Goal: Task Accomplishment & Management: Use online tool/utility

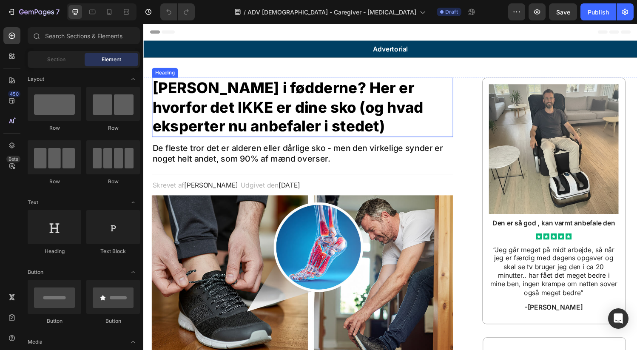
click at [275, 121] on h1 "Smerter i fødderne? Her er hvorfor det IKKE er dine sko (og hvad eksperter nu a…" at bounding box center [307, 109] width 311 height 61
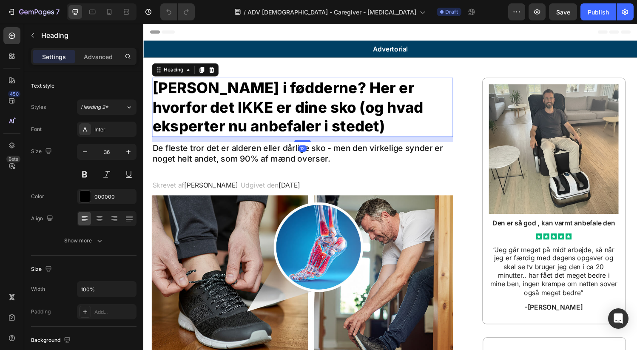
click at [275, 121] on h1 "Smerter i fødderne? Her er hvorfor det IKKE er dine sko (og hvad eksperter nu a…" at bounding box center [307, 109] width 311 height 61
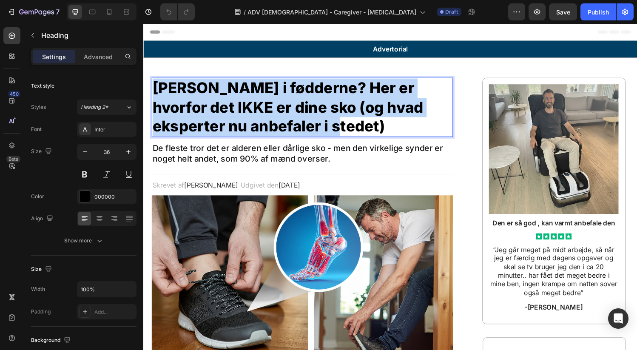
click at [275, 121] on p "Smerter i fødderne? Her er hvorfor det IKKE er dine sko (og hvad eksperter nu a…" at bounding box center [307, 109] width 309 height 59
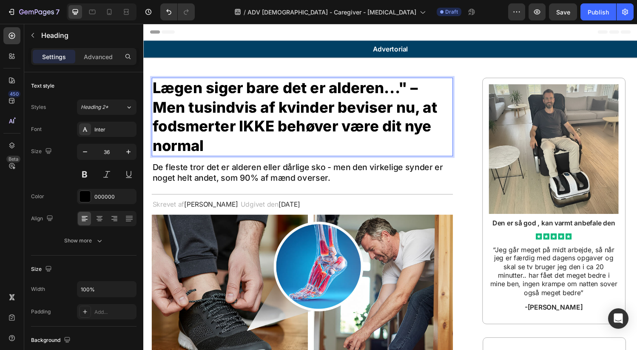
click at [416, 89] on p "Lægen siger bare det er alderen..." – Men tusindvis af kvinder beviser nu, at f…" at bounding box center [307, 119] width 309 height 79
click at [413, 87] on p "Lægen siger bare det er alderen..." – Men tusindvis af kvinder beviser nu, at f…" at bounding box center [307, 119] width 309 height 79
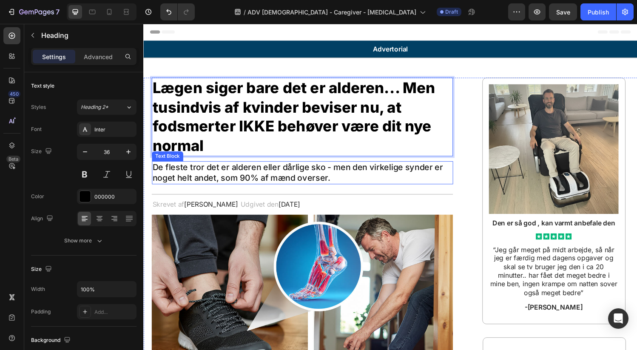
click at [227, 179] on p "De fleste tror det er alderen eller dårlige sko - men den virkelige synder er n…" at bounding box center [307, 178] width 309 height 22
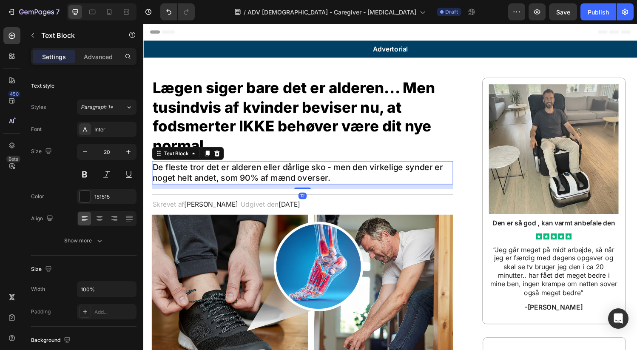
click at [227, 179] on p "De fleste tror det er alderen eller dårlige sko - men den virkelige synder er n…" at bounding box center [307, 178] width 309 height 22
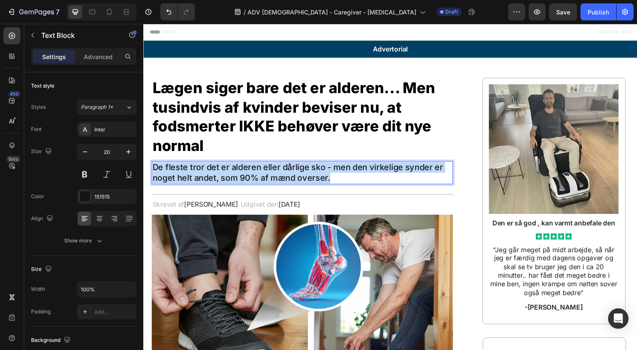
click at [227, 179] on p "De fleste tror det er alderen eller dårlige sko - men den virkelige synder er n…" at bounding box center [307, 178] width 309 height 22
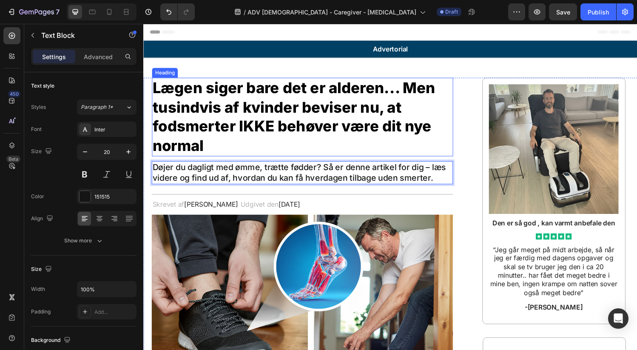
click at [386, 120] on p "Lægen siger bare det er alderen... Men tusindvis af kvinder beviser nu, at fods…" at bounding box center [307, 119] width 309 height 79
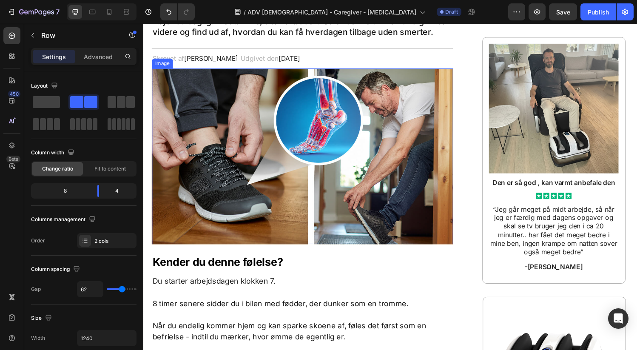
scroll to position [61, 0]
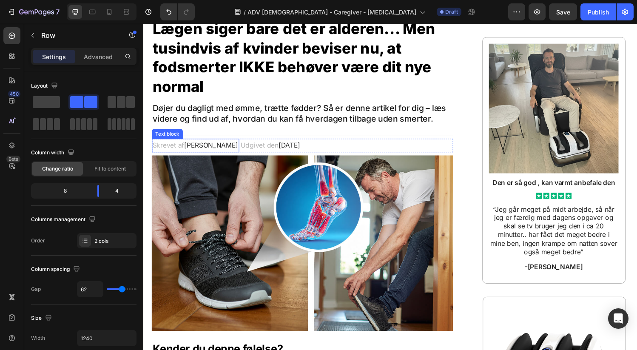
click at [201, 149] on span "Lars Nielsen" at bounding box center [213, 149] width 56 height 8
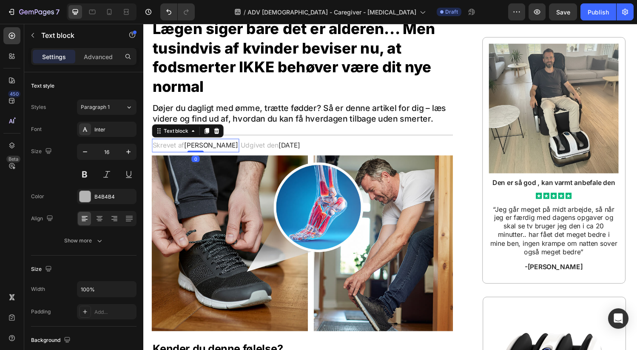
click at [201, 150] on span "Lars Nielsen" at bounding box center [213, 149] width 56 height 8
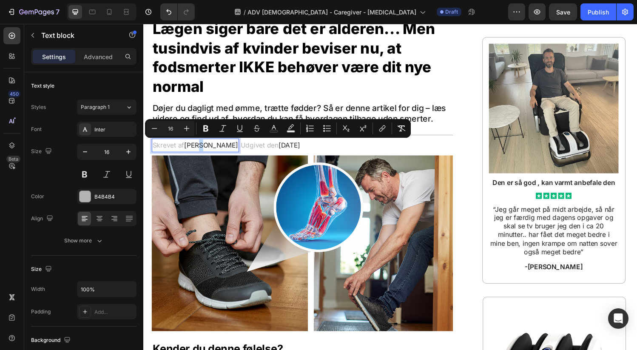
click at [201, 150] on span "Lars Nielsen" at bounding box center [213, 149] width 56 height 8
drag, startPoint x: 201, startPoint y: 150, endPoint x: 187, endPoint y: 150, distance: 13.6
click at [187, 150] on span "Lars Nielsen" at bounding box center [213, 149] width 56 height 8
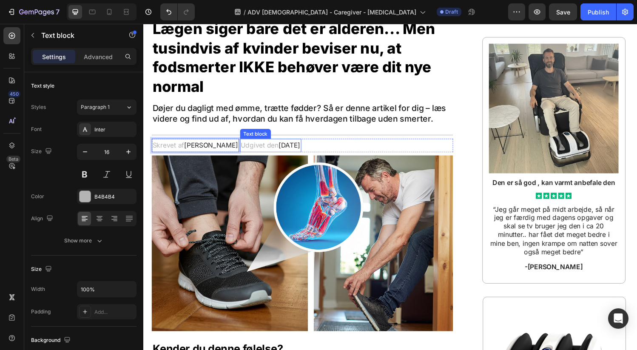
click at [295, 151] on span "25. September, 2025" at bounding box center [294, 149] width 23 height 8
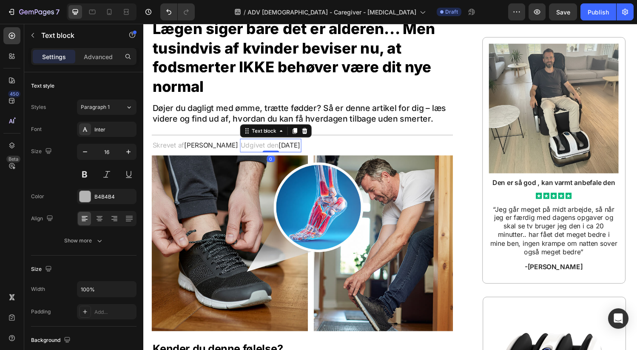
click at [289, 149] on span "25. September, 2025" at bounding box center [294, 149] width 23 height 8
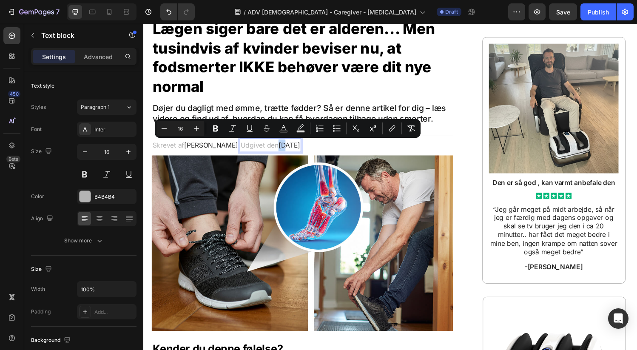
drag, startPoint x: 291, startPoint y: 148, endPoint x: 284, endPoint y: 149, distance: 7.2
click at [284, 149] on span "25. September, 2025" at bounding box center [294, 149] width 23 height 8
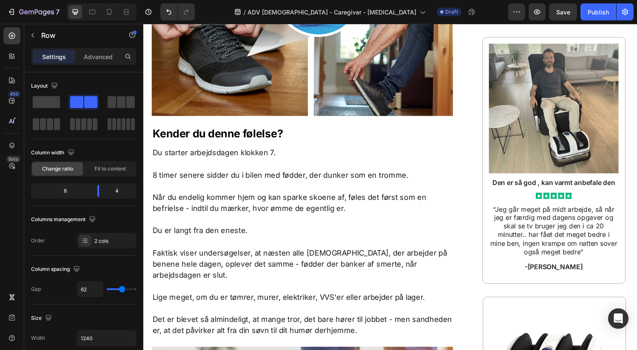
scroll to position [0, 0]
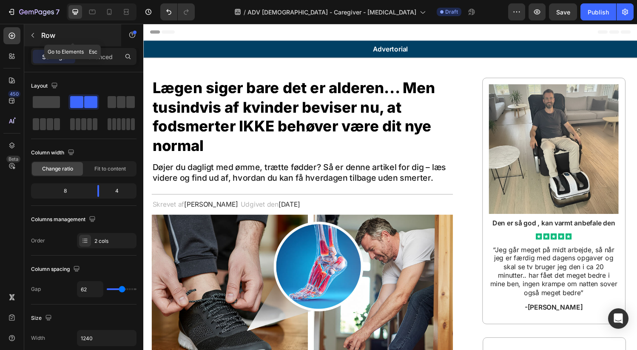
click at [34, 37] on icon "button" at bounding box center [32, 35] width 7 height 7
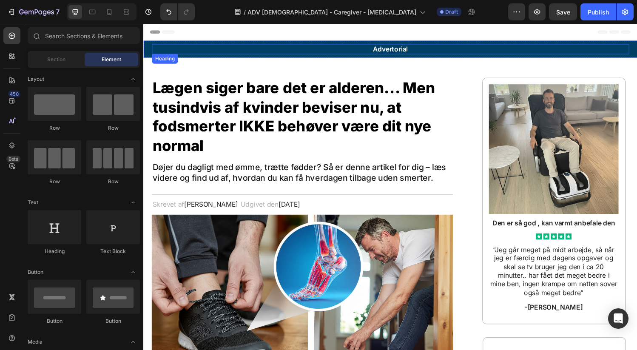
click at [342, 48] on h2 "Advertorial" at bounding box center [398, 50] width 493 height 11
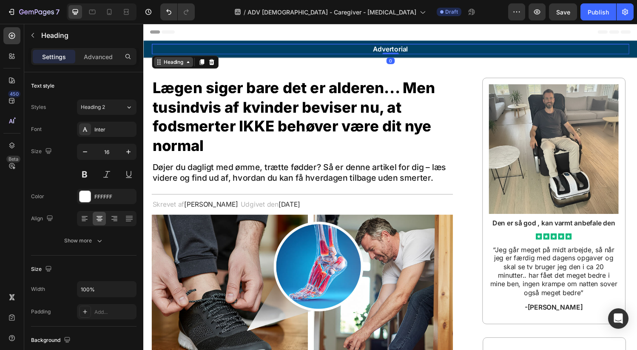
click at [167, 65] on div "Heading" at bounding box center [173, 63] width 23 height 8
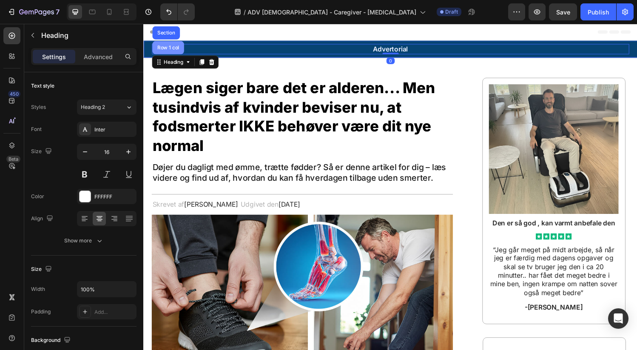
click at [175, 51] on div "Row 1 col" at bounding box center [168, 49] width 33 height 14
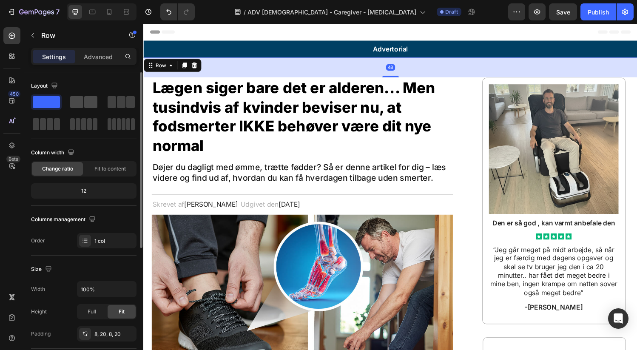
click at [92, 102] on span at bounding box center [90, 102] width 13 height 12
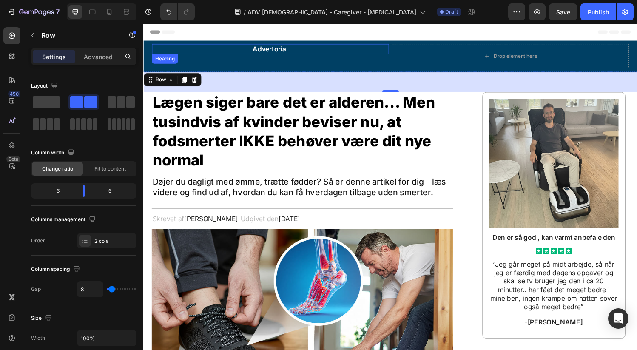
click at [277, 51] on h2 "Advertorial" at bounding box center [274, 50] width 245 height 11
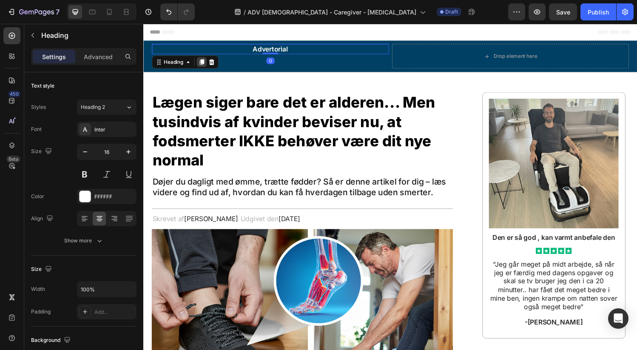
click at [203, 66] on icon at bounding box center [203, 63] width 5 height 6
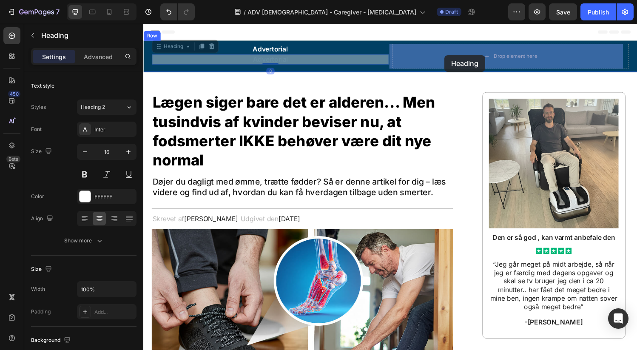
drag, startPoint x: 169, startPoint y: 48, endPoint x: 454, endPoint y: 56, distance: 285.7
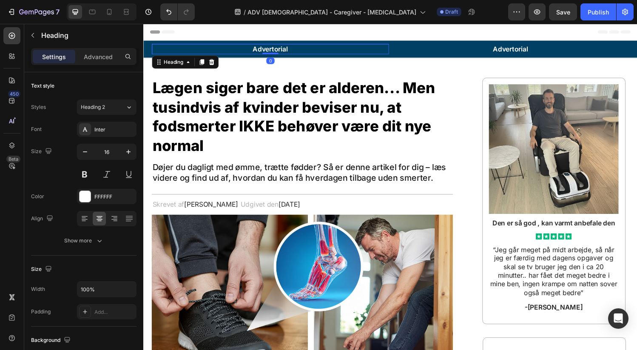
click at [301, 52] on h2 "Advertorial" at bounding box center [274, 50] width 245 height 11
drag, startPoint x: 297, startPoint y: 50, endPoint x: 246, endPoint y: 49, distance: 51.4
click at [245, 49] on p "Advertorial" at bounding box center [274, 49] width 243 height 9
drag, startPoint x: 294, startPoint y: 50, endPoint x: 233, endPoint y: 54, distance: 60.5
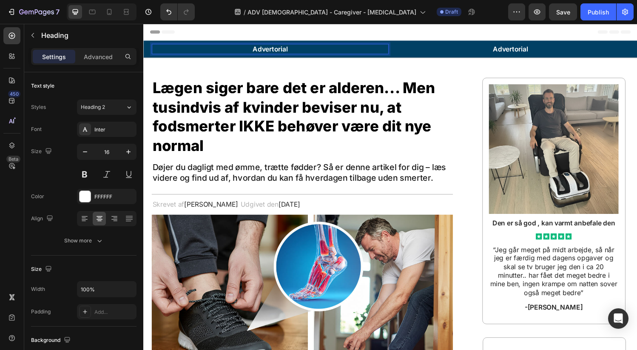
click at [233, 54] on h2 "Advertorial" at bounding box center [274, 50] width 245 height 11
drag, startPoint x: 294, startPoint y: 50, endPoint x: 248, endPoint y: 53, distance: 46.0
click at [248, 53] on p "Advertorial" at bounding box center [274, 49] width 243 height 9
click at [87, 217] on icon at bounding box center [84, 218] width 8 height 8
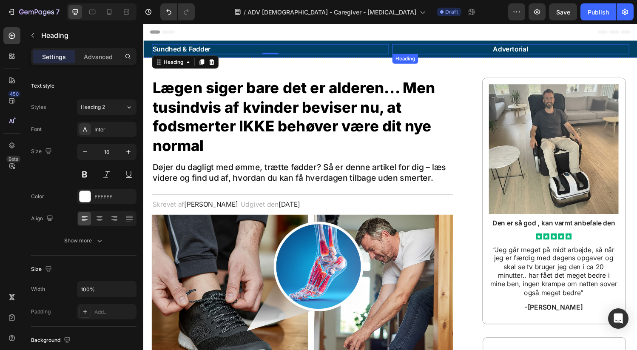
click at [487, 50] on h2 "Advertorial" at bounding box center [522, 50] width 245 height 11
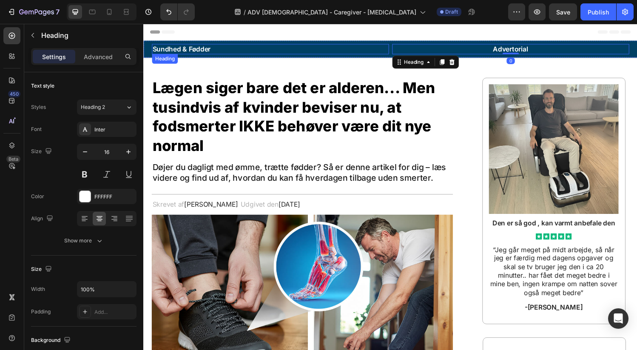
click at [224, 49] on p "Sundhed & Fødder" at bounding box center [274, 49] width 243 height 9
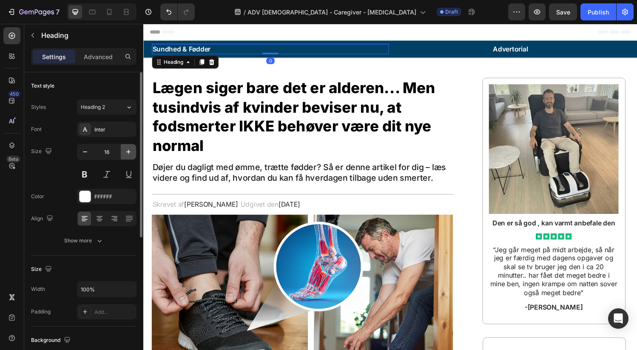
click at [135, 149] on button "button" at bounding box center [128, 151] width 15 height 15
click at [134, 149] on button "button" at bounding box center [128, 151] width 15 height 15
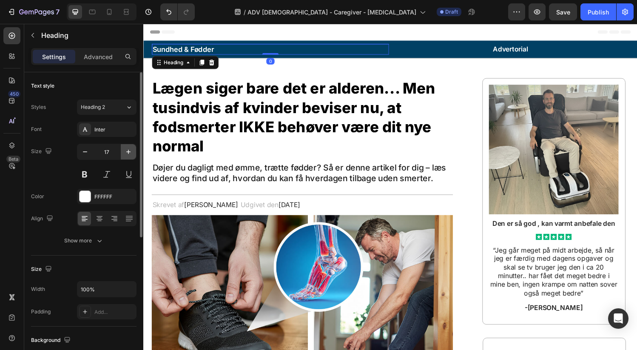
click at [134, 149] on button "button" at bounding box center [128, 151] width 15 height 15
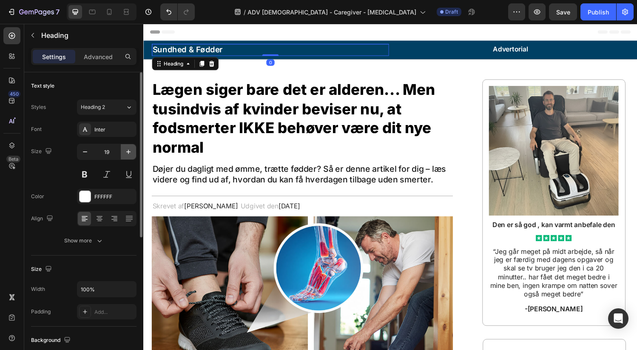
click at [134, 149] on button "button" at bounding box center [128, 151] width 15 height 15
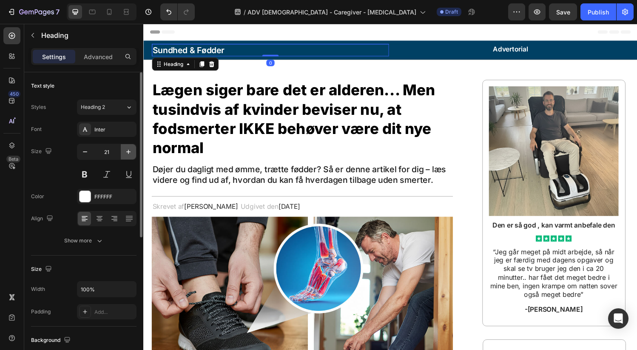
click at [134, 149] on button "button" at bounding box center [128, 151] width 15 height 15
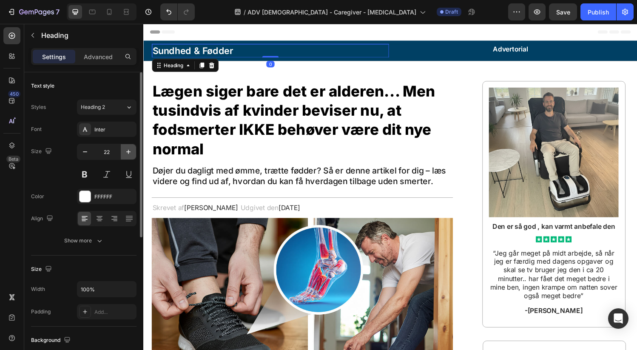
click at [134, 149] on button "button" at bounding box center [128, 151] width 15 height 15
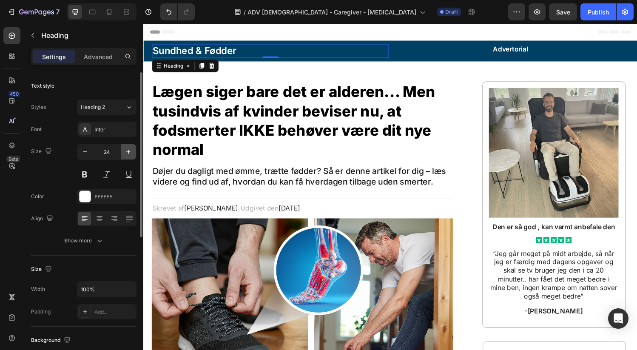
click at [134, 149] on button "button" at bounding box center [128, 151] width 15 height 15
type input "25"
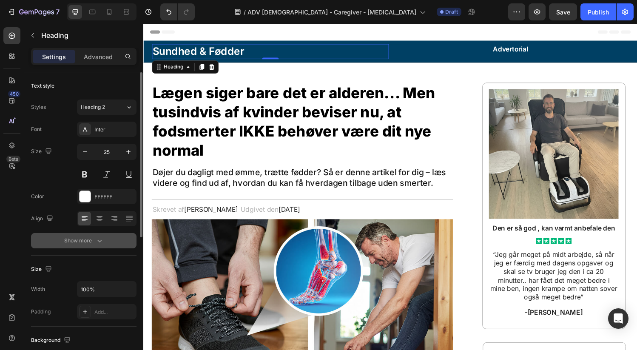
click at [108, 239] on button "Show more" at bounding box center [83, 240] width 105 height 15
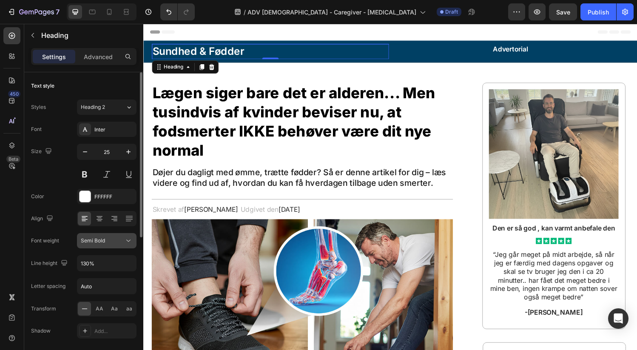
click at [122, 241] on div "Semi Bold" at bounding box center [102, 241] width 43 height 8
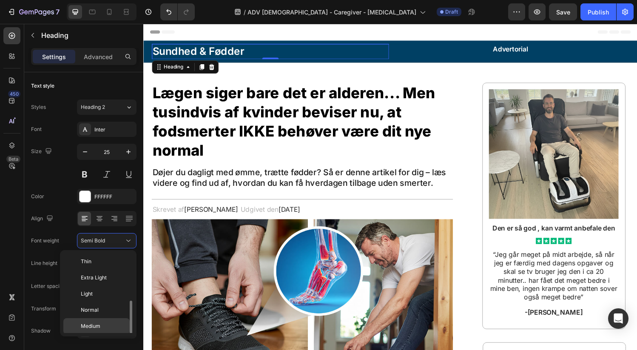
scroll to position [31, 0]
click at [109, 324] on p "Bold" at bounding box center [103, 328] width 45 height 8
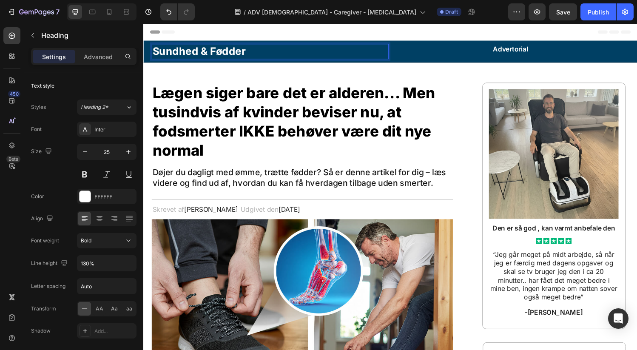
click at [201, 53] on p "Sundhed & Fødder" at bounding box center [274, 52] width 243 height 14
click at [200, 52] on p "Sundhed & Fødder" at bounding box center [274, 52] width 243 height 14
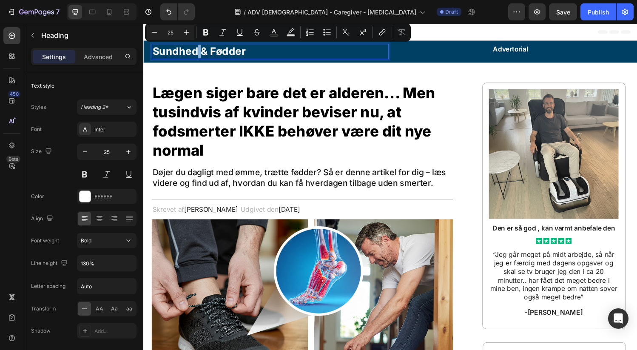
click at [201, 52] on p "Sundhed & Fødder" at bounding box center [274, 52] width 243 height 14
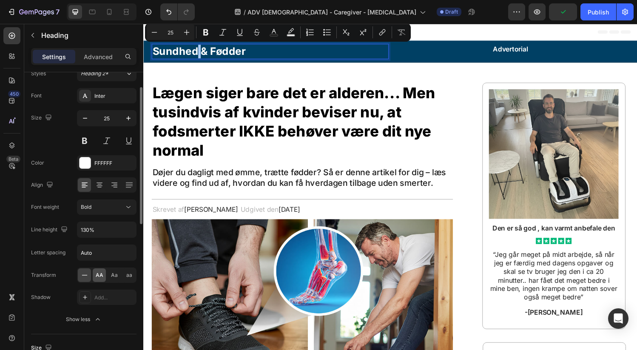
click at [102, 278] on span "AA" at bounding box center [100, 275] width 8 height 8
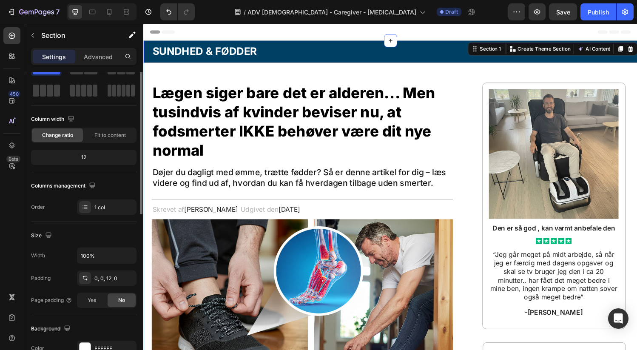
scroll to position [0, 0]
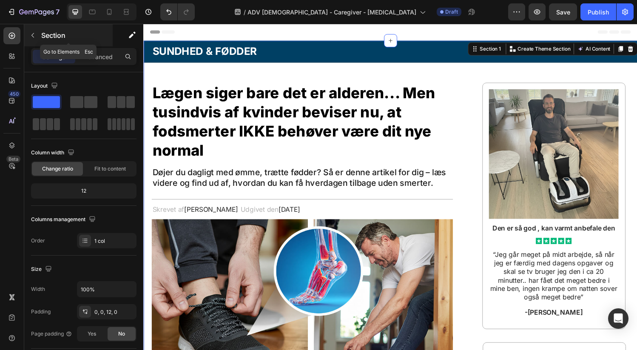
click at [34, 37] on icon "button" at bounding box center [32, 35] width 7 height 7
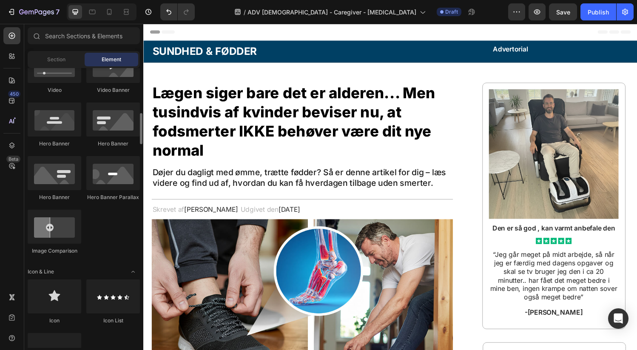
scroll to position [359, 0]
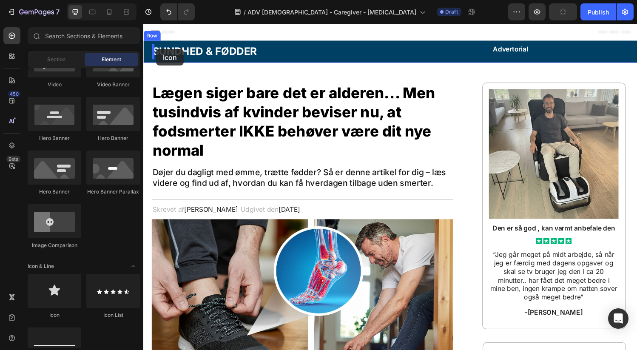
drag, startPoint x: 207, startPoint y: 312, endPoint x: 156, endPoint y: 50, distance: 267.5
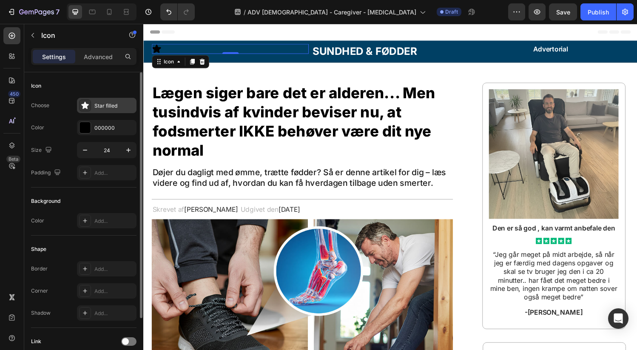
click at [87, 103] on icon at bounding box center [85, 105] width 8 height 8
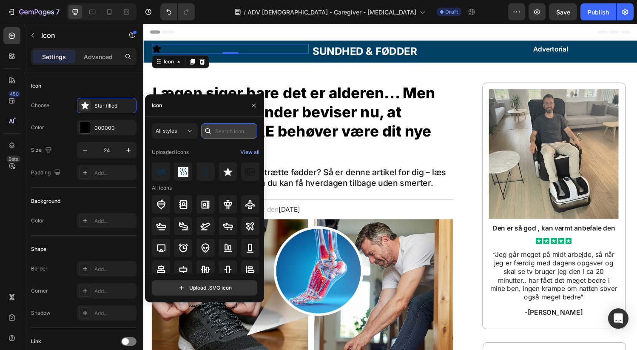
click at [229, 133] on input "text" at bounding box center [229, 130] width 56 height 15
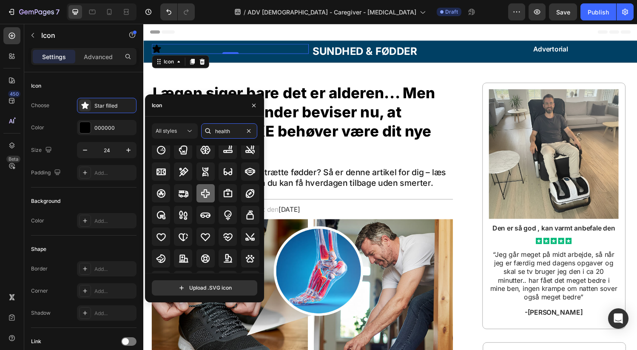
scroll to position [93, 0]
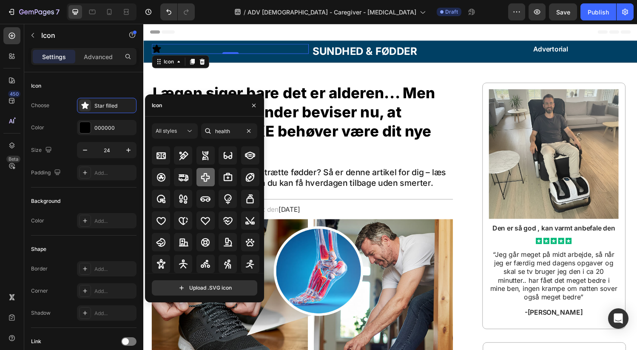
click at [209, 177] on icon at bounding box center [205, 177] width 10 height 10
click at [233, 129] on input "health" at bounding box center [229, 130] width 56 height 15
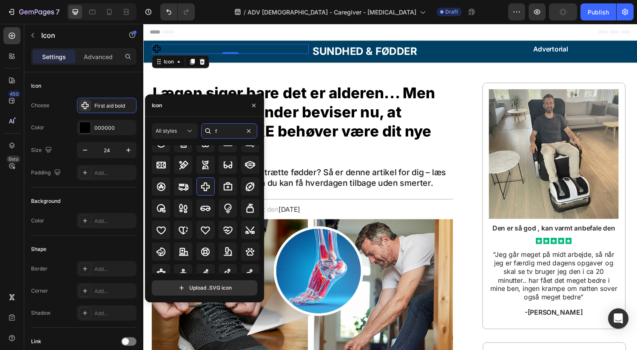
scroll to position [0, 0]
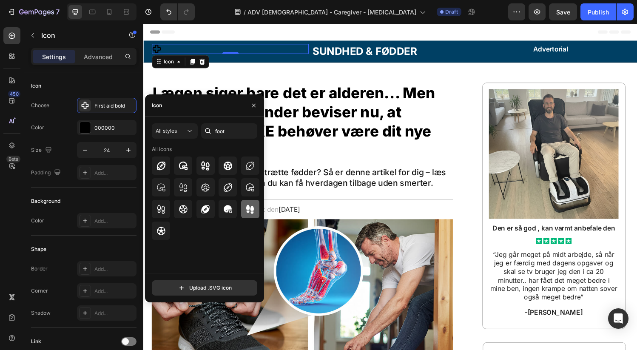
click at [246, 210] on icon at bounding box center [250, 209] width 10 height 10
click at [167, 209] on div at bounding box center [161, 209] width 18 height 18
drag, startPoint x: 229, startPoint y: 132, endPoint x: 220, endPoint y: 129, distance: 10.1
click at [219, 129] on input "foot" at bounding box center [229, 130] width 56 height 15
drag, startPoint x: 224, startPoint y: 130, endPoint x: 213, endPoint y: 129, distance: 11.1
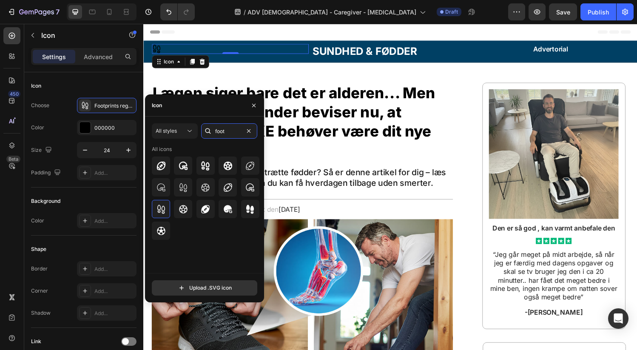
click at [213, 129] on div "foot" at bounding box center [229, 130] width 56 height 15
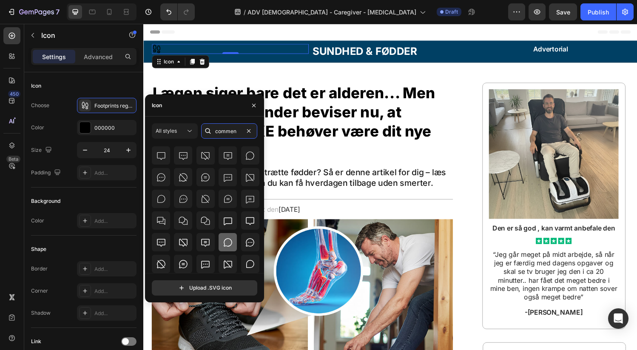
scroll to position [203, 0]
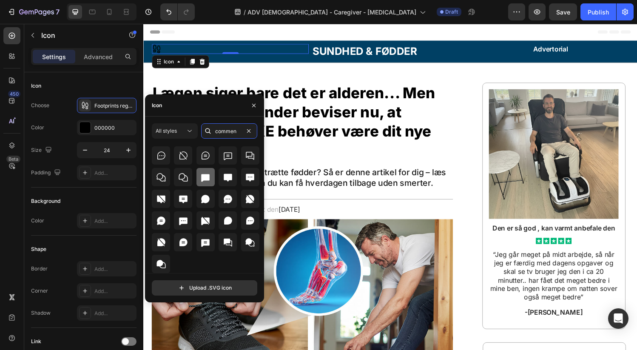
type input "commen"
click at [207, 178] on icon at bounding box center [205, 178] width 8 height 8
click at [208, 199] on icon at bounding box center [205, 199] width 10 height 10
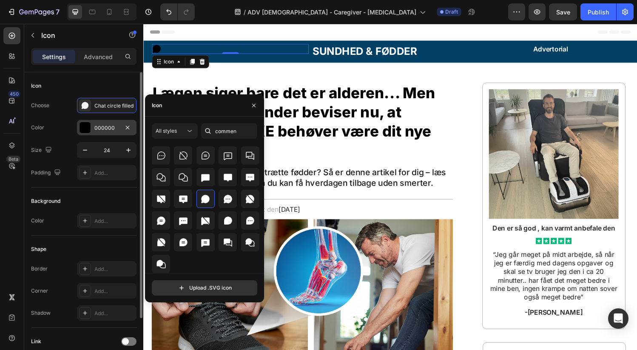
click at [85, 126] on div at bounding box center [84, 127] width 11 height 11
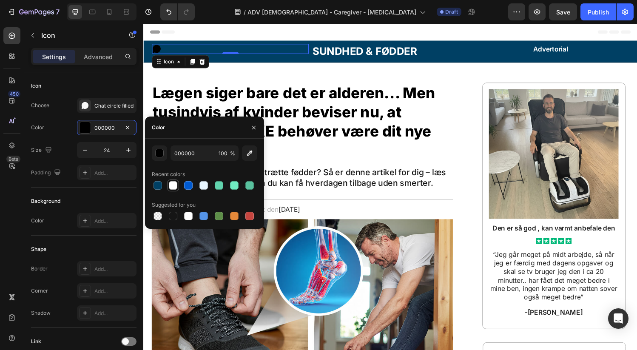
click at [170, 185] on div at bounding box center [173, 185] width 8 height 8
type input "FFFFFF"
click at [317, 47] on h2 "Sundhed & Fødder" at bounding box center [398, 53] width 162 height 16
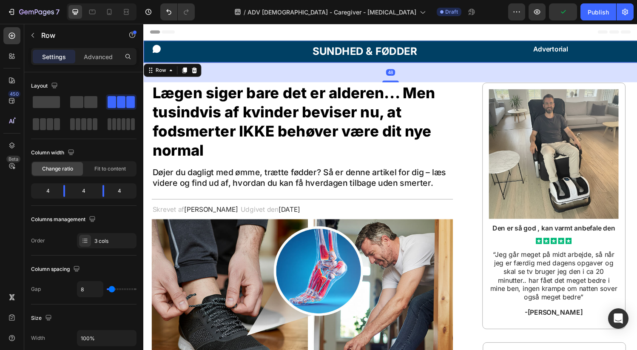
click at [314, 47] on div "Icon Sundhed & Fødder Heading Advertorial Heading Row 48" at bounding box center [398, 52] width 510 height 23
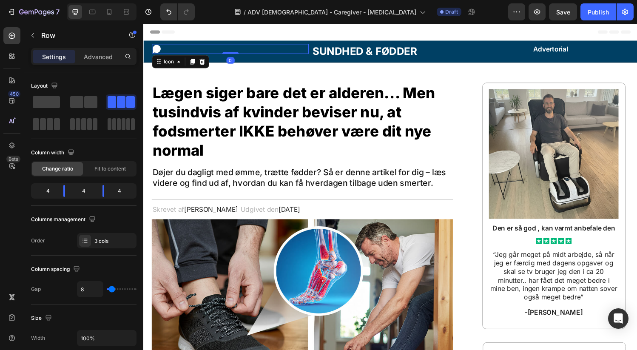
click at [308, 54] on div "Icon 0" at bounding box center [233, 50] width 162 height 10
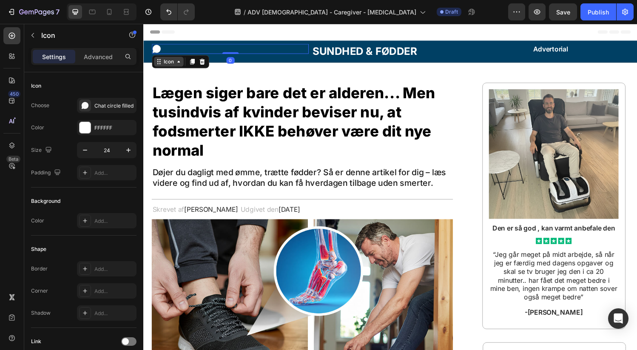
drag, startPoint x: 164, startPoint y: 64, endPoint x: 166, endPoint y: 59, distance: 5.3
click at [165, 63] on div "Icon" at bounding box center [169, 63] width 14 height 0
click at [286, 51] on div "Icon Row 3 cols Section 0" at bounding box center [233, 50] width 162 height 10
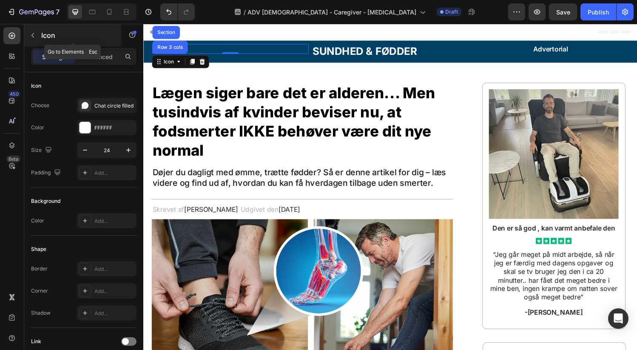
click at [35, 34] on icon "button" at bounding box center [32, 35] width 7 height 7
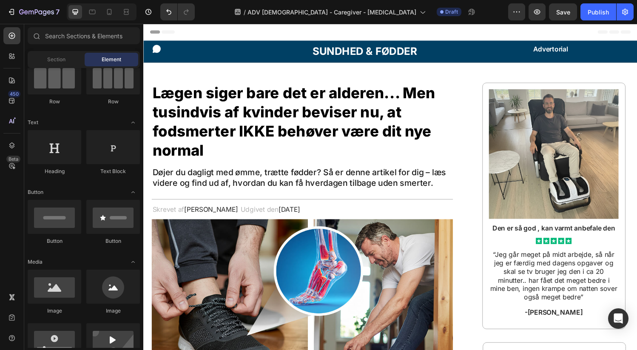
scroll to position [0, 0]
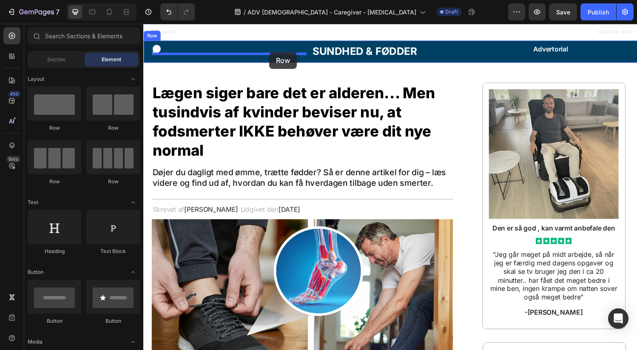
drag, startPoint x: 246, startPoint y: 133, endPoint x: 273, endPoint y: 53, distance: 83.8
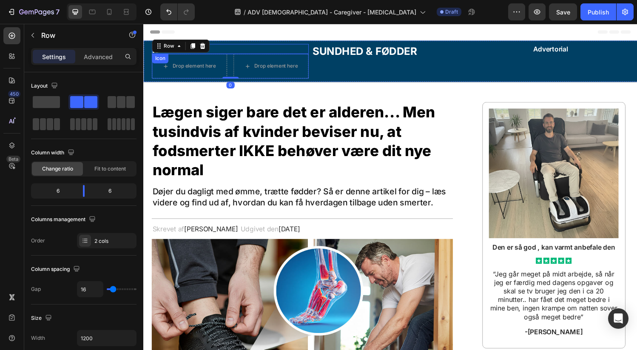
click at [231, 48] on div "Icon" at bounding box center [233, 50] width 162 height 10
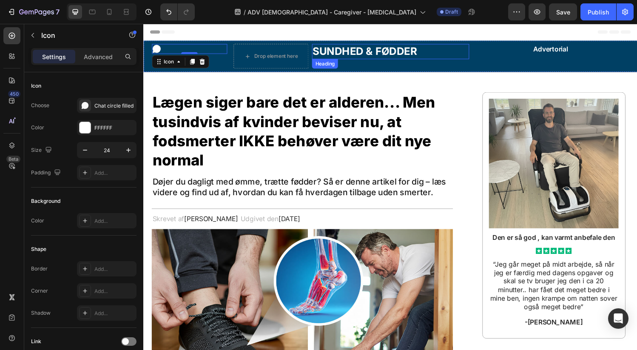
click at [341, 50] on p "Sundhed & Fødder" at bounding box center [398, 52] width 160 height 14
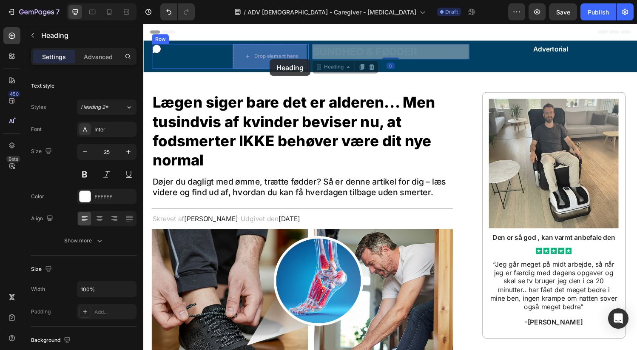
drag, startPoint x: 336, startPoint y: 68, endPoint x: 274, endPoint y: 59, distance: 62.7
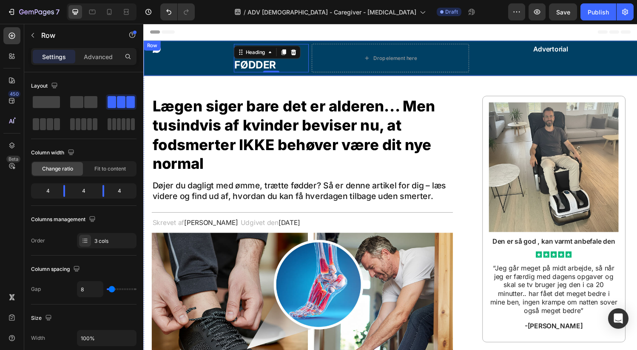
drag, startPoint x: 496, startPoint y: 64, endPoint x: 487, endPoint y: 64, distance: 9.8
click at [496, 64] on div "Advertorial Heading" at bounding box center [564, 59] width 162 height 29
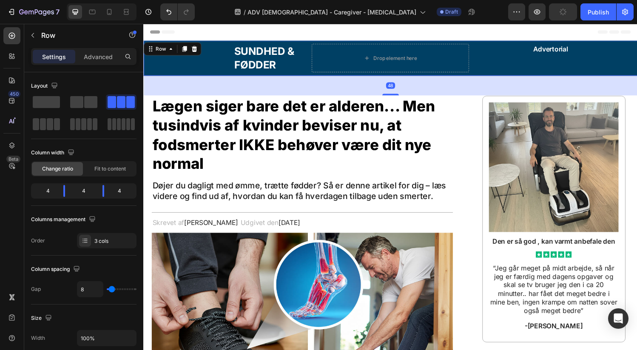
drag, startPoint x: 484, startPoint y: 62, endPoint x: 481, endPoint y: 58, distance: 5.5
click at [483, 61] on div "Advertorial Heading" at bounding box center [564, 59] width 162 height 29
click at [483, 51] on h2 "Advertorial" at bounding box center [564, 50] width 162 height 11
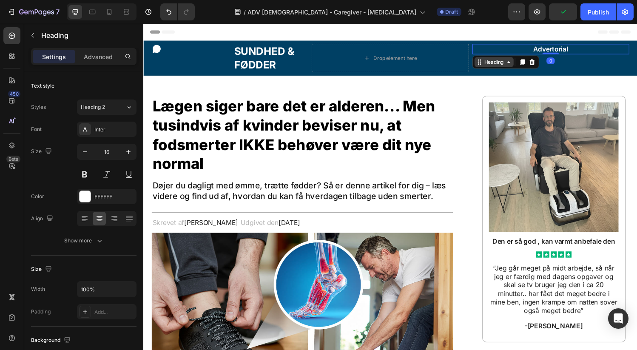
click at [507, 68] on div "Heading" at bounding box center [517, 64] width 69 height 14
click at [506, 65] on div "Heading" at bounding box center [504, 63] width 23 height 8
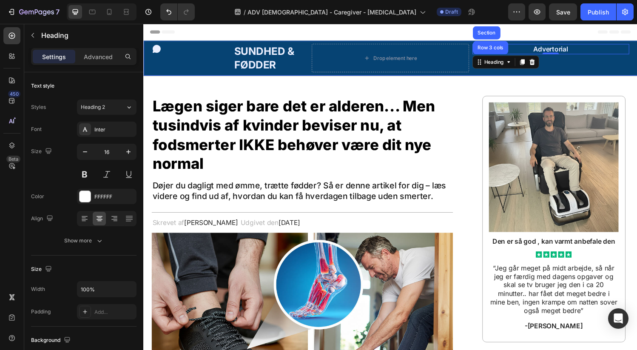
drag, startPoint x: 500, startPoint y: 48, endPoint x: 496, endPoint y: 46, distance: 4.4
click at [500, 47] on div "Row 3 cols" at bounding box center [502, 48] width 30 height 5
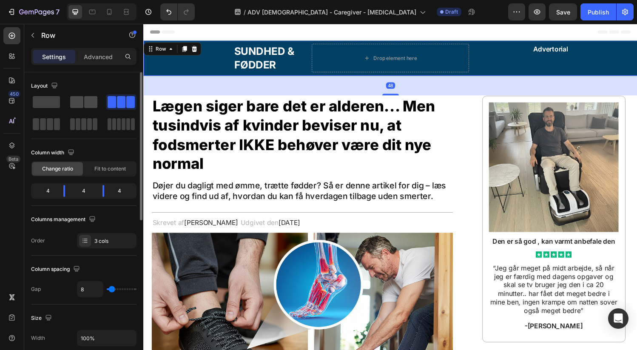
click at [79, 103] on span at bounding box center [76, 102] width 13 height 12
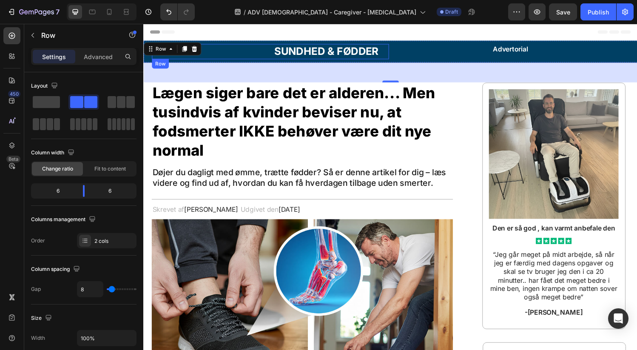
click at [263, 56] on div "Icon" at bounding box center [211, 53] width 119 height 16
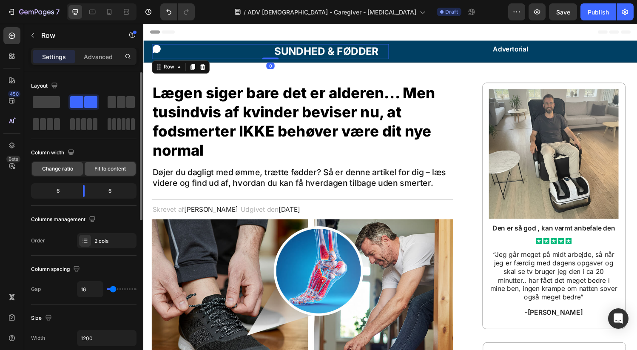
click at [102, 171] on span "Fit to content" at bounding box center [109, 169] width 31 height 8
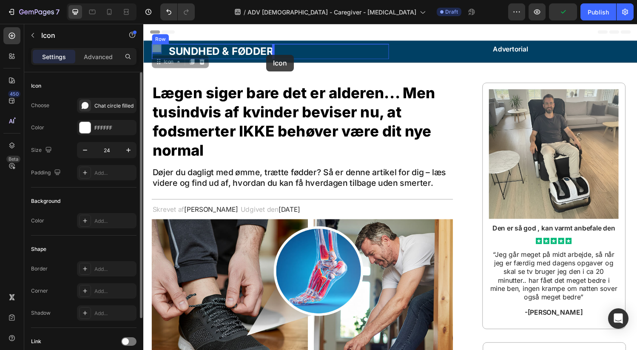
drag, startPoint x: 157, startPoint y: 48, endPoint x: 271, endPoint y: 56, distance: 114.2
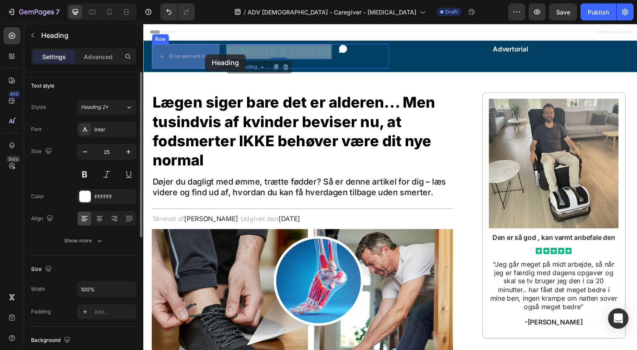
drag, startPoint x: 275, startPoint y: 52, endPoint x: 207, endPoint y: 55, distance: 68.1
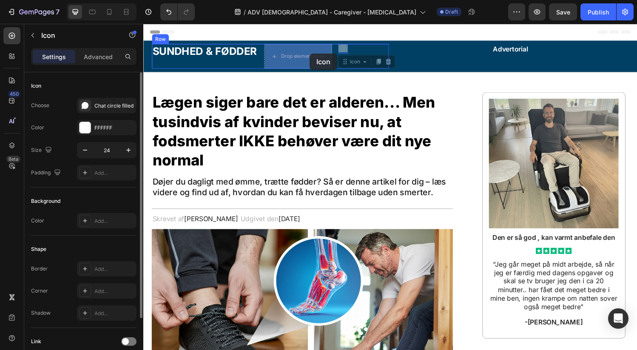
drag, startPoint x: 351, startPoint y: 50, endPoint x: 315, endPoint y: 54, distance: 36.8
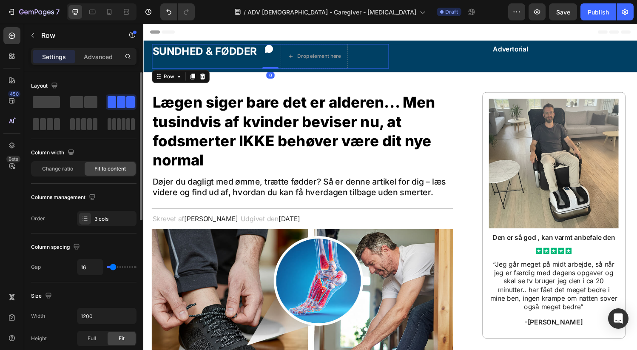
click at [359, 52] on div "Sundhed & Fødder Heading Icon Drop element here Row 0" at bounding box center [274, 57] width 245 height 25
click at [89, 103] on span at bounding box center [90, 102] width 13 height 12
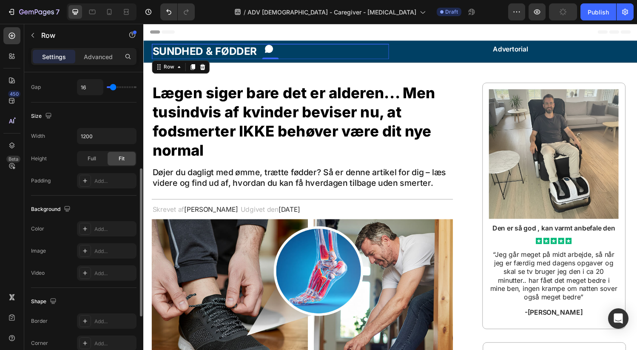
scroll to position [314, 0]
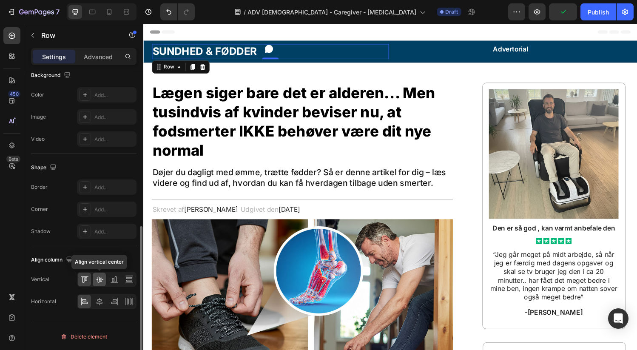
click at [103, 282] on div at bounding box center [99, 279] width 13 height 14
click at [93, 61] on p "Advanced" at bounding box center [98, 56] width 29 height 9
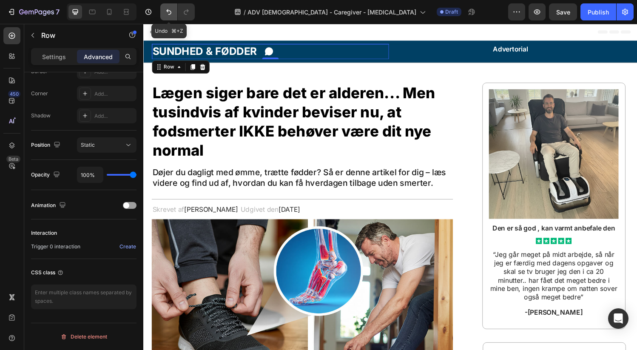
click at [172, 10] on icon "Undo/Redo" at bounding box center [168, 12] width 8 height 8
click at [171, 10] on icon "Undo/Redo" at bounding box center [168, 12] width 8 height 8
click at [169, 9] on icon "Undo/Redo" at bounding box center [168, 12] width 8 height 8
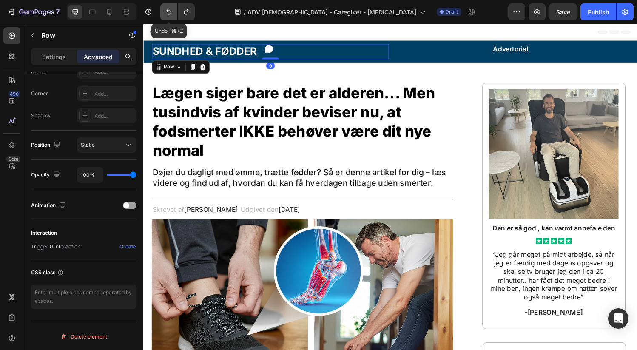
click at [168, 12] on icon "Undo/Redo" at bounding box center [168, 12] width 8 height 8
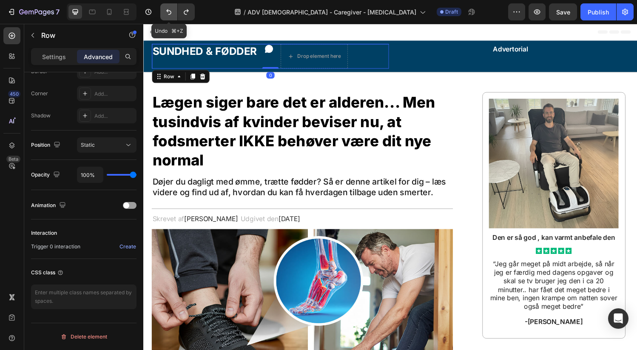
click at [168, 11] on icon "Undo/Redo" at bounding box center [168, 12] width 8 height 8
click at [169, 11] on icon "Undo/Redo" at bounding box center [168, 12] width 8 height 8
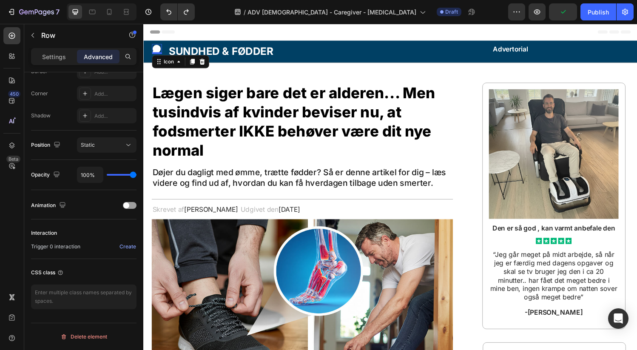
scroll to position [0, 0]
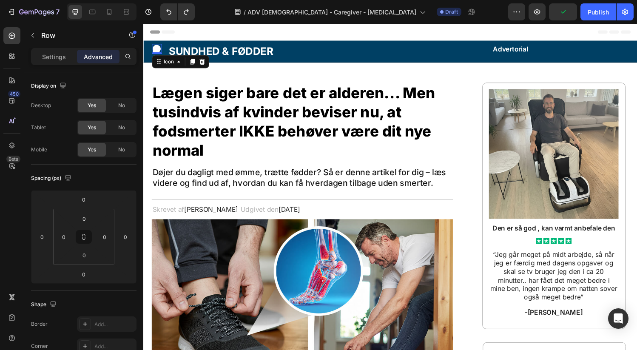
click at [160, 51] on icon at bounding box center [157, 49] width 8 height 8
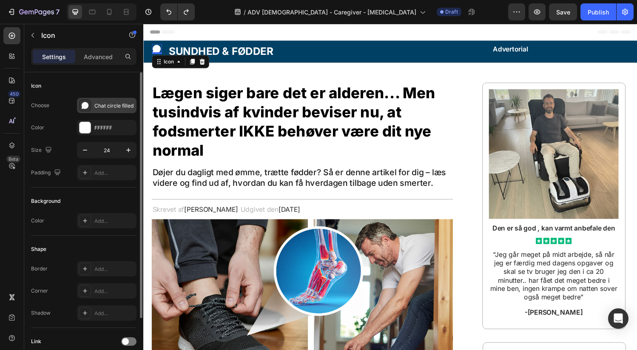
click at [108, 105] on div "Chat circle filled" at bounding box center [114, 106] width 40 height 8
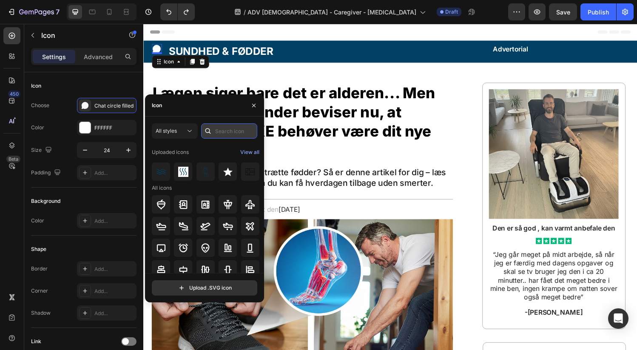
click at [232, 131] on input "text" at bounding box center [229, 130] width 56 height 15
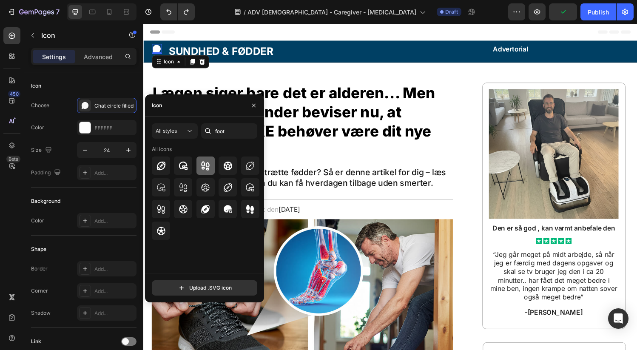
click at [207, 169] on icon at bounding box center [205, 166] width 10 height 10
drag, startPoint x: 229, startPoint y: 130, endPoint x: 216, endPoint y: 130, distance: 12.8
click at [216, 129] on input "foot" at bounding box center [229, 130] width 56 height 15
click at [224, 131] on input "foot" at bounding box center [229, 130] width 56 height 15
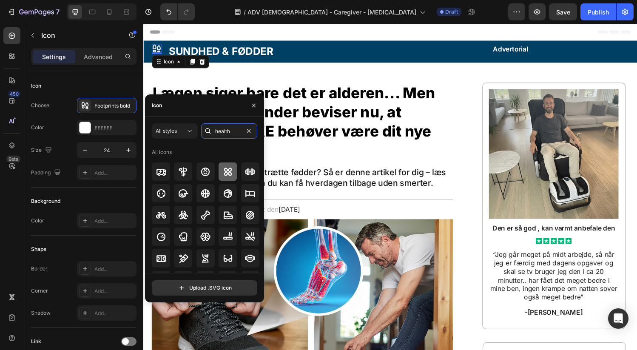
type input "health"
click at [227, 173] on icon at bounding box center [228, 171] width 8 height 8
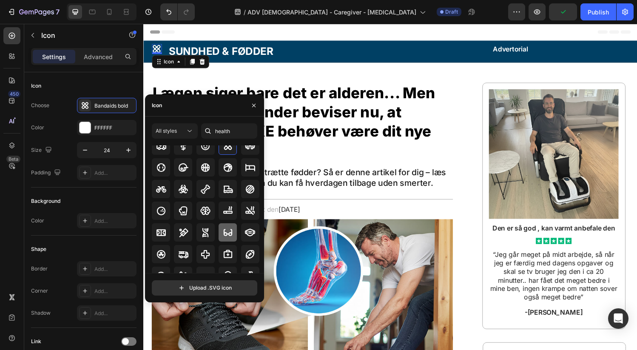
scroll to position [31, 0]
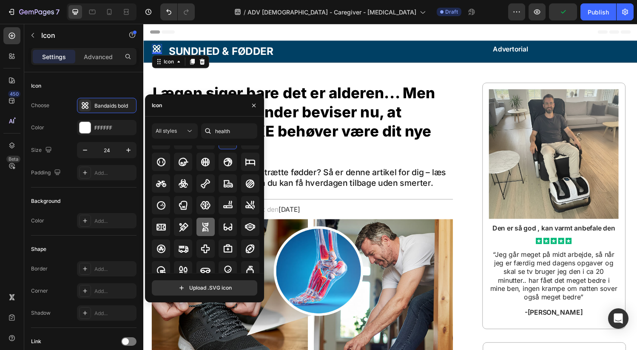
click at [201, 228] on icon at bounding box center [205, 227] width 10 height 10
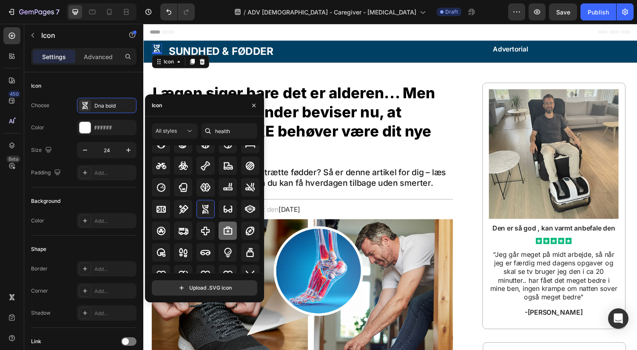
scroll to position [55, 0]
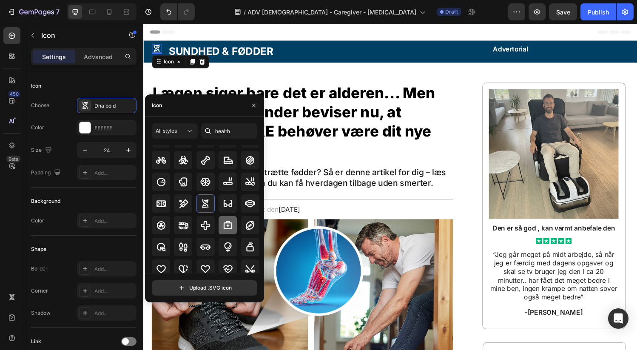
click at [226, 224] on icon at bounding box center [228, 225] width 8 height 8
click at [209, 226] on icon at bounding box center [205, 225] width 10 height 10
drag, startPoint x: 255, startPoint y: 105, endPoint x: 7, endPoint y: 128, distance: 248.8
click at [255, 105] on icon "button" at bounding box center [253, 105] width 7 height 7
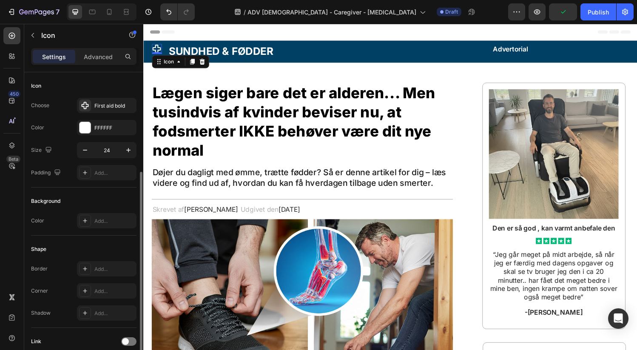
scroll to position [68, 0]
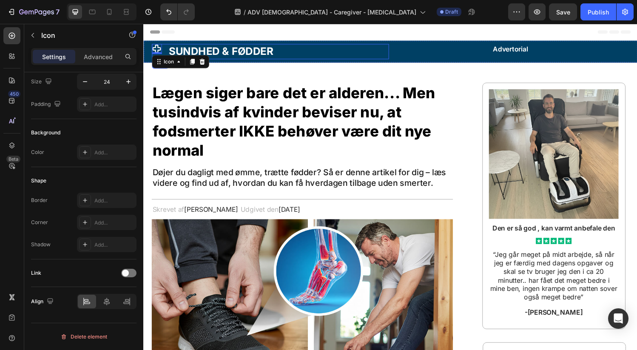
click at [286, 50] on div "Icon 0 Sundhed & Fødder Heading Row" at bounding box center [274, 53] width 245 height 16
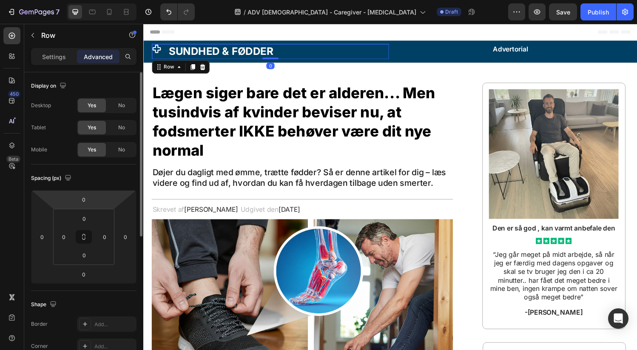
scroll to position [252, 0]
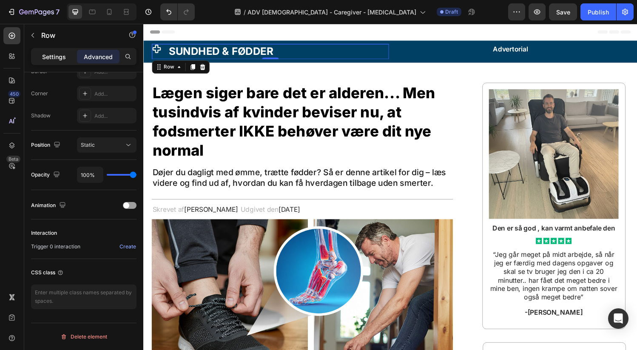
drag, startPoint x: 61, startPoint y: 56, endPoint x: 65, endPoint y: 62, distance: 7.1
click at [61, 55] on p "Settings" at bounding box center [54, 56] width 24 height 9
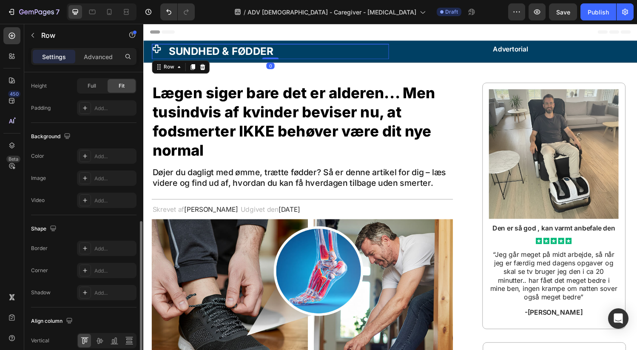
scroll to position [314, 0]
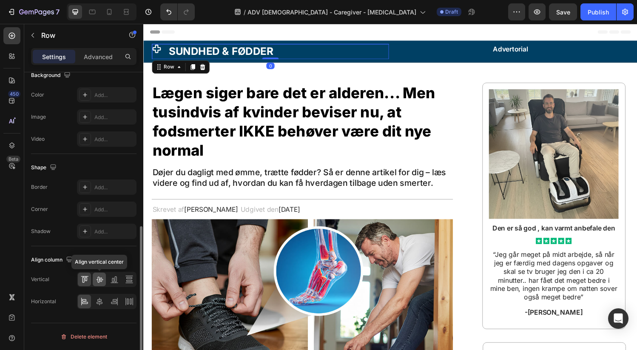
click at [100, 282] on icon at bounding box center [99, 279] width 8 height 8
click at [165, 48] on div "Icon Sundhed & Fødder Heading Row 0" at bounding box center [274, 53] width 245 height 16
click at [340, 52] on div "Icon Sundhed & Fødder Heading Row 0" at bounding box center [274, 53] width 245 height 16
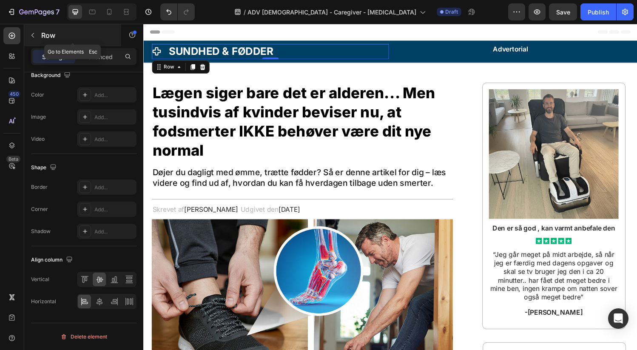
click at [35, 34] on icon "button" at bounding box center [32, 35] width 7 height 7
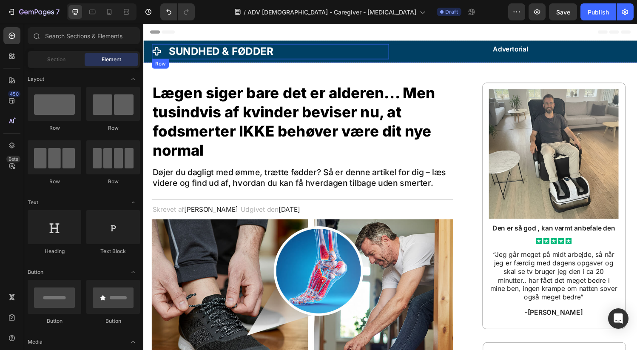
click at [347, 52] on div "Icon Sundhed & Fødder Heading Row" at bounding box center [274, 53] width 245 height 16
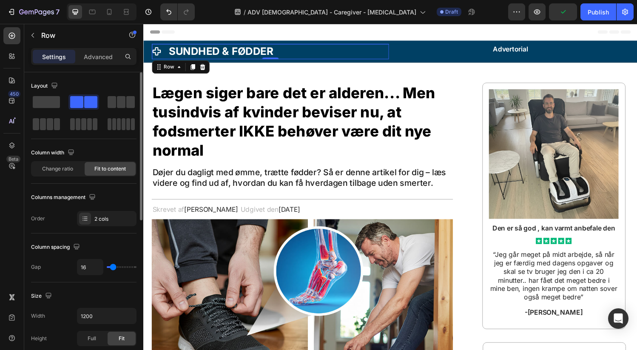
type input "0"
type input "1"
type input "2"
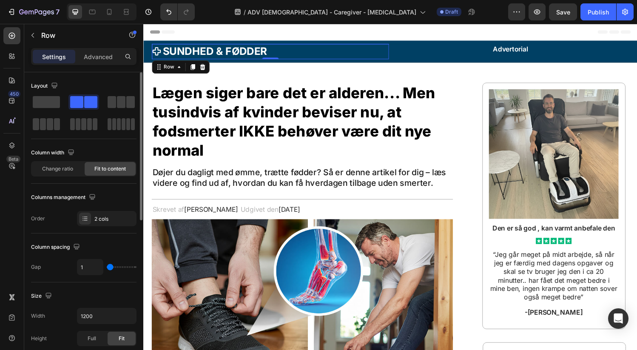
type input "2"
type input "5"
type input "6"
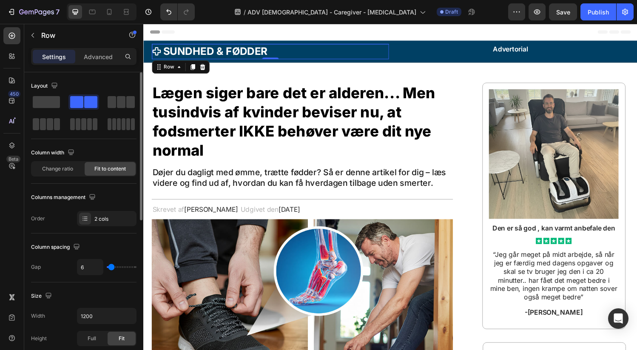
type input "7"
type input "8"
type input "9"
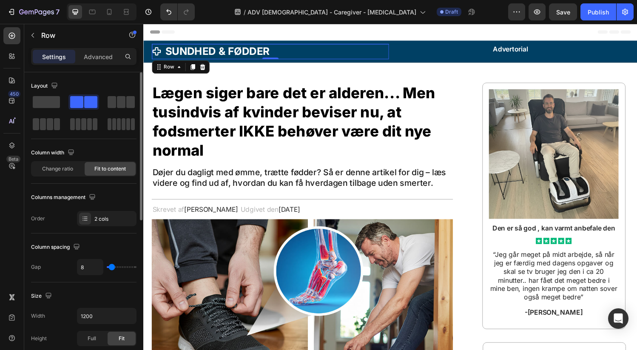
type input "9"
type input "6"
click at [111, 267] on input "range" at bounding box center [122, 267] width 30 height 2
click at [102, 267] on input "6" at bounding box center [89, 266] width 25 height 15
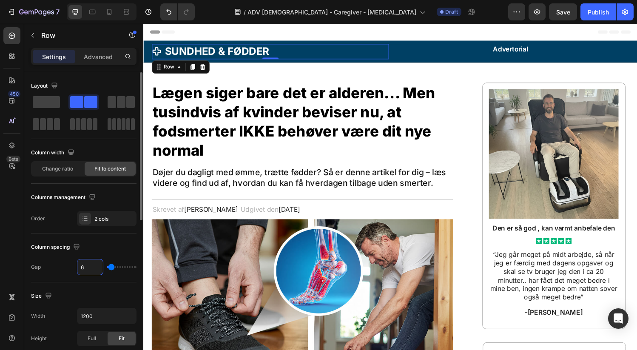
type input "4"
click at [158, 54] on icon at bounding box center [157, 52] width 8 height 8
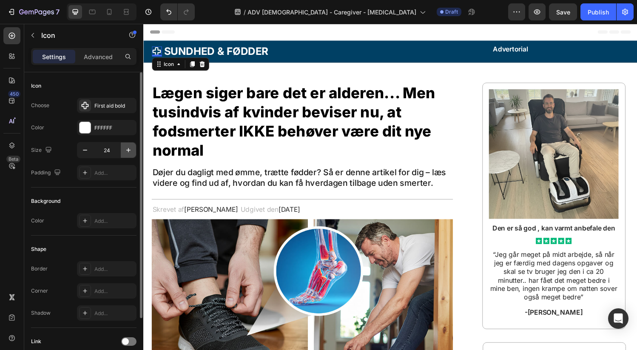
click at [124, 152] on icon "button" at bounding box center [128, 150] width 8 height 8
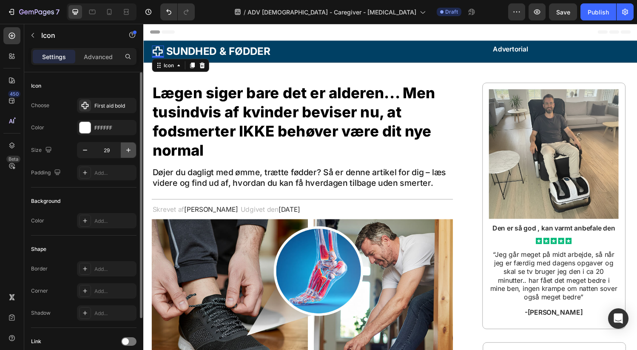
click at [125, 151] on icon "button" at bounding box center [128, 150] width 8 height 8
type input "30"
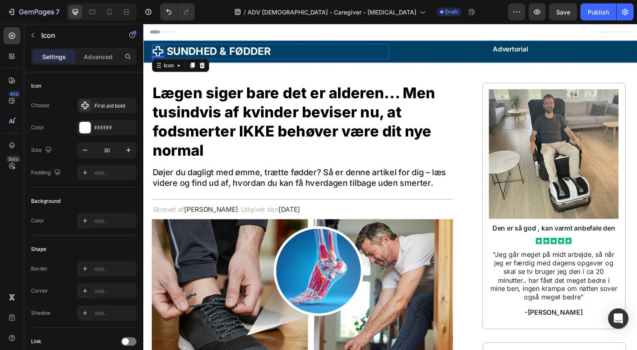
click at [350, 53] on div "Icon 0 Sundhed & Fødder Heading Row" at bounding box center [274, 53] width 245 height 16
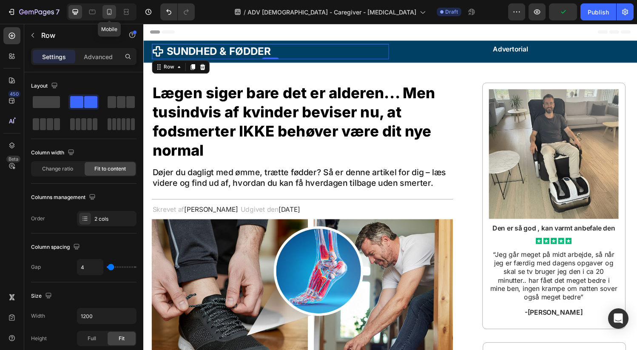
click at [105, 11] on icon at bounding box center [109, 12] width 8 height 8
type input "100%"
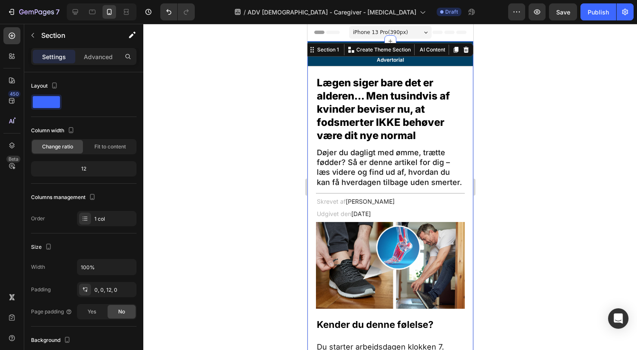
click at [359, 59] on h2 "Advertorial" at bounding box center [389, 60] width 149 height 8
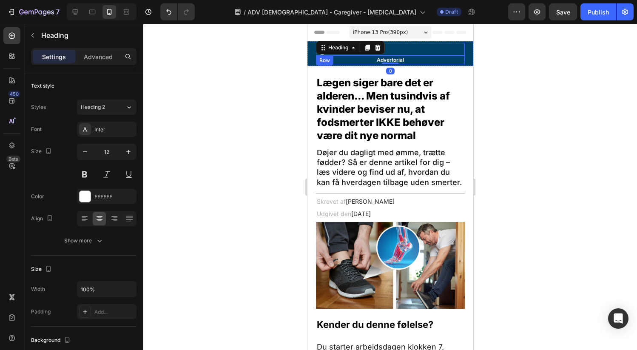
click at [422, 46] on div "Icon Sundhed & Fødder Heading Row" at bounding box center [389, 49] width 149 height 13
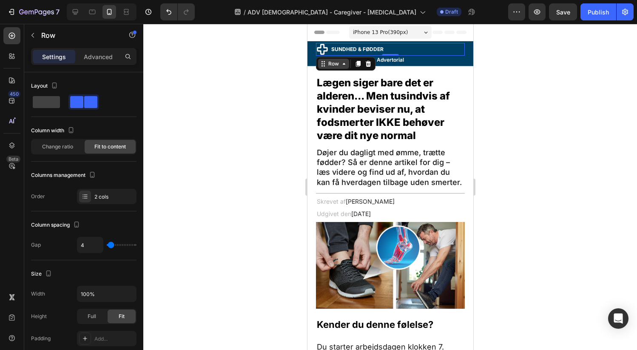
click at [336, 63] on div "Row" at bounding box center [333, 64] width 14 height 8
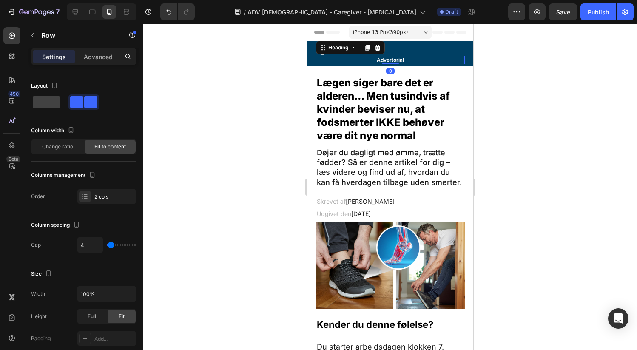
click at [422, 58] on h2 "Advertorial" at bounding box center [389, 60] width 149 height 8
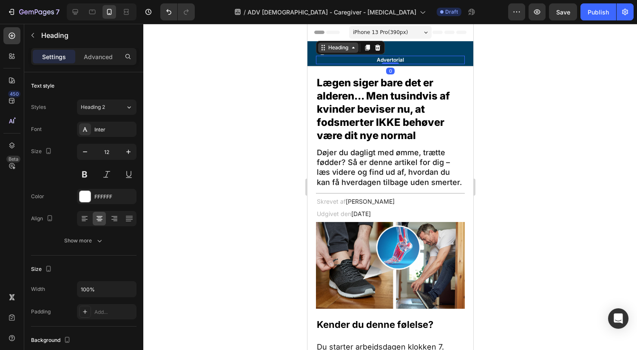
click at [347, 50] on div "Heading" at bounding box center [337, 48] width 23 height 8
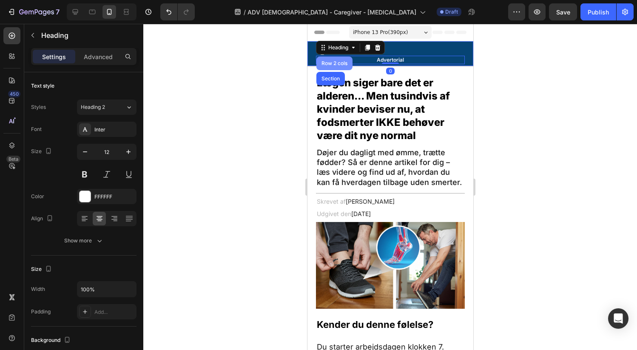
click at [334, 64] on div "Row 2 cols" at bounding box center [333, 63] width 29 height 5
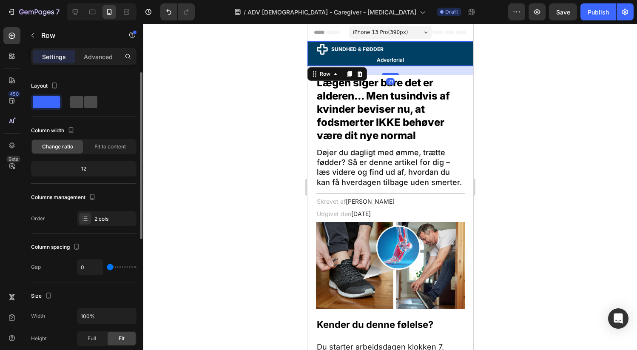
click at [81, 102] on span at bounding box center [76, 102] width 13 height 12
type input "8"
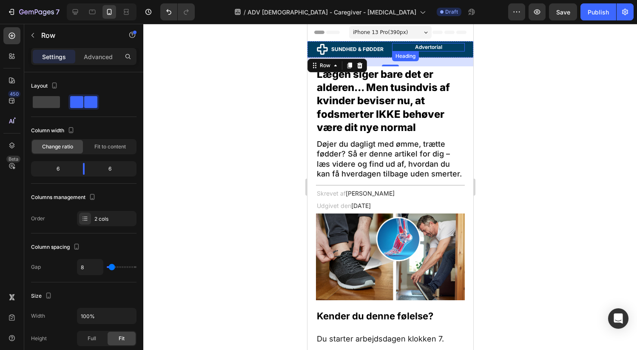
click at [406, 46] on h2 "Advertorial" at bounding box center [427, 47] width 73 height 8
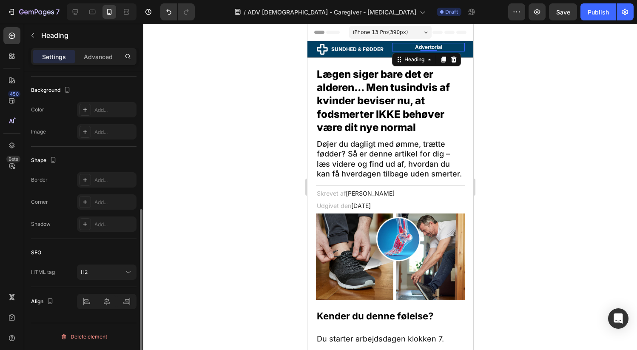
scroll to position [145, 0]
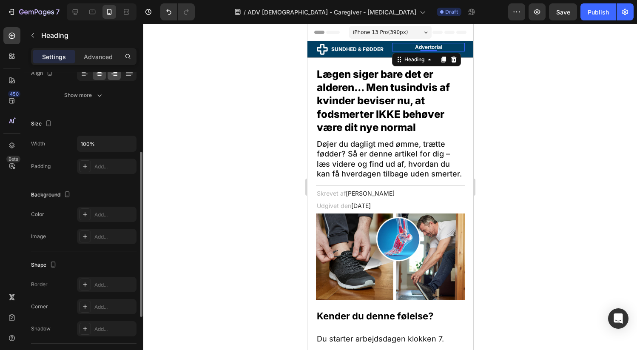
click at [117, 74] on icon at bounding box center [114, 73] width 8 height 8
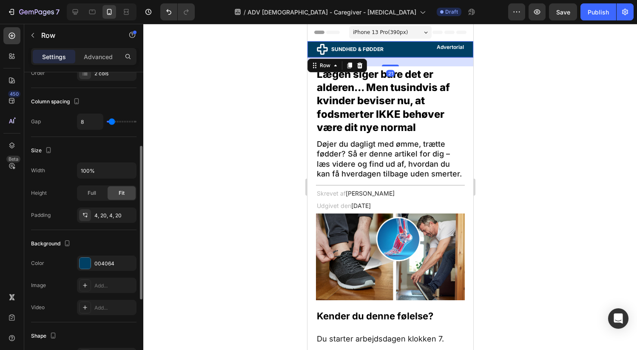
scroll to position [0, 0]
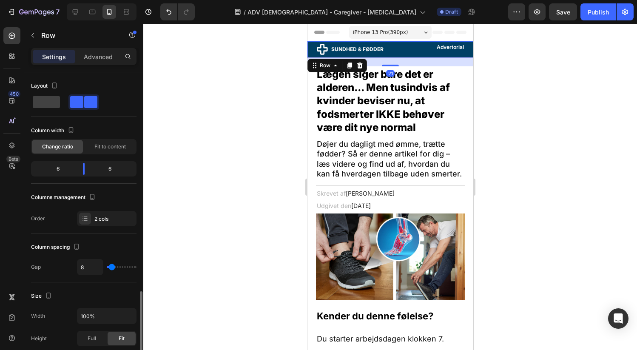
click at [386, 51] on div "Icon Sundhed & Fødder Heading Row Advertorial Heading Row 21" at bounding box center [390, 49] width 166 height 17
drag, startPoint x: 84, startPoint y: 168, endPoint x: 158, endPoint y: 157, distance: 75.1
click at [102, 0] on body "7 Version history / ADV Female - Caregiver - Foot Pain Draft Preview Publish 45…" at bounding box center [318, 0] width 637 height 0
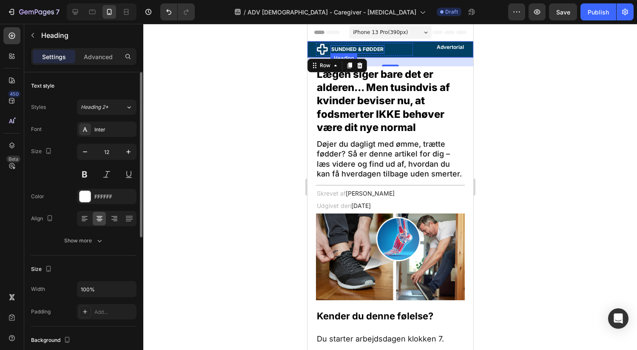
click at [365, 48] on h2 "Sundhed & Fødder" at bounding box center [357, 49] width 54 height 8
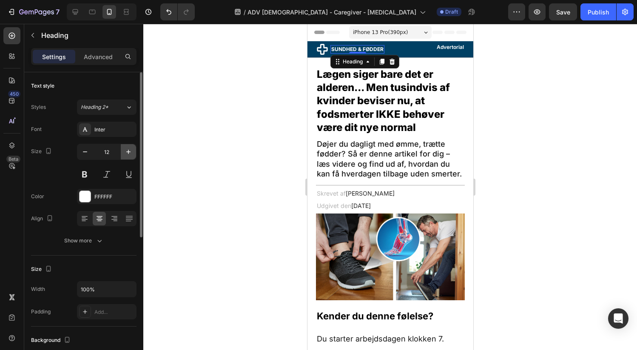
click at [133, 149] on button "button" at bounding box center [128, 151] width 15 height 15
click at [132, 148] on icon "button" at bounding box center [128, 151] width 8 height 8
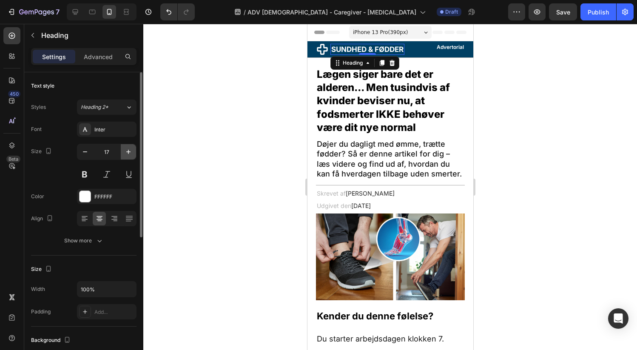
click at [127, 151] on icon "button" at bounding box center [128, 152] width 4 height 4
click at [86, 153] on icon "button" at bounding box center [85, 151] width 8 height 8
type input "16"
click at [322, 49] on icon at bounding box center [321, 49] width 13 height 13
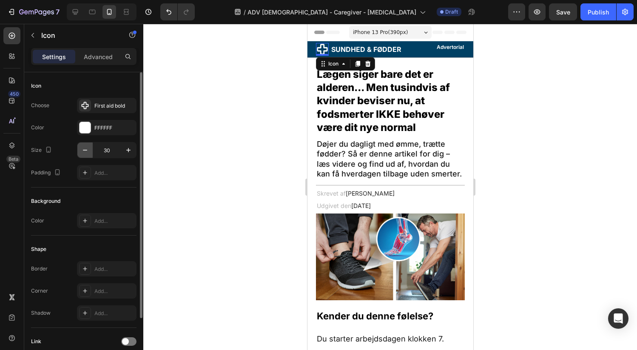
click at [85, 152] on icon "button" at bounding box center [85, 150] width 8 height 8
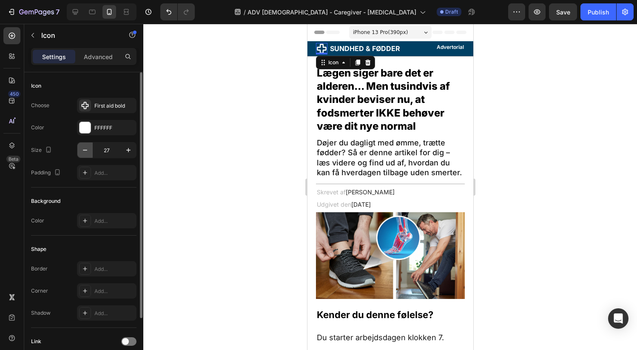
click at [85, 152] on icon "button" at bounding box center [85, 150] width 8 height 8
click at [85, 151] on icon "button" at bounding box center [85, 150] width 8 height 8
type input "24"
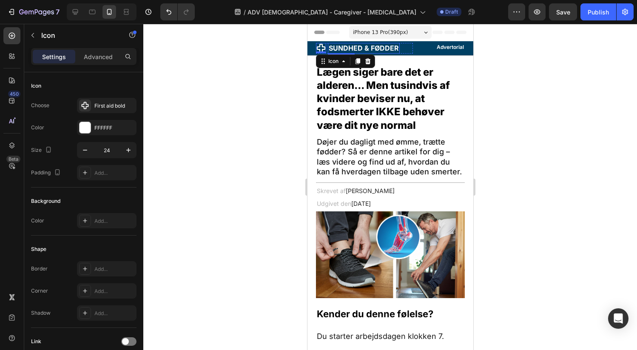
drag, startPoint x: 369, startPoint y: 47, endPoint x: 365, endPoint y: 50, distance: 5.2
click at [369, 47] on h2 "Sundhed & Fødder" at bounding box center [363, 48] width 72 height 11
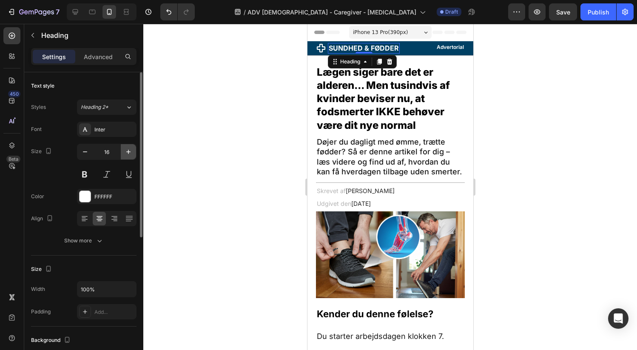
click at [130, 150] on icon "button" at bounding box center [128, 151] width 8 height 8
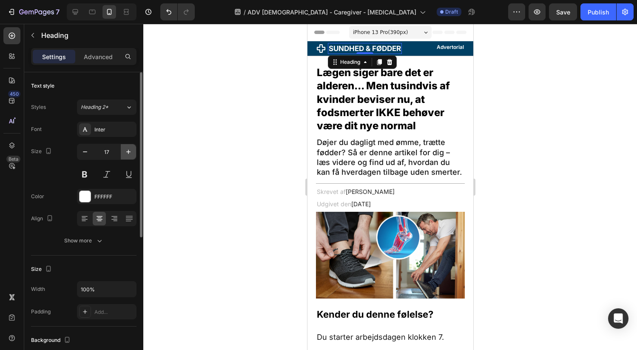
type input "18"
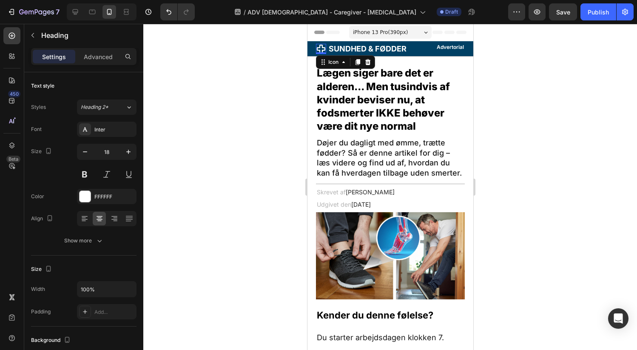
click at [323, 49] on icon at bounding box center [320, 49] width 10 height 10
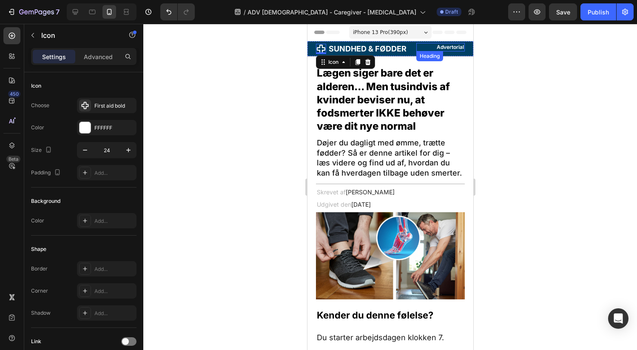
click at [417, 48] on h2 "Advertorial" at bounding box center [440, 47] width 48 height 8
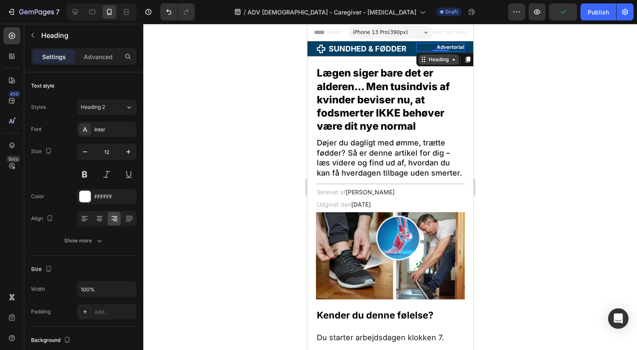
click at [430, 61] on div "Heading" at bounding box center [437, 60] width 23 height 8
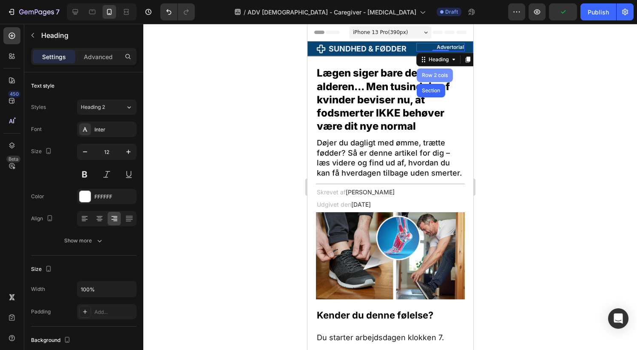
click at [427, 76] on div "Row 2 cols" at bounding box center [433, 75] width 29 height 5
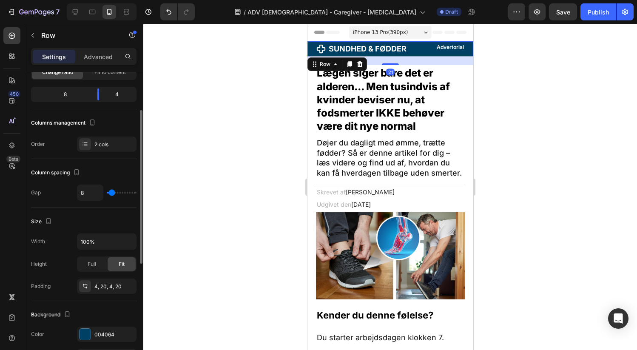
scroll to position [291, 0]
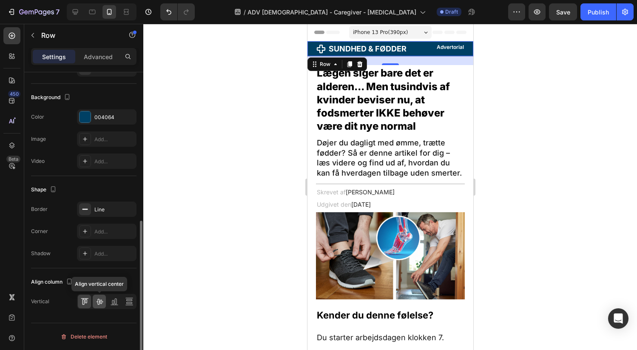
click at [105, 299] on div at bounding box center [99, 301] width 13 height 14
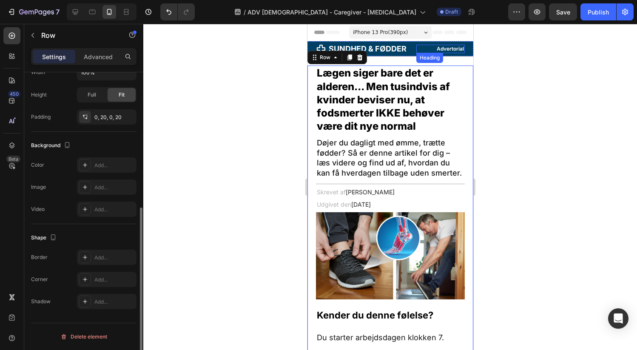
click at [449, 49] on h2 "Advertorial" at bounding box center [440, 49] width 48 height 8
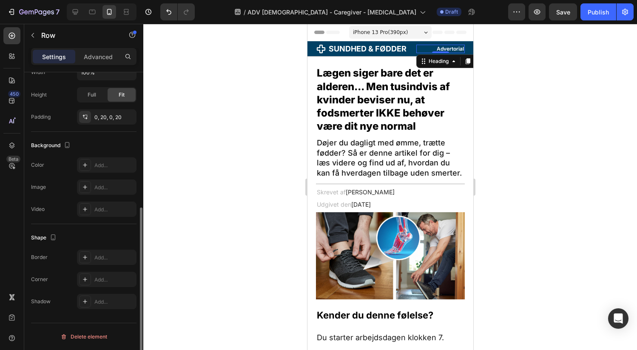
scroll to position [0, 0]
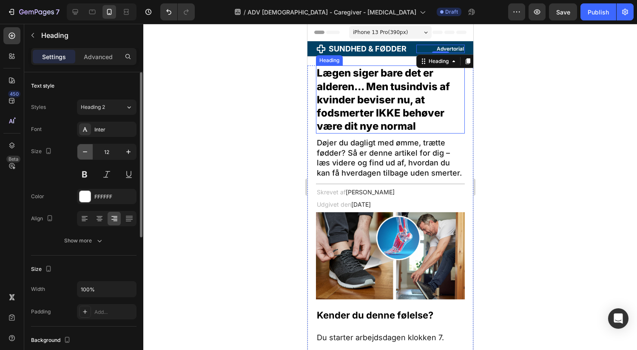
click at [87, 149] on icon "button" at bounding box center [85, 151] width 8 height 8
type input "10"
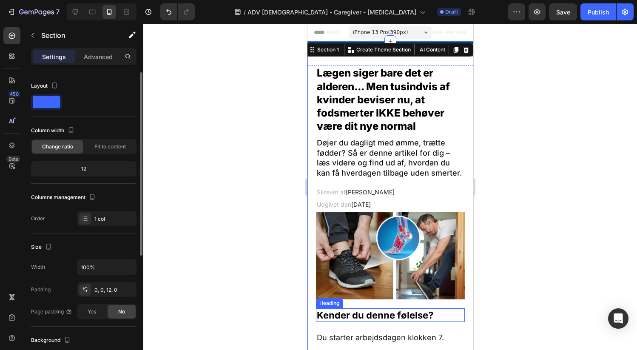
click at [399, 322] on h1 "Kender du denne følelse?" at bounding box center [389, 315] width 149 height 14
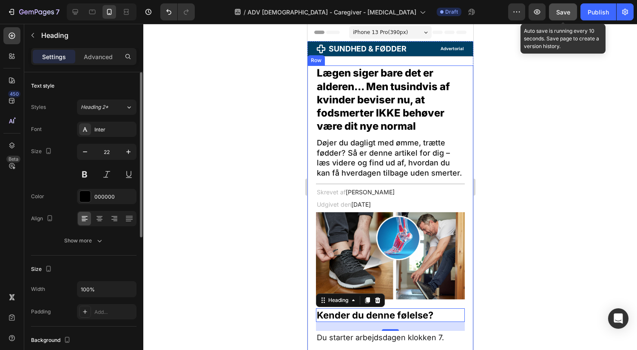
click at [560, 13] on span "Save" at bounding box center [563, 11] width 14 height 7
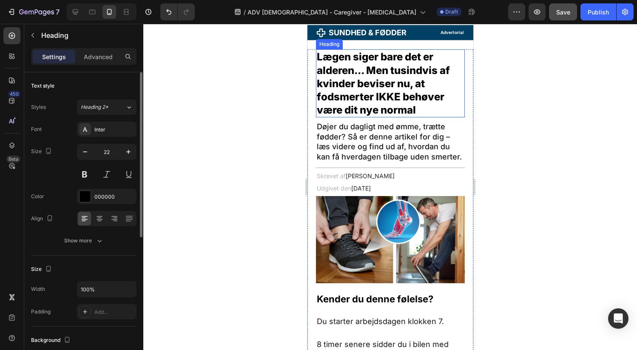
scroll to position [22, 0]
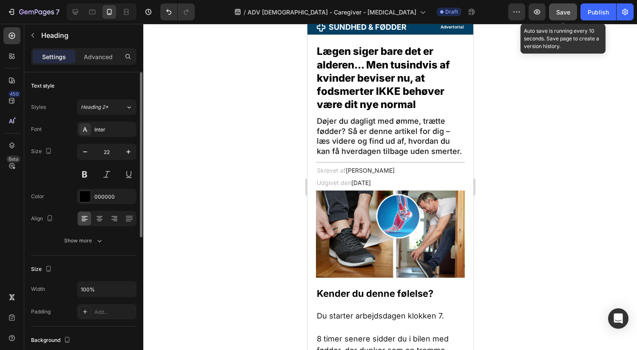
click at [553, 9] on button "Save" at bounding box center [563, 11] width 28 height 17
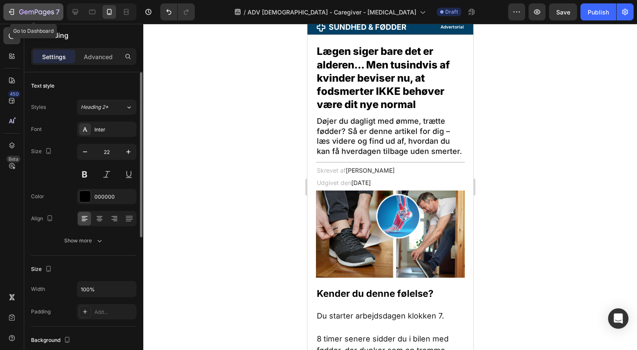
click at [48, 13] on icon "button" at bounding box center [36, 12] width 35 height 7
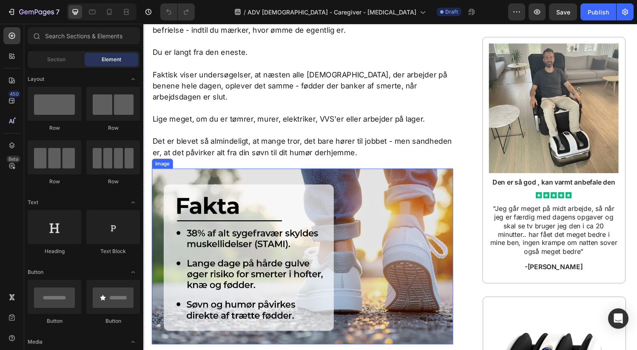
scroll to position [691, 0]
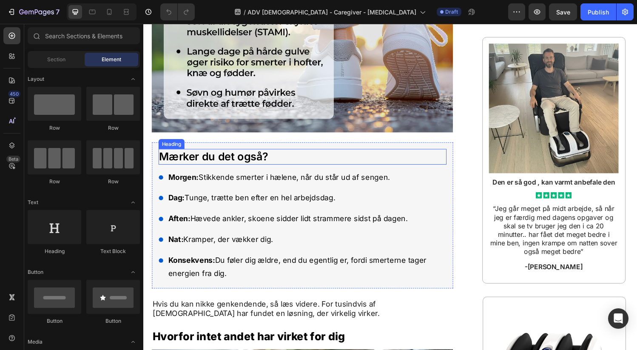
click at [232, 153] on h1 "Mærker du det også?" at bounding box center [306, 161] width 297 height 16
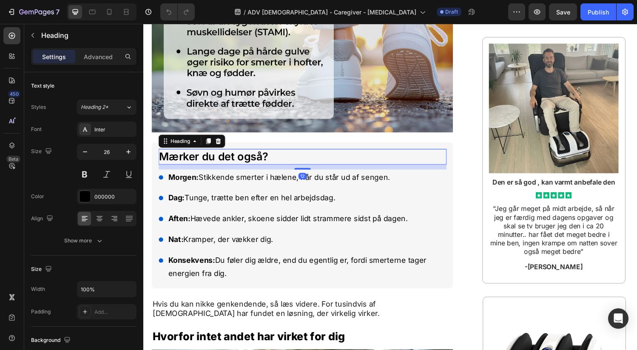
click at [232, 153] on h1 "Mærker du det også?" at bounding box center [306, 161] width 297 height 16
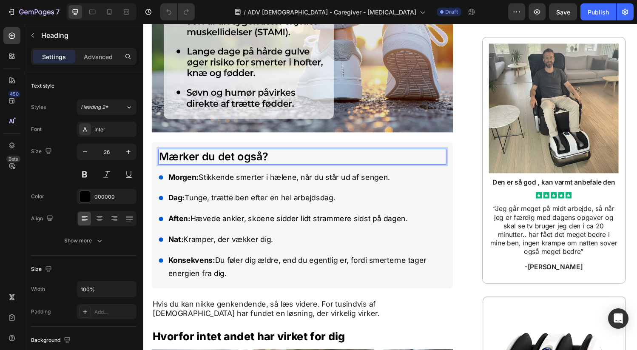
click at [232, 154] on p "Mærker du det også?" at bounding box center [307, 161] width 296 height 14
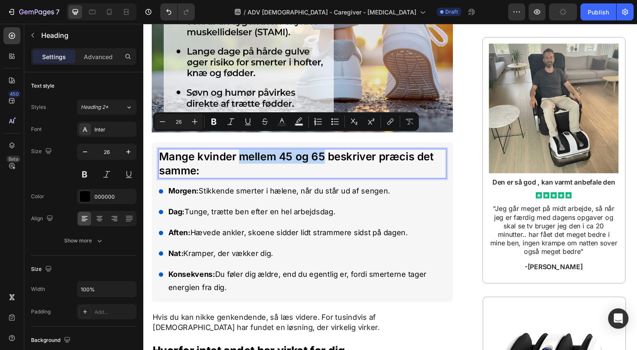
drag, startPoint x: 332, startPoint y: 144, endPoint x: 245, endPoint y: 144, distance: 87.1
click at [245, 154] on p "Mange kvinder mellem 45 og 65 beskriver præcis det samme:" at bounding box center [307, 168] width 296 height 29
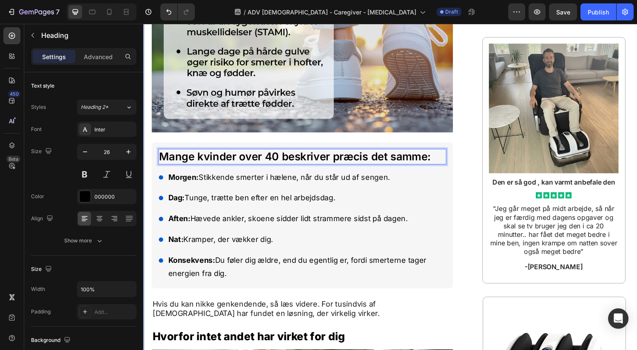
click at [468, 130] on div "Lægen siger bare det er alderen... Men tusindvis af kvinder beviser nu, at fods…" at bounding box center [398, 332] width 510 height 1876
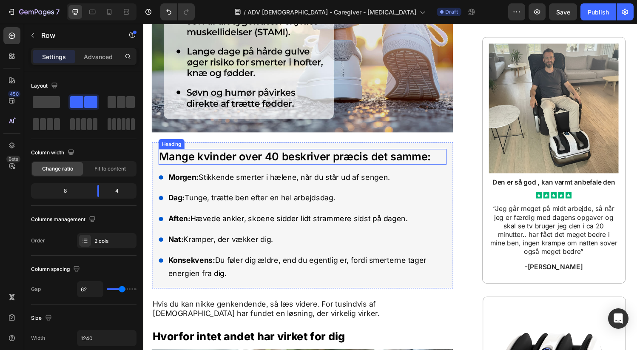
click at [403, 154] on p "Mange kvinder over 40 beskriver præcis det samme:" at bounding box center [307, 161] width 296 height 14
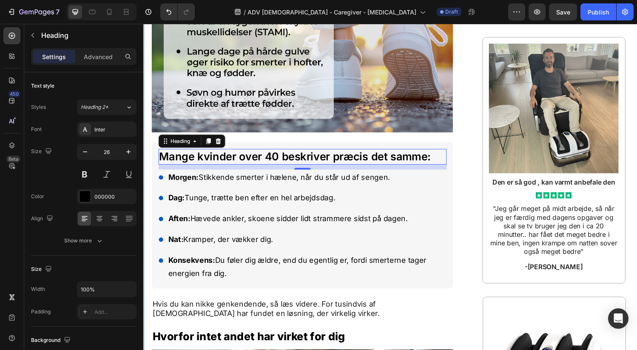
click at [473, 195] on div "Lægen siger bare det er alderen... Men tusindvis af kvinder beviser nu, at fods…" at bounding box center [398, 332] width 510 height 1876
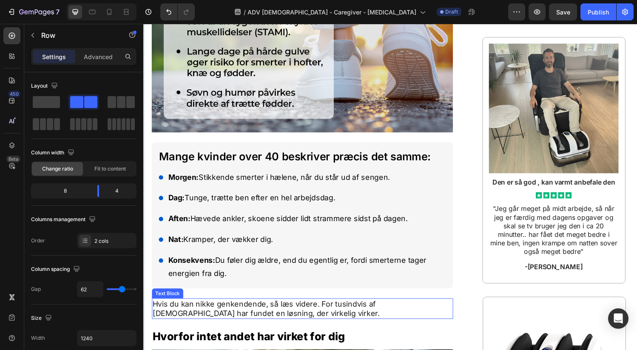
click at [251, 308] on p "Hvis du kan nikke genkendende, så læs videre. For tusindvis af [DEMOGRAPHIC_DAT…" at bounding box center [307, 318] width 309 height 20
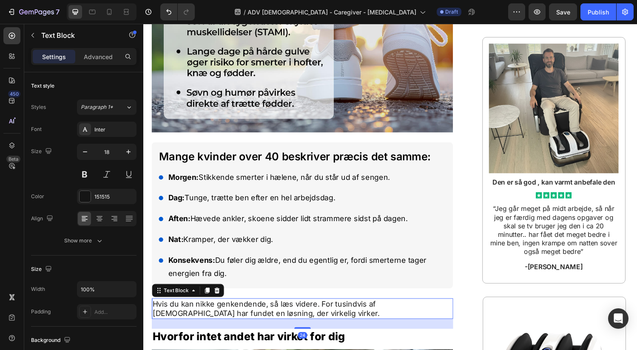
click at [274, 308] on p "Hvis du kan nikke genkendende, så læs videre. For tusindvis af danskere har fun…" at bounding box center [307, 318] width 309 height 20
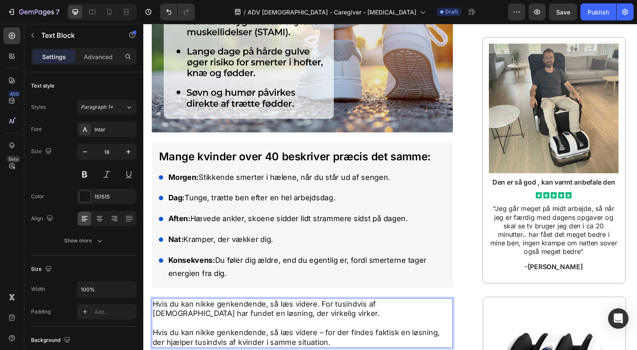
scroll to position [702, 0]
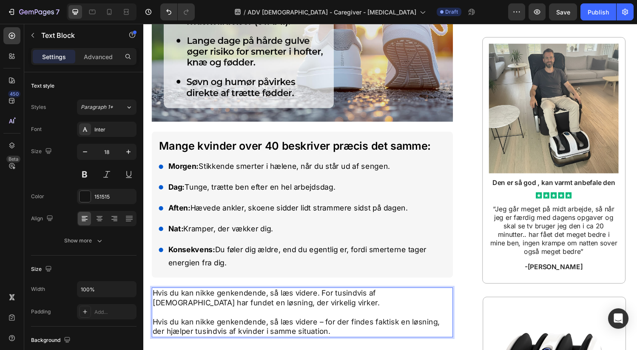
click at [328, 327] on p "Hvis du kan nikke genkendende, så læs videre – for der findes faktisk en løsnin…" at bounding box center [307, 337] width 309 height 20
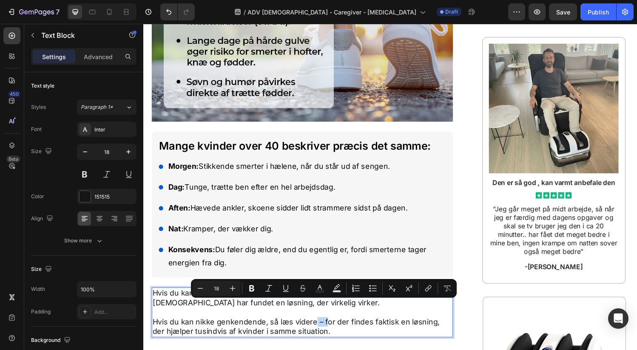
drag, startPoint x: 331, startPoint y: 313, endPoint x: 321, endPoint y: 316, distance: 10.1
click at [321, 327] on p "Hvis du kan nikke genkendende, så læs videre – for der findes faktisk en løsnin…" at bounding box center [307, 337] width 309 height 20
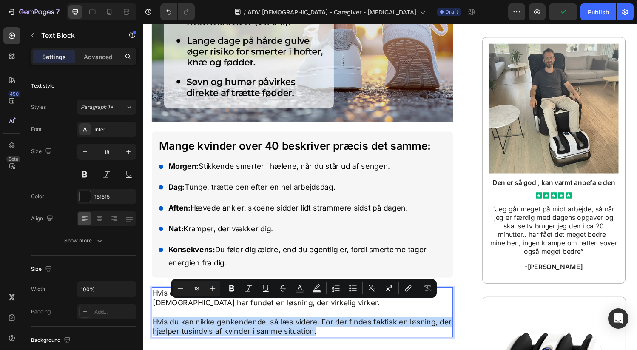
drag, startPoint x: 323, startPoint y: 325, endPoint x: 152, endPoint y: 314, distance: 171.1
click at [152, 314] on div "Hvis du kan nikke genkendende, så læs videre. For tusindvis af danskere har fun…" at bounding box center [307, 321] width 311 height 51
copy p "Hvis du kan nikke genkendende, så læs videre. For der findes faktisk en løsning…"
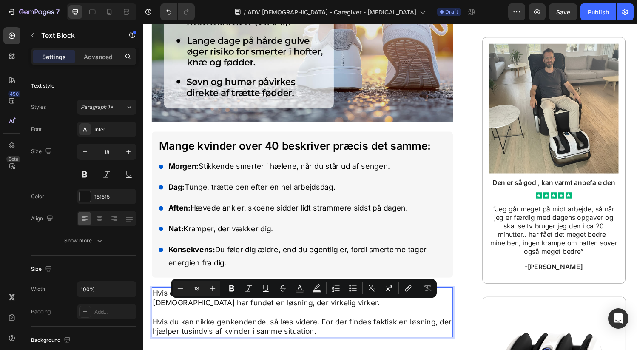
click at [154, 317] on p "Rich Text Editor. Editing area: main" at bounding box center [307, 322] width 309 height 10
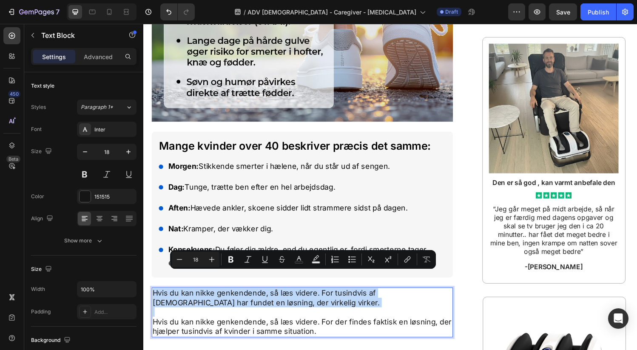
drag, startPoint x: 153, startPoint y: 303, endPoint x: 151, endPoint y: 285, distance: 17.5
click at [152, 296] on div "Hvis du kan nikke genkendende, så læs videre. For tusindvis af danskere har fun…" at bounding box center [307, 321] width 311 height 51
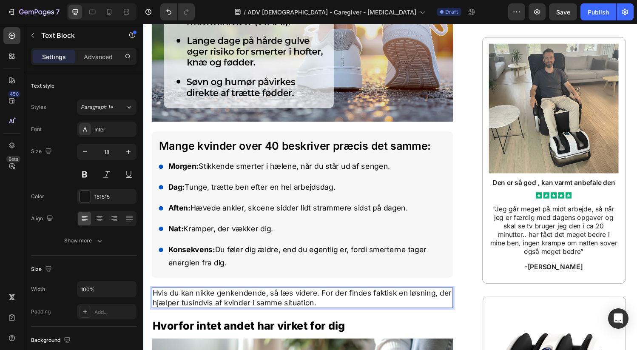
click at [475, 183] on div "Lægen siger bare det er alderen... Men tusindvis af kvinder beviser nu, at fods…" at bounding box center [398, 321] width 510 height 1876
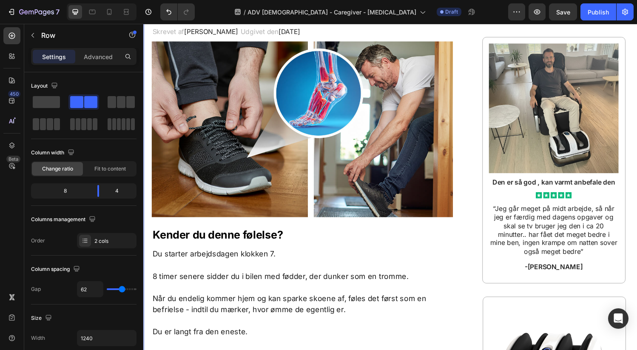
scroll to position [0, 0]
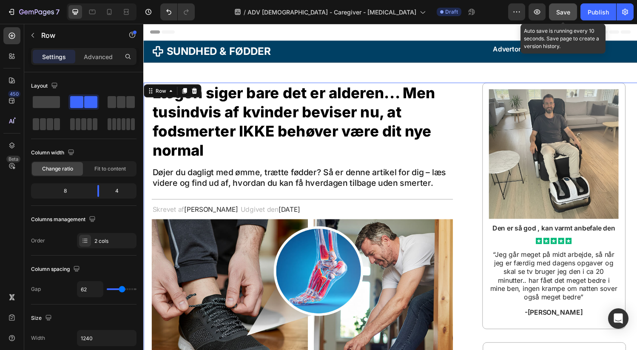
click at [558, 12] on span "Save" at bounding box center [563, 11] width 14 height 7
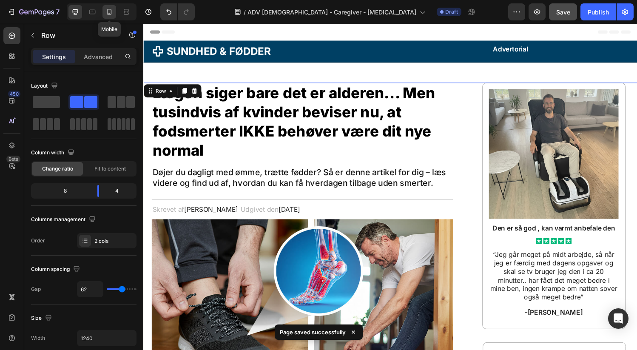
click at [114, 13] on div at bounding box center [109, 12] width 14 height 14
type input "0"
type input "100%"
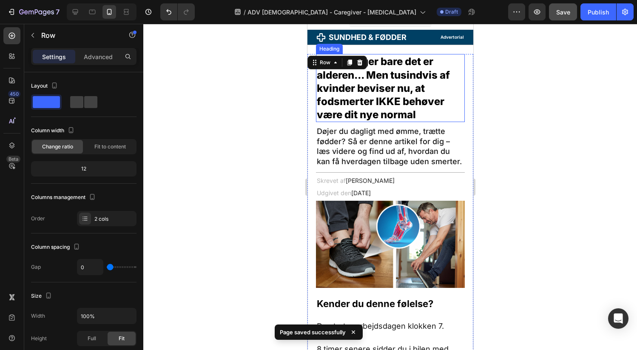
scroll to position [12, 0]
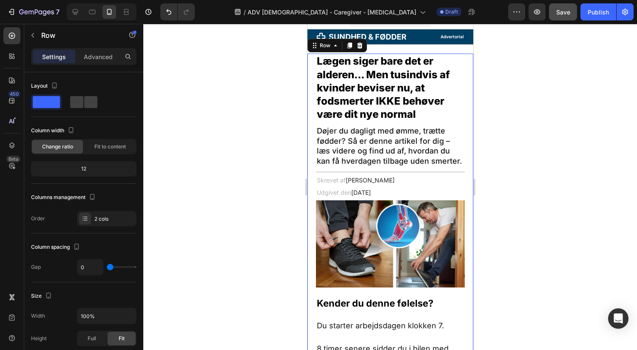
click at [417, 37] on h2 "Advertorial" at bounding box center [440, 36] width 48 height 7
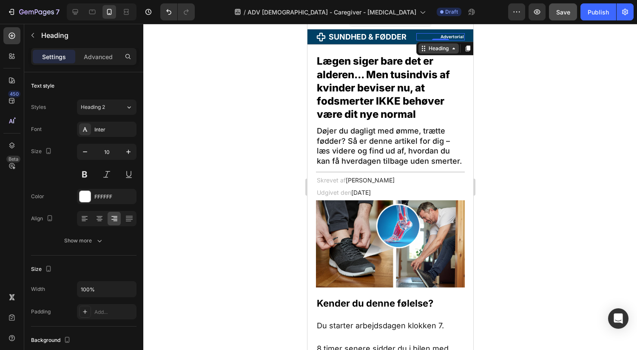
click at [426, 48] on div "Heading" at bounding box center [437, 49] width 23 height 8
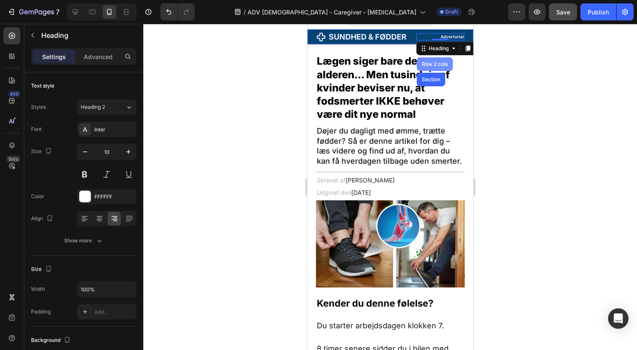
click at [423, 63] on div "Row 2 cols" at bounding box center [433, 64] width 29 height 5
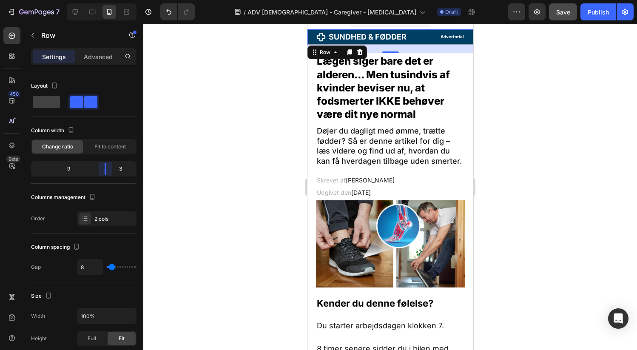
drag, startPoint x: 98, startPoint y: 164, endPoint x: 112, endPoint y: 163, distance: 14.0
click at [112, 0] on body "7 Version history / ADV Female - Caregiver - Foot Pain Draft Preview Save Publi…" at bounding box center [318, 0] width 637 height 0
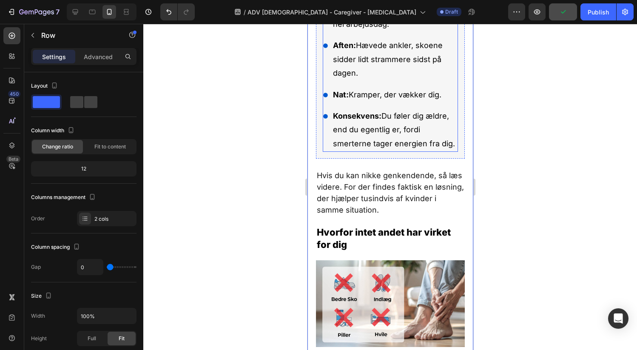
scroll to position [665, 0]
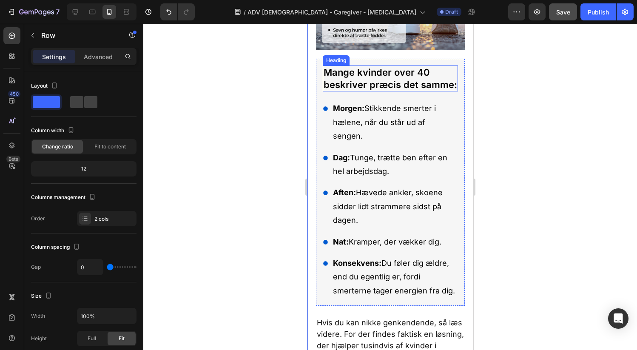
click at [406, 91] on p "Mange kvinder over 40 beskriver præcis det samme:" at bounding box center [389, 78] width 133 height 24
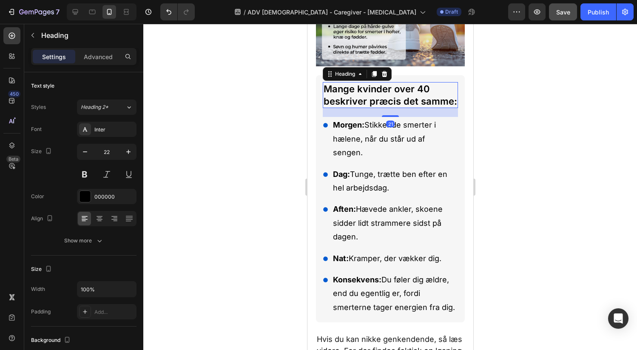
scroll to position [643, 0]
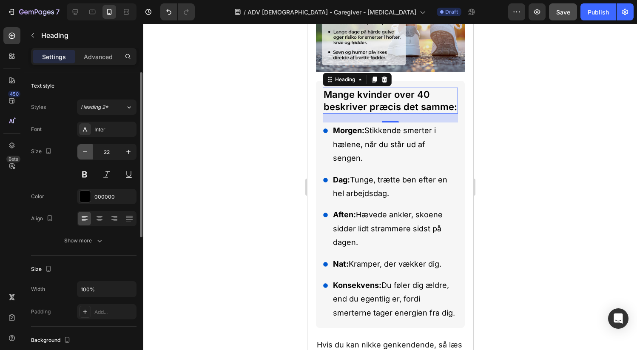
click at [88, 150] on icon "button" at bounding box center [85, 151] width 8 height 8
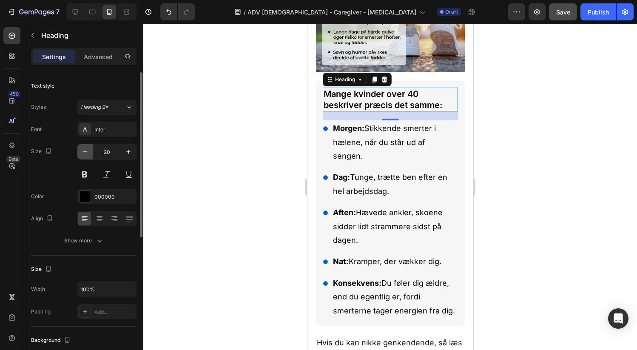
click at [88, 150] on icon "button" at bounding box center [85, 151] width 8 height 8
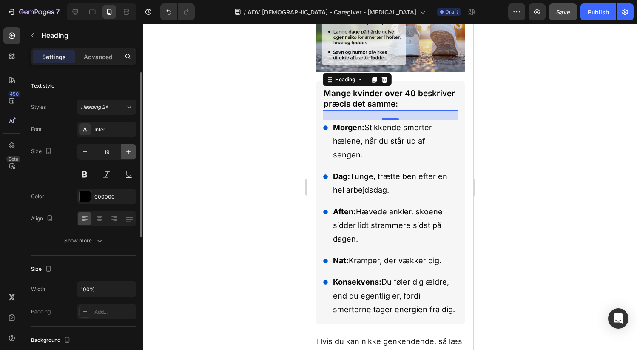
click at [131, 152] on icon "button" at bounding box center [128, 151] width 8 height 8
type input "20"
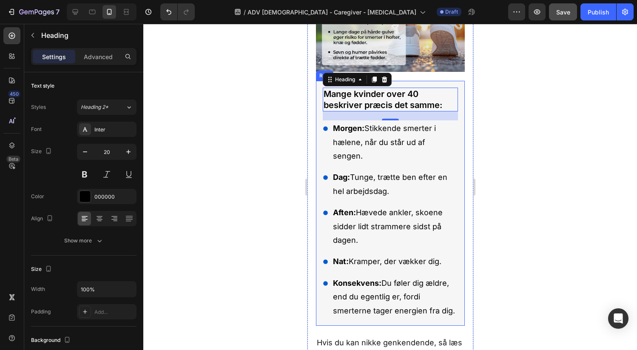
click at [455, 97] on div "Mange kvinder over 40 beskriver præcis det samme: Heading 21 Morgen: Stikkende …" at bounding box center [389, 203] width 149 height 245
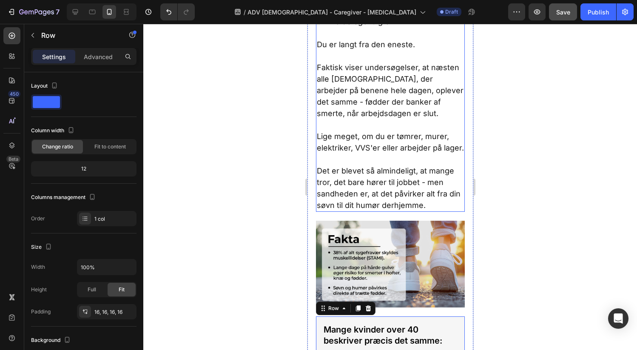
scroll to position [598, 0]
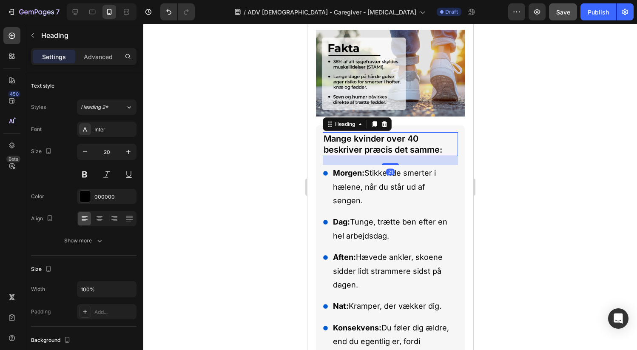
click at [393, 155] on p "Mange kvinder over 40 beskriver præcis det samme:" at bounding box center [389, 144] width 133 height 22
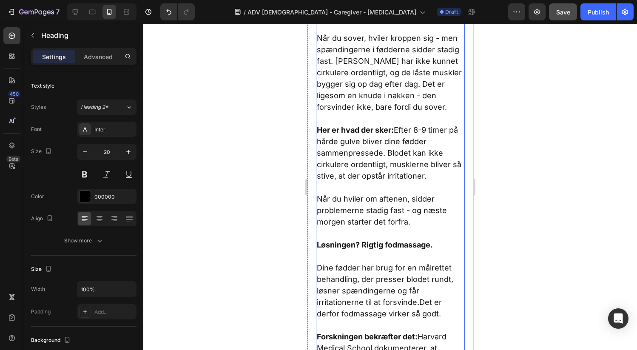
scroll to position [1591, 0]
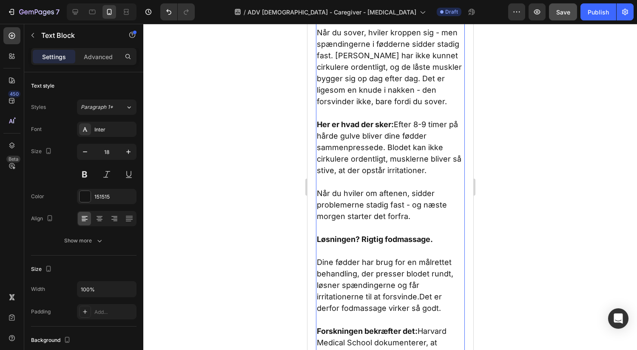
click at [421, 187] on p "Her er hvad der sker: Efter 8-9 timer på hårde gulve bliver dine fødder sammenp…" at bounding box center [389, 153] width 147 height 69
click at [419, 187] on p "Her er hvad der sker: Efter 8-9 timer på hårde gulve bliver dine fødder sammenp…" at bounding box center [389, 153] width 147 height 69
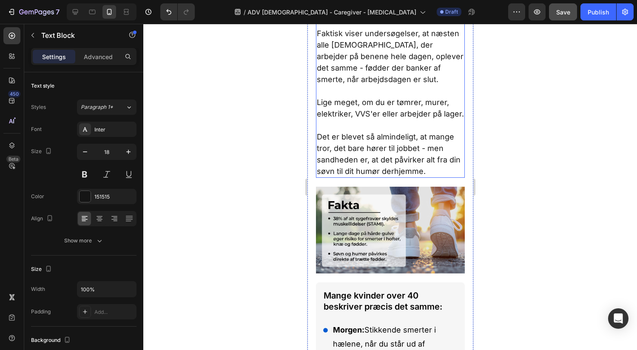
scroll to position [563, 0]
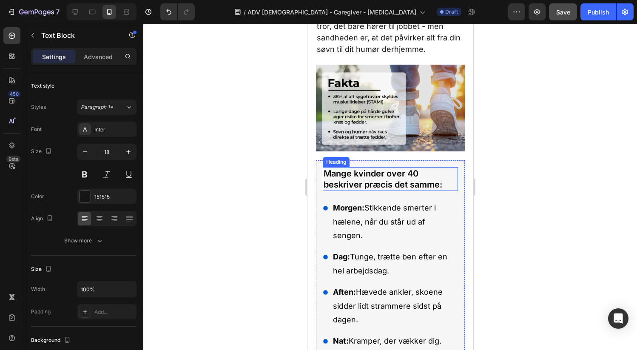
click at [407, 190] on p "Mange kvinder over 40 beskriver præcis det samme:" at bounding box center [389, 179] width 133 height 22
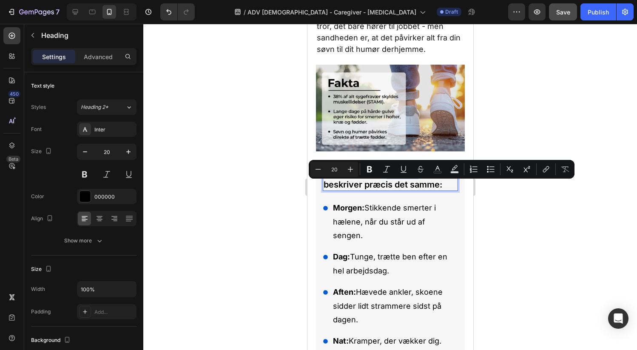
drag, startPoint x: 419, startPoint y: 188, endPoint x: 388, endPoint y: 189, distance: 30.6
click at [388, 189] on p "Mange kvinder over 40 beskriver præcis det samme:" at bounding box center [389, 179] width 133 height 22
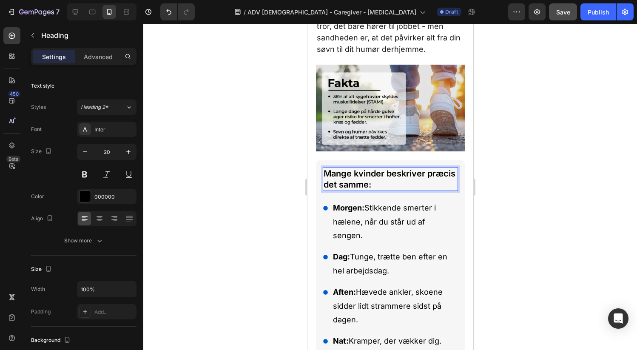
scroll to position [569, 0]
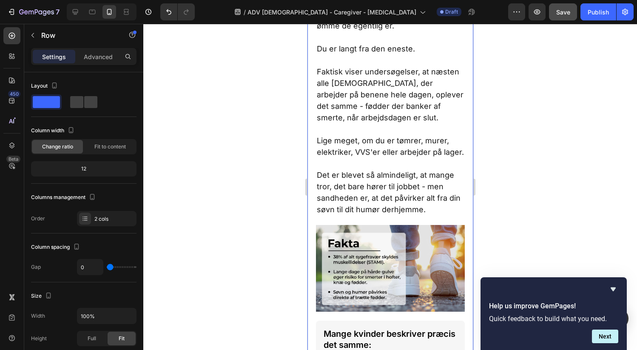
scroll to position [398, 0]
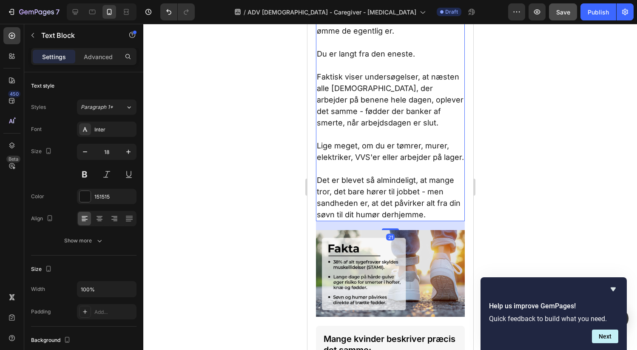
click at [342, 174] on p "Lige meget, om du er tømrer, murer, elektriker, VVS'er eller arbejder på lager." at bounding box center [389, 157] width 147 height 34
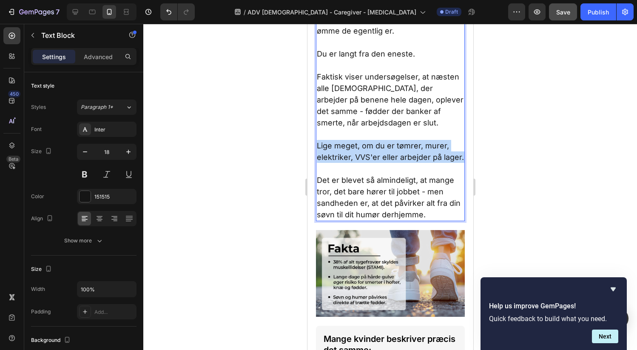
click at [342, 174] on p "Lige meget, om du er tømrer, murer, elektriker, VVS'er eller arbejder på lager." at bounding box center [389, 157] width 147 height 34
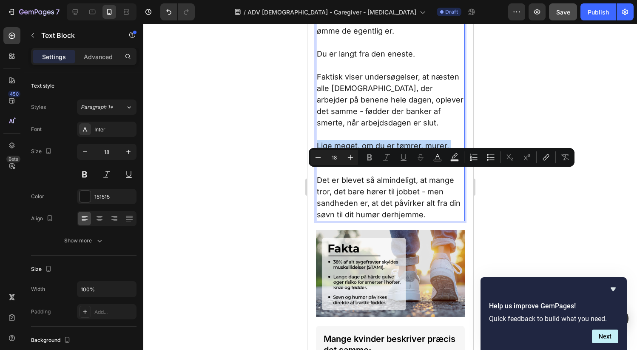
click at [341, 174] on p "Lige meget, om du er tømrer, murer, elektriker, VVS'er eller arbejder på lager." at bounding box center [389, 157] width 147 height 34
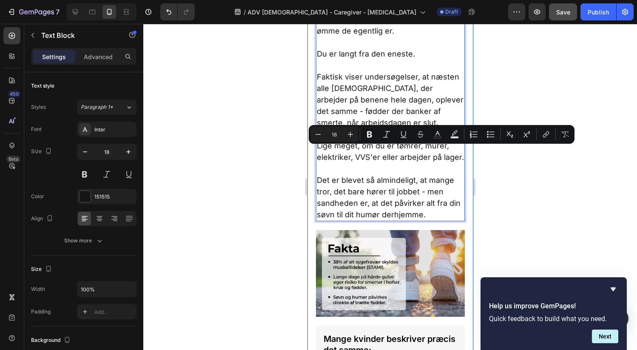
drag, startPoint x: 338, startPoint y: 173, endPoint x: 314, endPoint y: 154, distance: 30.5
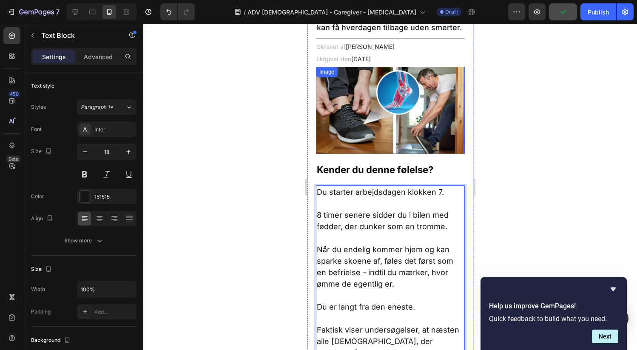
scroll to position [0, 0]
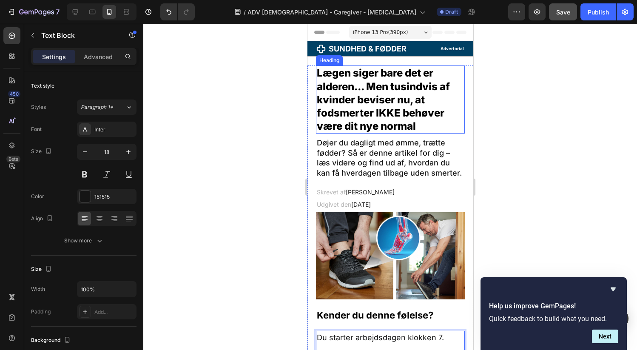
click at [354, 87] on h1 "Lægen siger bare det er alderen... Men tusindvis af kvinder beviser nu, at fods…" at bounding box center [389, 99] width 149 height 68
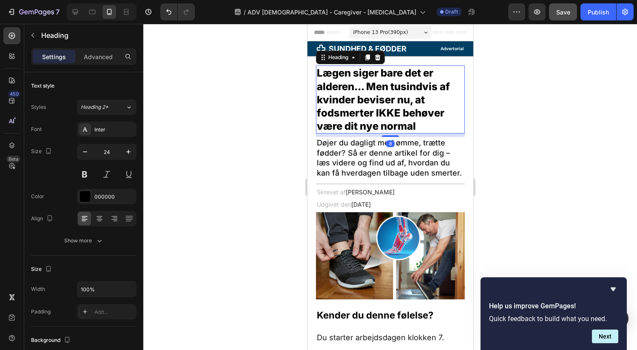
click at [354, 88] on h1 "Lægen siger bare det er alderen... Men tusindvis af kvinder beviser nu, at fods…" at bounding box center [389, 99] width 149 height 68
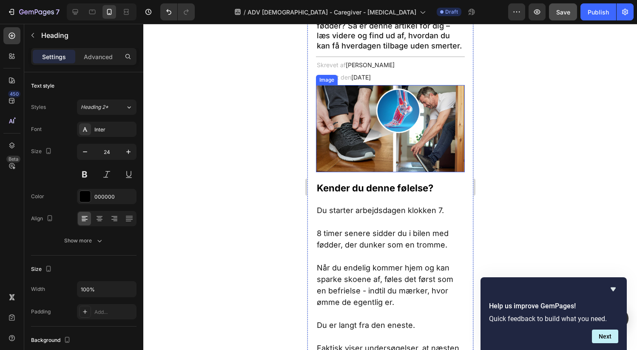
scroll to position [76, 0]
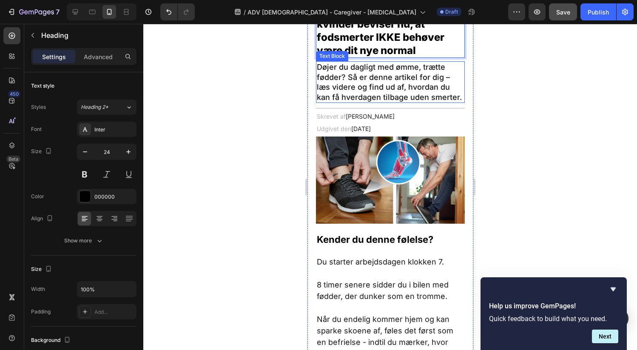
click at [439, 67] on p "Døjer du dagligt med ømme, trætte fødder? Så er denne artikel for dig – læs vid…" at bounding box center [389, 82] width 147 height 40
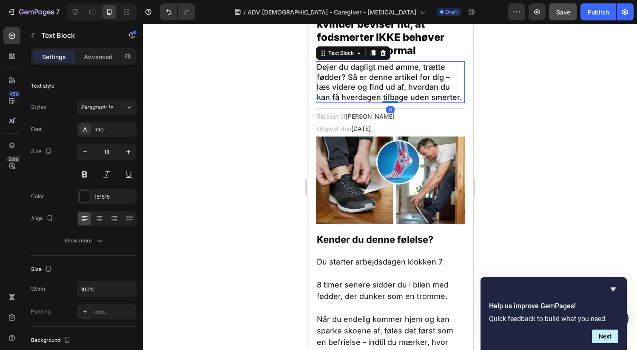
click at [442, 68] on p "Døjer du dagligt med ømme, trætte fødder? Så er denne artikel for dig – læs vid…" at bounding box center [389, 82] width 147 height 40
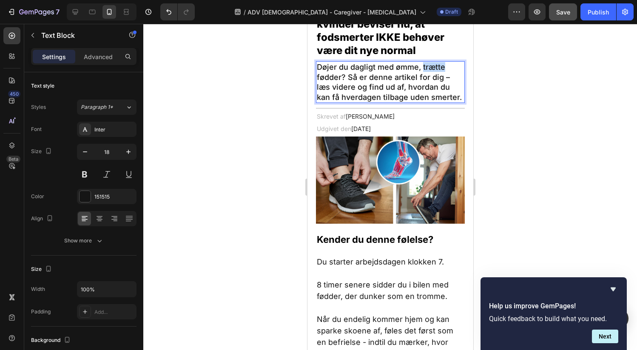
drag, startPoint x: 441, startPoint y: 67, endPoint x: 422, endPoint y: 67, distance: 19.5
click at [422, 67] on p "Døjer du dagligt med ømme, trætte fødder? Så er denne artikel for dig – læs vid…" at bounding box center [389, 82] width 147 height 40
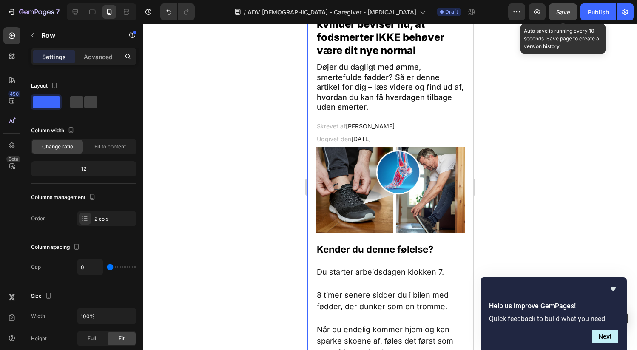
click at [556, 14] on span "Save" at bounding box center [563, 11] width 14 height 7
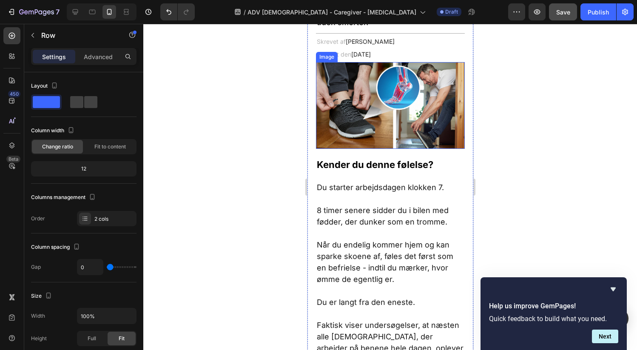
scroll to position [166, 0]
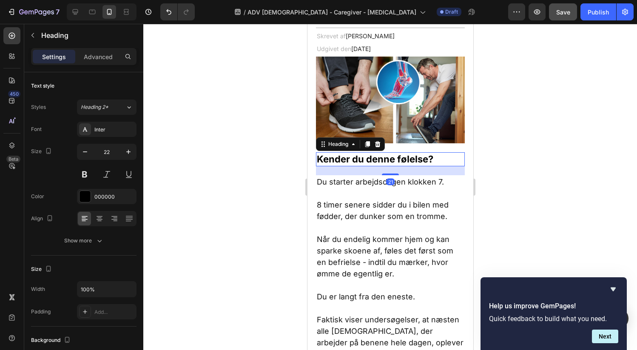
click at [381, 157] on h1 "Kender du denne følelse?" at bounding box center [389, 159] width 149 height 14
click at [392, 156] on h1 "Kender du denne følelse?" at bounding box center [389, 159] width 149 height 14
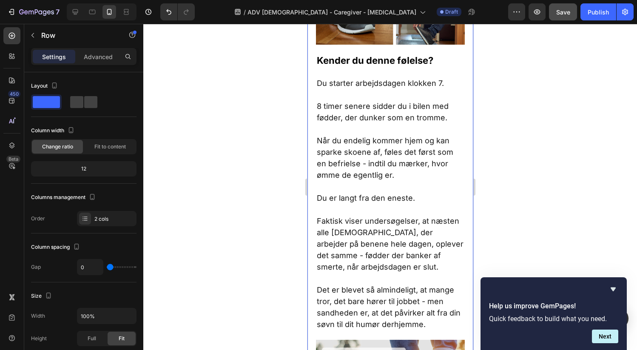
scroll to position [401, 0]
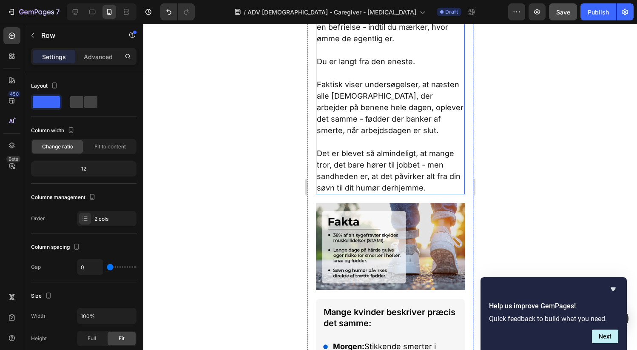
click at [398, 152] on p "Det er blevet så almindeligt, at mange tror, det bare hører til jobbet - men sa…" at bounding box center [389, 170] width 147 height 46
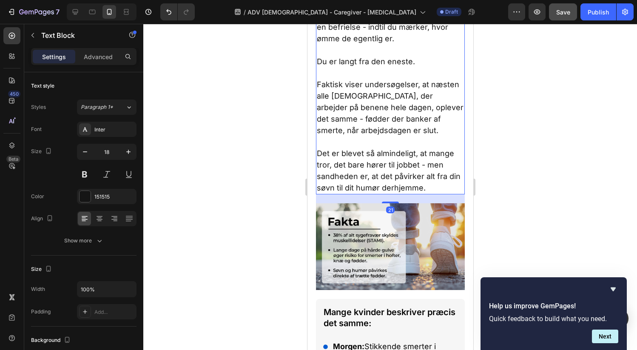
click at [396, 153] on p "Det er blevet så almindeligt, at mange tror, det bare hører til jobbet - men sa…" at bounding box center [389, 170] width 147 height 46
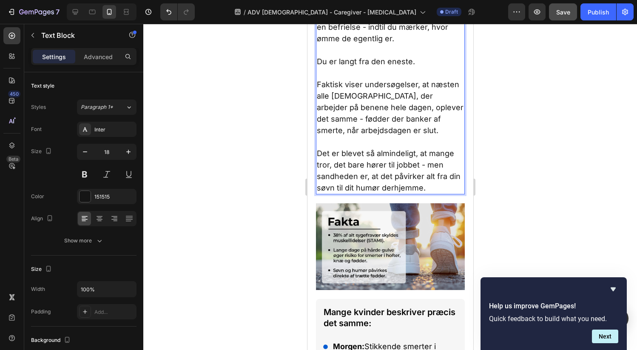
click at [396, 154] on p "Det er blevet så almindeligt, at mange tror, det bare hører til jobbet - men sa…" at bounding box center [389, 170] width 147 height 46
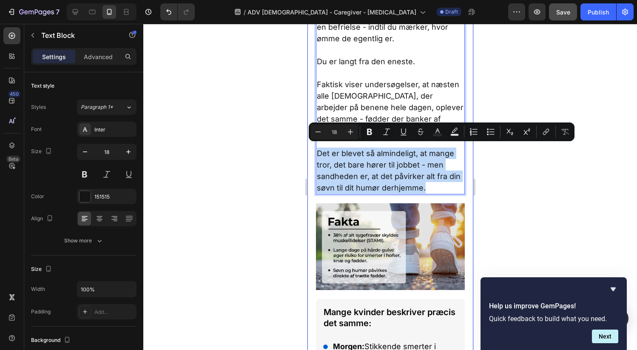
drag, startPoint x: 442, startPoint y: 184, endPoint x: 312, endPoint y: 150, distance: 133.9
copy p "Det er blevet så almindeligt, at mange tror, det bare hører til jobbet - men sa…"
drag, startPoint x: 438, startPoint y: 190, endPoint x: 440, endPoint y: 182, distance: 7.8
click at [438, 189] on div "Du starter arbejdsdagen klokken 7. 8 timer senere sidder du i bilen med fødder,…" at bounding box center [389, 67] width 149 height 254
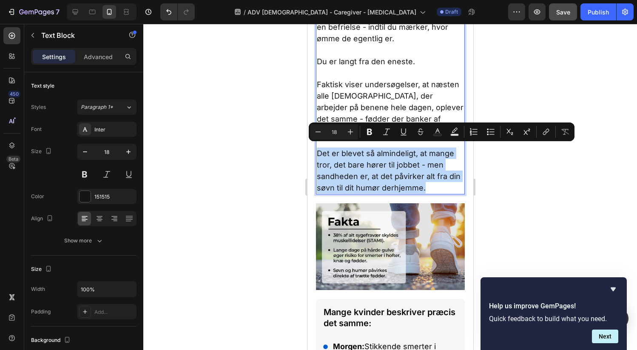
click at [441, 180] on p "Det er blevet så almindeligt, at mange tror, det bare hører til jobbet - men sa…" at bounding box center [389, 170] width 147 height 46
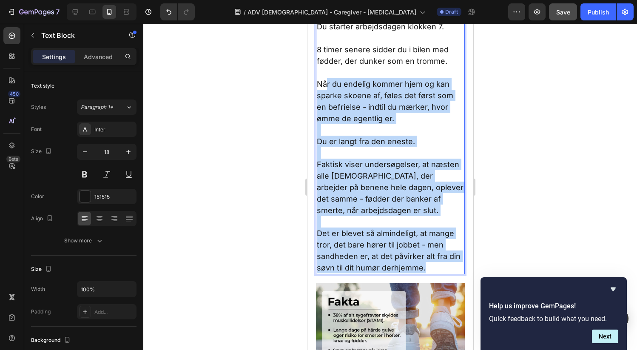
scroll to position [277, 0]
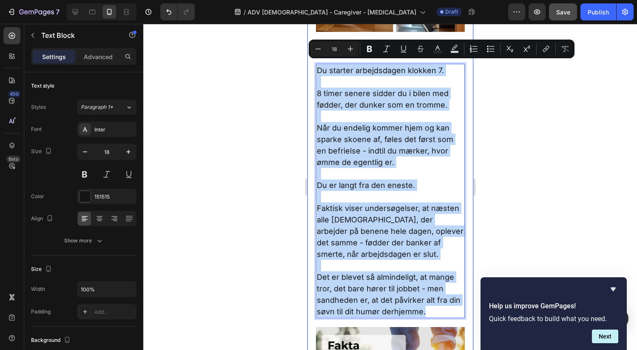
drag, startPoint x: 438, startPoint y: 182, endPoint x: 314, endPoint y: 68, distance: 168.4
click at [398, 189] on p "Du er langt fra den eneste." at bounding box center [389, 190] width 147 height 23
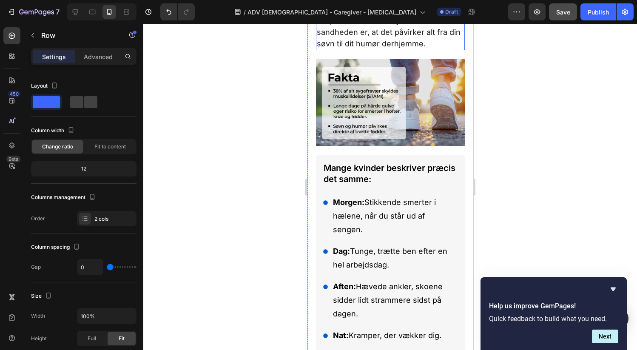
scroll to position [550, 0]
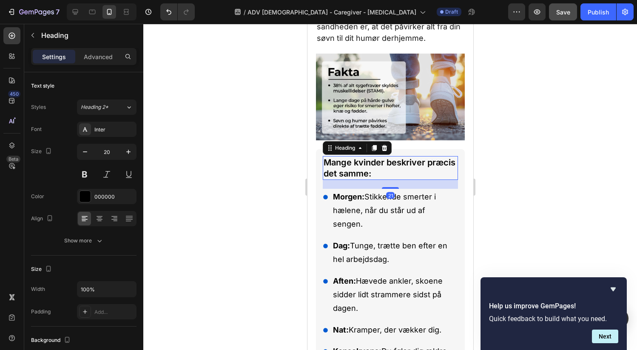
click at [357, 164] on h1 "Mange kvinder beskriver præcis det samme:" at bounding box center [389, 168] width 135 height 24
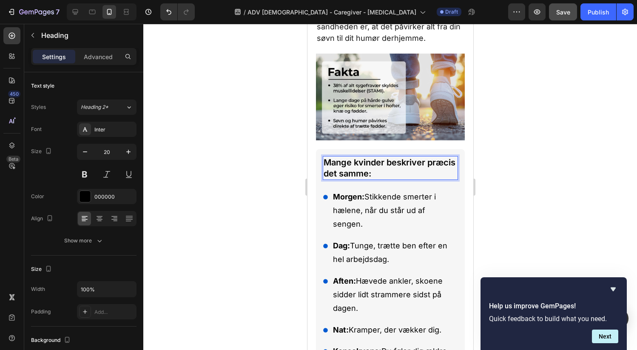
click at [357, 164] on h1 "Mange kvinder beskriver præcis det samme:" at bounding box center [389, 168] width 135 height 24
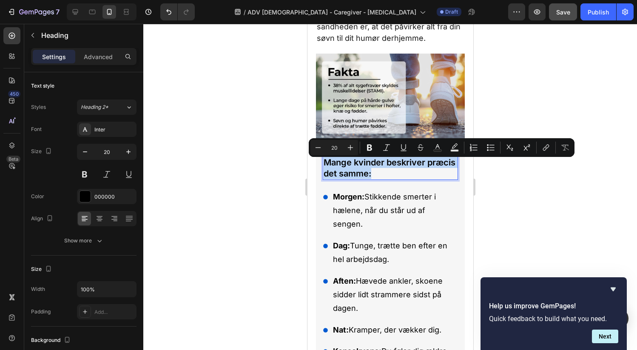
click at [357, 164] on p "Mange kvinder beskriver præcis det samme:" at bounding box center [389, 168] width 133 height 22
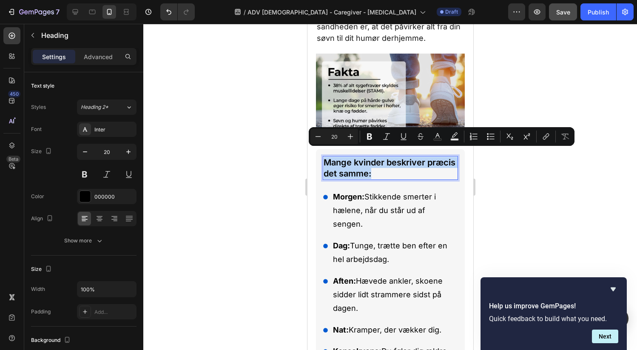
click at [357, 164] on p "Mange kvinder beskriver præcis det samme:" at bounding box center [389, 168] width 133 height 22
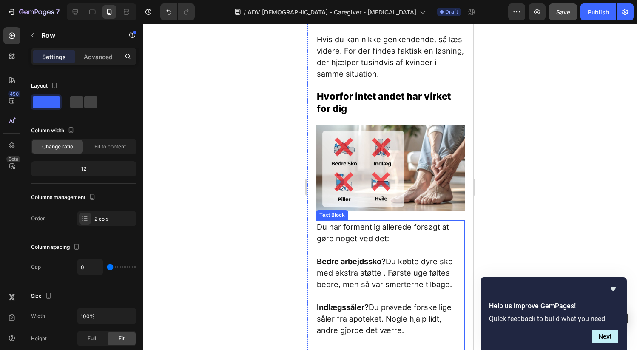
scroll to position [832, 0]
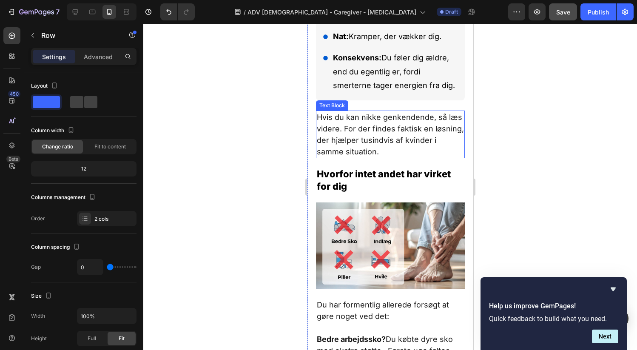
click at [379, 145] on p "Hvis du kan nikke genkendende, så læs videre. For der findes faktisk en løsning…" at bounding box center [389, 134] width 147 height 46
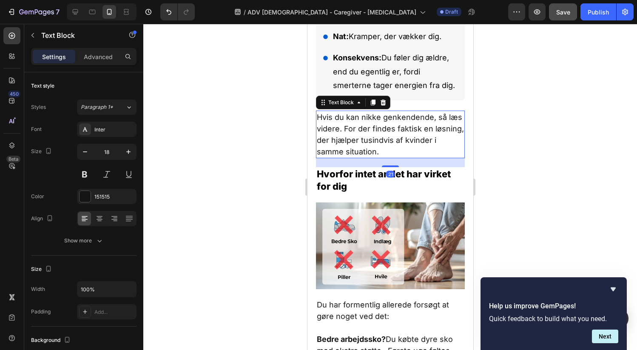
click at [379, 144] on p "Hvis du kan nikke genkendende, så læs videre. For der findes faktisk en løsning…" at bounding box center [389, 134] width 147 height 46
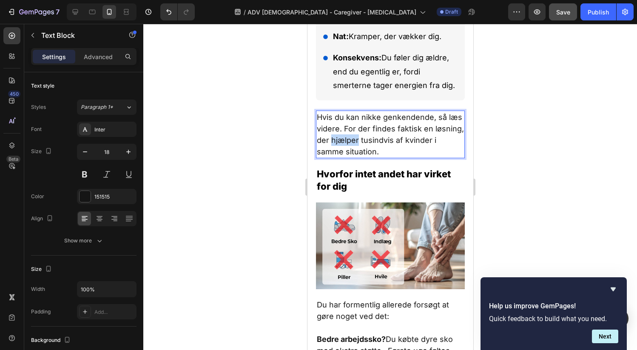
click at [379, 144] on p "Hvis du kan nikke genkendende, så læs videre. For der findes faktisk en løsning…" at bounding box center [389, 134] width 147 height 46
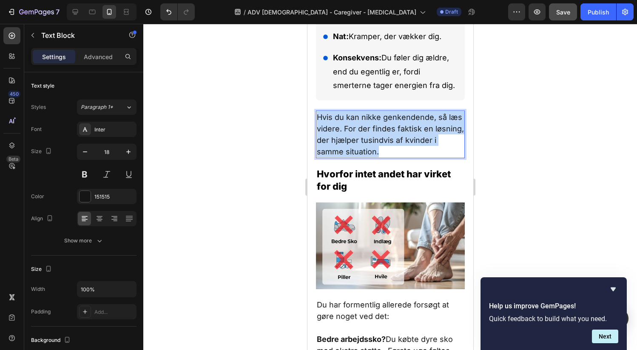
click at [379, 144] on p "Hvis du kan nikke genkendende, så læs videre. For der findes faktisk en løsning…" at bounding box center [389, 134] width 147 height 46
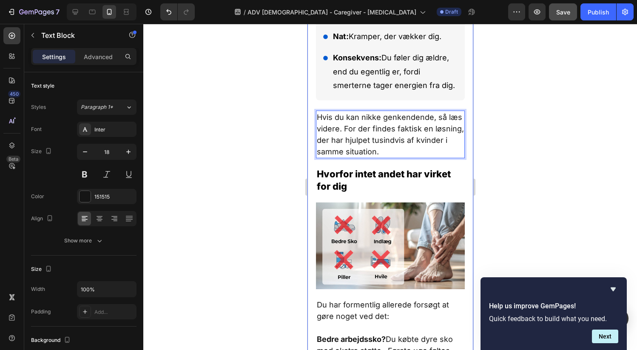
click at [461, 133] on div "Lægen siger bare det er alderen... Men tusindvis af kvinder beviser nu, at fods…" at bounding box center [390, 249] width 166 height 2032
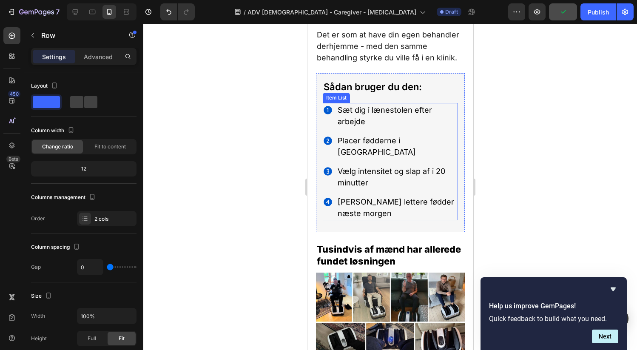
scroll to position [2777, 0]
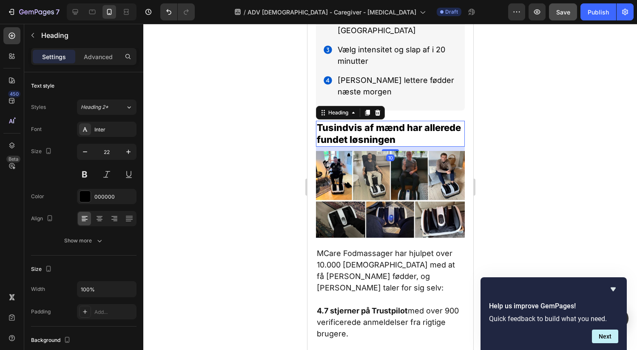
click at [387, 121] on h2 "Tusindvis af mænd har allerede fundet løsningen" at bounding box center [389, 134] width 149 height 26
click at [399, 121] on h2 "Tusindvis af mænd har allerede fundet løsningen" at bounding box center [389, 134] width 149 height 26
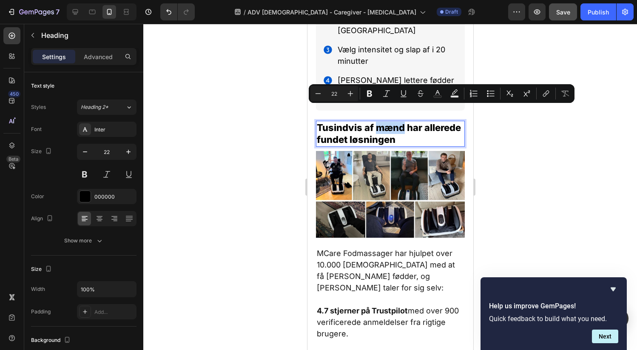
drag, startPoint x: 401, startPoint y: 112, endPoint x: 378, endPoint y: 116, distance: 23.3
click at [377, 122] on p "Tusindvis af mænd har allerede fundet løsningen" at bounding box center [389, 134] width 147 height 24
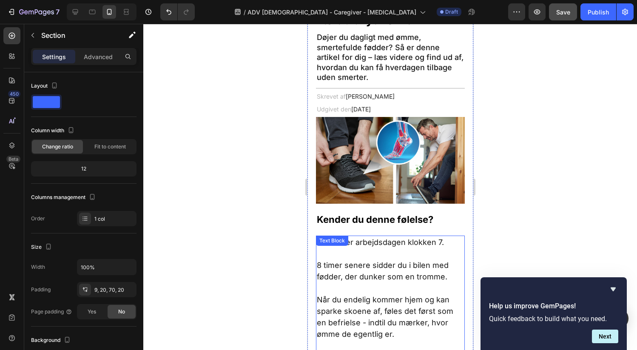
scroll to position [0, 0]
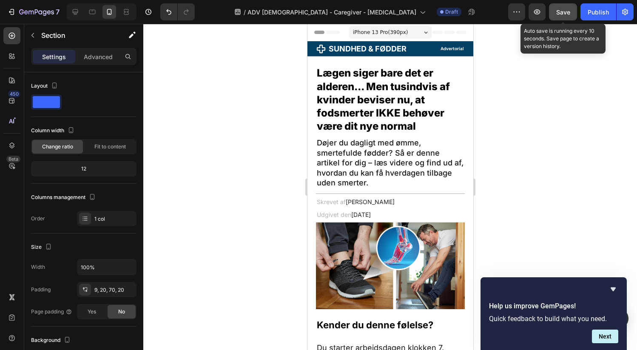
click at [554, 13] on button "Save" at bounding box center [563, 11] width 28 height 17
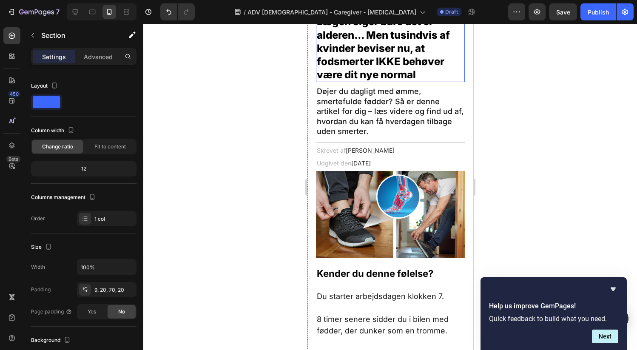
scroll to position [139, 0]
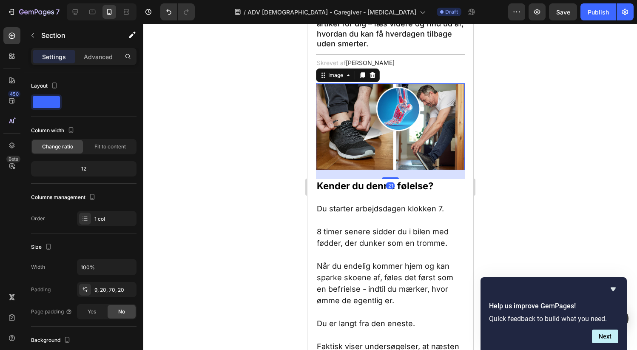
click at [399, 113] on img at bounding box center [389, 126] width 149 height 87
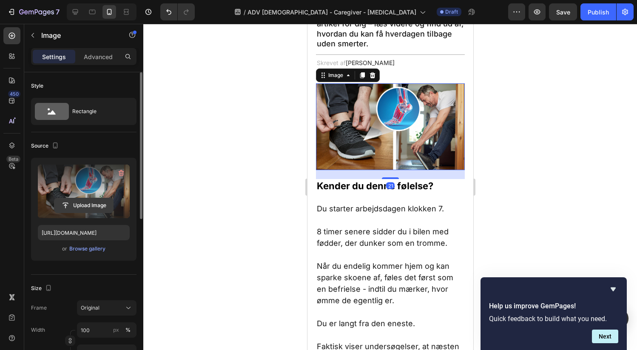
click at [85, 206] on input "file" at bounding box center [83, 205] width 59 height 14
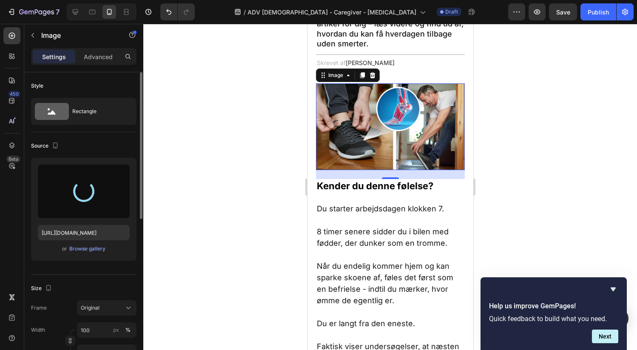
type input "https://cdn.shopify.com/s/files/1/0589/0028/3530/files/gempages_490470678571516…"
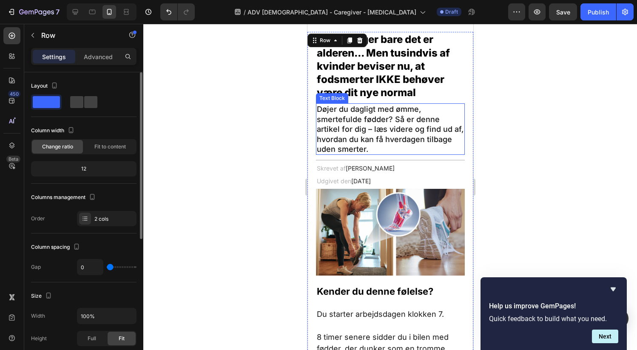
scroll to position [0, 0]
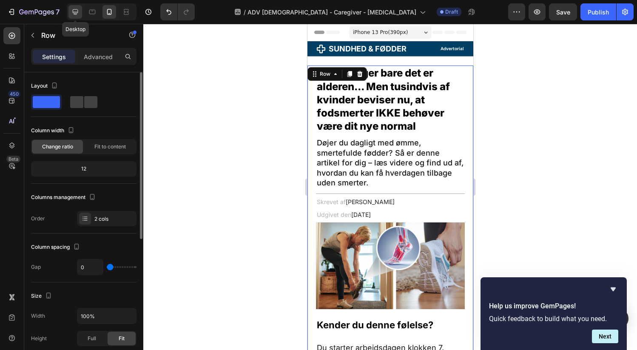
click at [79, 10] on div at bounding box center [75, 12] width 14 height 14
type input "62"
type input "1240"
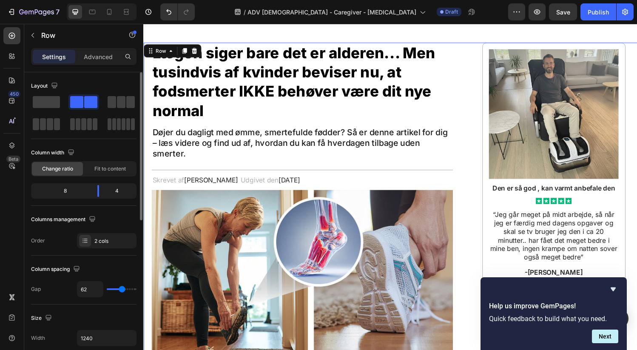
scroll to position [47, 0]
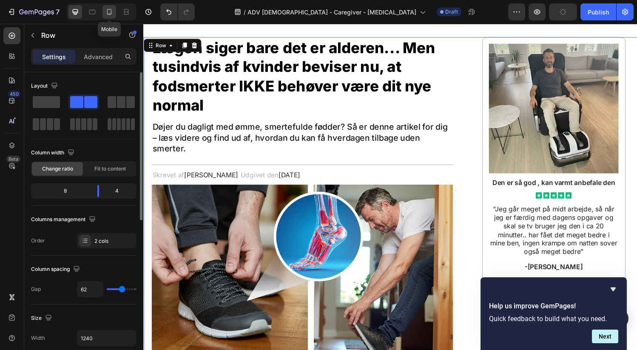
click at [114, 12] on div at bounding box center [109, 12] width 14 height 14
type input "0"
type input "100%"
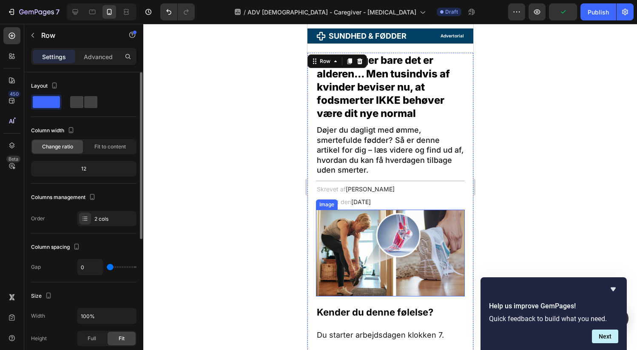
scroll to position [12, 0]
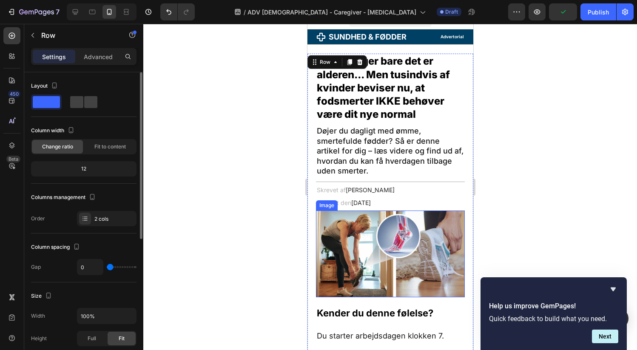
click at [385, 237] on img at bounding box center [389, 253] width 149 height 87
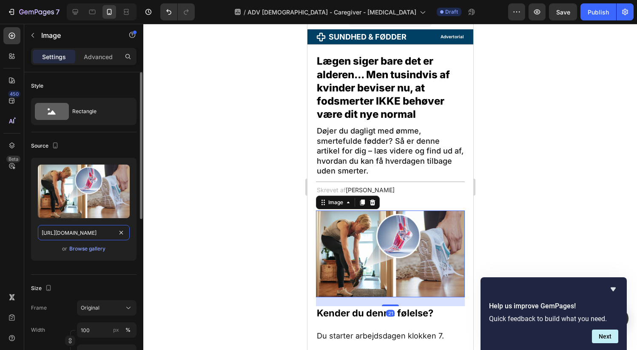
click at [83, 235] on input "https://cdn.shopify.com/s/files/1/0589/0028/3530/files/gempages_490470678571516…" at bounding box center [84, 232] width 92 height 15
drag, startPoint x: 88, startPoint y: 11, endPoint x: 97, endPoint y: 16, distance: 10.1
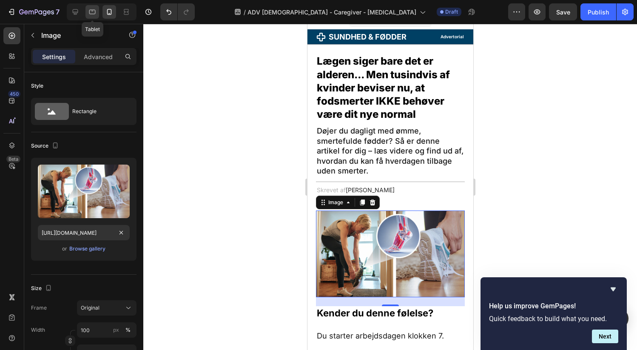
click at [88, 11] on icon at bounding box center [92, 12] width 8 height 8
type input "https://cdn.shopify.com/s/files/1/0589/0028/3530/files/gempages_490470678571516…"
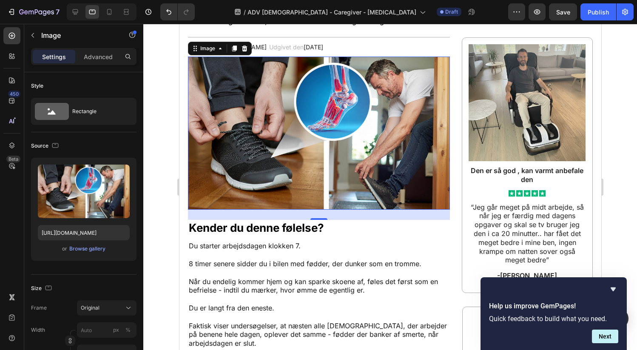
scroll to position [157, 0]
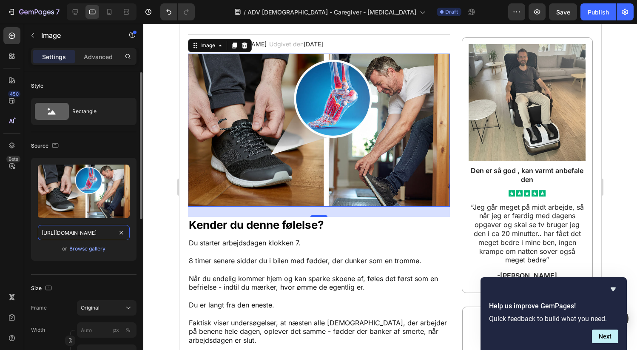
click at [86, 233] on input "https://cdn.shopify.com/s/files/1/0589/0028/3530/files/gempages_490470678571516…" at bounding box center [84, 232] width 92 height 15
paste input "6a354444-3159-421c-8dfc-97a222f17de2"
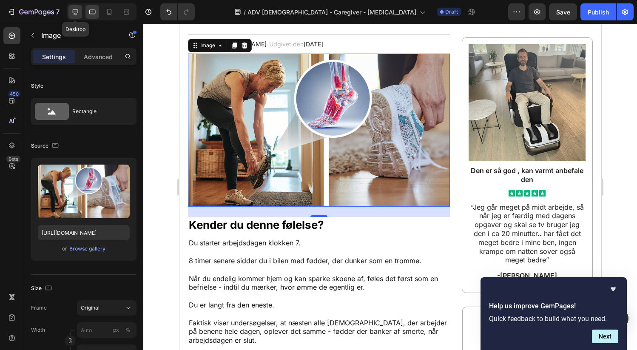
scroll to position [0, 0]
click at [74, 11] on icon at bounding box center [75, 12] width 8 height 8
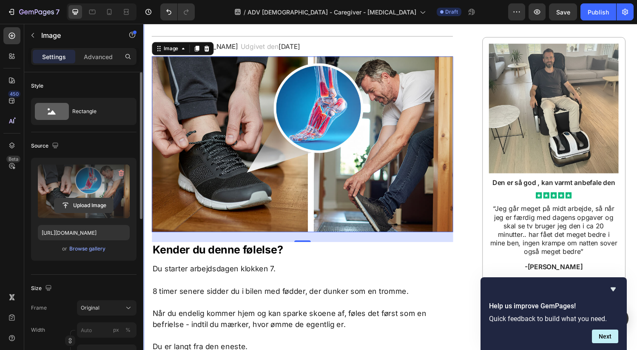
scroll to position [183, 0]
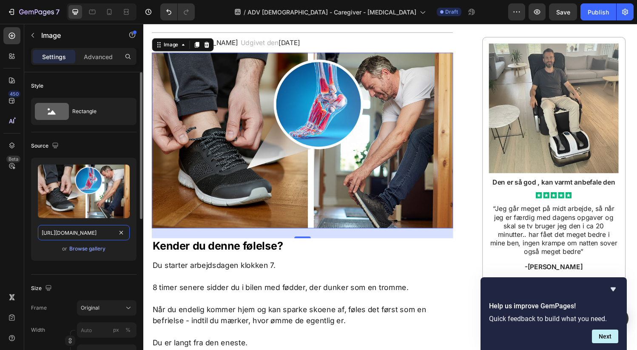
click at [79, 232] on input "https://cdn.shopify.com/s/files/1/0589/0028/3530/files/gempages_490470678571516…" at bounding box center [84, 232] width 92 height 15
paste input "6a354444-3159-421c-8dfc-97a222f17de2.jpgpify.com/s/files/1/0589/0028/3530/files…"
type input "https://cdn.shopify.com/s/files/1/0589/0028/3530/files/gempages_490470678571516…"
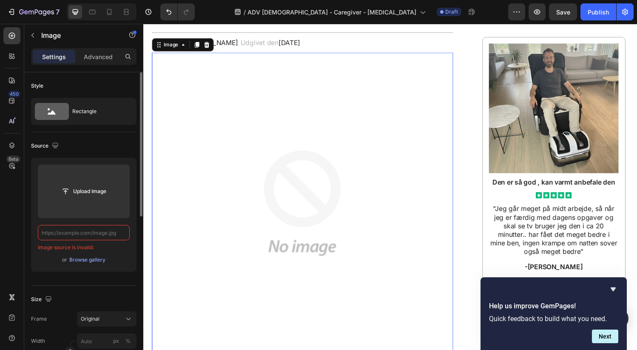
scroll to position [0, 0]
paste input "https://cdn.shopify.com/s/files/1/0589/0028/3530/files/gempages_490470678571516…"
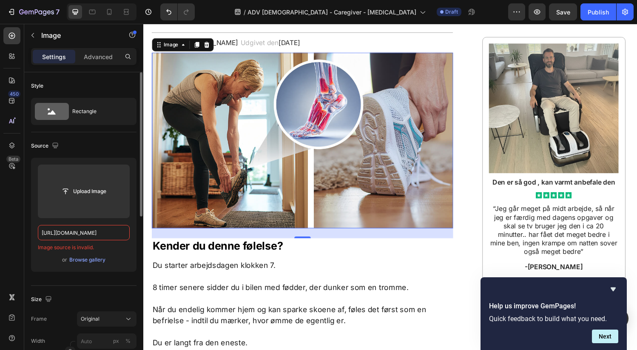
scroll to position [0, 258]
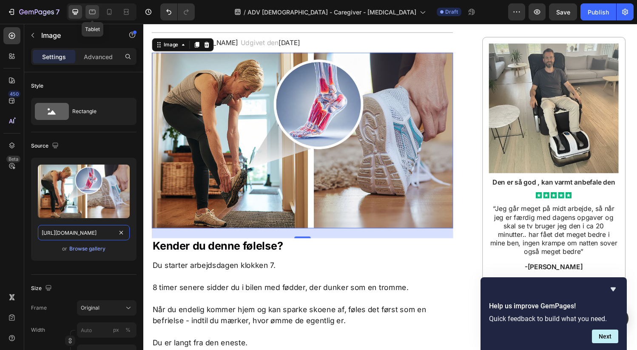
type input "https://cdn.shopify.com/s/files/1/0589/0028/3530/files/gempages_490470678571516…"
click at [95, 11] on icon at bounding box center [92, 12] width 6 height 5
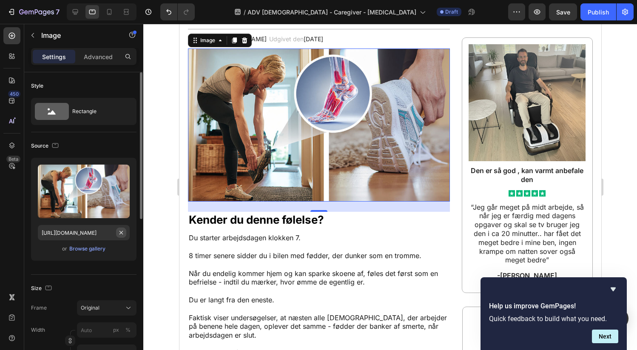
scroll to position [157, 0]
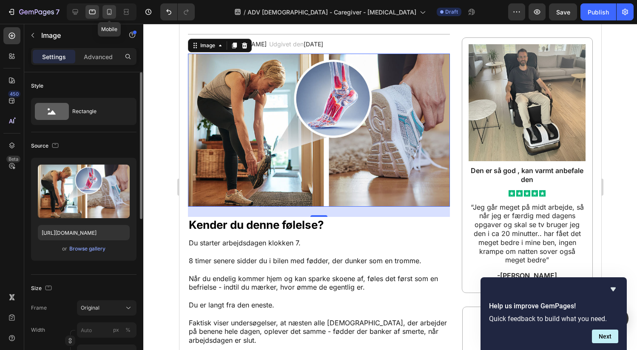
click at [108, 11] on icon at bounding box center [109, 12] width 8 height 8
type input "100"
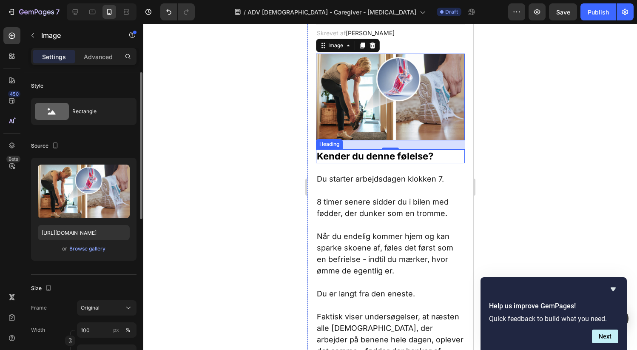
scroll to position [34, 0]
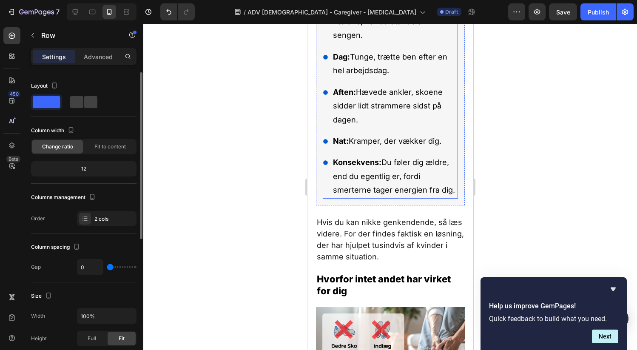
scroll to position [0, 0]
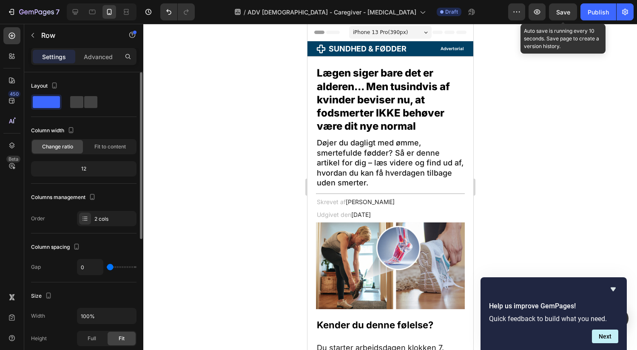
click at [559, 12] on span "Save" at bounding box center [563, 11] width 14 height 7
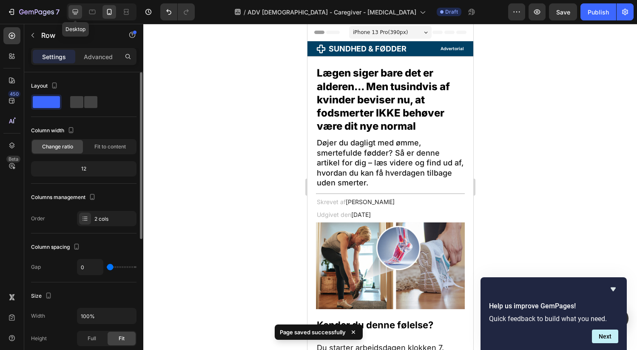
click at [79, 14] on icon at bounding box center [75, 12] width 8 height 8
type input "62"
type input "1240"
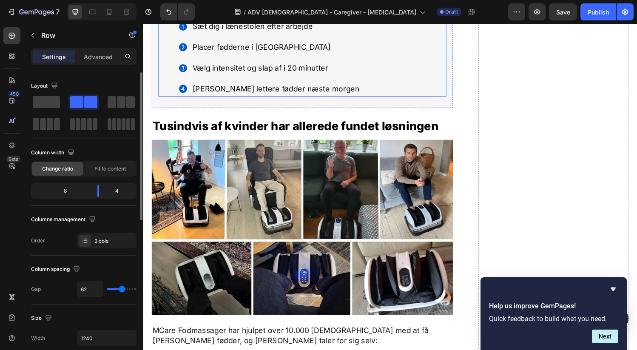
scroll to position [2513, 0]
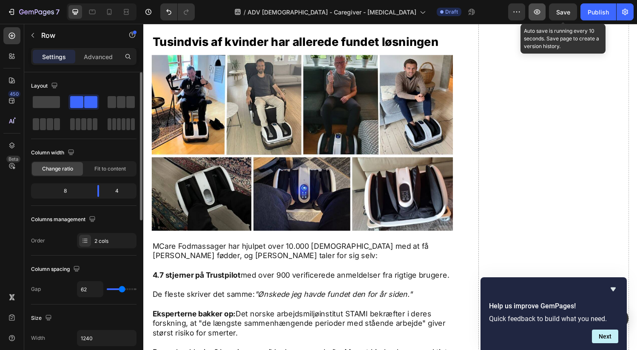
drag, startPoint x: 562, startPoint y: 17, endPoint x: 537, endPoint y: 14, distance: 24.8
click at [561, 17] on button "Save" at bounding box center [563, 11] width 28 height 17
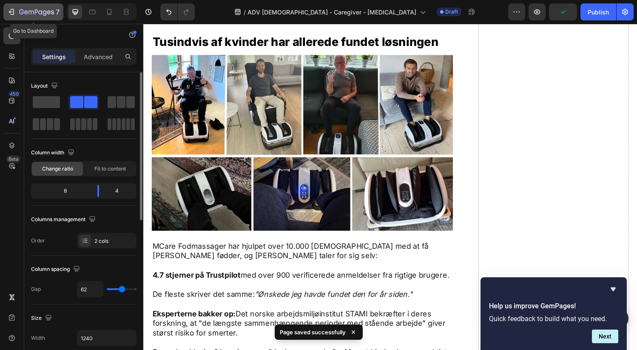
click at [40, 14] on icon "button" at bounding box center [40, 12] width 4 height 4
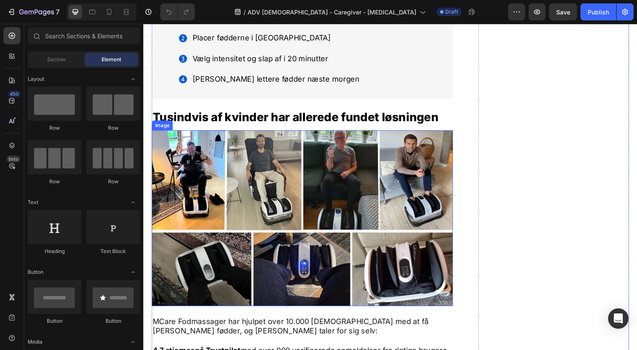
scroll to position [2479, 0]
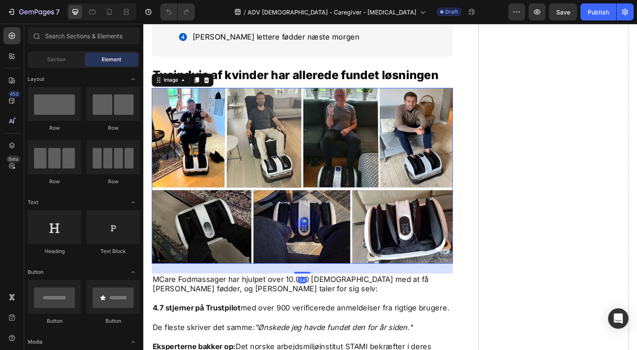
click at [339, 154] on img at bounding box center [307, 180] width 311 height 181
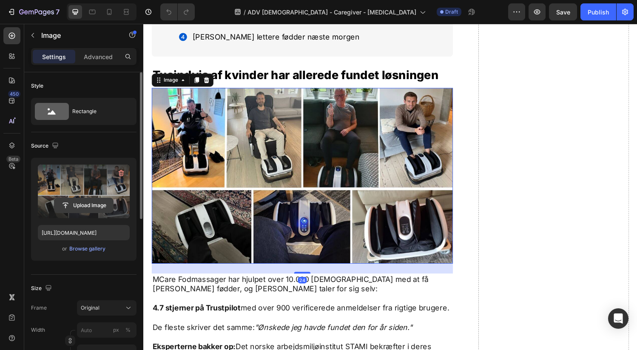
click at [74, 207] on input "file" at bounding box center [83, 205] width 59 height 14
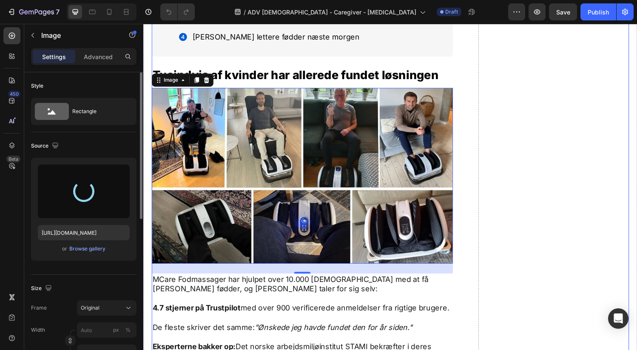
type input "https://cdn.shopify.com/s/files/1/0589/0028/3530/files/gempages_490470678571516…"
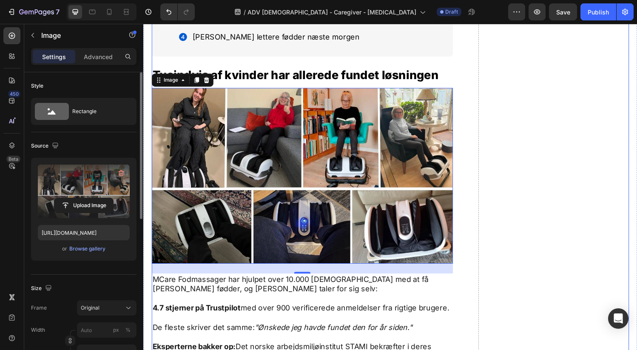
drag, startPoint x: 472, startPoint y: 123, endPoint x: 478, endPoint y: 141, distance: 19.2
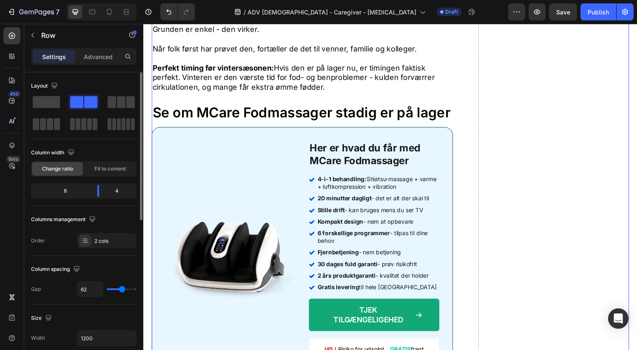
scroll to position [3662, 0]
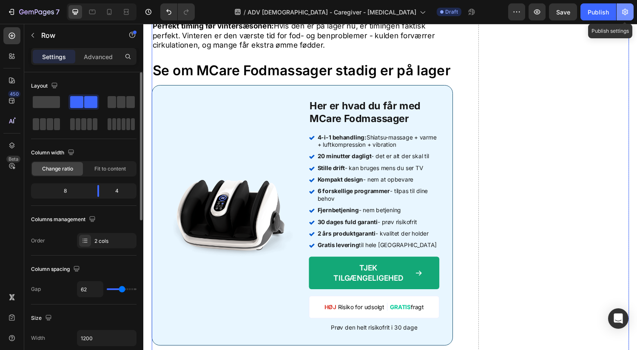
click at [620, 14] on icon "button" at bounding box center [624, 12] width 8 height 8
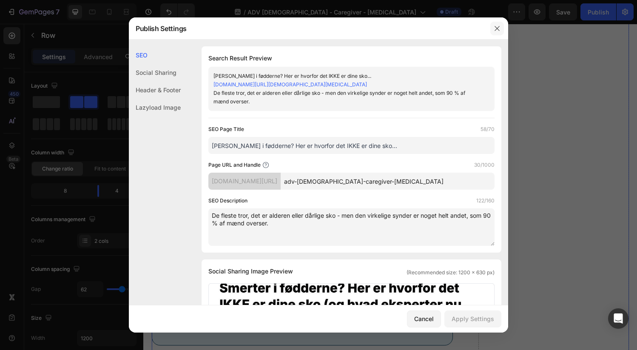
click at [502, 27] on button "button" at bounding box center [497, 29] width 14 height 14
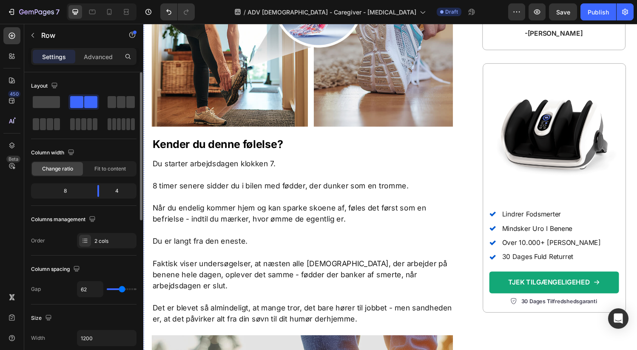
scroll to position [0, 0]
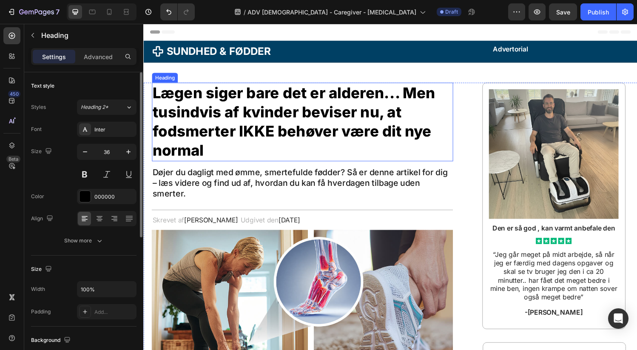
click at [250, 129] on h1 "Lægen siger bare det er alderen... Men tusindvis af kvinder beviser nu, at fods…" at bounding box center [307, 125] width 311 height 81
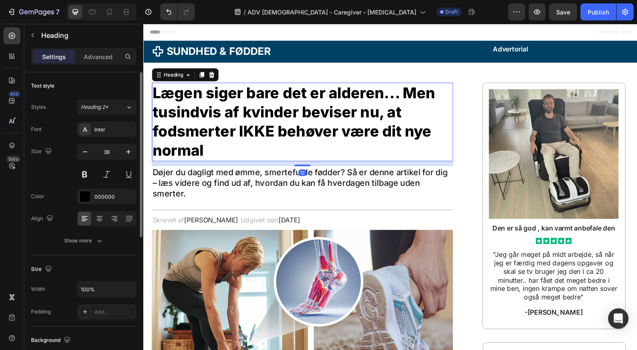
click at [250, 129] on h1 "Lægen siger bare det er alderen... Men tusindvis af kvinder beviser nu, at fods…" at bounding box center [307, 125] width 311 height 81
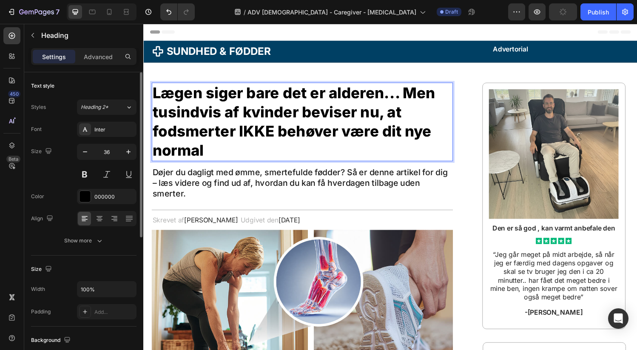
click at [250, 129] on p "Lægen siger bare det er alderen... Men tusindvis af kvinder beviser nu, at fods…" at bounding box center [307, 124] width 309 height 79
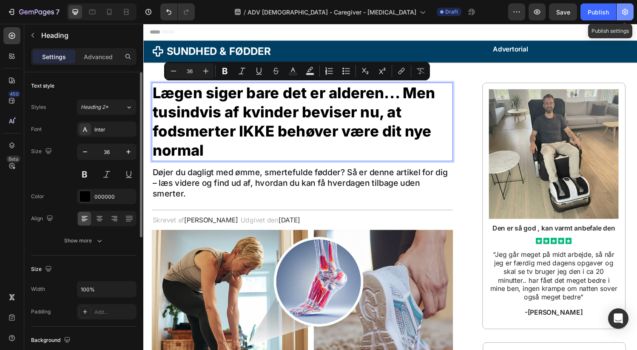
click at [628, 14] on icon "button" at bounding box center [624, 12] width 8 height 8
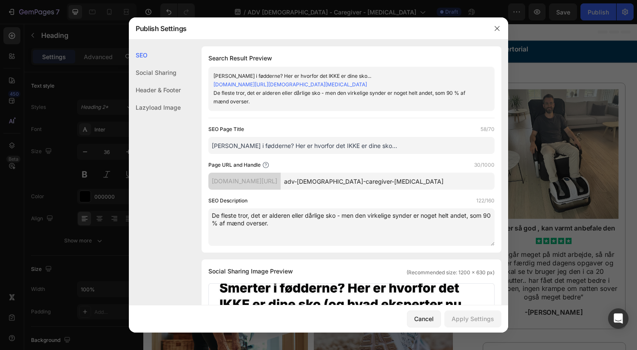
drag, startPoint x: 382, startPoint y: 145, endPoint x: 200, endPoint y: 147, distance: 181.4
paste input "Lægen siger bare det er alderen... Men tusindvis af kvinder beviser nu, at fods…"
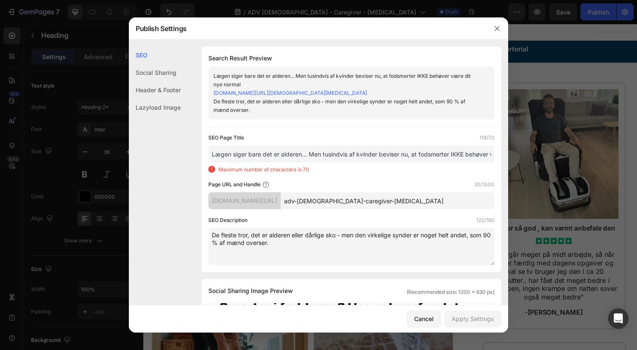
drag, startPoint x: 257, startPoint y: 153, endPoint x: 173, endPoint y: 156, distance: 84.2
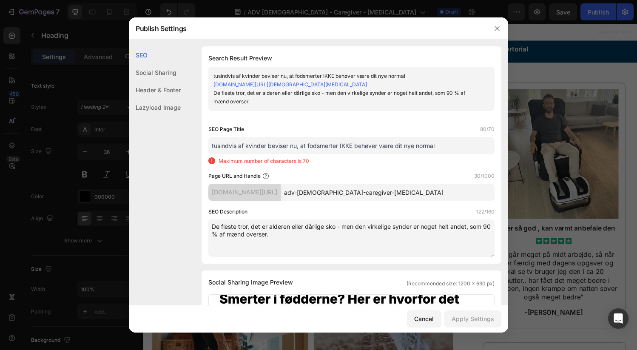
drag, startPoint x: 215, startPoint y: 144, endPoint x: 209, endPoint y: 144, distance: 6.4
click at [209, 144] on input "tusindvis af kvinder beviser nu, at fodsmerter IKKE behøver være dit nye normal" at bounding box center [351, 145] width 286 height 17
drag, startPoint x: 395, startPoint y: 144, endPoint x: 358, endPoint y: 145, distance: 37.4
click at [358, 145] on input "Tusindvis af kvinder beviser nu, at fodsmerter IKKE behøver være dit nye normal" at bounding box center [351, 145] width 286 height 17
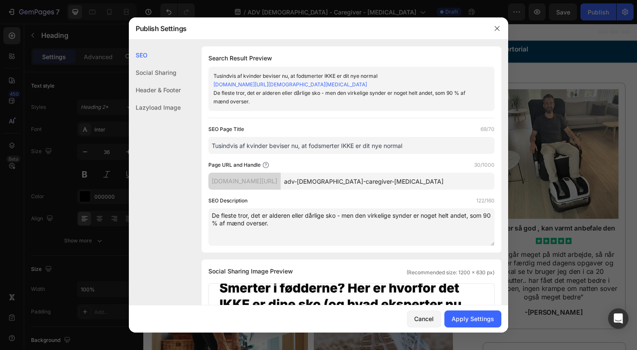
type input "Tusindvis af kvinder beviser nu, at fodsmerter IKKE er dit nye normal"
drag, startPoint x: 405, startPoint y: 180, endPoint x: 309, endPoint y: 181, distance: 95.6
click at [309, 181] on input "adv-female-caregiver-foot-pain" at bounding box center [387, 181] width 214 height 17
type input "blog-kvinde-fodsmerter"
click at [488, 316] on div "Apply Settings" at bounding box center [472, 318] width 42 height 9
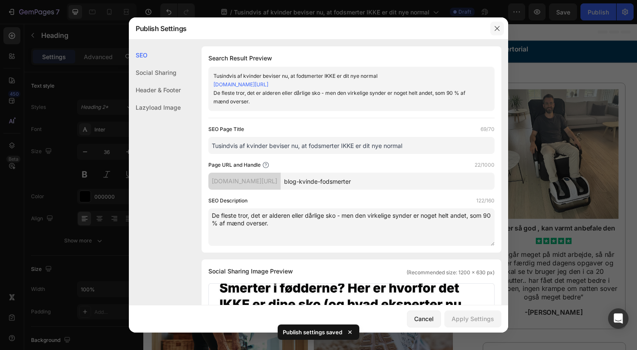
click at [500, 29] on icon "button" at bounding box center [496, 28] width 7 height 7
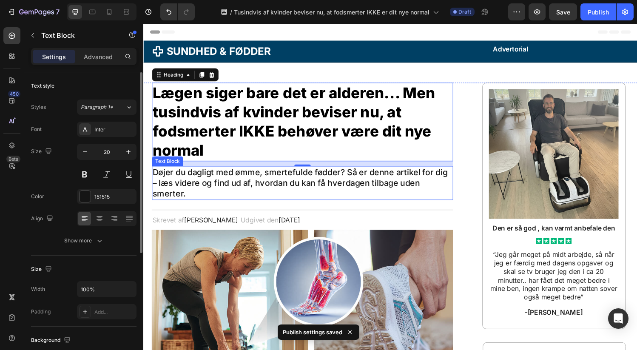
click at [249, 192] on p "Døjer du dagligt med ømme, smertefulde fødder? Så er denne artikel for dig – læ…" at bounding box center [307, 188] width 309 height 33
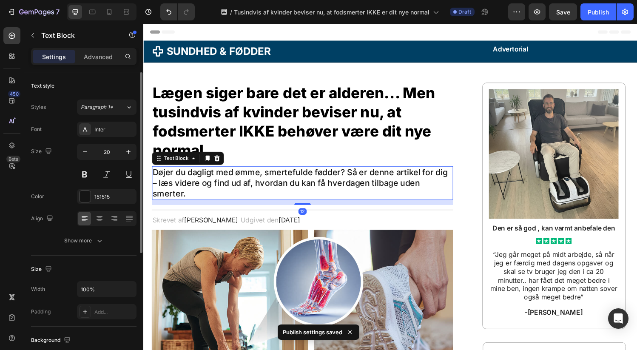
click at [249, 192] on p "Døjer du dagligt med ømme, smertefulde fødder? Så er denne artikel for dig – læ…" at bounding box center [307, 188] width 309 height 33
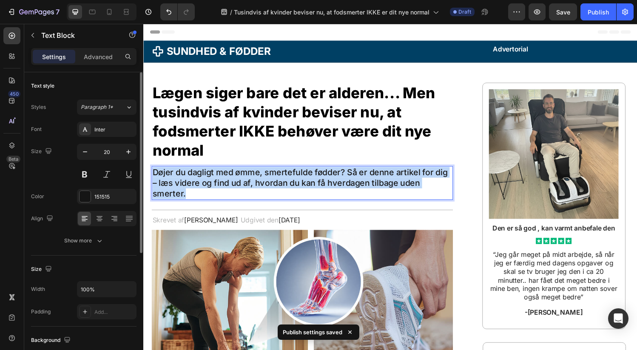
click at [249, 192] on p "Døjer du dagligt med ømme, smertefulde fødder? Så er denne artikel for dig – læ…" at bounding box center [307, 188] width 309 height 33
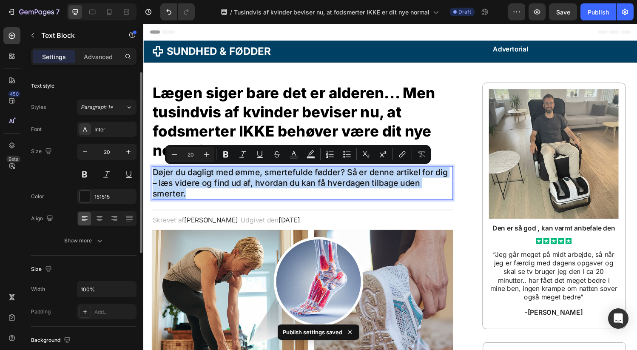
copy p "Døjer du dagligt med ømme, smertefulde fødder? Så er denne artikel for dig – læ…"
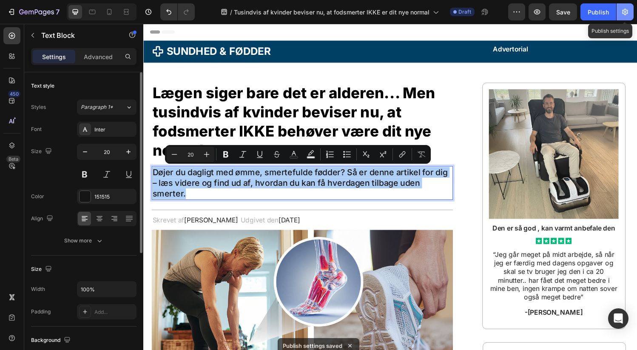
click at [626, 12] on icon "button" at bounding box center [625, 12] width 6 height 6
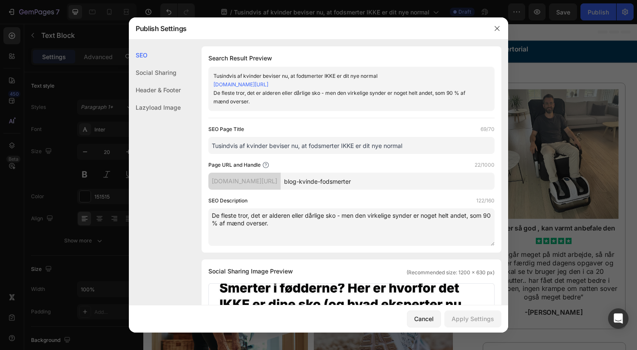
drag, startPoint x: 300, startPoint y: 227, endPoint x: 205, endPoint y: 211, distance: 97.0
click at [205, 211] on div "Search Result Preview Tusindvis af kvinder beviser nu, at fodsmerter IKKE er di…" at bounding box center [351, 149] width 300 height 206
paste textarea "øjer du dagligt med ømme, smertefulde fødder? Så er denne artikel for dig – læs…"
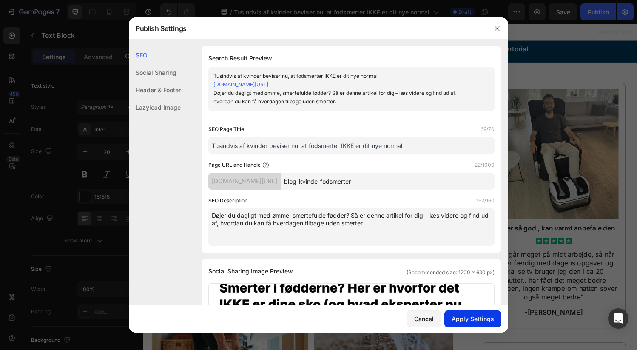
type textarea "Døjer du dagligt med ømme, smertefulde fødder? Så er denne artikel for dig – læ…"
click at [490, 321] on div "Apply Settings" at bounding box center [472, 318] width 42 height 9
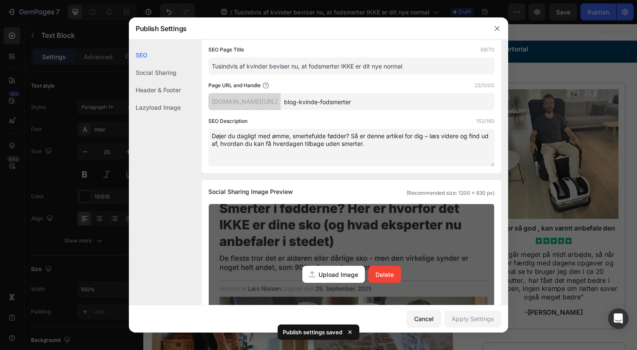
scroll to position [122, 0]
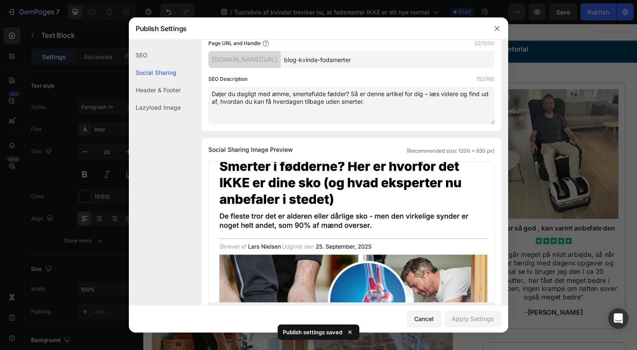
click at [535, 174] on div at bounding box center [318, 175] width 637 height 350
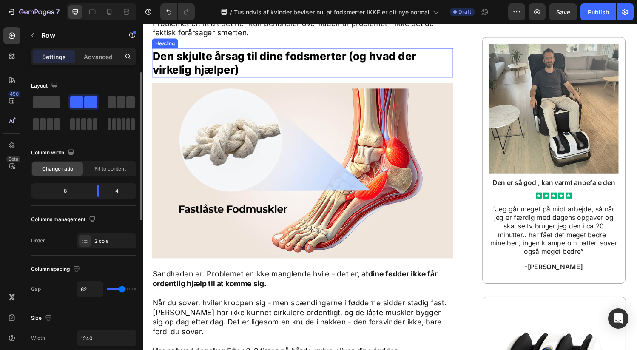
scroll to position [1396, 0]
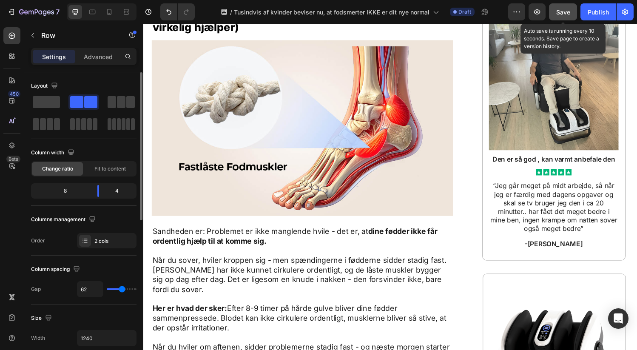
click at [567, 14] on span "Save" at bounding box center [563, 11] width 14 height 7
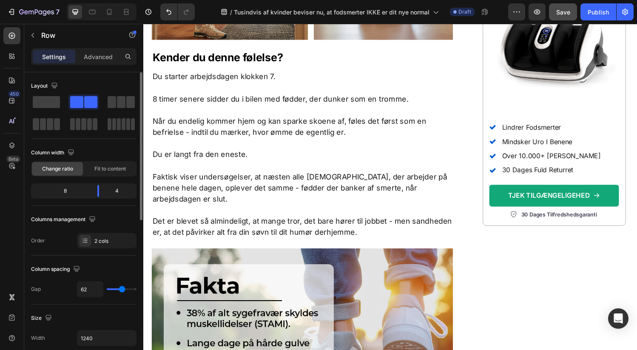
scroll to position [0, 0]
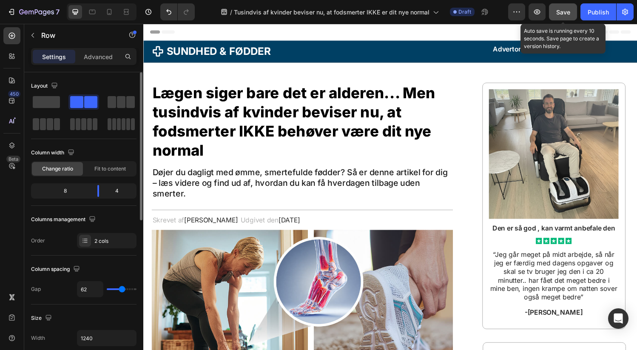
click at [557, 12] on span "Save" at bounding box center [563, 11] width 14 height 7
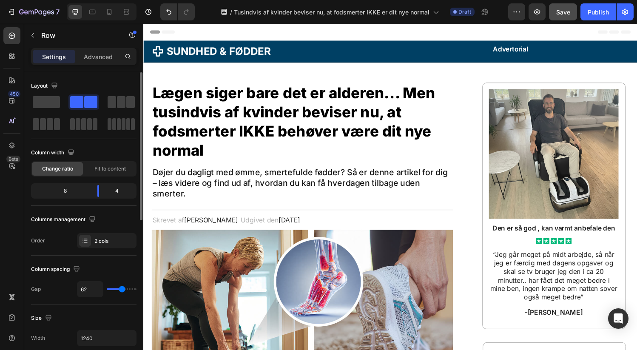
scroll to position [72, 0]
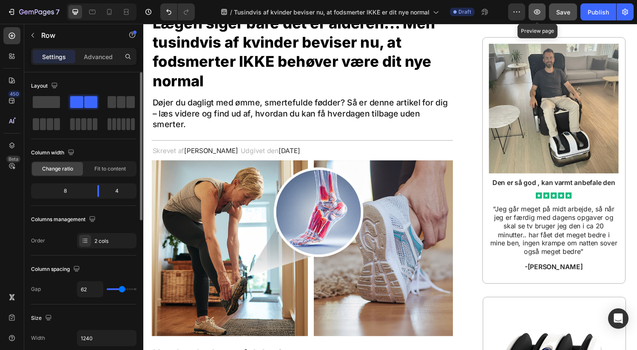
click at [539, 11] on icon "button" at bounding box center [537, 11] width 6 height 5
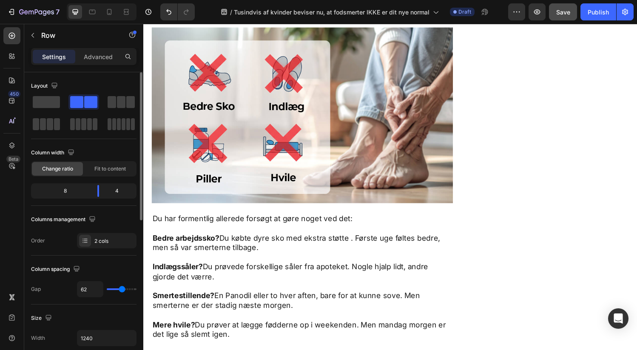
scroll to position [0, 0]
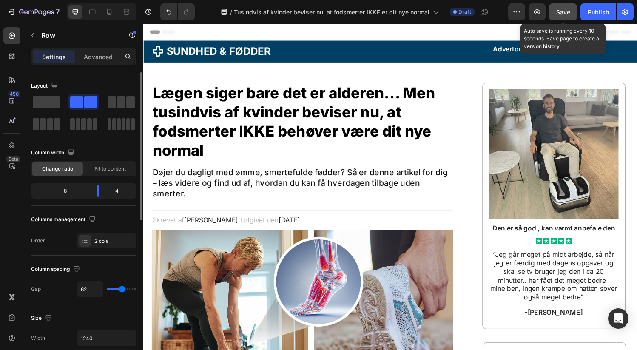
click at [569, 17] on button "Save" at bounding box center [563, 11] width 28 height 17
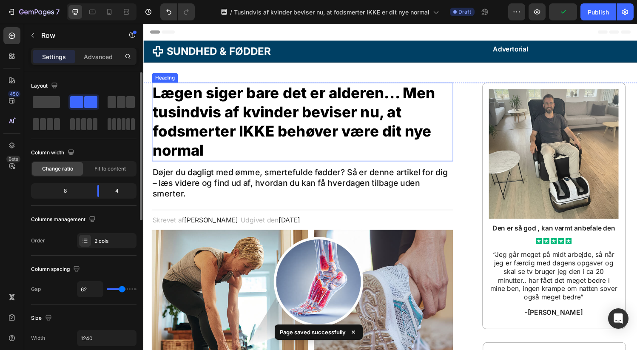
scroll to position [101, 0]
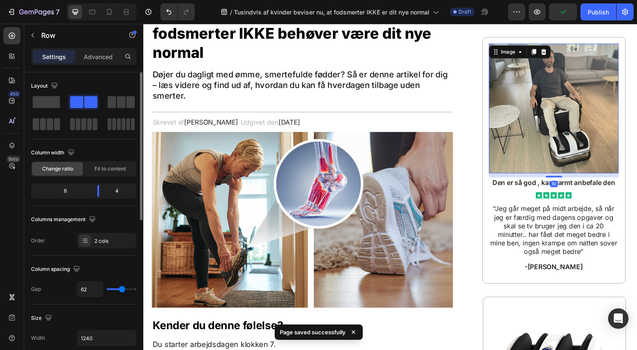
click at [601, 90] on img at bounding box center [567, 111] width 134 height 134
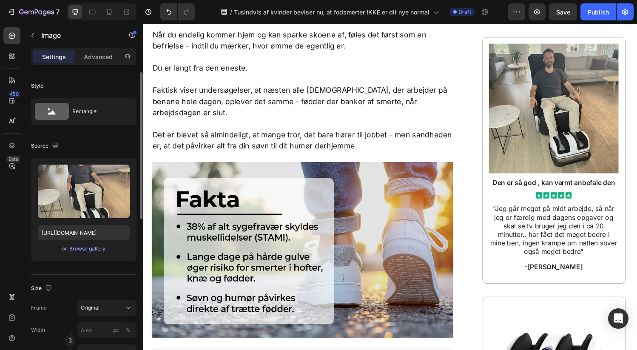
scroll to position [0, 0]
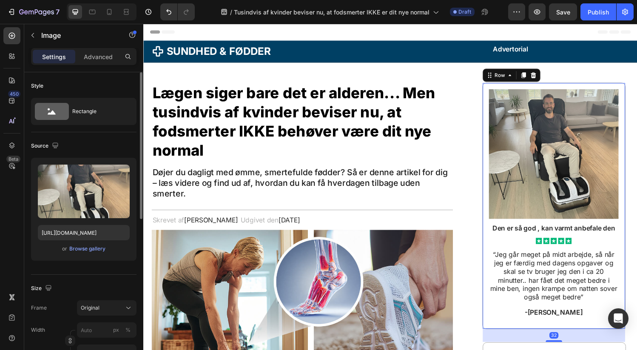
click at [631, 86] on div "Image Den er så god , kan varmt anbefale den Text Block Icon Icon Icon Icon Ico…" at bounding box center [567, 212] width 148 height 255
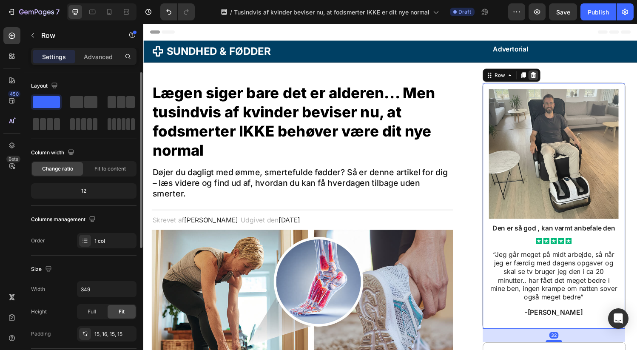
click at [543, 77] on icon at bounding box center [546, 77] width 6 height 6
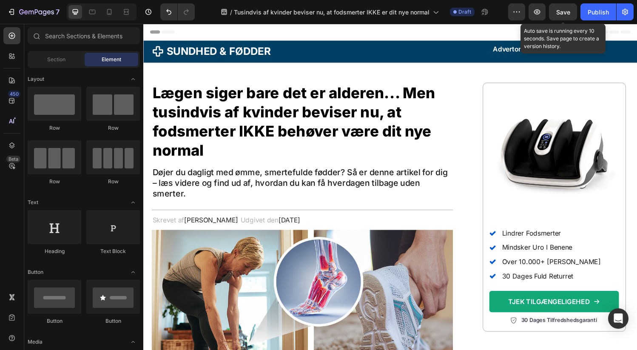
click at [558, 13] on span "Save" at bounding box center [563, 11] width 14 height 7
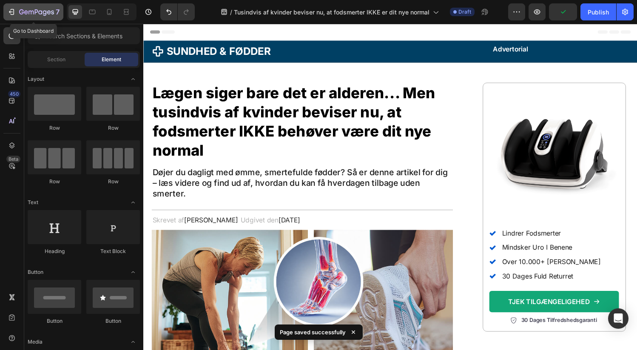
click at [40, 10] on icon "button" at bounding box center [40, 12] width 4 height 4
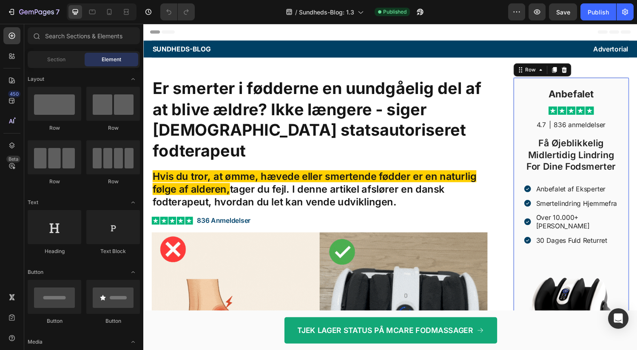
click at [525, 86] on div "Anbefalet Heading Image 4.7 Text Block | Text Block 836 anmeldelser Text Block …" at bounding box center [585, 244] width 120 height 330
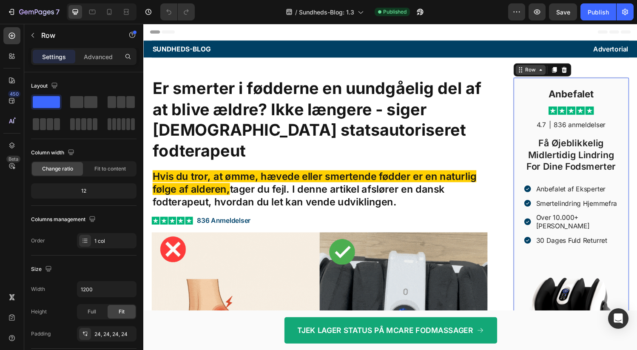
click at [536, 70] on div "Row" at bounding box center [543, 72] width 14 height 8
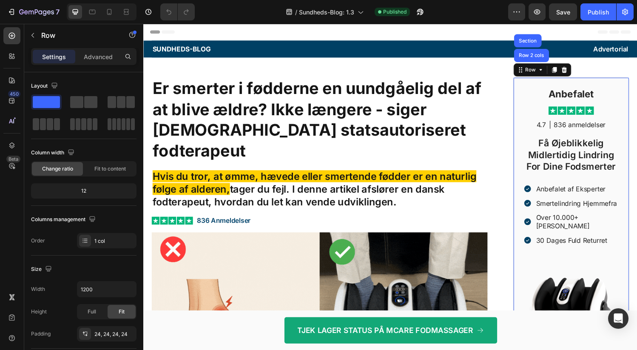
click at [525, 86] on div "Anbefalet Heading Image 4.7 Text Block | Text Block 836 anmeldelser Text Block …" at bounding box center [585, 244] width 120 height 330
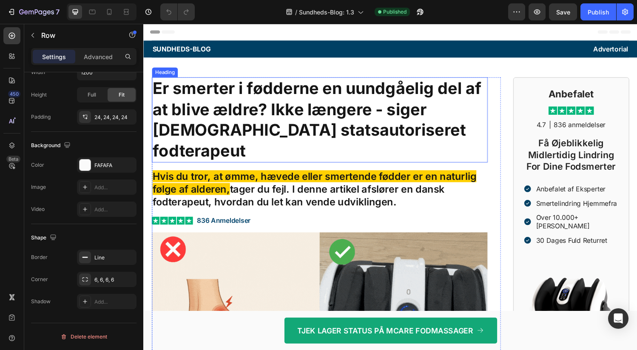
scroll to position [136, 0]
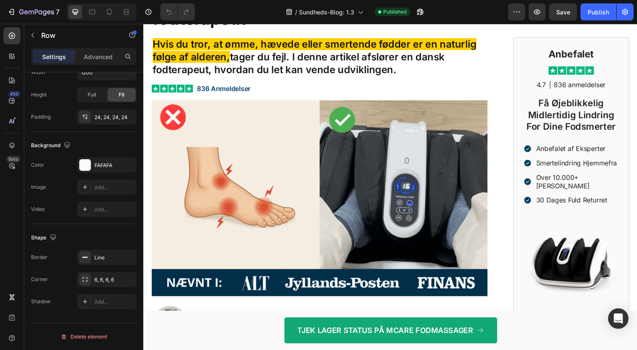
click at [526, 47] on div "Anbefalet Heading Image 4.7 Text Block | Text Block 836 anmeldelser Text Block …" at bounding box center [585, 202] width 120 height 330
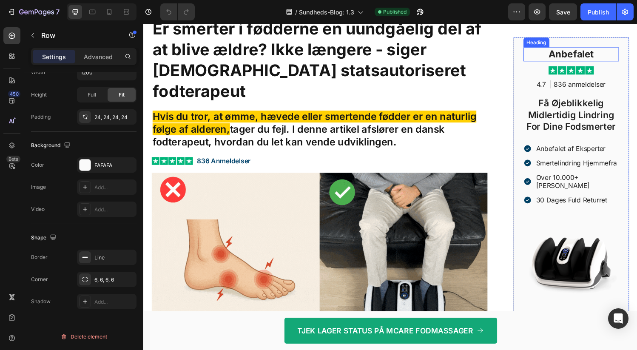
scroll to position [51, 0]
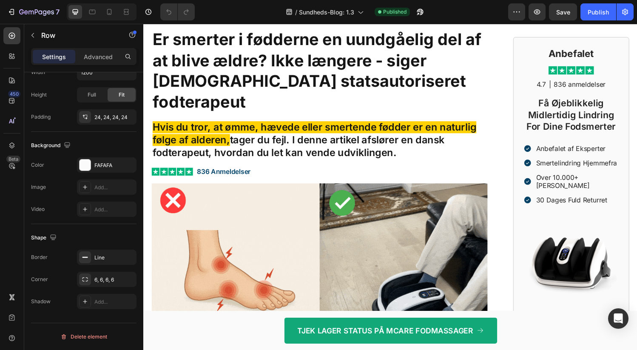
click at [527, 46] on div "Anbefalet Heading Image 4.7 Text Block | Text Block 836 anmeldelser Text Block …" at bounding box center [585, 202] width 120 height 330
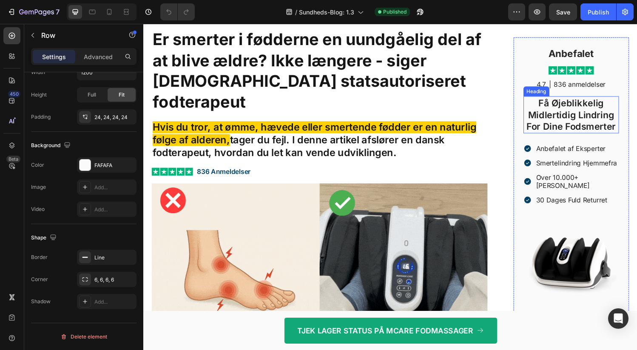
scroll to position [230, 0]
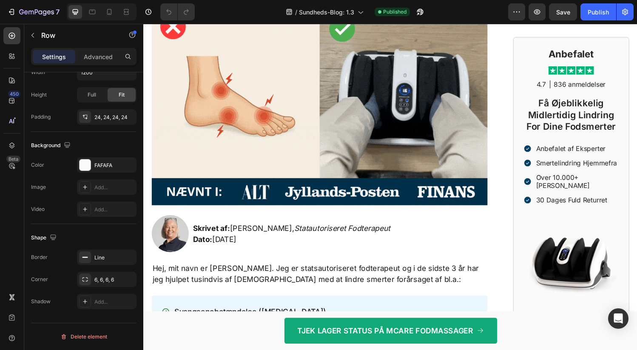
click at [632, 203] on div "Anbefalet Heading Image 4.7 Text Block | Text Block 836 anmeldelser Text Block …" at bounding box center [585, 202] width 120 height 330
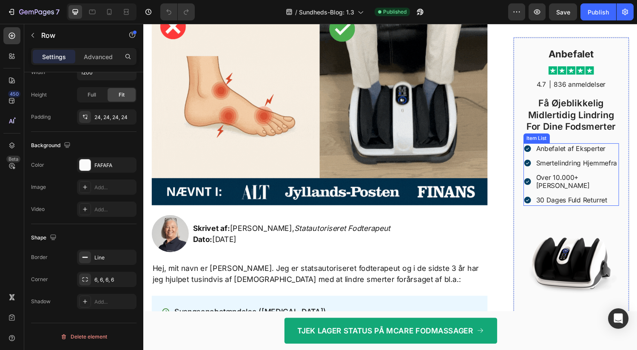
scroll to position [335, 0]
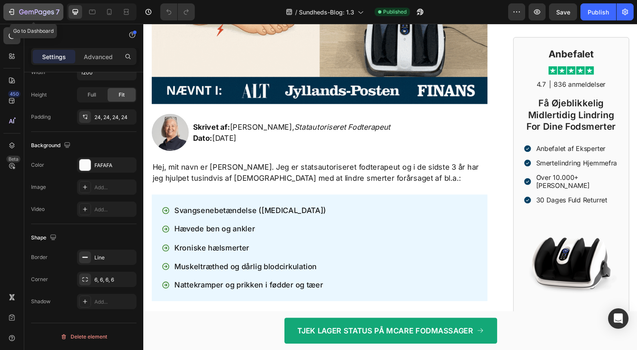
click at [26, 11] on icon "button" at bounding box center [36, 12] width 35 height 7
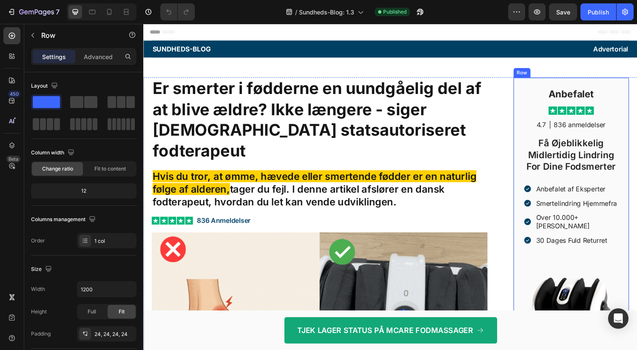
click at [529, 88] on div "Anbefalet Heading Image 4.7 Text Block | Text Block 836 anmeldelser Text Block …" at bounding box center [585, 244] width 120 height 330
click at [549, 75] on div "Row" at bounding box center [542, 71] width 31 height 10
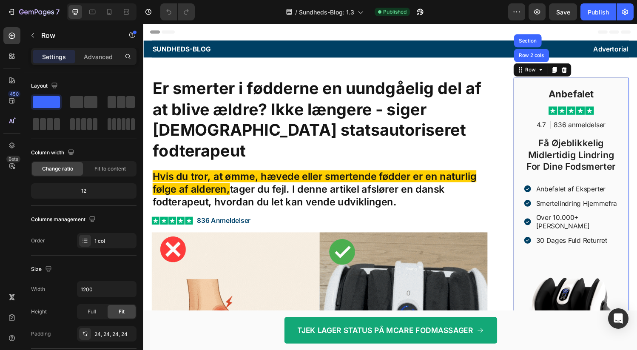
click at [525, 91] on div "Anbefalet Heading Image 4.7 Text Block | Text Block 836 anmeldelser Text Block …" at bounding box center [585, 244] width 120 height 330
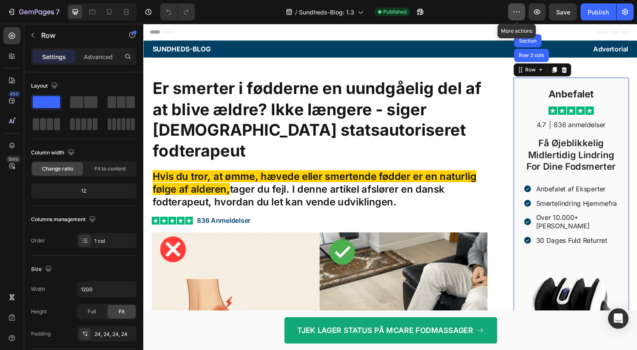
click at [516, 11] on icon "button" at bounding box center [516, 12] width 8 height 8
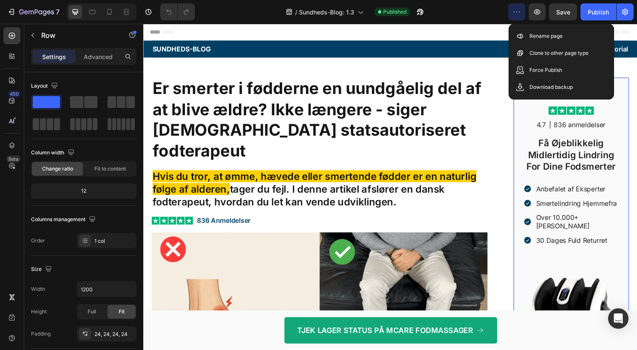
click at [529, 123] on div "Anbefalet Heading Image 4.7 Text Block | Text Block 836 anmeldelser Text Block …" at bounding box center [585, 244] width 120 height 330
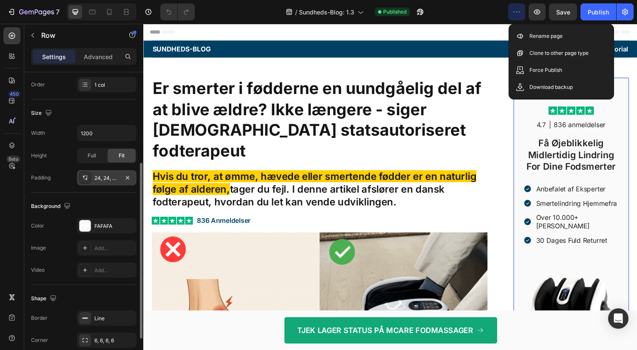
scroll to position [217, 0]
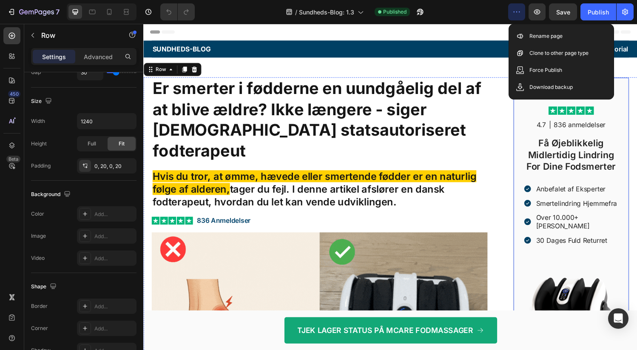
click at [527, 136] on div "Anbefalet Heading Image 4.7 Text Block | Text Block 836 anmeldelser Text Block …" at bounding box center [585, 244] width 120 height 330
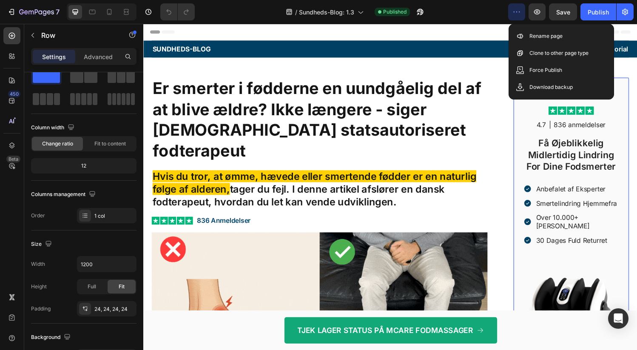
scroll to position [0, 0]
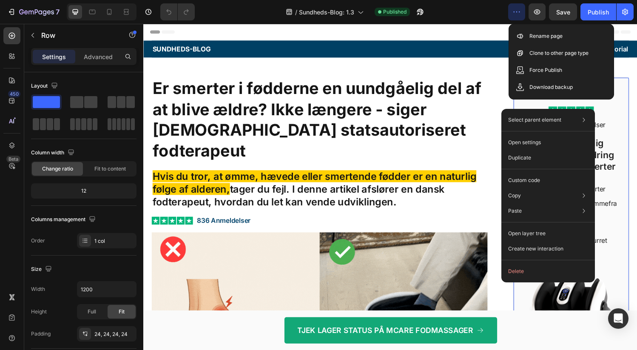
click at [628, 145] on div "Anbefalet Heading Image 4.7 Text Block | Text Block 836 anmeldelser Text Block …" at bounding box center [585, 244] width 120 height 330
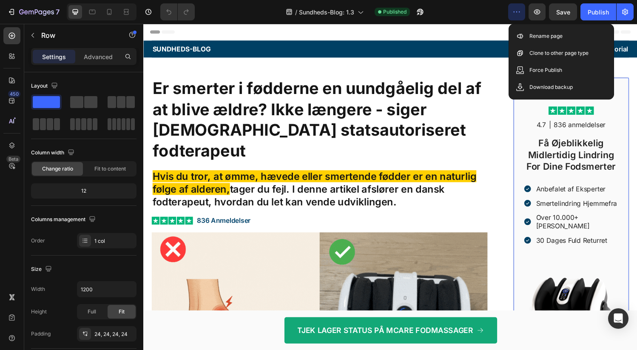
click at [449, 12] on div "/ Sundheds-Blog: 1.3 Published" at bounding box center [354, 11] width 306 height 17
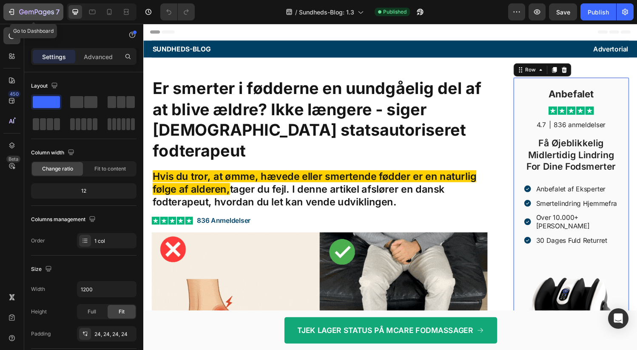
click at [27, 9] on icon "button" at bounding box center [36, 12] width 35 height 7
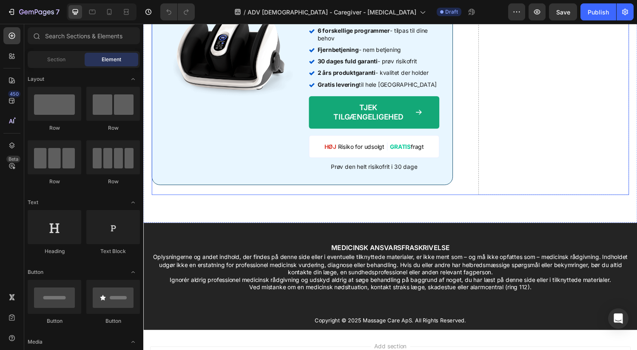
scroll to position [3921, 0]
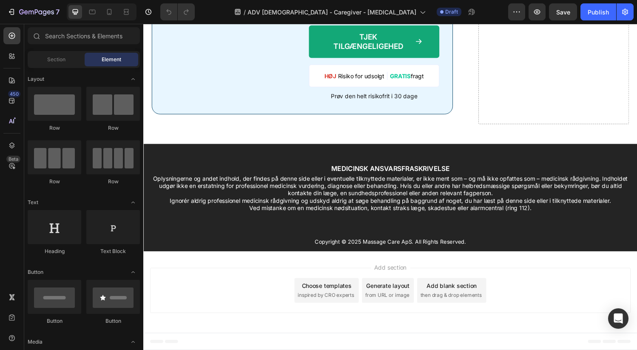
click at [329, 294] on div "Choose templates" at bounding box center [332, 294] width 51 height 9
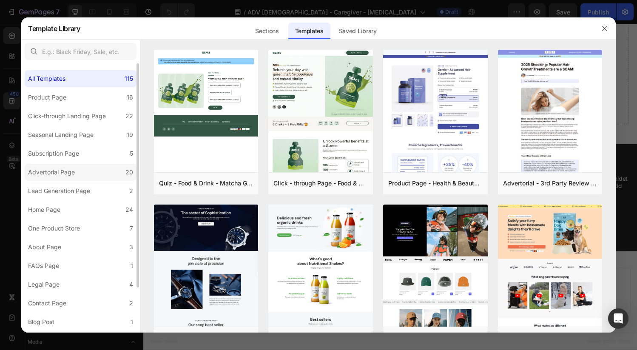
click at [68, 174] on div "Advertorial Page" at bounding box center [51, 172] width 47 height 10
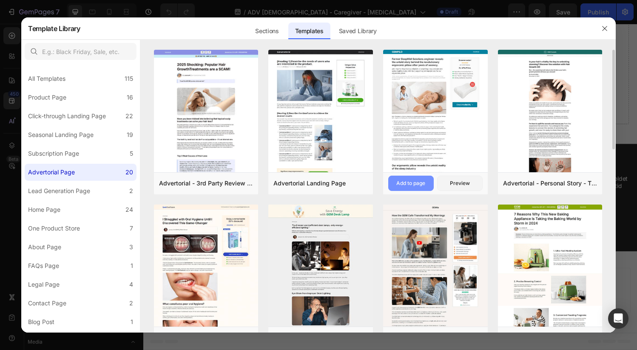
click at [416, 185] on div "Add to page" at bounding box center [410, 183] width 29 height 8
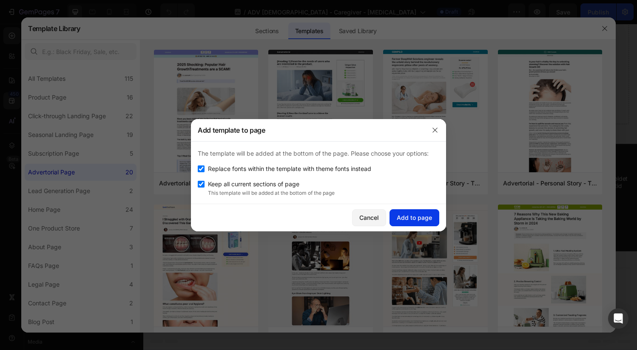
click at [413, 215] on div "Add to page" at bounding box center [413, 217] width 35 height 9
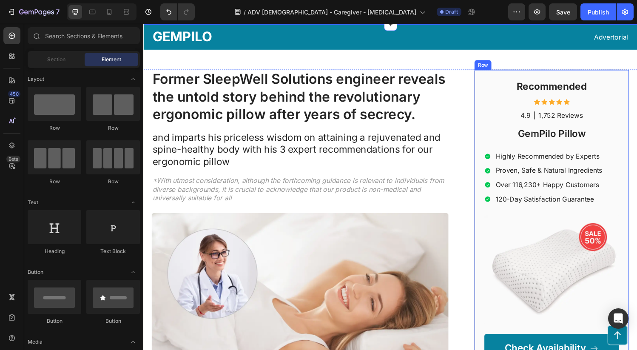
scroll to position [4156, 0]
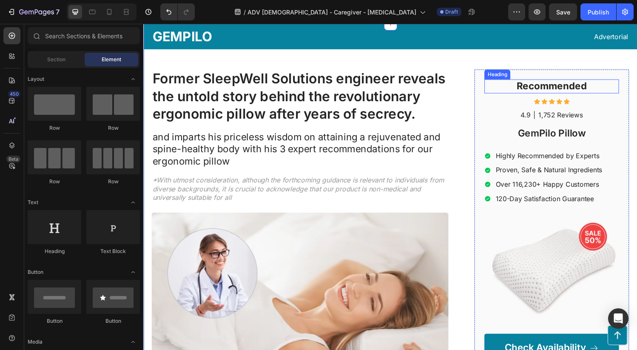
click at [573, 88] on h2 "Recommended" at bounding box center [564, 88] width 139 height 14
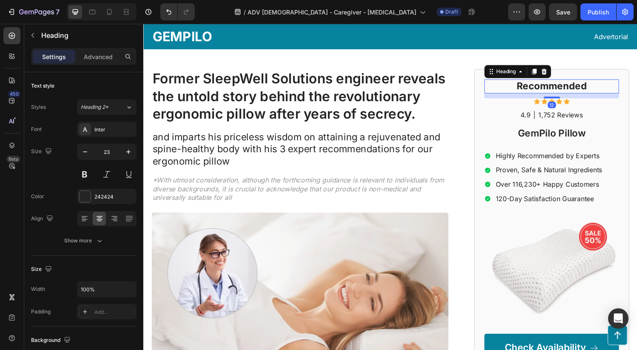
click at [578, 87] on h2 "Recommended" at bounding box center [564, 88] width 139 height 14
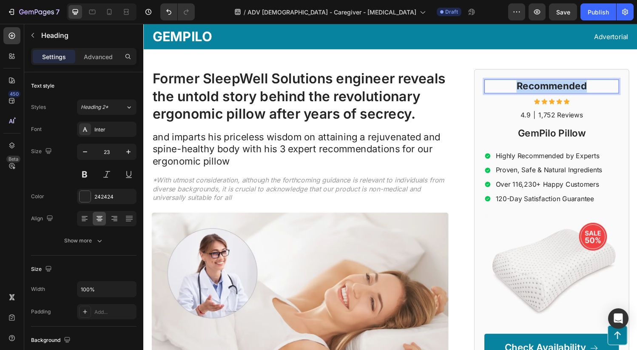
click at [578, 87] on p "Recommended" at bounding box center [564, 88] width 137 height 13
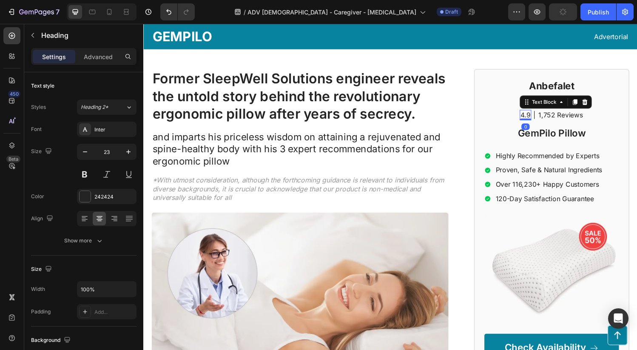
click at [536, 119] on p "4.9" at bounding box center [537, 117] width 10 height 9
click at [536, 118] on p "4.9" at bounding box center [537, 117] width 10 height 9
click at [563, 117] on p "1,752 Reviews" at bounding box center [574, 117] width 46 height 9
click at [590, 117] on p "1,752 Reviews" at bounding box center [574, 117] width 46 height 9
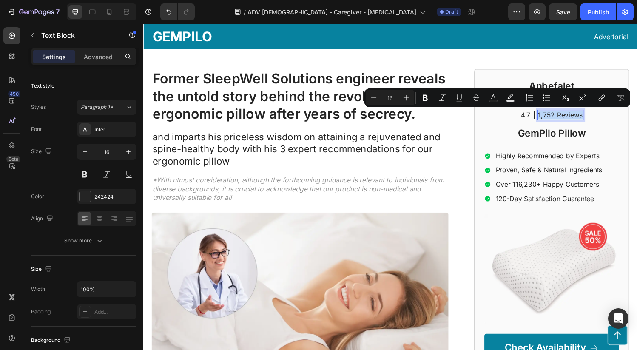
drag, startPoint x: 590, startPoint y: 117, endPoint x: 546, endPoint y: 119, distance: 43.8
click at [551, 119] on p "1,752 Reviews" at bounding box center [574, 117] width 46 height 9
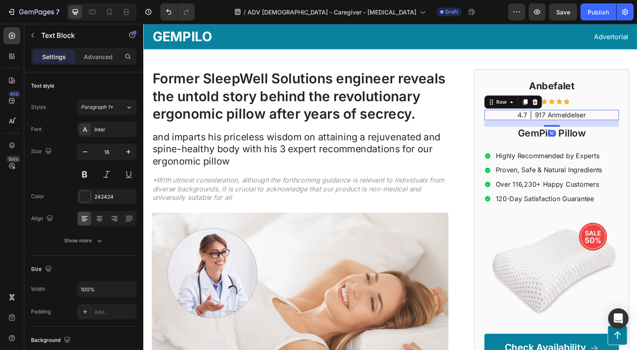
click at [612, 116] on div "4.7 Text Block | Text Block 917 Anmeldelser Text Block Row 16" at bounding box center [564, 118] width 139 height 11
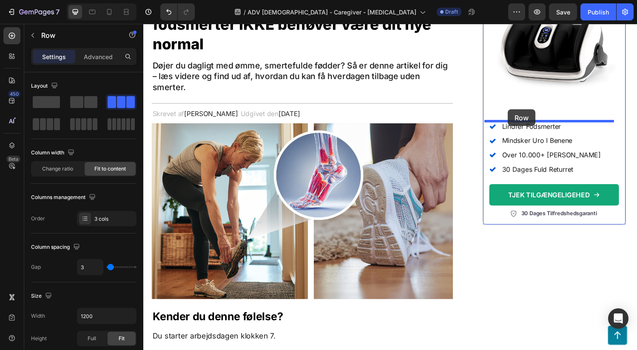
scroll to position [0, 0]
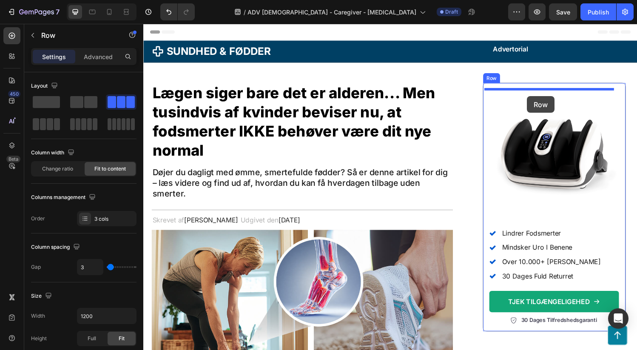
drag, startPoint x: 509, startPoint y: 106, endPoint x: 539, endPoint y: 99, distance: 30.6
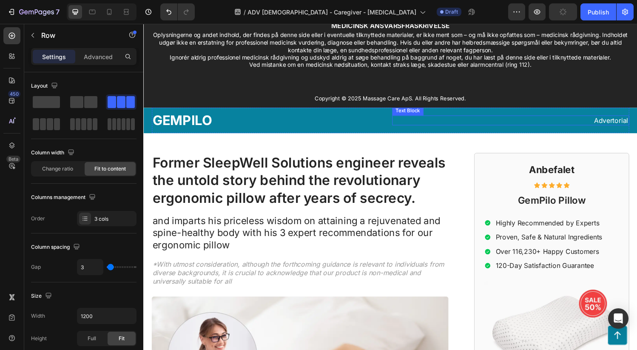
scroll to position [4113, 0]
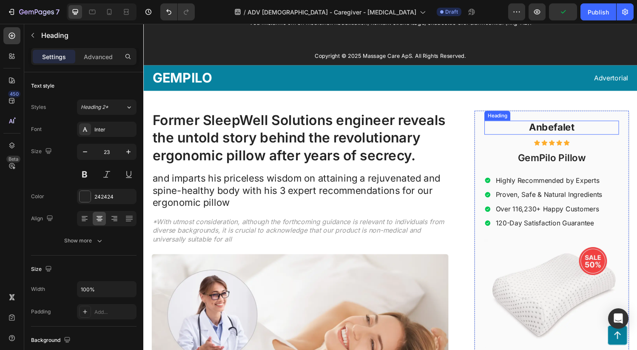
click at [560, 129] on h2 "Anbefalet" at bounding box center [564, 131] width 139 height 14
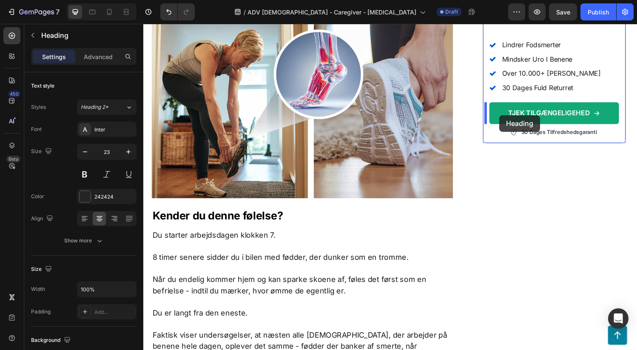
scroll to position [0, 0]
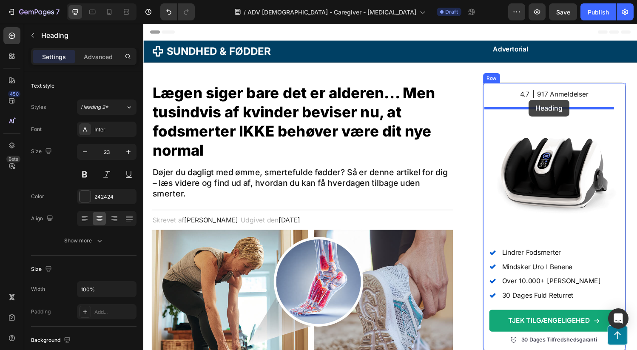
drag, startPoint x: 508, startPoint y: 118, endPoint x: 541, endPoint y: 102, distance: 36.5
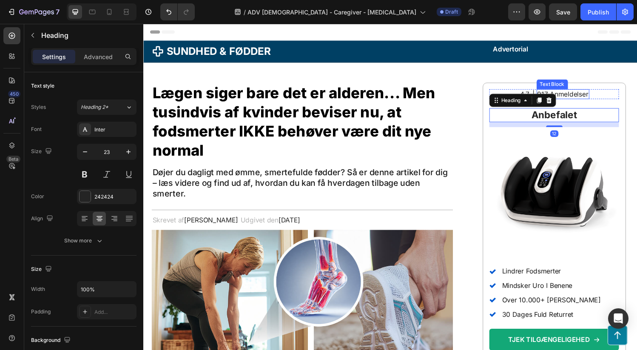
click at [577, 95] on p "917 Anmeldelser" at bounding box center [576, 96] width 53 height 9
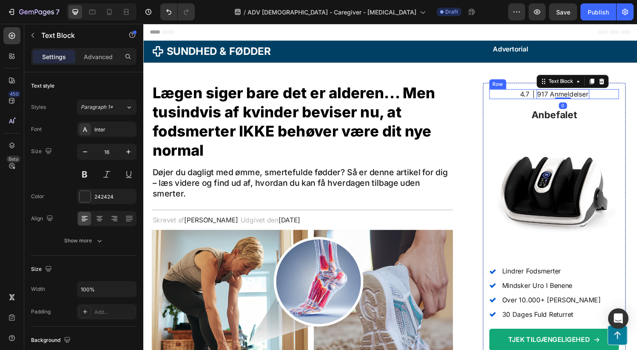
click at [606, 95] on div "4.7 Text Block | Text Block 917 Anmeldelser Text Block 0 Row" at bounding box center [567, 96] width 134 height 11
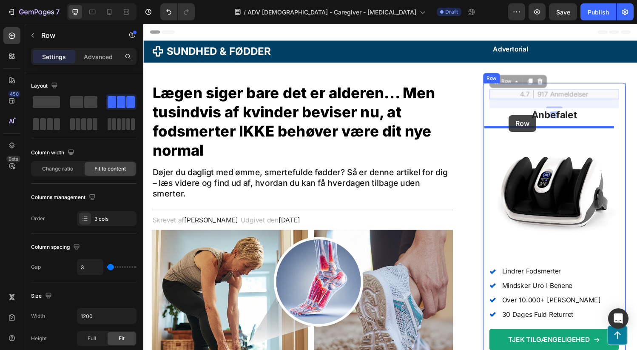
drag, startPoint x: 512, startPoint y: 85, endPoint x: 521, endPoint y: 118, distance: 34.6
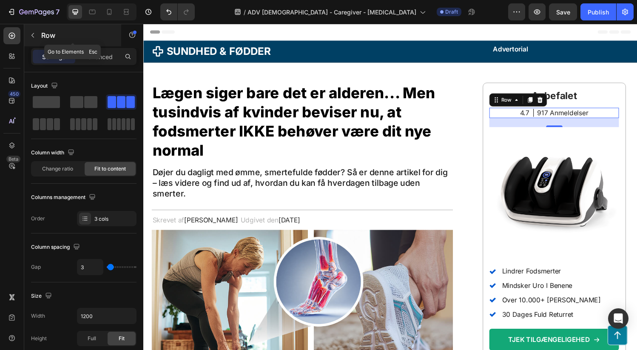
click at [31, 38] on icon "button" at bounding box center [32, 35] width 7 height 7
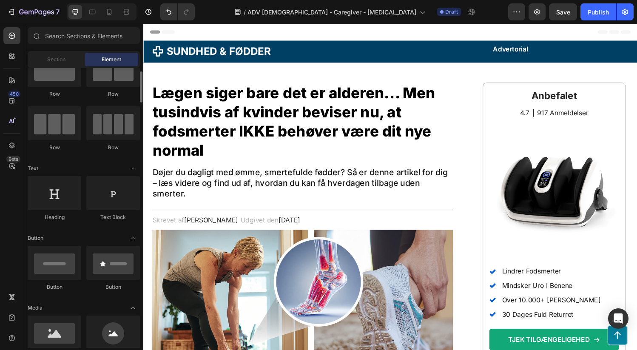
scroll to position [214, 0]
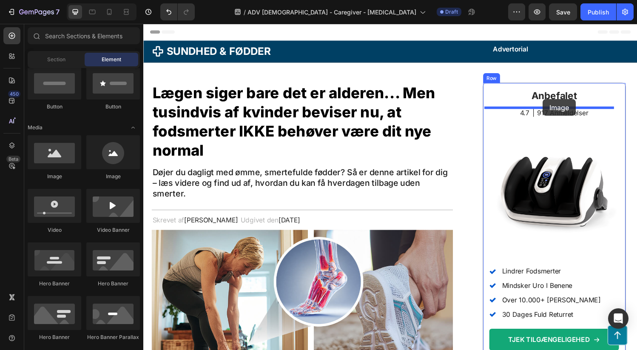
drag, startPoint x: 225, startPoint y: 158, endPoint x: 556, endPoint y: 102, distance: 335.4
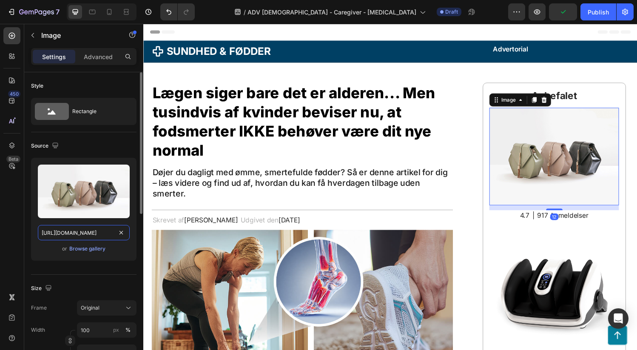
click at [79, 235] on input "[URL][DOMAIN_NAME]" at bounding box center [84, 232] width 92 height 15
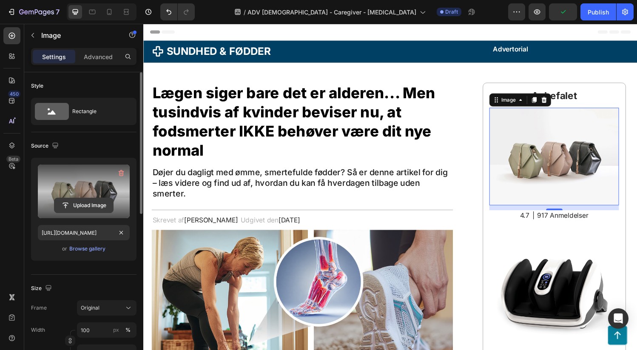
click at [86, 204] on input "file" at bounding box center [83, 205] width 59 height 14
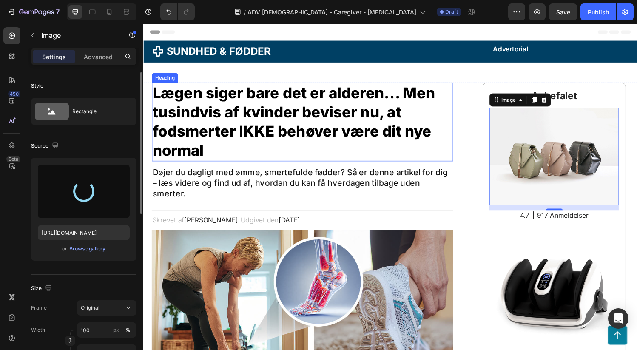
type input "[URL][DOMAIN_NAME]"
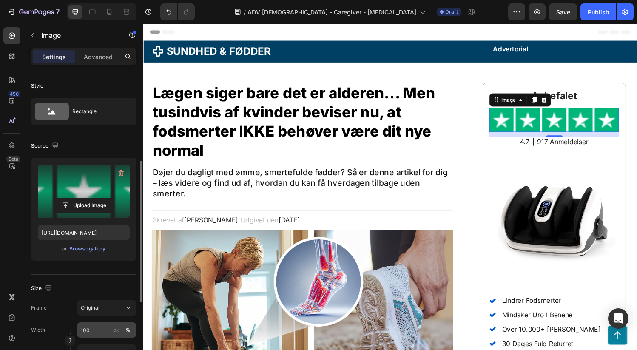
scroll to position [104, 0]
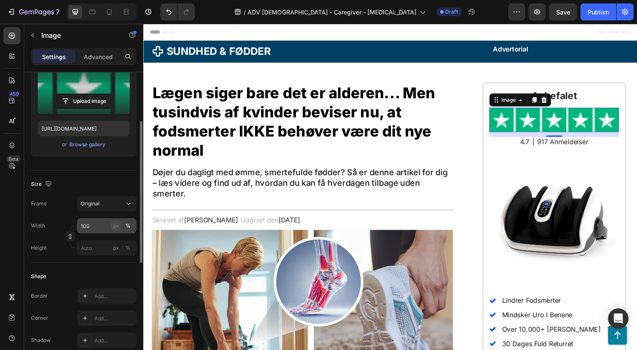
click at [117, 225] on div "px" at bounding box center [116, 226] width 6 height 8
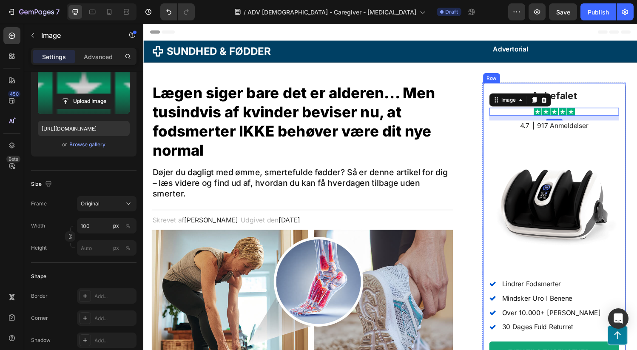
click at [630, 93] on div "Anbefalet Heading Image 12 4.7 Text Block | Text Block 917 Anmeldelser Text Blo…" at bounding box center [567, 240] width 148 height 310
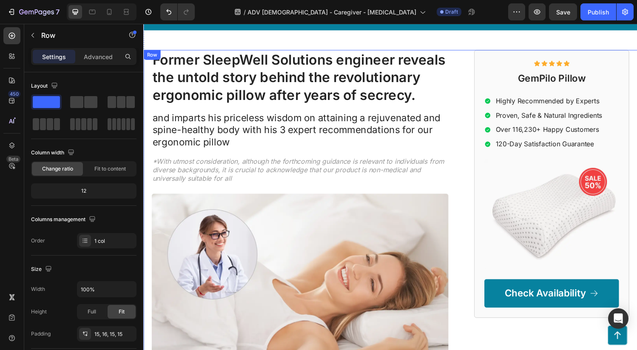
scroll to position [4159, 0]
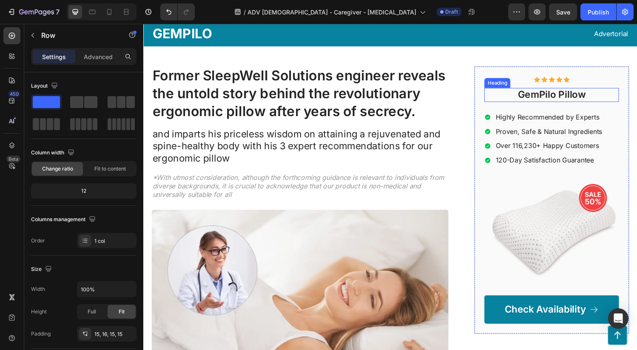
click at [569, 99] on h2 "GemPilo Pillow" at bounding box center [564, 97] width 139 height 14
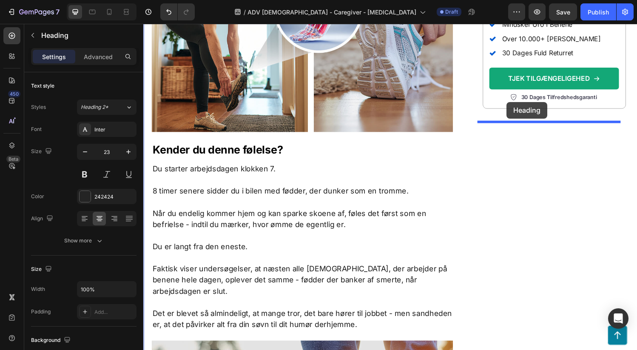
scroll to position [0, 0]
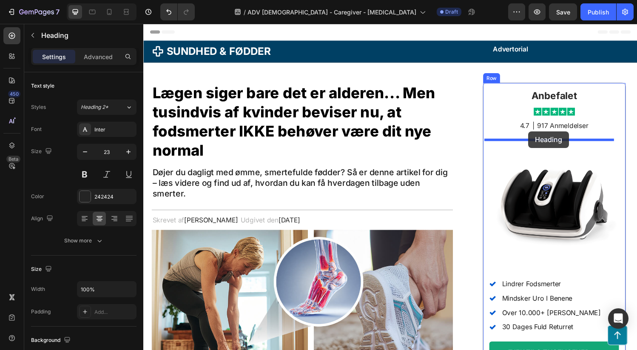
drag, startPoint x: 513, startPoint y: 82, endPoint x: 541, endPoint y: 135, distance: 58.9
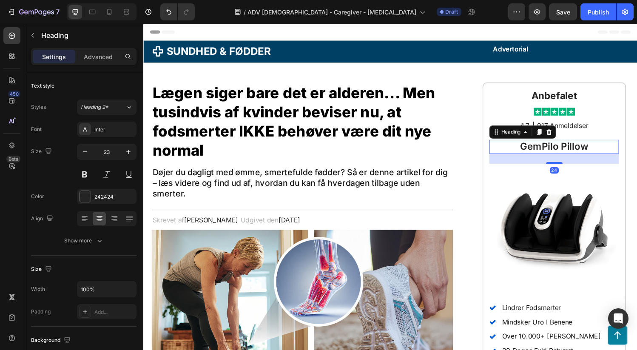
click at [592, 151] on h2 "GemPilo Pillow" at bounding box center [567, 151] width 134 height 14
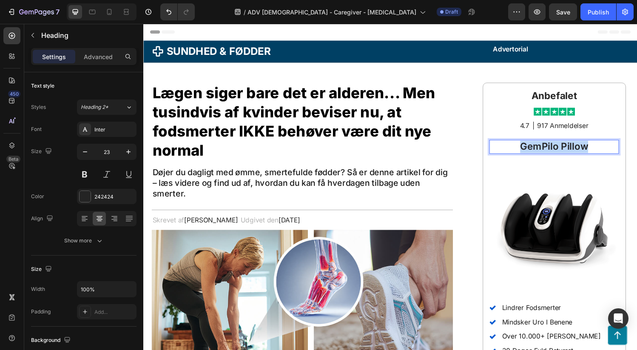
drag, startPoint x: 598, startPoint y: 150, endPoint x: 515, endPoint y: 150, distance: 82.9
click at [515, 150] on p "GemPilo Pillow" at bounding box center [567, 150] width 132 height 13
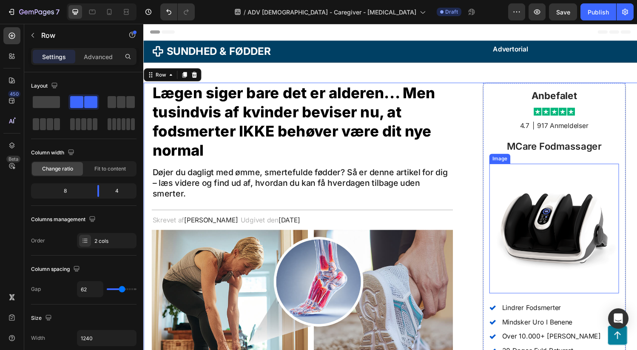
scroll to position [124, 0]
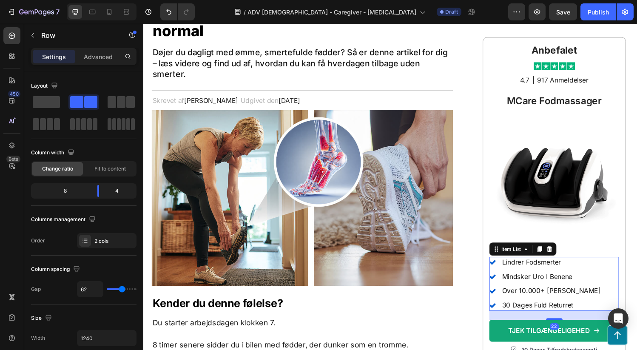
click at [608, 271] on div "Lindrer Fodsmerter Mindsker Uro I Benene Over 10.000+ Glade Kunder 30 Dages Ful…" at bounding box center [567, 292] width 134 height 56
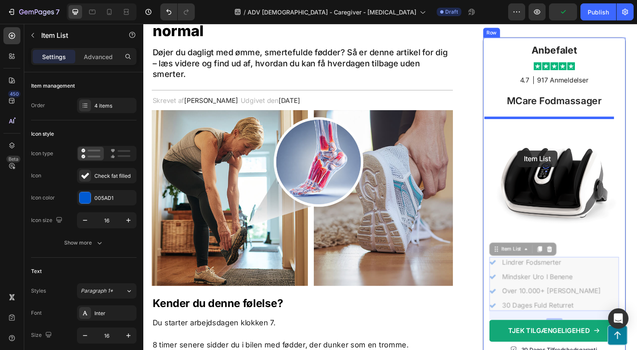
drag, startPoint x: 505, startPoint y: 258, endPoint x: 529, endPoint y: 155, distance: 105.6
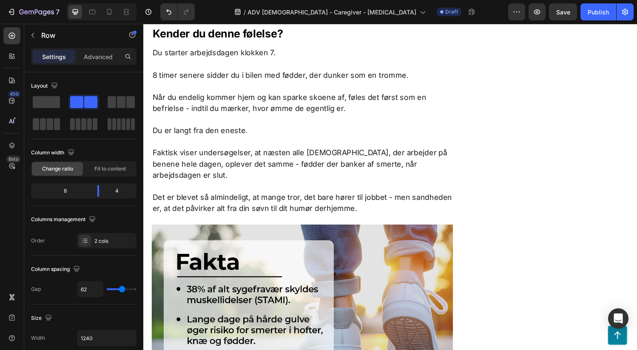
scroll to position [0, 0]
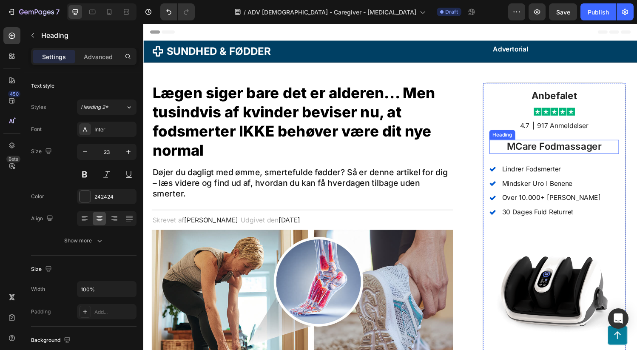
click at [617, 152] on h2 "MCare Fodmassager" at bounding box center [567, 151] width 134 height 14
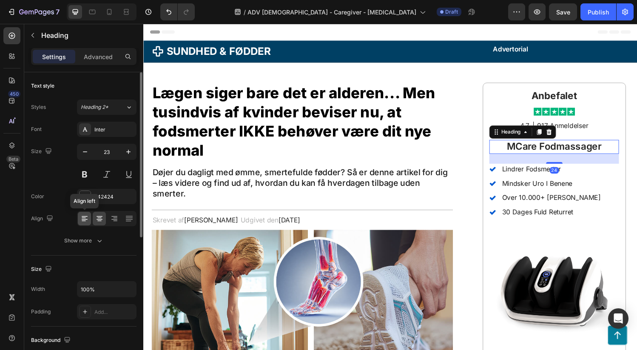
click at [83, 217] on icon at bounding box center [84, 218] width 8 height 8
click at [100, 218] on icon at bounding box center [99, 218] width 8 height 8
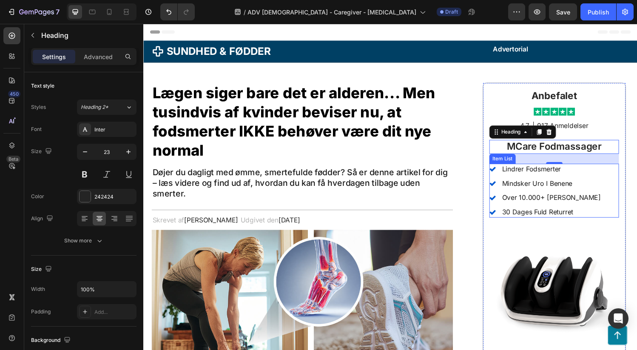
click at [611, 181] on div "Lindrer Fodsmerter Mindsker Uro I Benene Over 10.000+ Glade Kunder 30 Dages Ful…" at bounding box center [567, 196] width 134 height 56
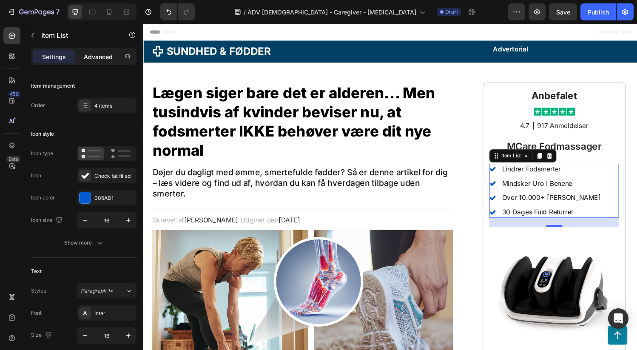
click at [100, 55] on p "Advanced" at bounding box center [98, 56] width 29 height 9
type input "100%"
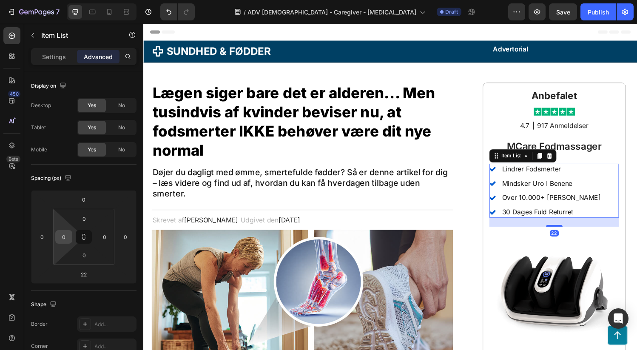
click at [68, 235] on input "0" at bounding box center [63, 236] width 13 height 13
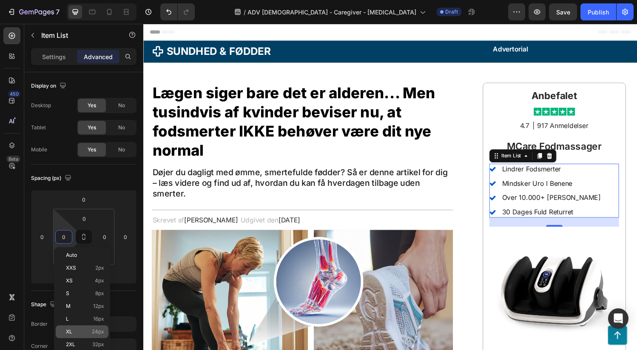
click at [87, 328] on div "XL 24px" at bounding box center [82, 331] width 53 height 13
type input "24"
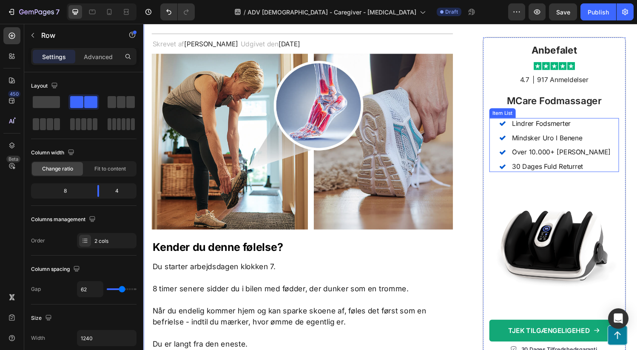
scroll to position [275, 0]
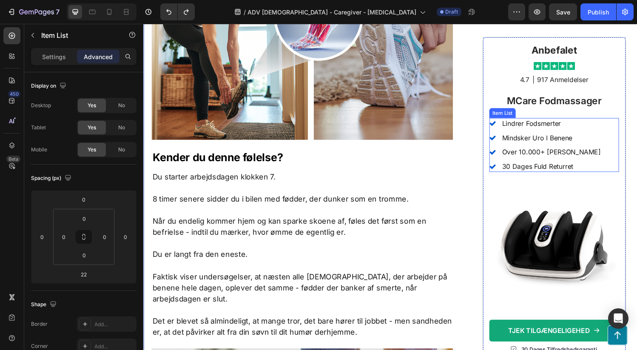
click at [608, 134] on div "Lindrer Fodsmerter Mindsker Uro I Benene Over 10.000+ Glade Kunder 30 Dages Ful…" at bounding box center [567, 149] width 134 height 56
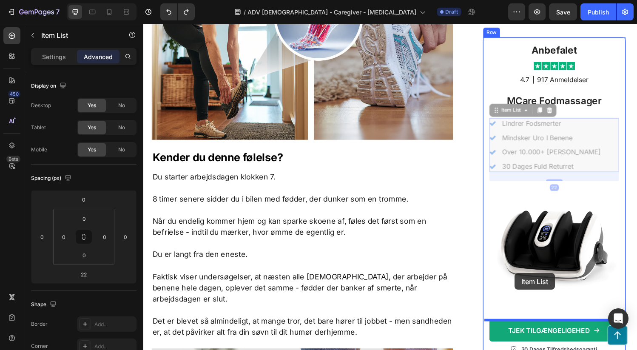
drag, startPoint x: 514, startPoint y: 113, endPoint x: 526, endPoint y: 281, distance: 167.9
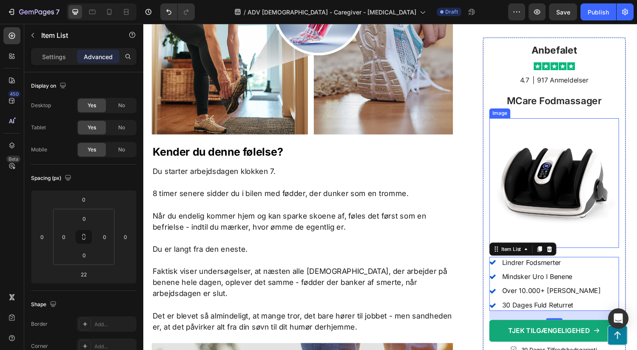
scroll to position [286, 0]
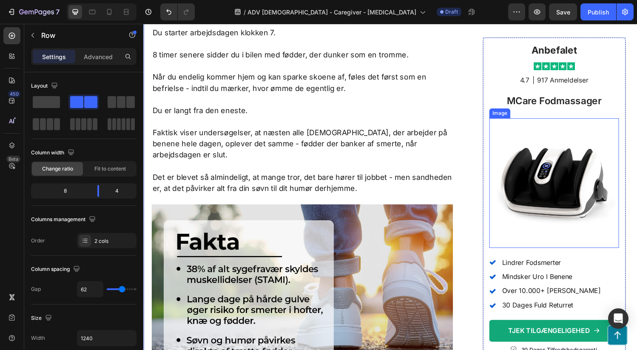
scroll to position [467, 0]
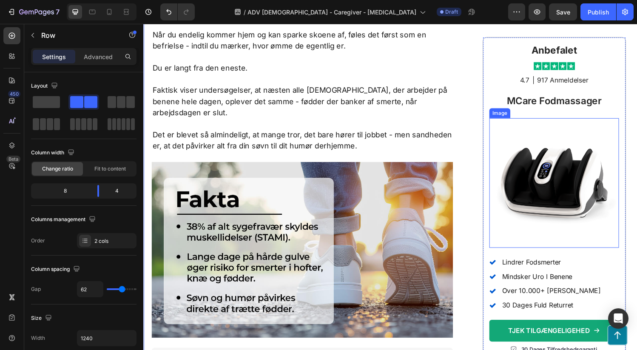
click at [578, 176] on img at bounding box center [567, 188] width 134 height 134
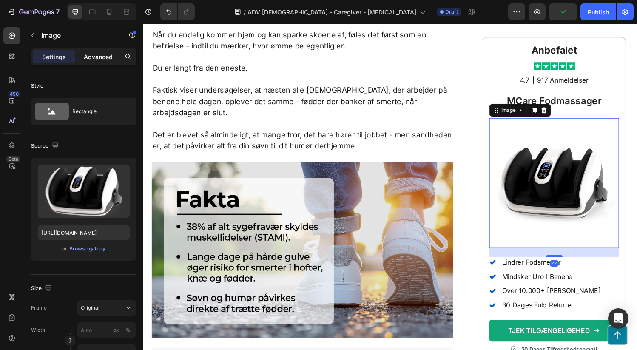
click at [95, 59] on p "Advanced" at bounding box center [98, 56] width 29 height 9
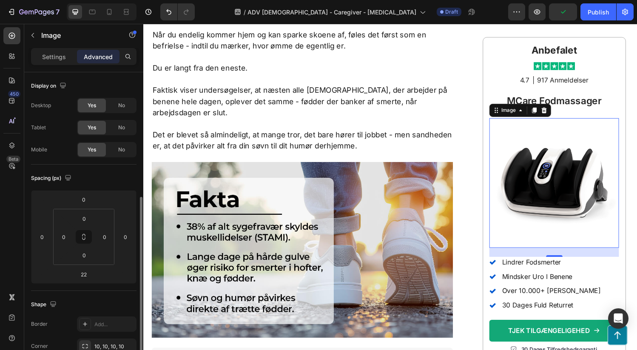
scroll to position [168, 0]
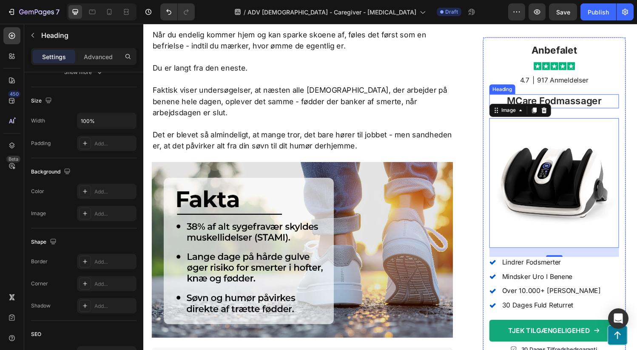
click at [586, 105] on h2 "MCare Fodmassager" at bounding box center [567, 103] width 134 height 14
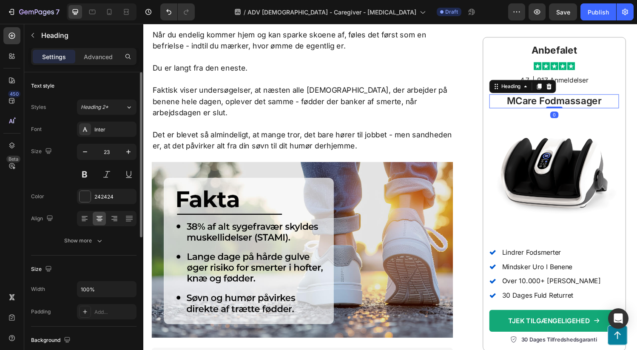
drag, startPoint x: 562, startPoint y: 120, endPoint x: 562, endPoint y: 102, distance: 18.3
click at [562, 102] on div "MCare Fodmassager Heading 0" at bounding box center [567, 103] width 134 height 14
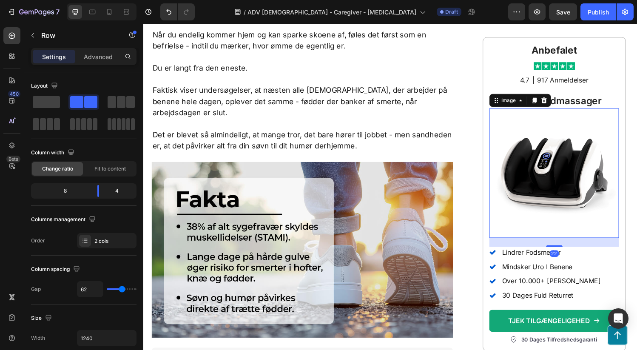
click at [564, 201] on img at bounding box center [567, 178] width 134 height 134
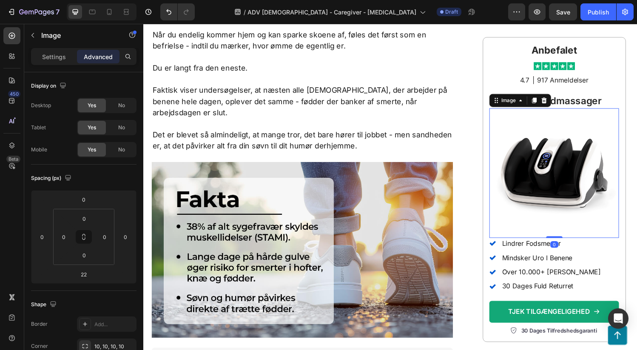
drag, startPoint x: 563, startPoint y: 253, endPoint x: 603, endPoint y: 201, distance: 65.4
click at [563, 226] on div "Image 0" at bounding box center [567, 178] width 134 height 134
type input "0"
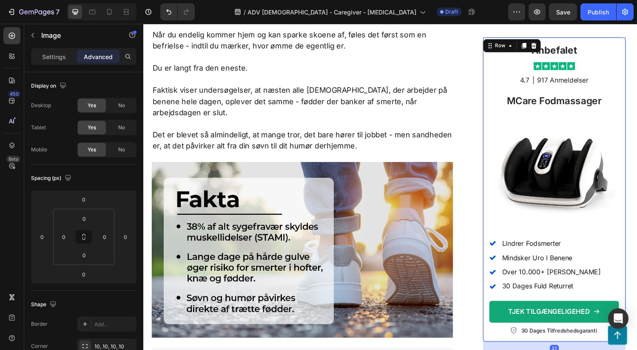
click at [631, 184] on div "Anbefalet Heading Image 4.7 Text Block | Text Block 917 Anmeldelser Text Block …" at bounding box center [567, 194] width 148 height 315
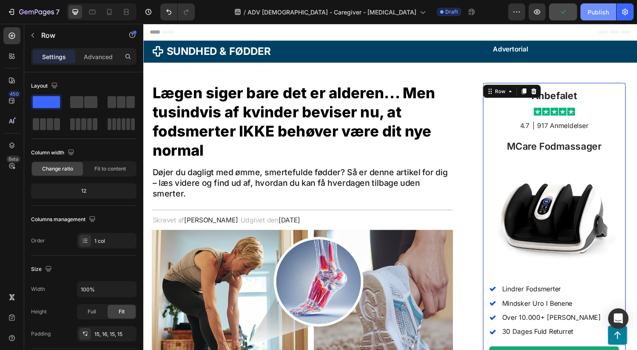
click at [587, 14] on button "Publish" at bounding box center [598, 11] width 36 height 17
click at [94, 11] on icon at bounding box center [92, 12] width 8 height 8
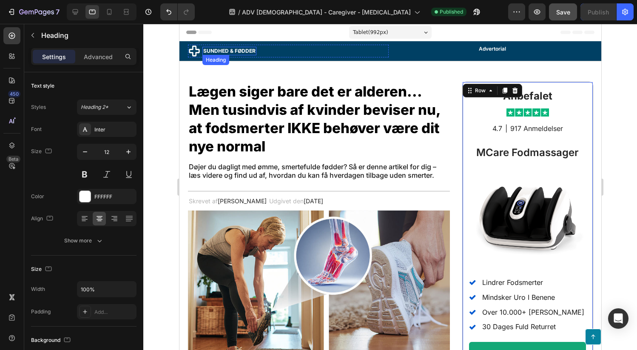
click at [242, 51] on h2 "Sundhed & Fødder" at bounding box center [229, 51] width 54 height 8
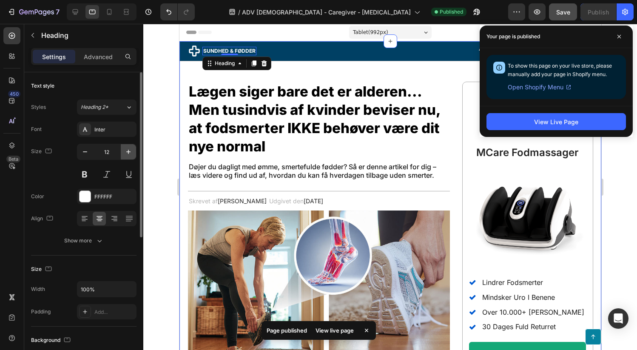
click at [124, 153] on icon "button" at bounding box center [128, 151] width 8 height 8
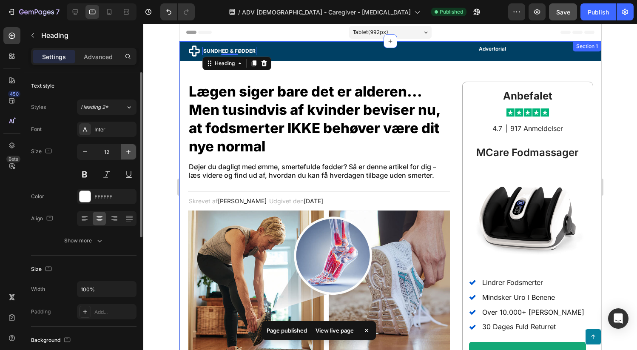
click at [124, 153] on icon "button" at bounding box center [128, 151] width 8 height 8
click at [125, 153] on icon "button" at bounding box center [128, 151] width 8 height 8
click at [125, 152] on icon "button" at bounding box center [128, 151] width 8 height 8
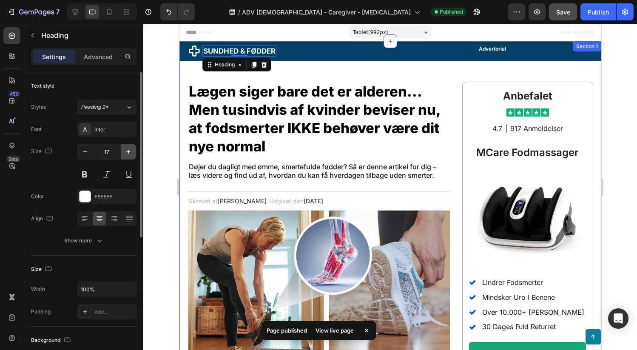
type input "18"
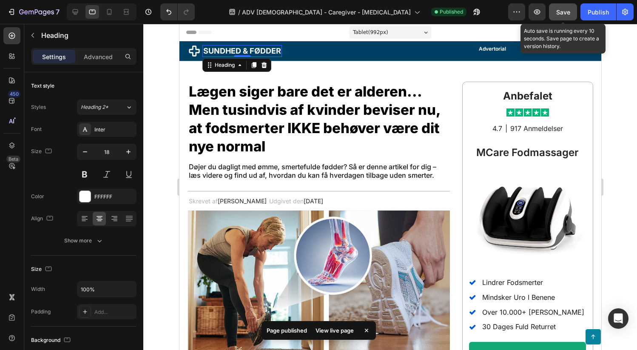
click at [566, 12] on span "Save" at bounding box center [563, 11] width 14 height 7
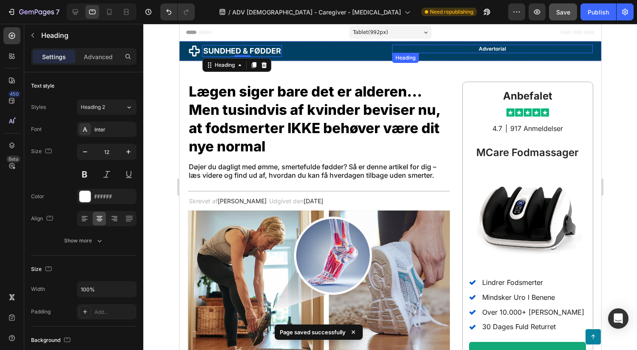
click at [394, 50] on h2 "Advertorial" at bounding box center [491, 49] width 201 height 8
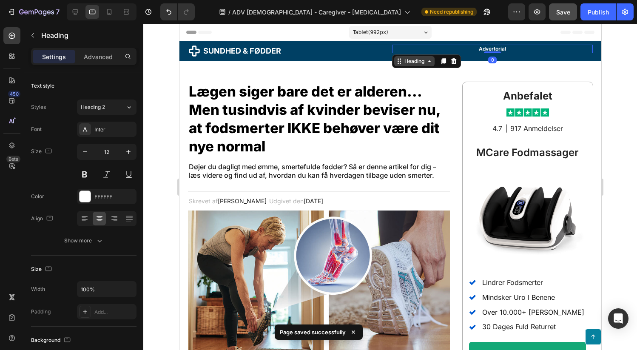
click at [416, 62] on div "Heading" at bounding box center [413, 61] width 23 height 8
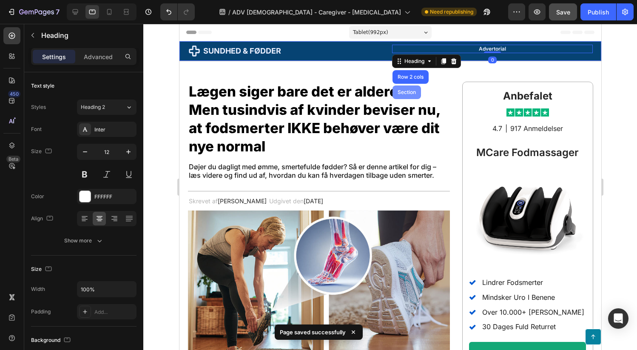
click at [413, 76] on div "Row 2 cols" at bounding box center [409, 76] width 29 height 5
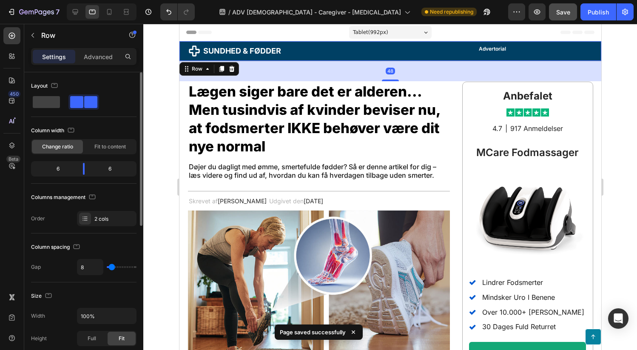
scroll to position [291, 0]
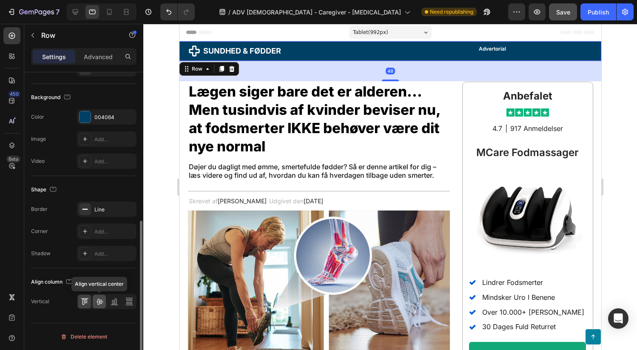
click at [101, 298] on icon at bounding box center [99, 301] width 8 height 8
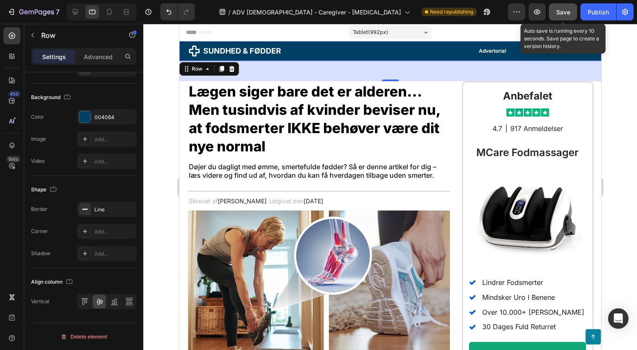
click at [560, 15] on span "Save" at bounding box center [563, 11] width 14 height 7
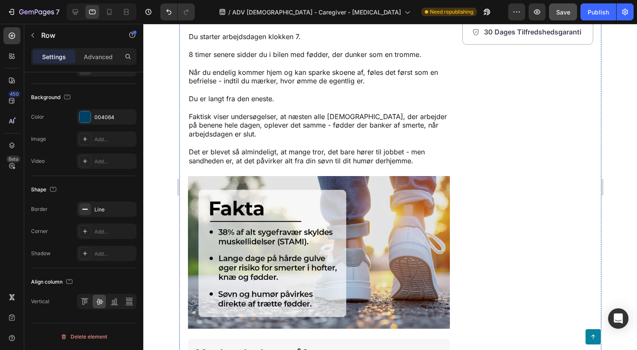
scroll to position [0, 0]
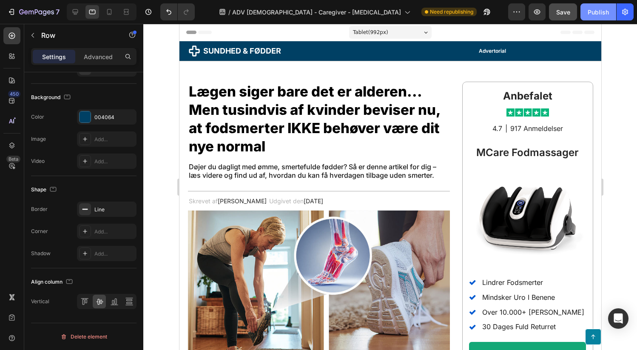
click at [597, 9] on div "Publish" at bounding box center [597, 12] width 21 height 9
click at [77, 10] on icon at bounding box center [75, 12] width 8 height 8
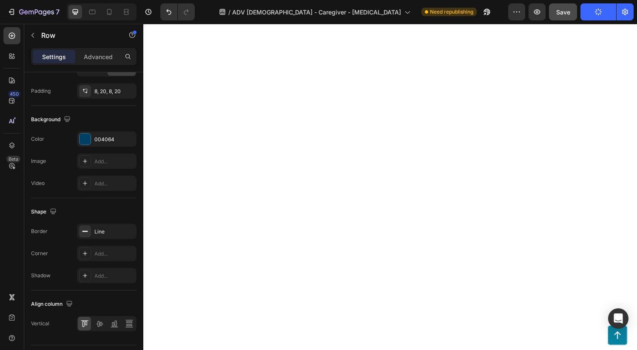
scroll to position [4020, 0]
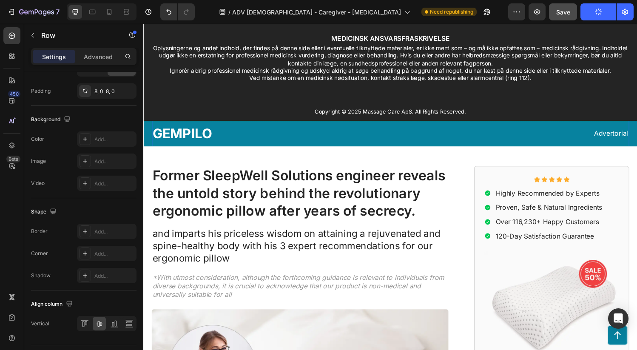
click at [505, 130] on div "Advertorial Text Block" at bounding box center [522, 137] width 245 height 20
click at [201, 116] on icon at bounding box center [204, 116] width 7 height 7
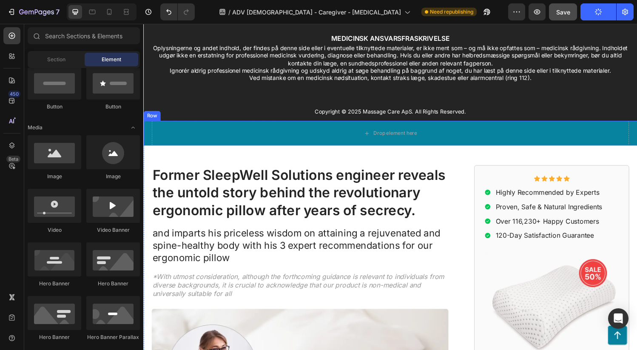
click at [149, 129] on div "Drop element here Row" at bounding box center [398, 136] width 510 height 25
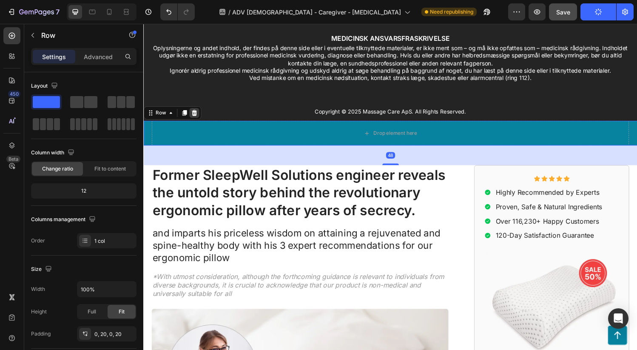
click at [195, 119] on icon at bounding box center [196, 116] width 6 height 6
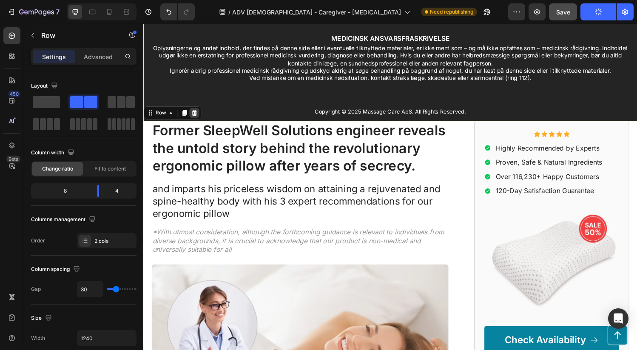
click at [198, 116] on icon at bounding box center [195, 116] width 7 height 7
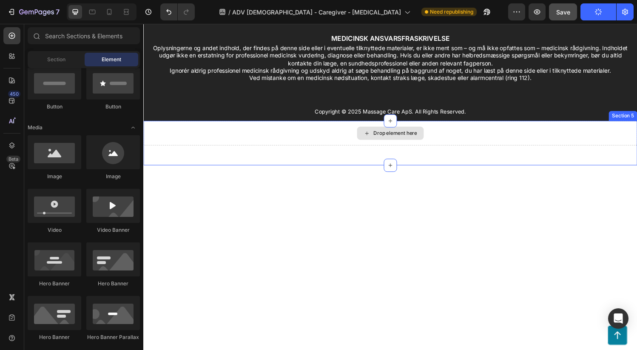
click at [177, 140] on div "Drop element here" at bounding box center [398, 136] width 510 height 25
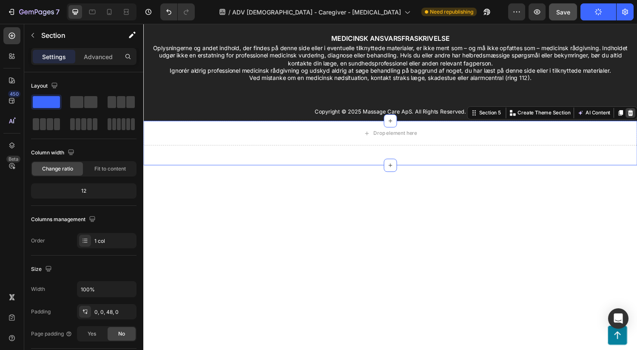
click at [636, 118] on icon at bounding box center [646, 116] width 6 height 6
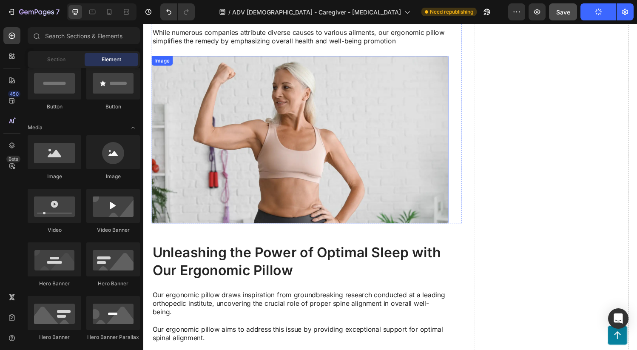
scroll to position [4121, 0]
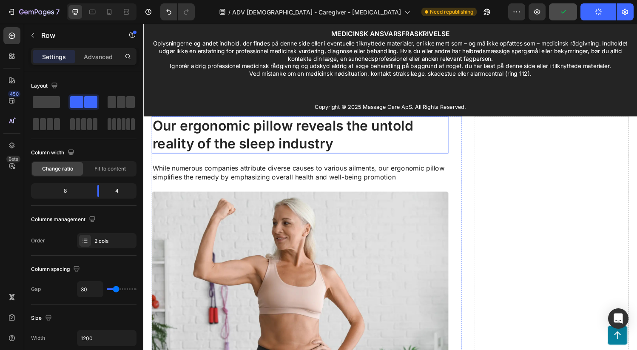
scroll to position [4014, 0]
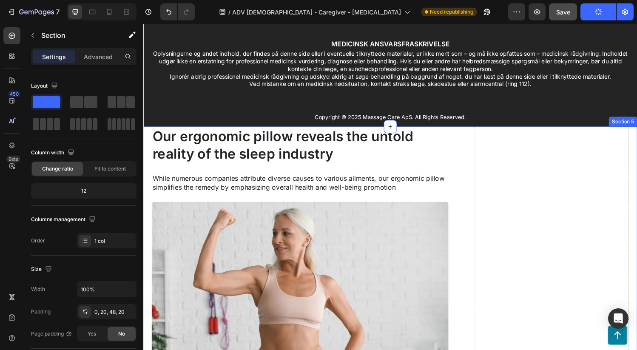
click at [636, 120] on icon at bounding box center [646, 122] width 6 height 6
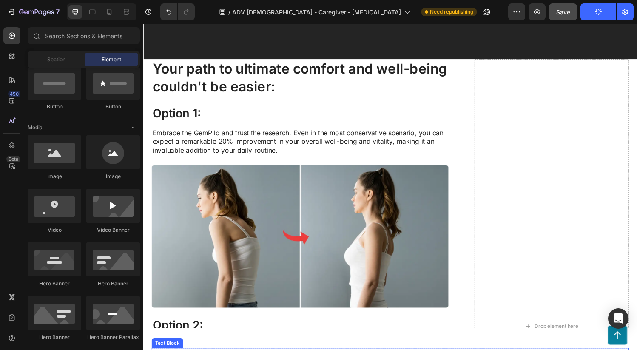
scroll to position [4040, 0]
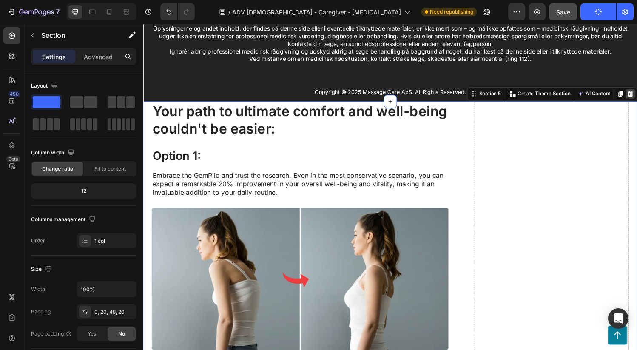
click at [636, 97] on icon at bounding box center [645, 96] width 7 height 7
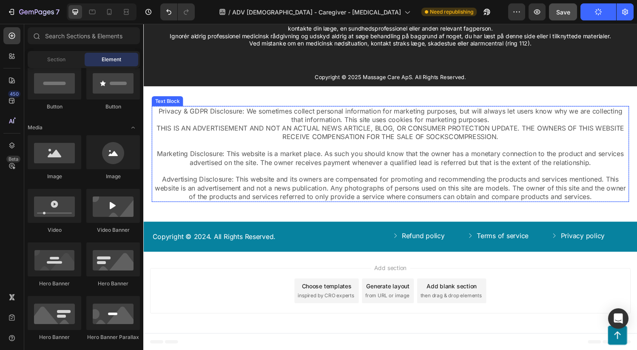
scroll to position [3998, 0]
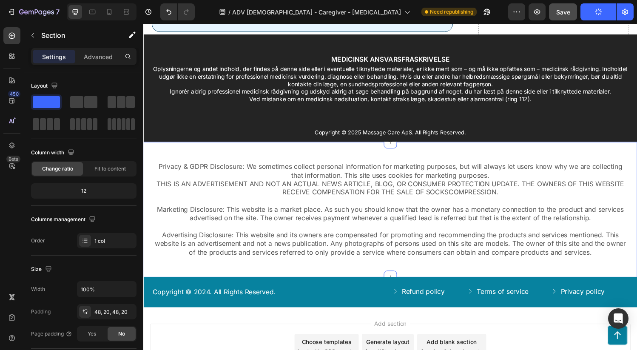
click at [636, 153] on div "Privacy & GDPR Disclosure: We sometimes collect personal information for market…" at bounding box center [398, 216] width 510 height 140
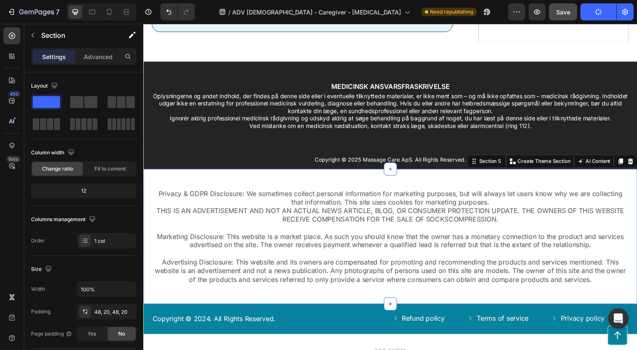
click at [636, 168] on icon at bounding box center [646, 165] width 6 height 6
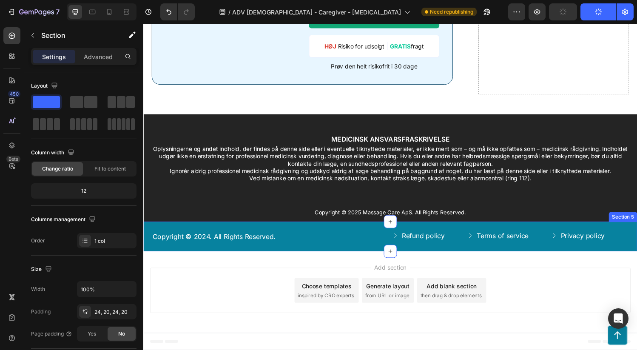
click at [636, 234] on div "Copyright © 2024. All Rights Reserved. Text Block Refund policy Button Terms of…" at bounding box center [398, 243] width 510 height 31
click at [636, 220] on div at bounding box center [646, 220] width 10 height 10
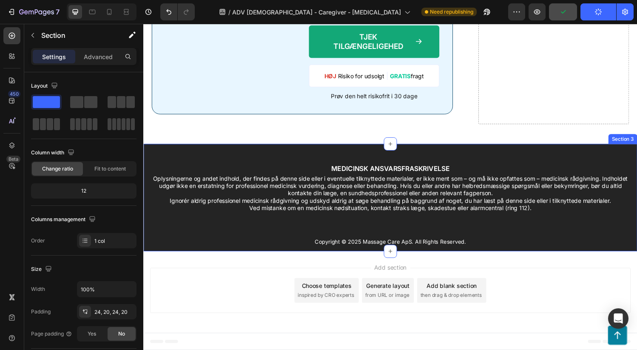
scroll to position [3921, 0]
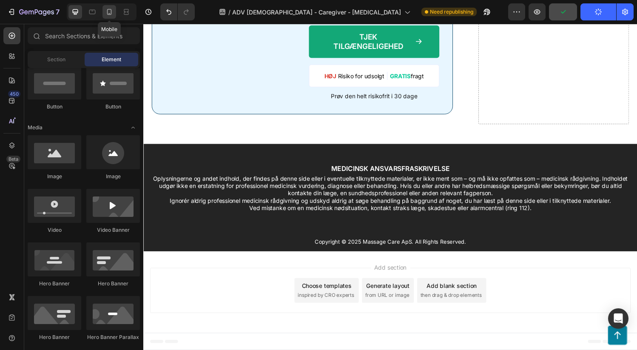
click at [113, 12] on icon at bounding box center [109, 12] width 8 height 8
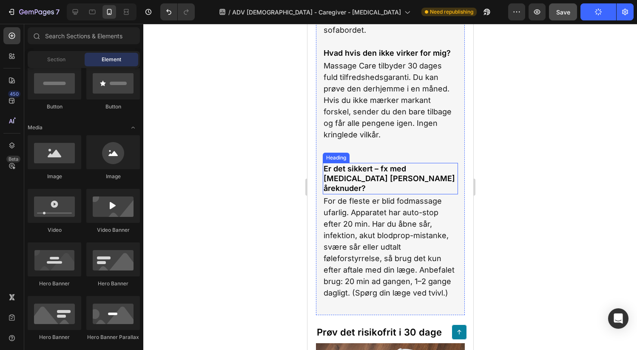
scroll to position [3520, 0]
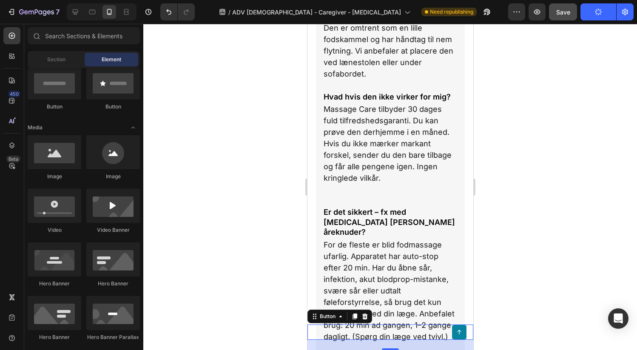
click at [452, 328] on link at bounding box center [458, 331] width 15 height 15
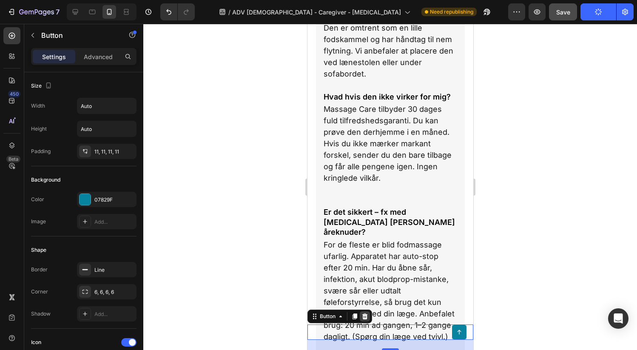
click at [366, 317] on icon at bounding box center [365, 316] width 6 height 6
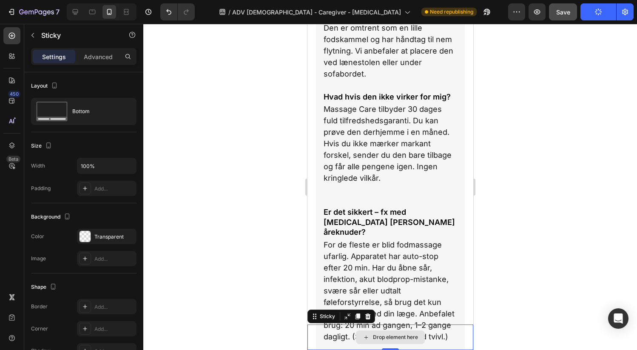
click at [316, 328] on div "Drop element here" at bounding box center [390, 336] width 166 height 25
click at [368, 317] on icon at bounding box center [368, 316] width 6 height 6
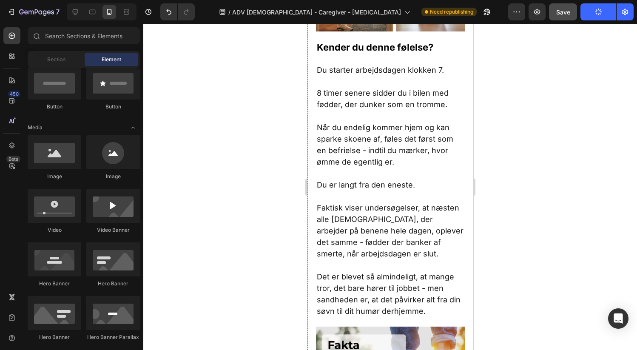
scroll to position [0, 0]
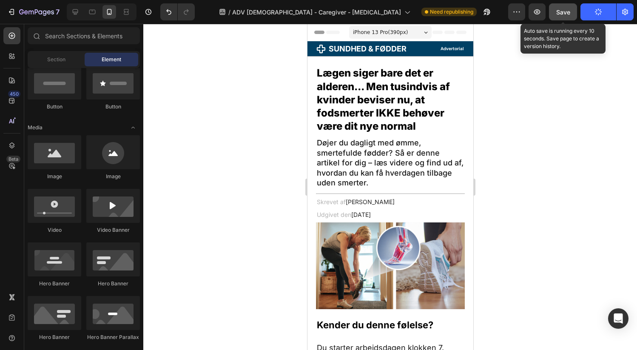
click at [562, 17] on button "Save" at bounding box center [563, 11] width 28 height 17
click at [567, 17] on button "Save" at bounding box center [563, 11] width 28 height 17
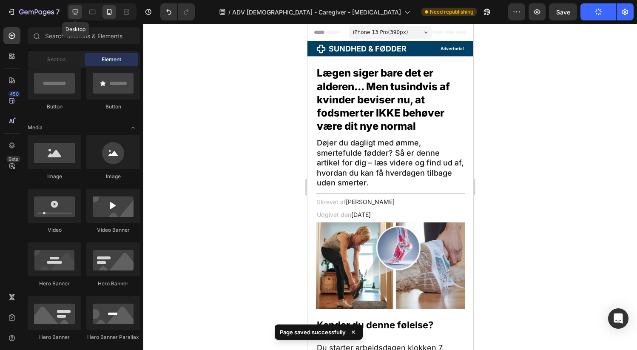
click at [74, 11] on icon at bounding box center [75, 12] width 8 height 8
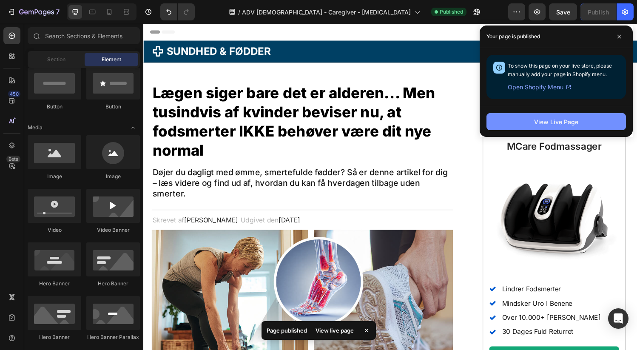
click at [569, 118] on div "View Live Page" at bounding box center [556, 121] width 44 height 9
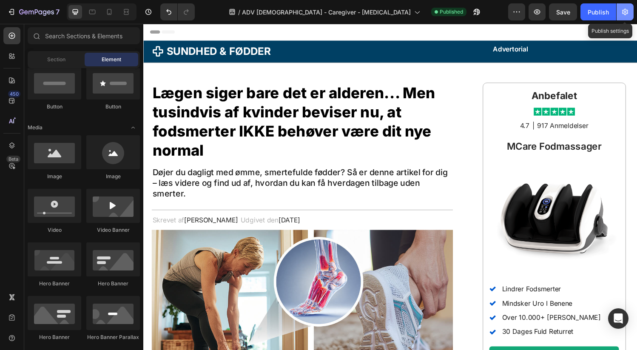
click at [630, 16] on button "button" at bounding box center [624, 11] width 17 height 17
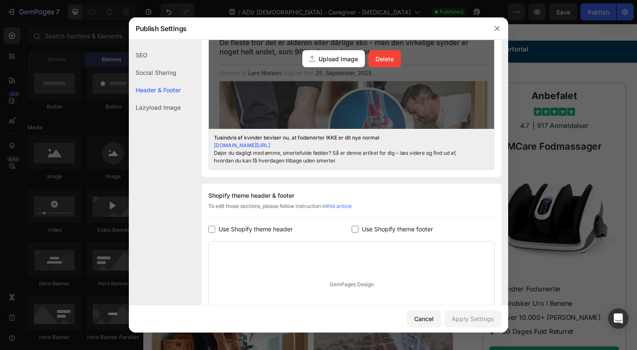
scroll to position [284, 0]
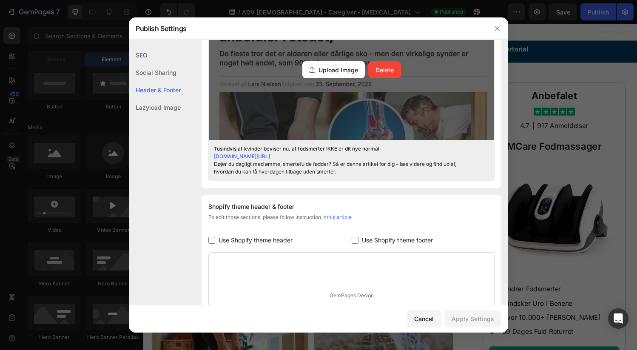
click at [340, 72] on span "Upload Image" at bounding box center [338, 69] width 40 height 9
click at [0, 0] on input "Upload Image Delete" at bounding box center [0, 0] width 0 height 0
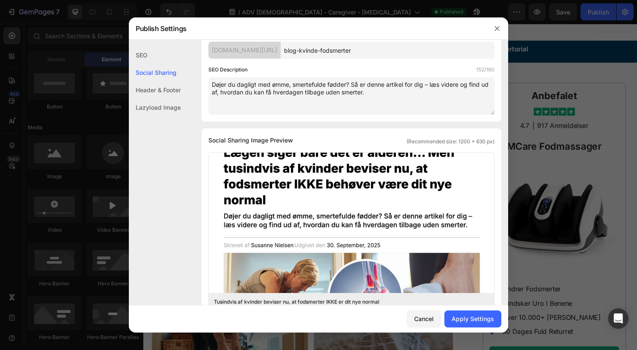
scroll to position [54, 0]
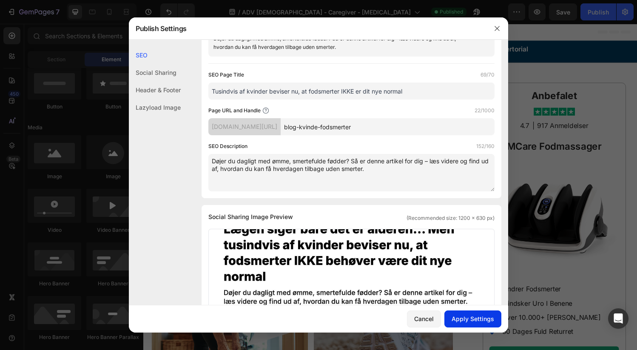
click at [485, 320] on div "Apply Settings" at bounding box center [472, 318] width 42 height 9
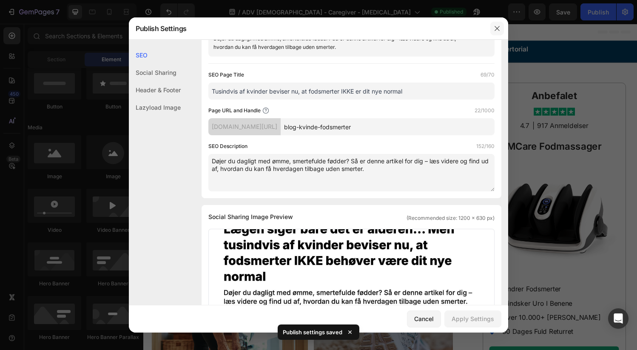
click at [495, 28] on icon "button" at bounding box center [496, 28] width 7 height 7
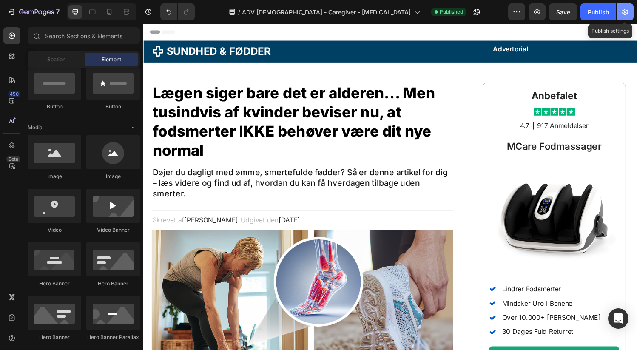
click at [625, 14] on icon "button" at bounding box center [625, 12] width 6 height 6
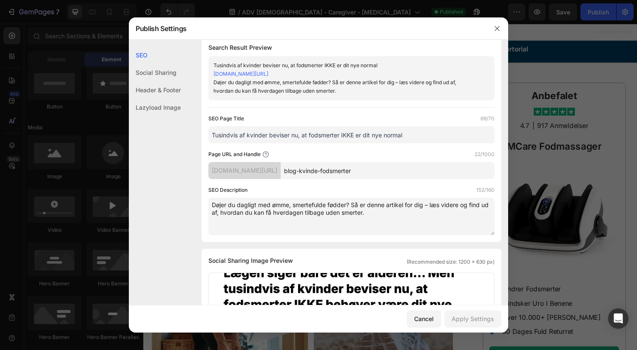
scroll to position [0, 0]
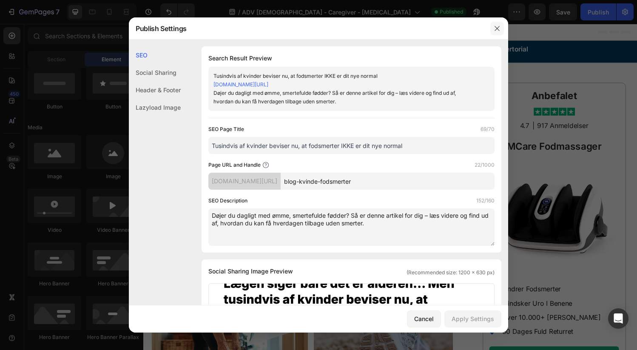
click at [497, 27] on icon "button" at bounding box center [496, 28] width 7 height 7
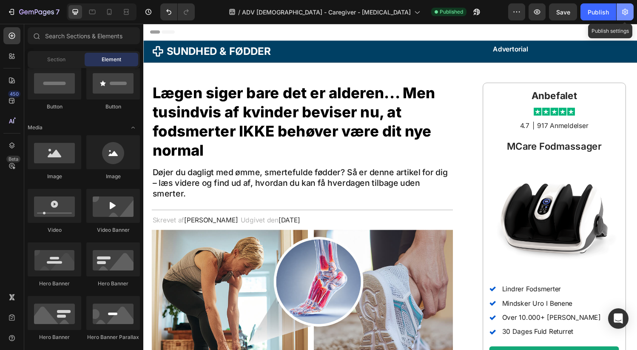
click at [623, 8] on icon "button" at bounding box center [624, 12] width 8 height 8
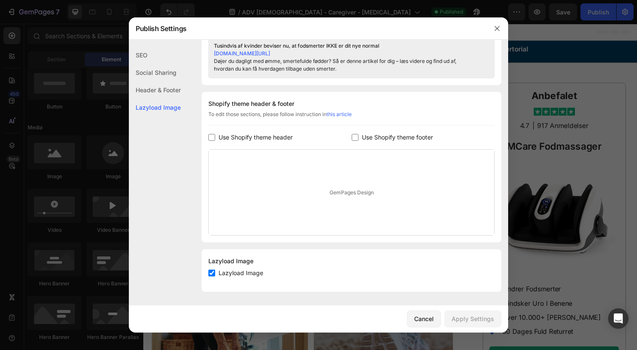
scroll to position [382, 0]
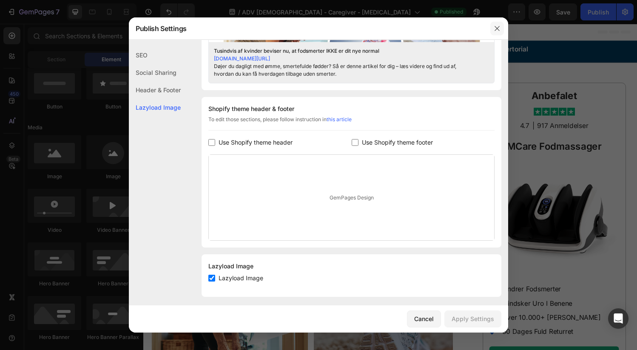
click at [498, 31] on icon "button" at bounding box center [496, 28] width 7 height 7
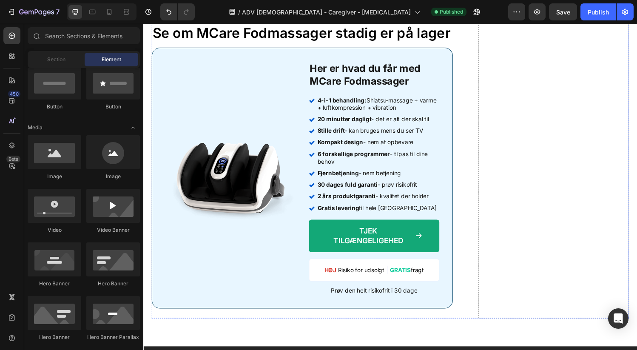
scroll to position [3843, 0]
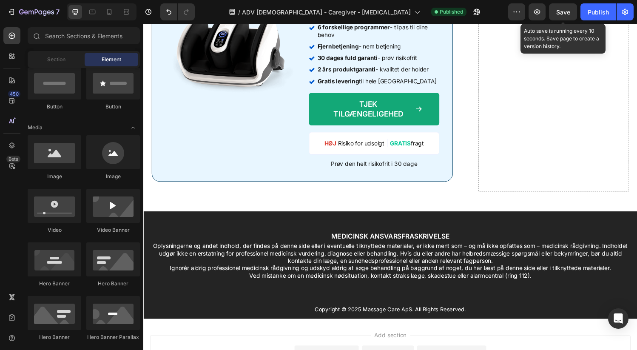
click at [558, 9] on span "Save" at bounding box center [563, 11] width 14 height 7
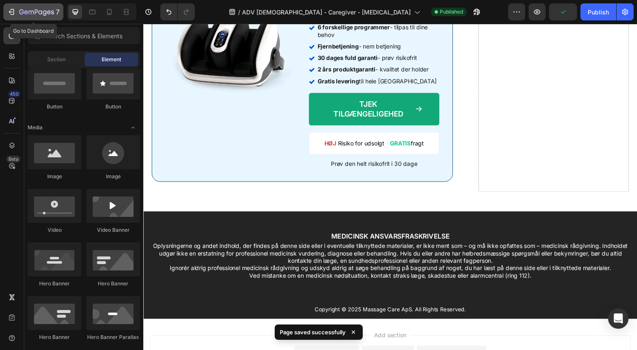
click at [8, 18] on button "7" at bounding box center [33, 11] width 60 height 17
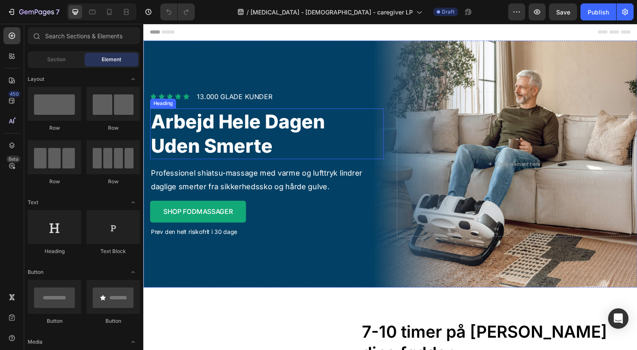
click at [271, 141] on h2 "arbejd hele dagen uden smerte" at bounding box center [270, 137] width 241 height 53
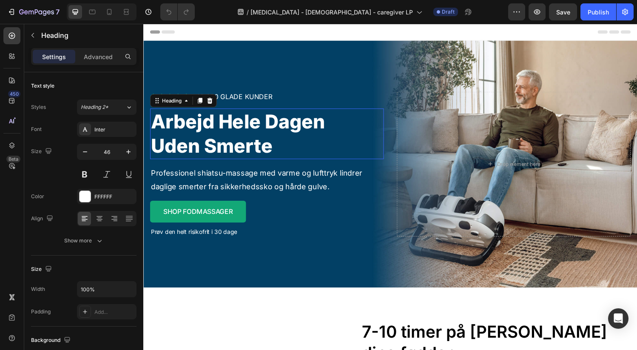
click at [271, 142] on h2 "arbejd hele dagen uden smerte" at bounding box center [270, 137] width 241 height 53
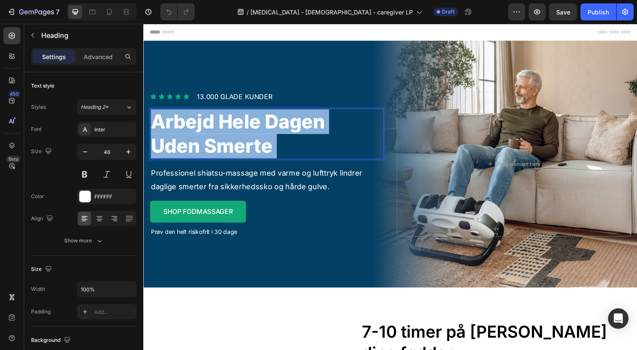
drag, startPoint x: 277, startPoint y: 150, endPoint x: 183, endPoint y: 124, distance: 98.4
click at [179, 124] on p "arbejd hele dagen uden smerte" at bounding box center [271, 137] width 240 height 51
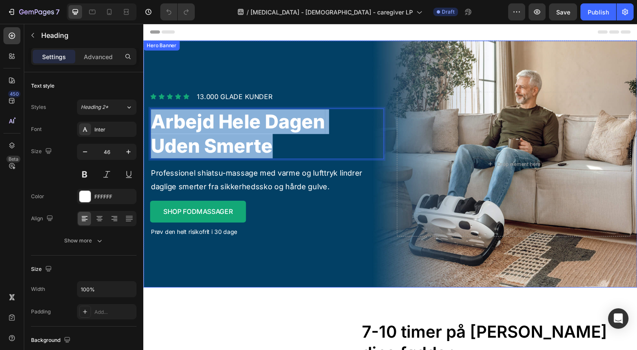
drag, startPoint x: 153, startPoint y: 123, endPoint x: 263, endPoint y: 168, distance: 119.1
click at [263, 168] on div "Icon Icon Icon Icon Icon Icon List 13.000 GLADE KUNDER Heading Row arbejd hele …" at bounding box center [270, 169] width 241 height 150
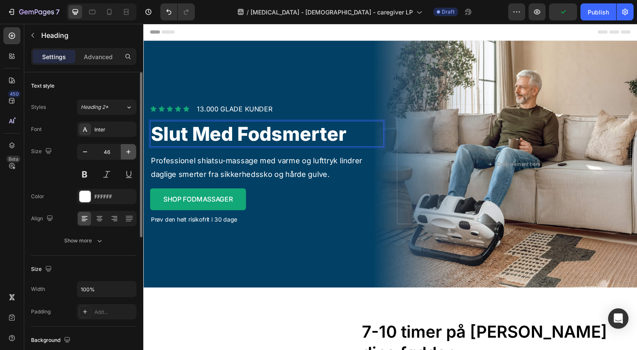
click at [125, 152] on icon "button" at bounding box center [128, 151] width 8 height 8
click at [124, 151] on button "button" at bounding box center [128, 151] width 15 height 15
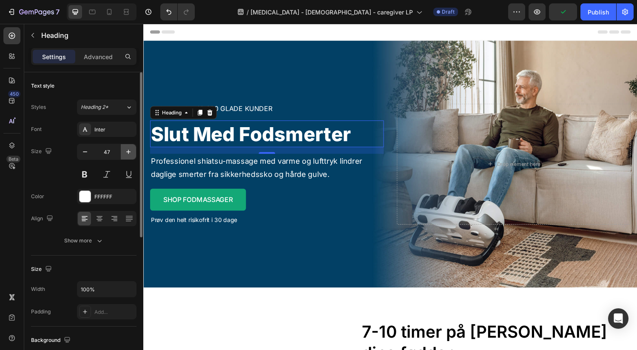
click at [123, 150] on button "button" at bounding box center [128, 151] width 15 height 15
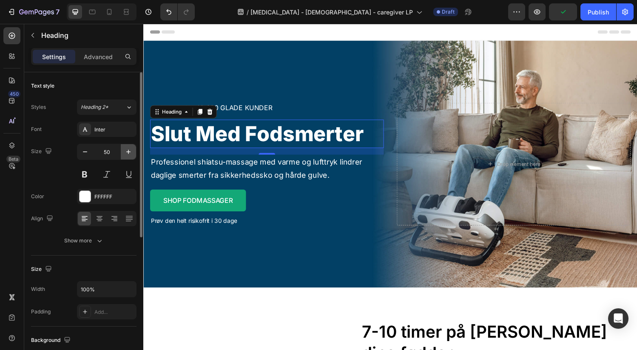
click at [123, 150] on button "button" at bounding box center [128, 151] width 15 height 15
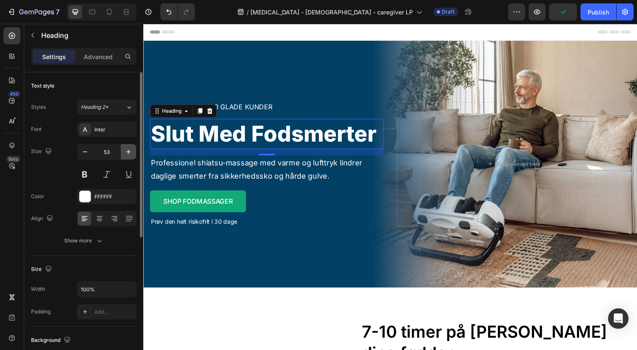
click at [123, 150] on button "button" at bounding box center [128, 151] width 15 height 15
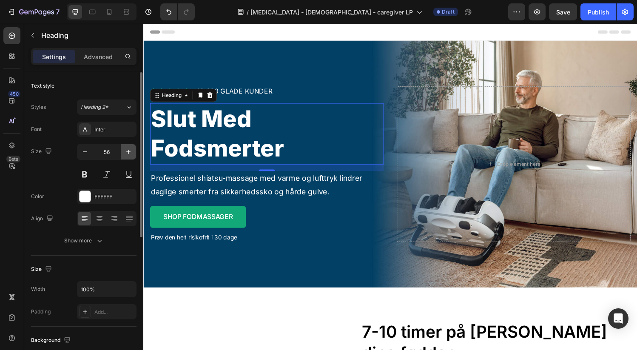
click at [123, 150] on button "button" at bounding box center [128, 151] width 15 height 15
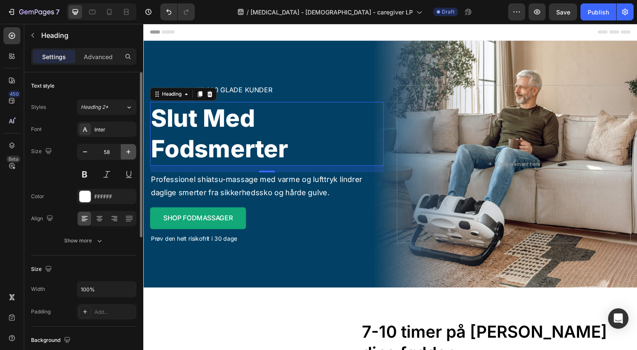
click at [123, 150] on button "button" at bounding box center [128, 151] width 15 height 15
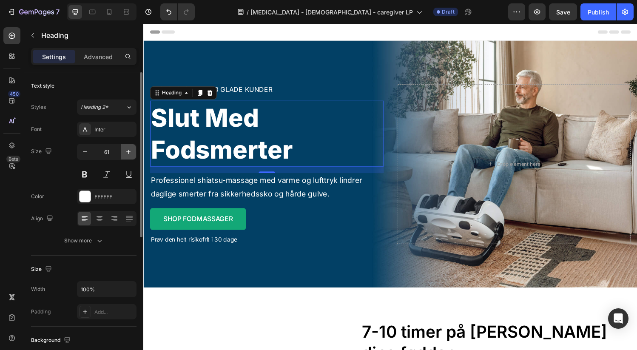
click at [123, 150] on button "button" at bounding box center [128, 151] width 15 height 15
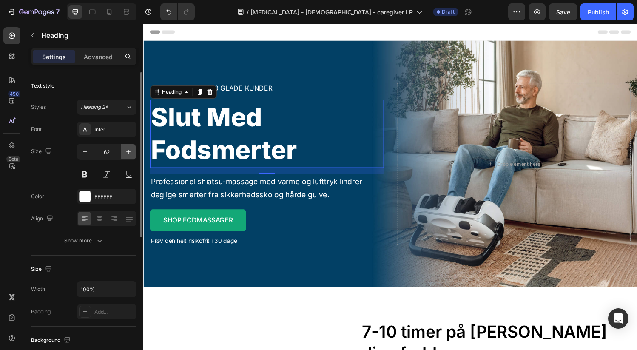
click at [126, 152] on icon "button" at bounding box center [128, 151] width 8 height 8
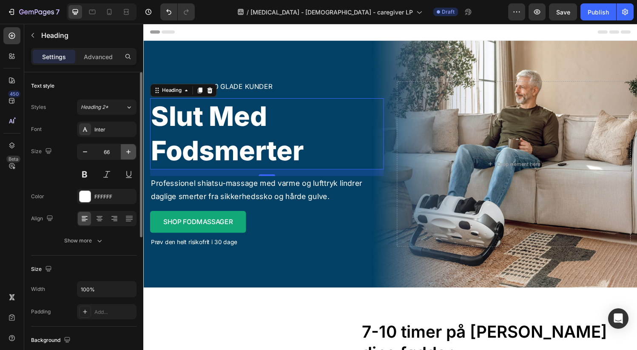
click at [126, 152] on icon "button" at bounding box center [128, 151] width 8 height 8
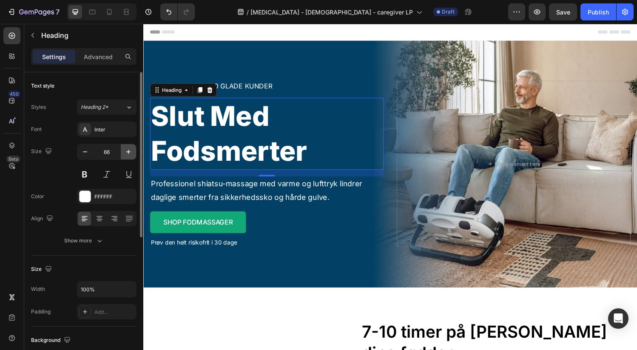
click at [126, 152] on icon "button" at bounding box center [128, 151] width 8 height 8
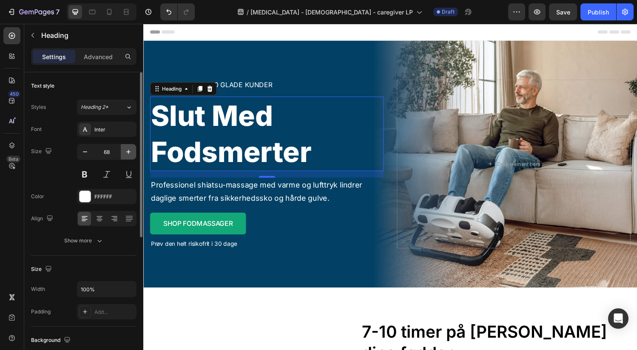
click at [126, 152] on icon "button" at bounding box center [128, 151] width 8 height 8
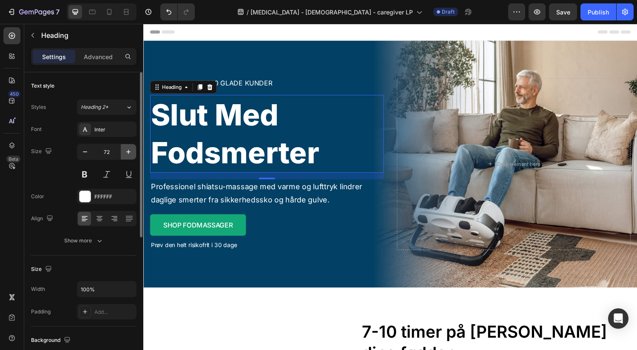
click at [126, 152] on icon "button" at bounding box center [128, 151] width 8 height 8
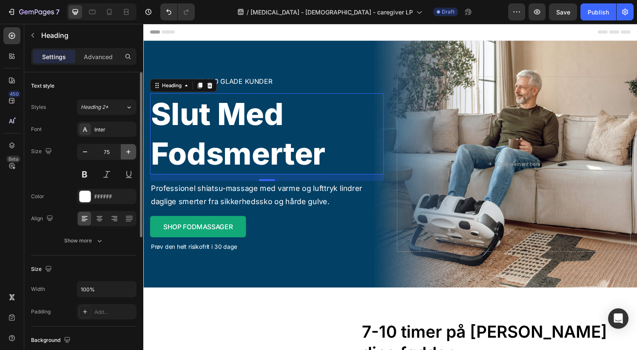
click at [126, 152] on icon "button" at bounding box center [128, 151] width 8 height 8
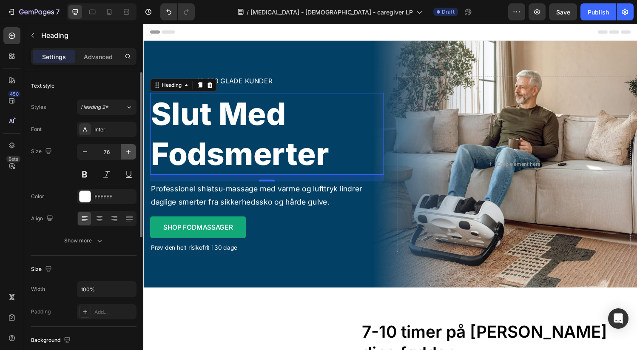
click at [126, 152] on icon "button" at bounding box center [128, 151] width 8 height 8
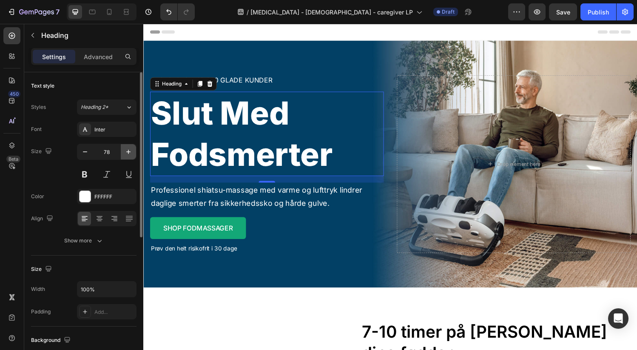
click at [126, 152] on icon "button" at bounding box center [128, 151] width 8 height 8
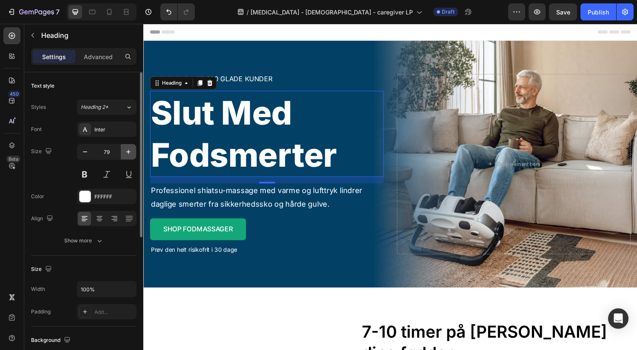
click at [126, 152] on icon "button" at bounding box center [128, 151] width 8 height 8
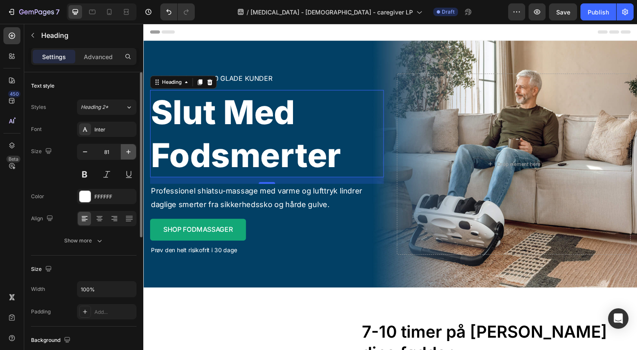
click at [126, 152] on icon "button" at bounding box center [128, 151] width 8 height 8
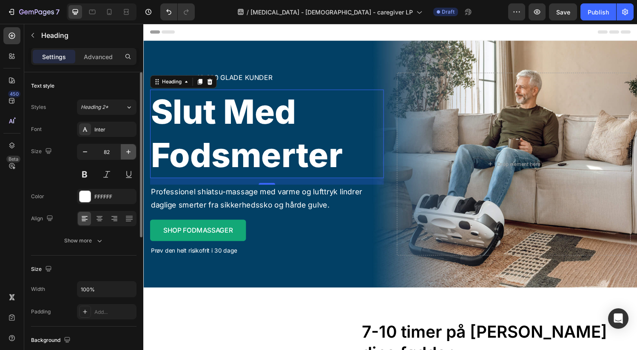
click at [126, 152] on icon "button" at bounding box center [128, 151] width 8 height 8
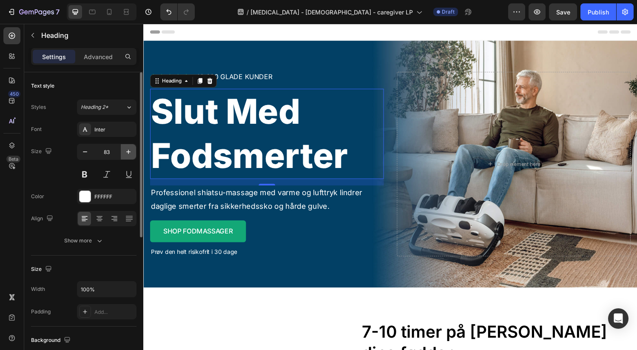
click at [126, 152] on icon "button" at bounding box center [128, 151] width 8 height 8
type input "84"
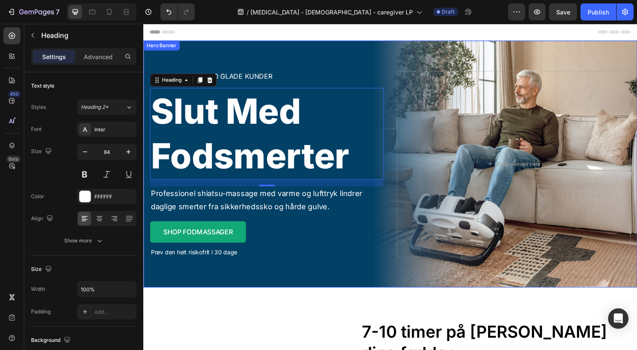
click at [271, 59] on div "Overlay" at bounding box center [398, 168] width 510 height 255
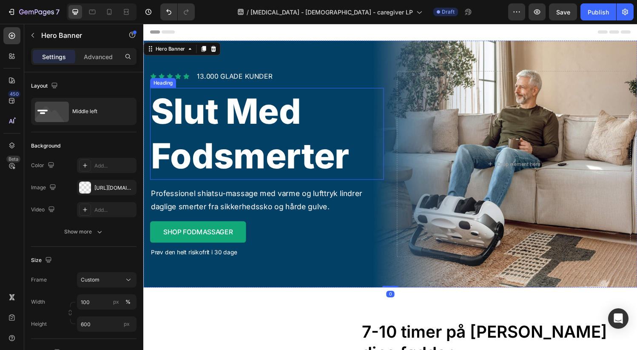
drag, startPoint x: 309, startPoint y: 118, endPoint x: 316, endPoint y: 117, distance: 7.3
click at [309, 118] on p "Slut med fodsmerter" at bounding box center [271, 137] width 240 height 93
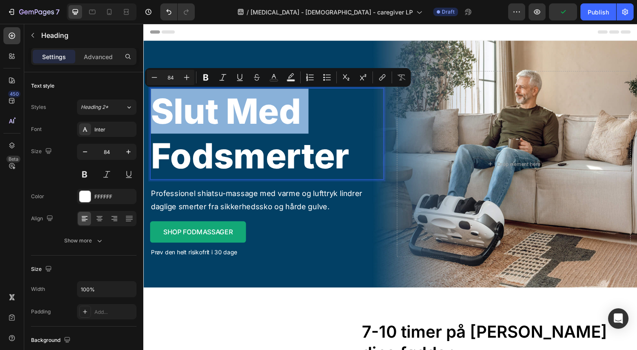
drag, startPoint x: 303, startPoint y: 115, endPoint x: 190, endPoint y: 113, distance: 112.6
click at [190, 113] on p "Slut med fodsmerter" at bounding box center [271, 137] width 240 height 93
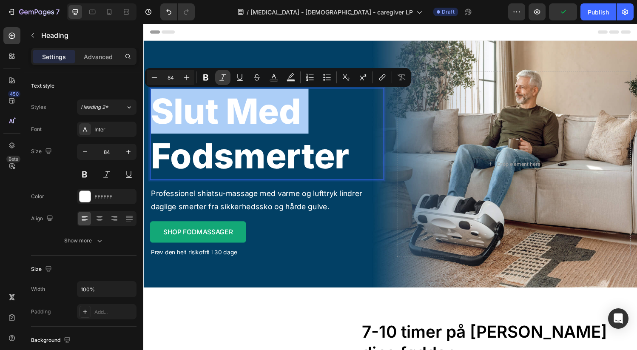
click at [227, 79] on button "Italic" at bounding box center [222, 77] width 15 height 15
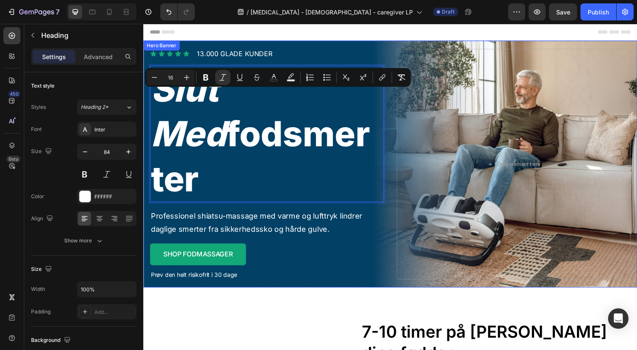
click at [238, 56] on div "Overlay" at bounding box center [398, 168] width 510 height 255
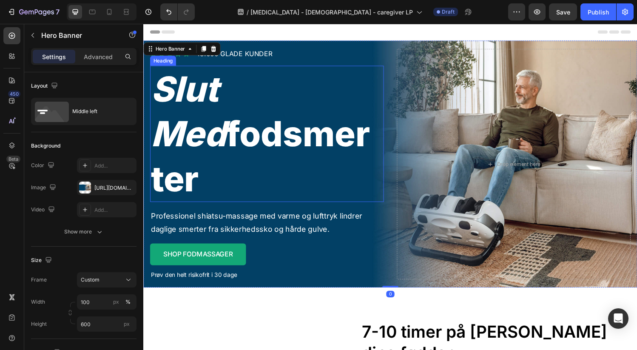
click at [229, 130] on icon "Slut med" at bounding box center [190, 114] width 78 height 89
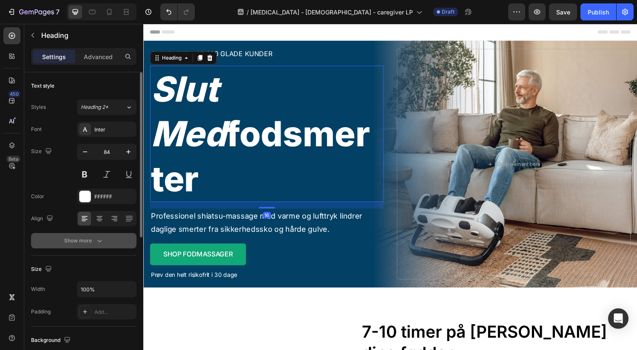
click at [104, 240] on button "Show more" at bounding box center [83, 240] width 105 height 15
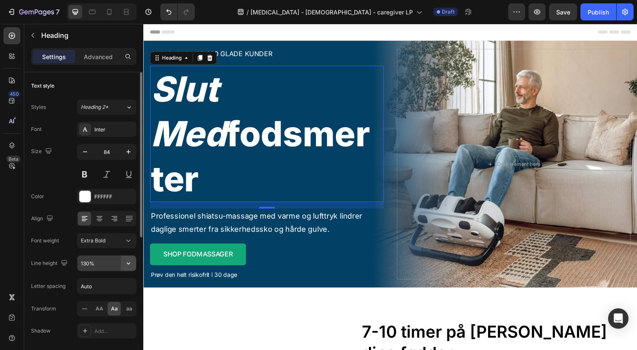
click at [126, 265] on icon "button" at bounding box center [128, 263] width 8 height 8
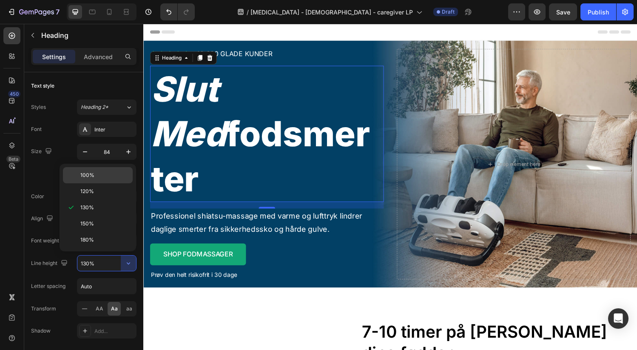
click at [110, 176] on p "100%" at bounding box center [104, 175] width 48 height 8
type input "100%"
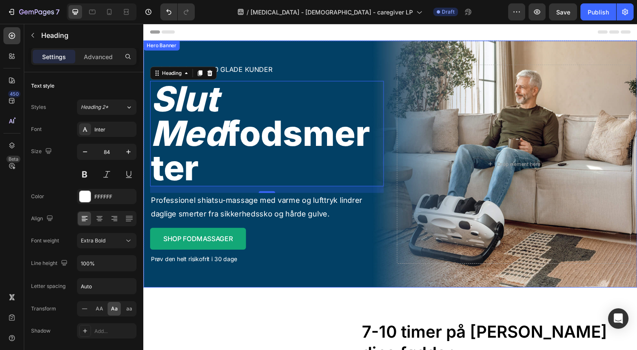
click at [368, 75] on div "Overlay" at bounding box center [398, 168] width 510 height 255
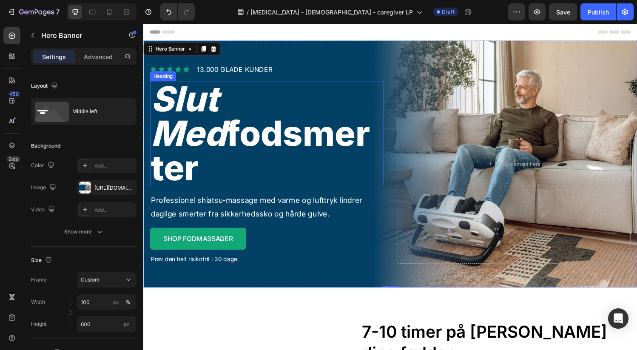
click at [357, 116] on p "⁠⁠⁠⁠⁠⁠⁠ Slut med fodsmerter" at bounding box center [271, 137] width 240 height 107
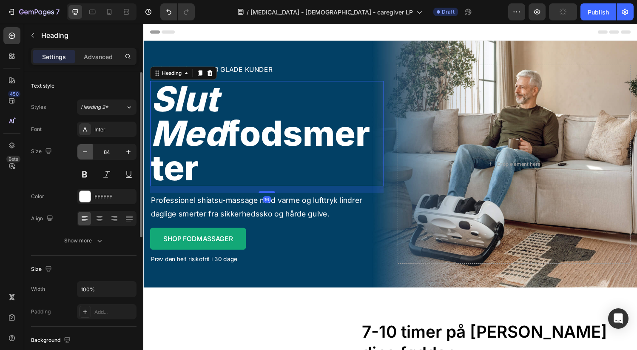
click at [86, 154] on icon "button" at bounding box center [85, 151] width 8 height 8
click at [85, 153] on icon "button" at bounding box center [85, 151] width 8 height 8
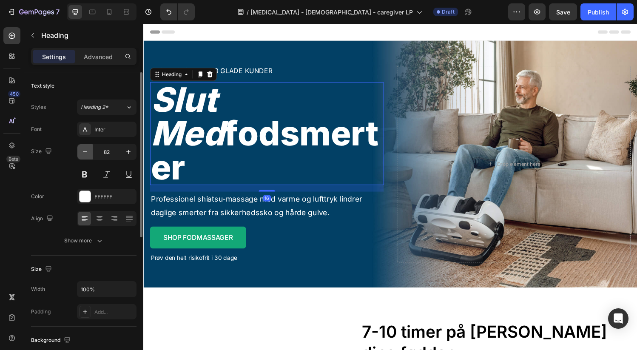
click at [85, 154] on icon "button" at bounding box center [85, 151] width 8 height 8
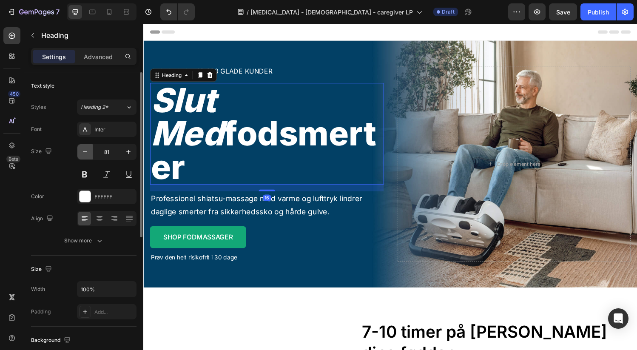
click at [85, 154] on icon "button" at bounding box center [85, 151] width 8 height 8
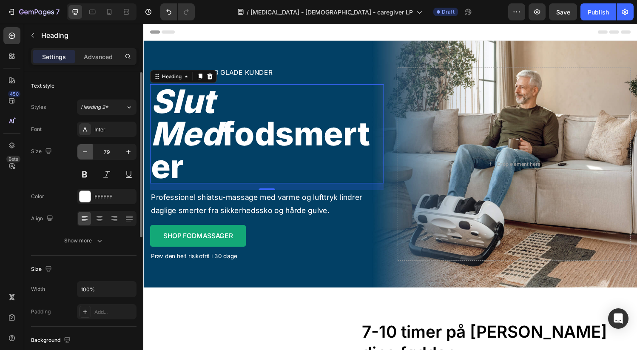
click at [85, 154] on icon "button" at bounding box center [85, 151] width 8 height 8
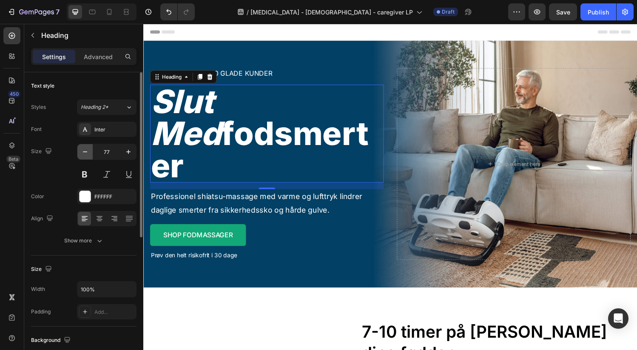
click at [85, 154] on icon "button" at bounding box center [85, 151] width 8 height 8
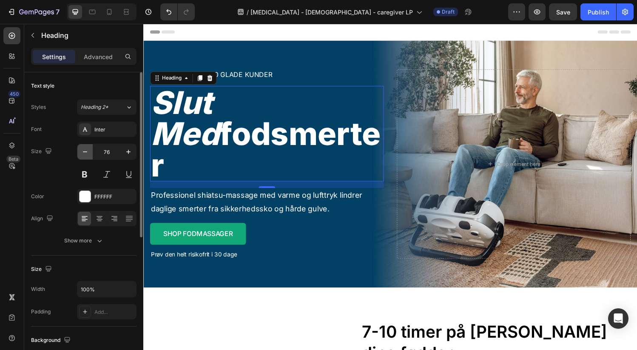
click at [85, 154] on icon "button" at bounding box center [85, 151] width 8 height 8
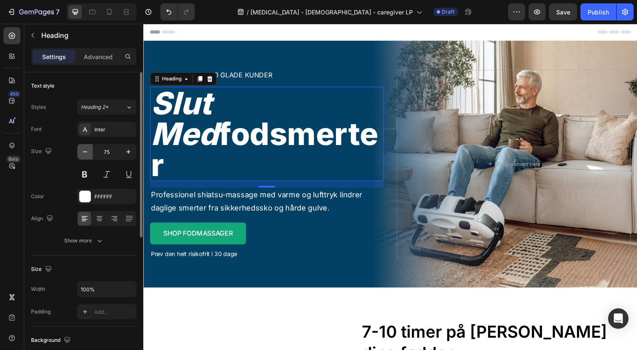
click at [85, 154] on icon "button" at bounding box center [85, 151] width 8 height 8
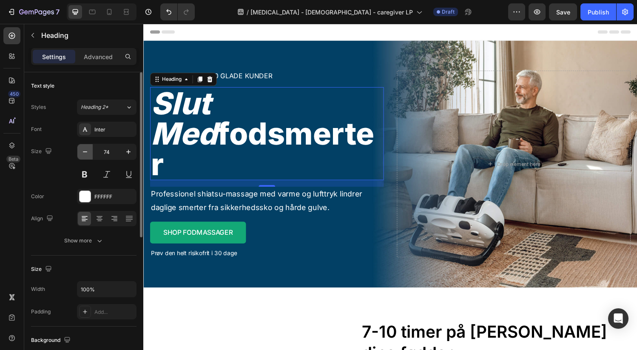
click at [85, 154] on icon "button" at bounding box center [85, 151] width 8 height 8
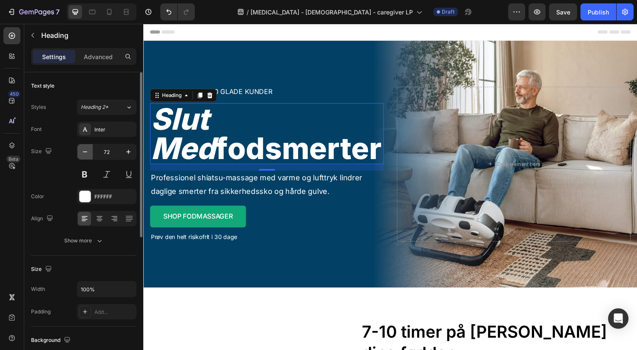
click at [85, 154] on icon "button" at bounding box center [85, 151] width 8 height 8
click at [85, 155] on icon "button" at bounding box center [85, 151] width 8 height 8
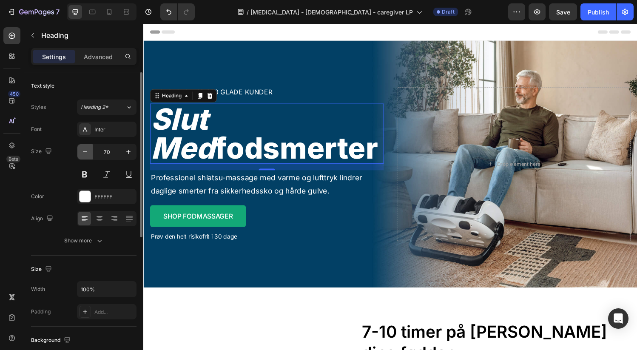
click at [85, 155] on icon "button" at bounding box center [85, 151] width 8 height 8
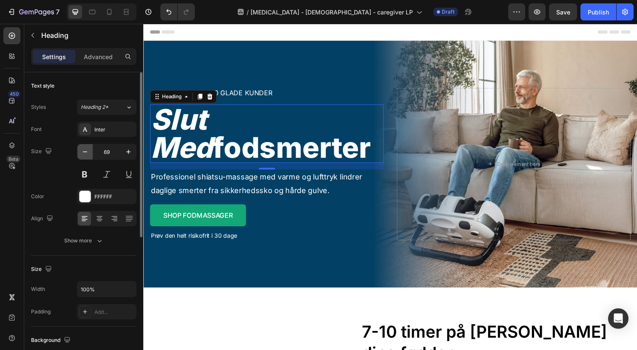
click at [85, 154] on icon "button" at bounding box center [85, 151] width 8 height 8
click at [85, 155] on icon "button" at bounding box center [85, 151] width 8 height 8
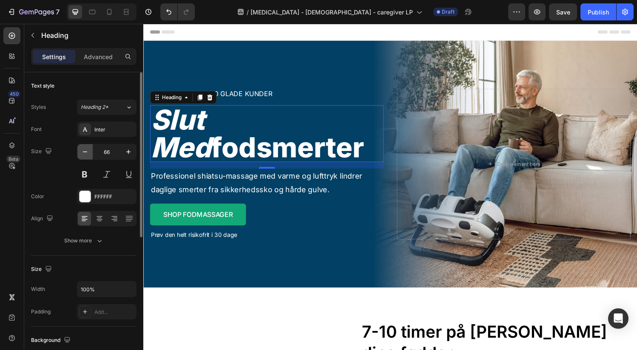
click at [85, 155] on icon "button" at bounding box center [85, 151] width 8 height 8
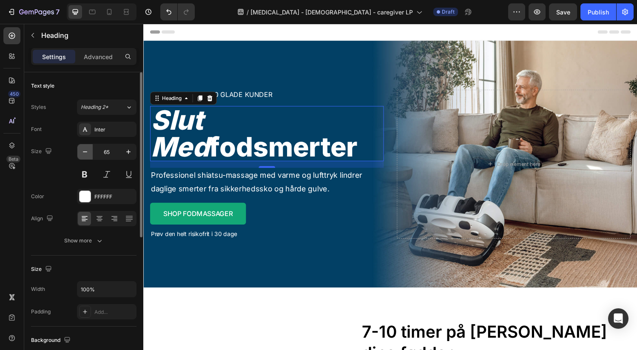
click at [85, 155] on icon "button" at bounding box center [85, 151] width 8 height 8
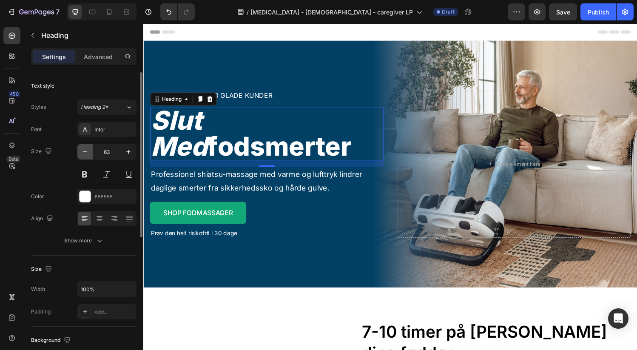
click at [85, 155] on icon "button" at bounding box center [85, 151] width 8 height 8
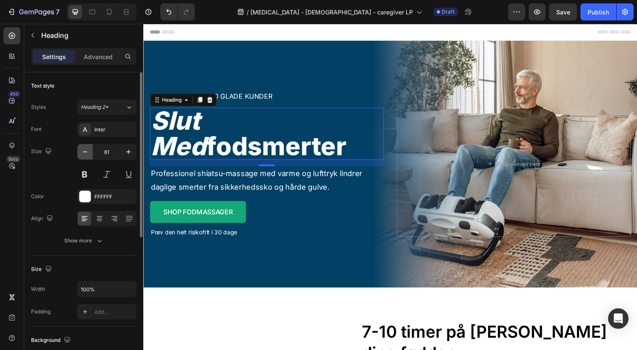
click at [85, 155] on icon "button" at bounding box center [85, 151] width 8 height 8
type input "60"
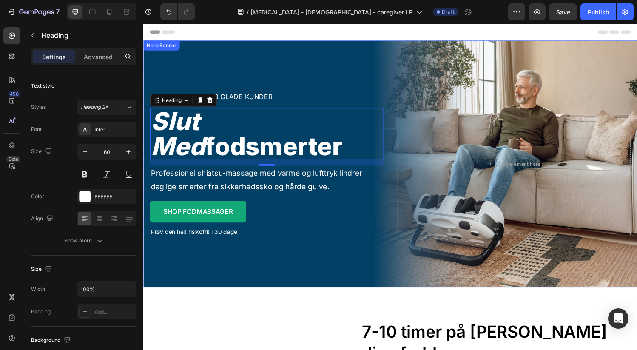
click at [342, 68] on div "Overlay" at bounding box center [398, 168] width 510 height 255
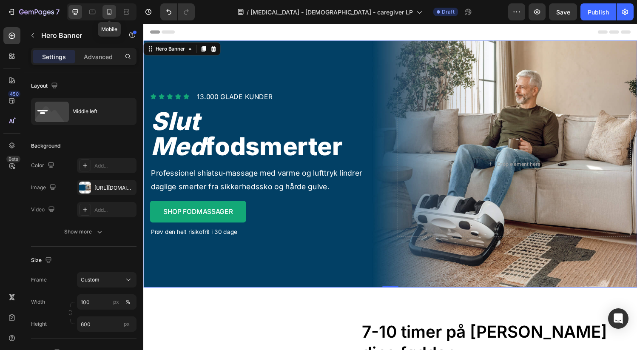
click at [108, 15] on icon at bounding box center [109, 12] width 8 height 8
type input "700"
type input "100%"
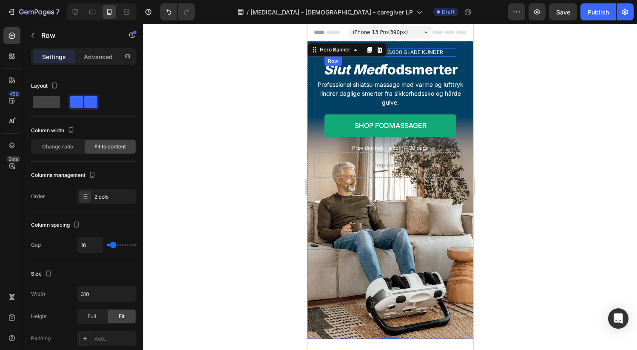
drag, startPoint x: 446, startPoint y: 52, endPoint x: 439, endPoint y: 51, distance: 6.9
click at [446, 52] on div "Icon Icon Icon Icon Icon Icon List 13.000 GLADE KUNDER Heading Row" at bounding box center [390, 52] width 132 height 8
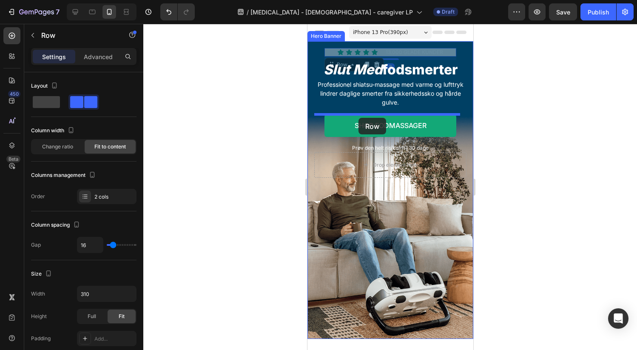
drag, startPoint x: 335, startPoint y: 68, endPoint x: 358, endPoint y: 118, distance: 54.8
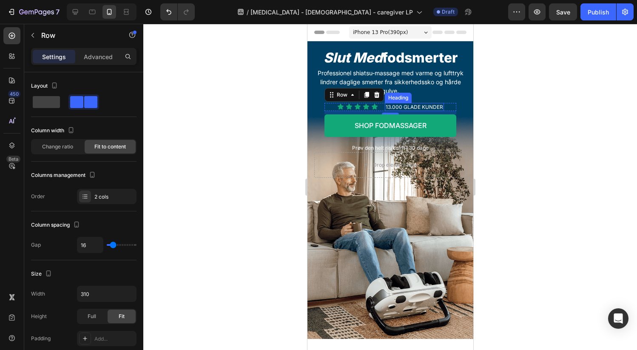
click at [384, 108] on h2 "13.000 GLADE KUNDER" at bounding box center [413, 107] width 59 height 8
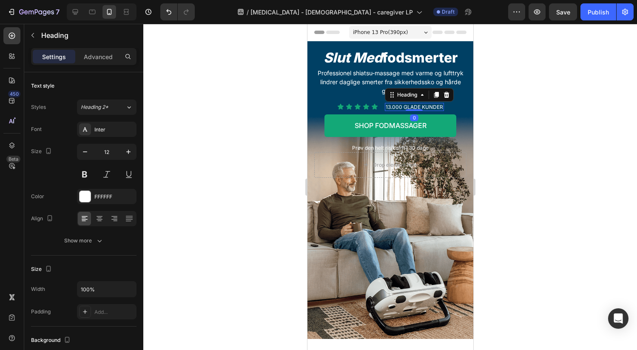
click at [384, 108] on h2 "13.000 GLADE KUNDER" at bounding box center [413, 107] width 59 height 8
click at [385, 108] on p "13.000 GLADE KUNDER" at bounding box center [413, 107] width 57 height 7
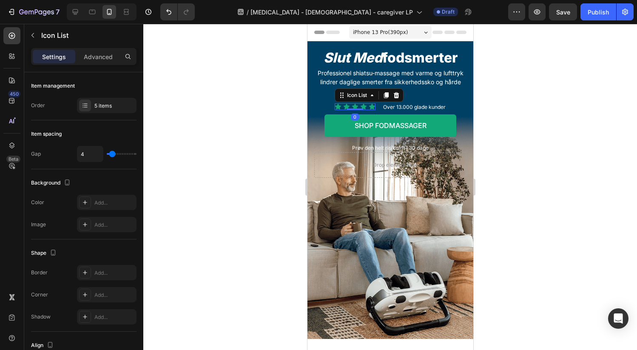
click at [355, 107] on div "Icon Icon Icon Icon Icon" at bounding box center [354, 106] width 41 height 7
click at [335, 106] on icon at bounding box center [337, 107] width 6 height 6
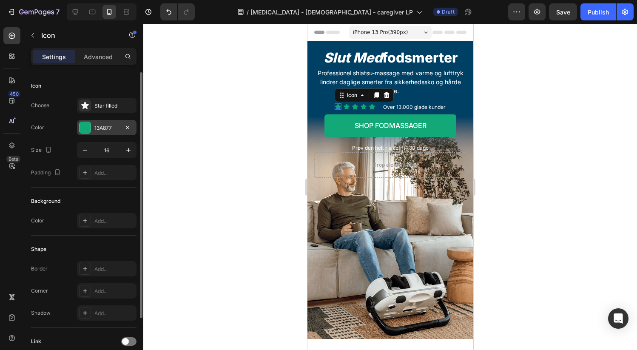
click at [80, 126] on div at bounding box center [84, 127] width 11 height 11
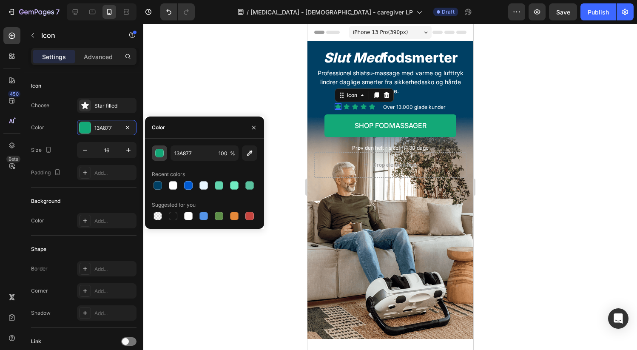
click at [159, 154] on div "button" at bounding box center [160, 153] width 8 height 8
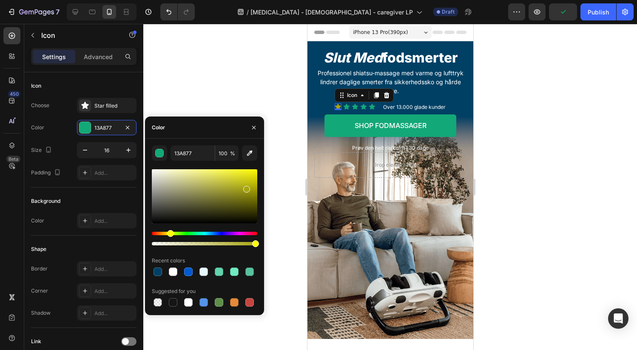
drag, startPoint x: 198, startPoint y: 233, endPoint x: 169, endPoint y: 233, distance: 29.3
click at [169, 233] on div "Hue" at bounding box center [170, 233] width 7 height 7
drag, startPoint x: 247, startPoint y: 188, endPoint x: 255, endPoint y: 176, distance: 14.5
click at [255, 176] on div at bounding box center [255, 179] width 7 height 7
drag, startPoint x: 252, startPoint y: 171, endPoint x: 246, endPoint y: 168, distance: 6.7
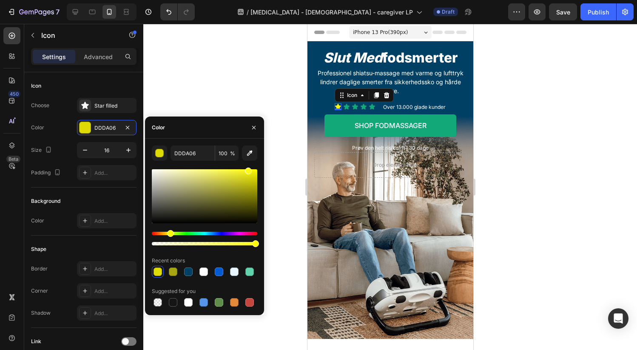
click at [246, 168] on div at bounding box center [248, 170] width 7 height 7
type input "FFFB1C"
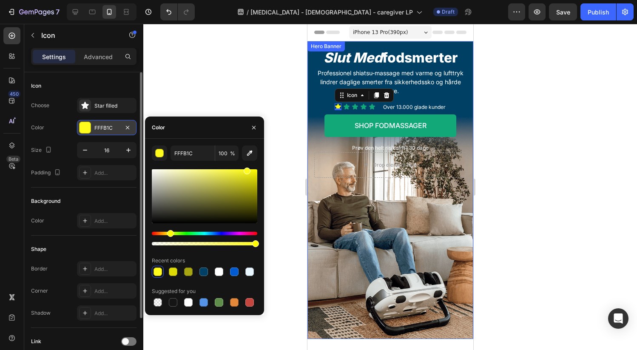
click at [103, 128] on div "FFFB1C" at bounding box center [106, 128] width 25 height 8
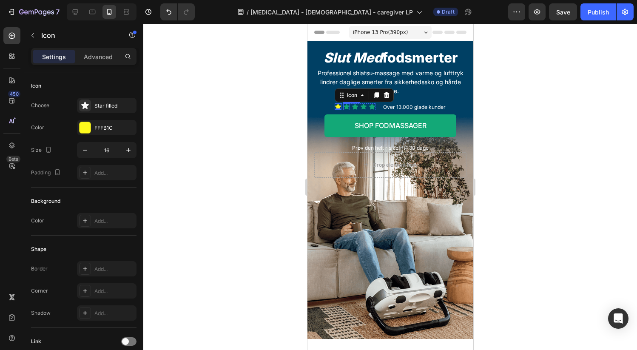
click at [345, 107] on div "Icon" at bounding box center [345, 106] width 7 height 7
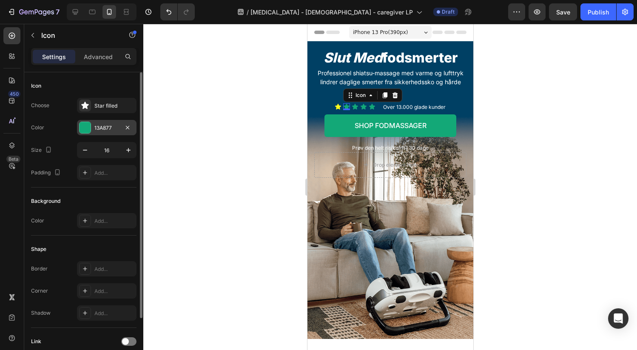
click at [87, 125] on div at bounding box center [84, 127] width 11 height 11
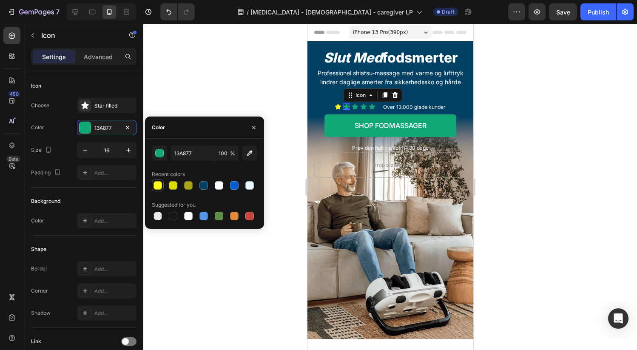
click at [156, 185] on div at bounding box center [157, 185] width 8 height 8
type input "FFFB1C"
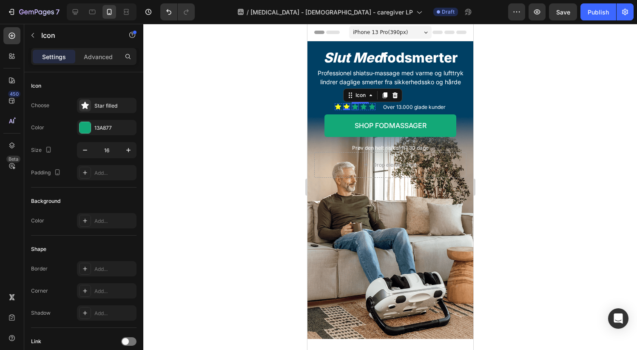
click at [352, 107] on div "Icon" at bounding box center [354, 106] width 7 height 7
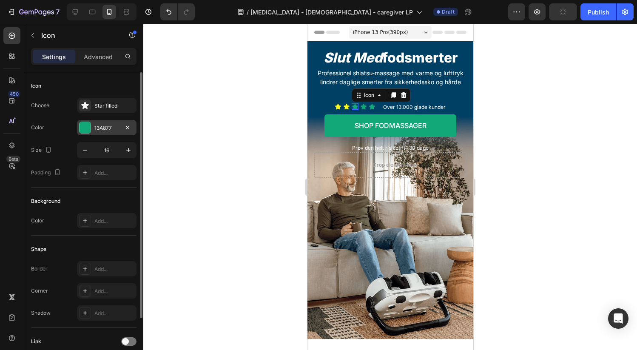
click at [90, 127] on div at bounding box center [84, 127] width 11 height 11
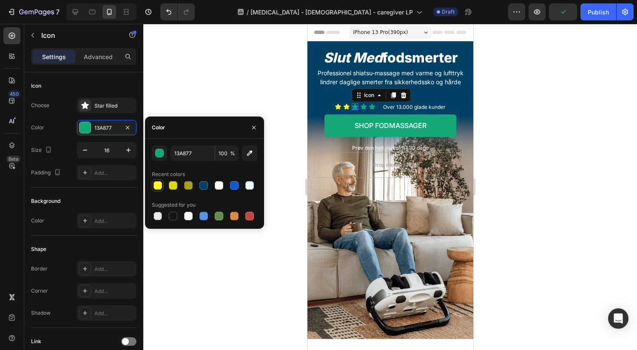
click at [158, 187] on div at bounding box center [157, 185] width 8 height 8
type input "FFFB1C"
click at [361, 107] on div "Icon" at bounding box center [362, 106] width 7 height 7
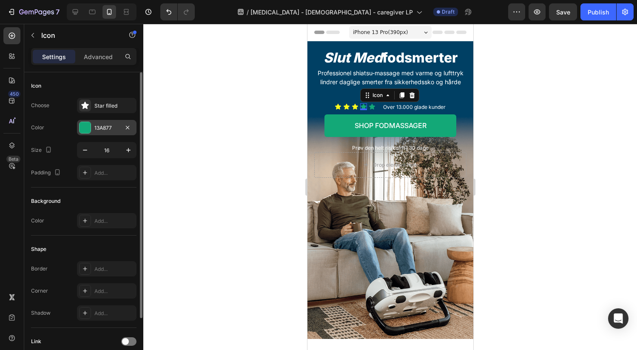
click at [85, 131] on div at bounding box center [84, 127] width 11 height 11
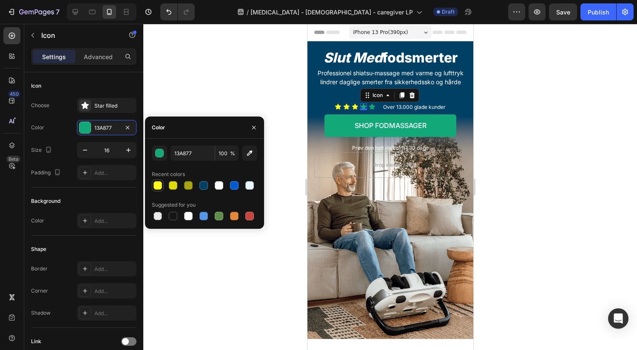
click at [158, 186] on div at bounding box center [157, 185] width 8 height 8
type input "FFFB1C"
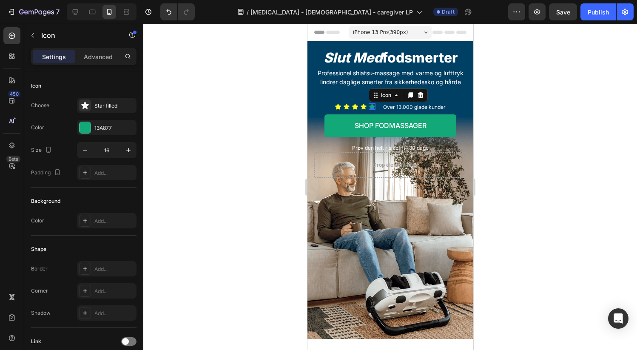
click at [368, 105] on icon at bounding box center [371, 107] width 6 height 6
click at [88, 129] on div at bounding box center [84, 127] width 11 height 11
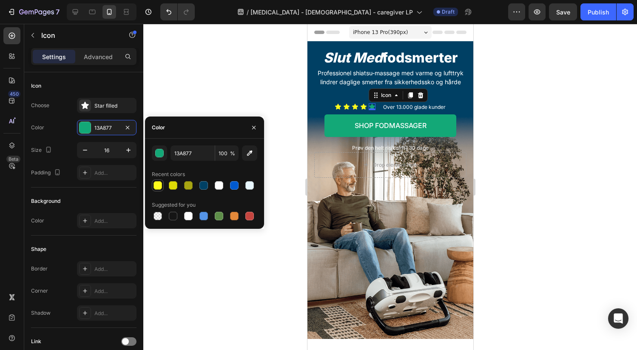
click at [158, 188] on div at bounding box center [157, 185] width 8 height 8
type input "FFFB1C"
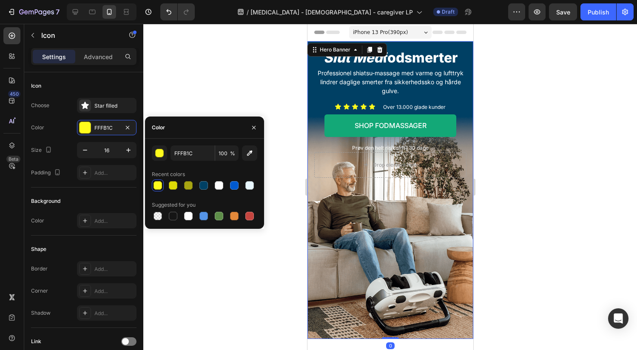
click at [461, 109] on div "⁠⁠⁠⁠⁠⁠⁠ Slut med fodsmerter Heading Professionel shiatsu-massage med varme og l…" at bounding box center [390, 112] width 166 height 143
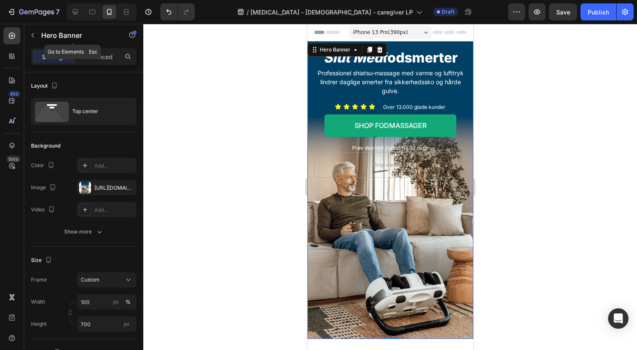
click at [31, 33] on icon "button" at bounding box center [32, 35] width 7 height 7
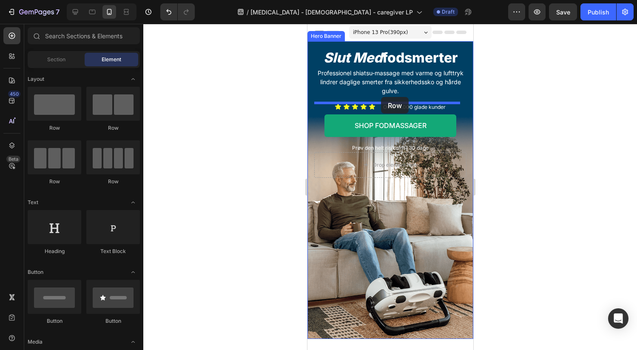
drag, startPoint x: 370, startPoint y: 178, endPoint x: 380, endPoint y: 97, distance: 81.8
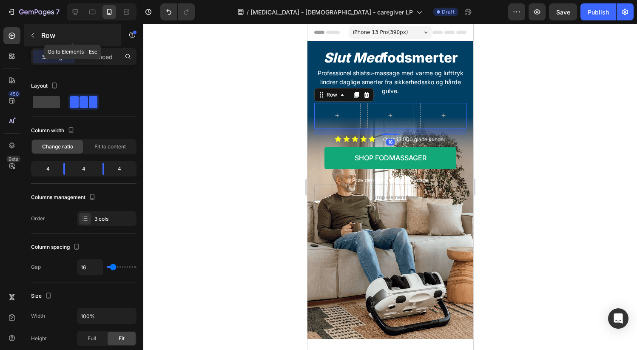
click at [32, 31] on button "button" at bounding box center [33, 35] width 14 height 14
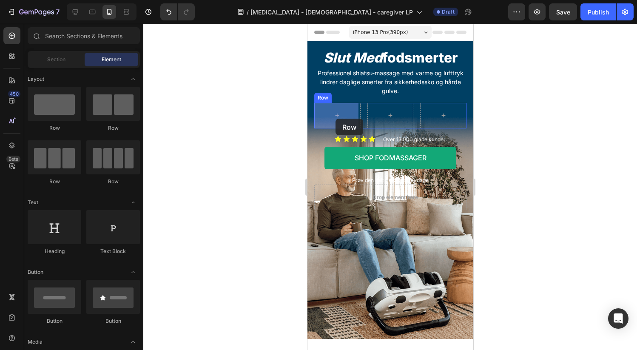
drag, startPoint x: 360, startPoint y: 133, endPoint x: 335, endPoint y: 119, distance: 29.5
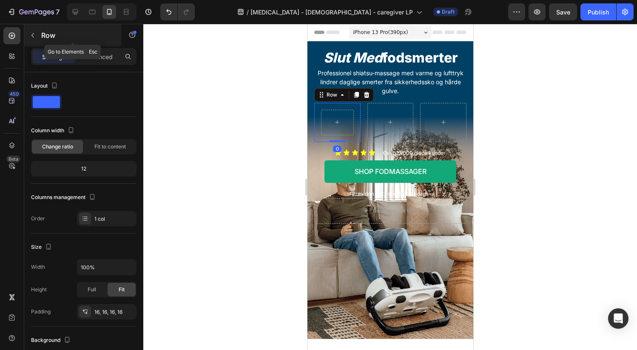
click at [31, 38] on icon "button" at bounding box center [32, 35] width 7 height 7
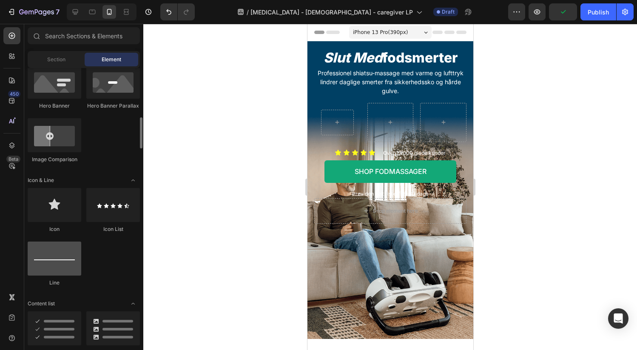
scroll to position [483, 0]
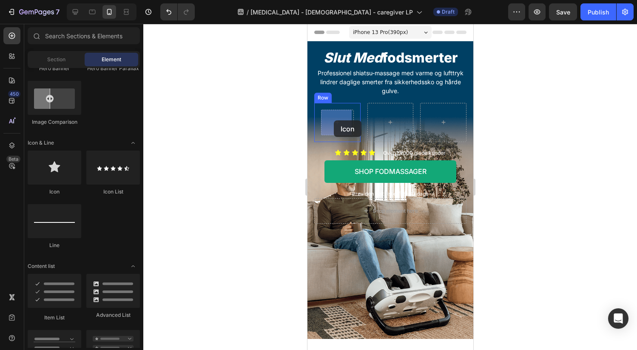
drag, startPoint x: 371, startPoint y: 182, endPoint x: 333, endPoint y: 120, distance: 72.4
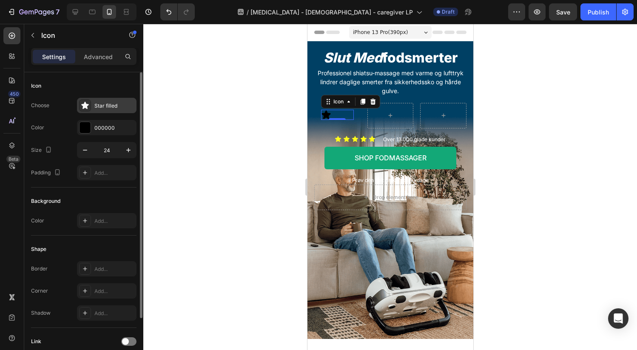
click at [85, 103] on icon at bounding box center [84, 105] width 7 height 7
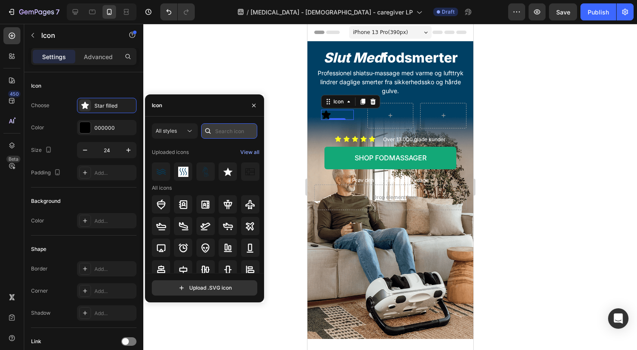
click at [230, 135] on input "text" at bounding box center [229, 130] width 56 height 15
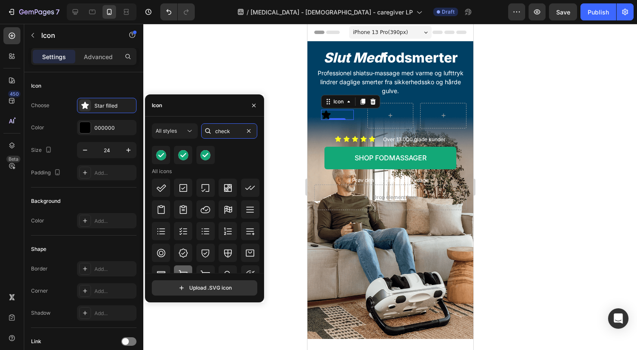
scroll to position [308, 0]
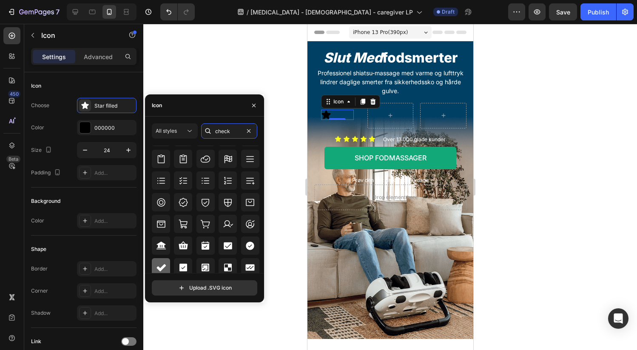
type input "check"
click at [158, 266] on icon at bounding box center [160, 267] width 9 height 7
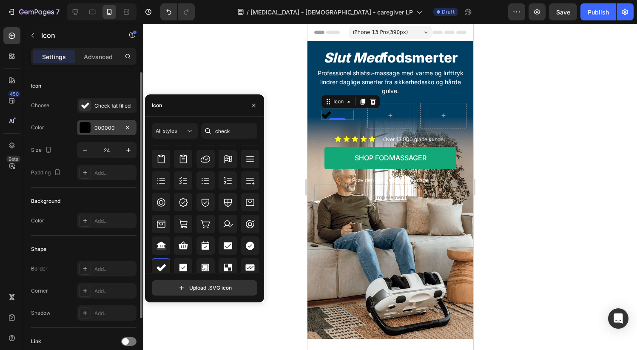
click at [85, 125] on div at bounding box center [84, 127] width 11 height 11
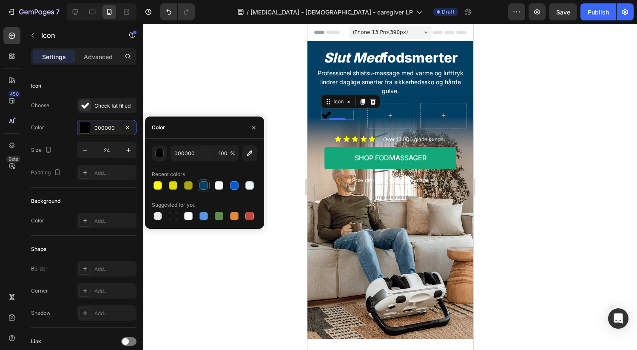
click at [204, 186] on div at bounding box center [203, 185] width 8 height 8
type input "004064"
click at [83, 151] on icon "button" at bounding box center [85, 150] width 8 height 8
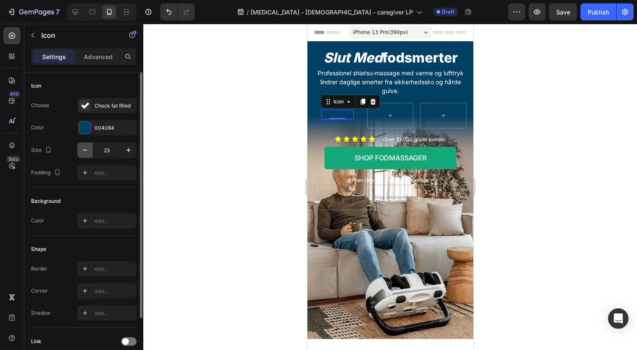
click at [83, 151] on icon "button" at bounding box center [85, 150] width 8 height 8
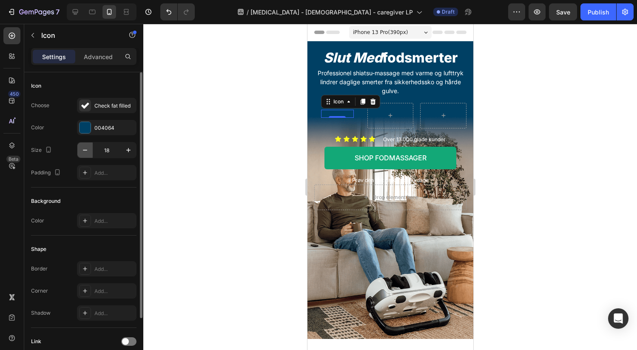
click at [83, 151] on icon "button" at bounding box center [85, 150] width 8 height 8
drag, startPoint x: 126, startPoint y: 148, endPoint x: 114, endPoint y: 160, distance: 16.5
click at [126, 148] on icon "button" at bounding box center [128, 150] width 8 height 8
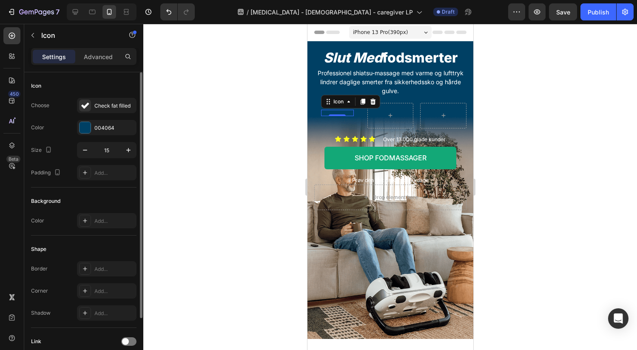
type input "16"
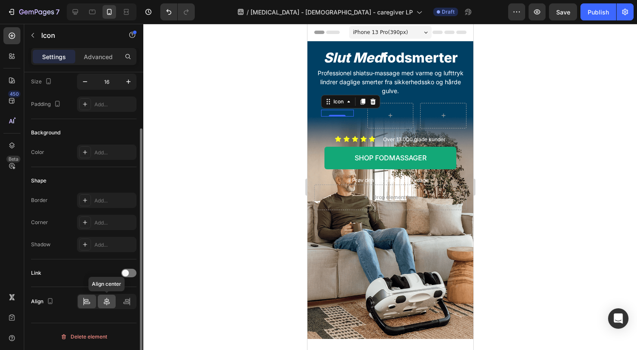
click at [106, 303] on icon at bounding box center [107, 301] width 6 height 8
click at [345, 101] on icon at bounding box center [348, 101] width 7 height 7
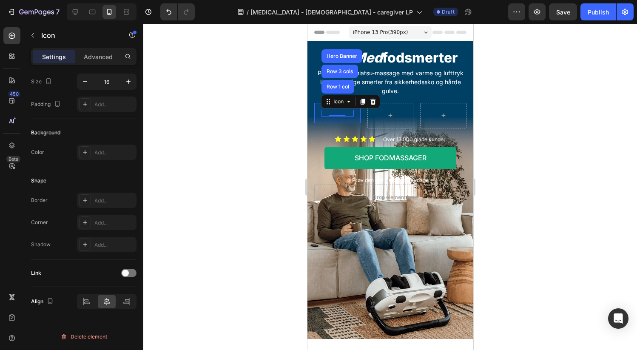
click at [340, 86] on div "Row 1 col" at bounding box center [337, 86] width 26 height 5
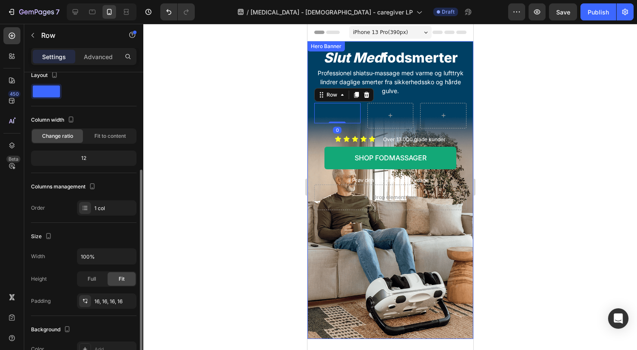
scroll to position [67, 0]
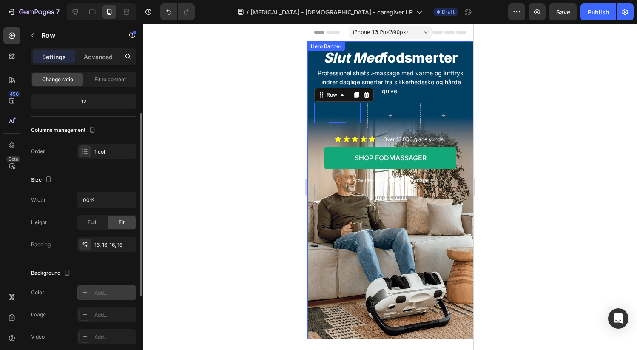
click at [86, 293] on icon at bounding box center [85, 292] width 7 height 7
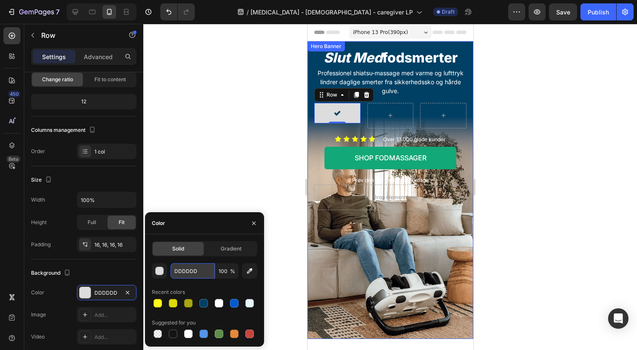
click at [193, 272] on input "DDDDDD" at bounding box center [192, 270] width 44 height 15
click at [197, 272] on input "DDDDDD" at bounding box center [192, 270] width 44 height 15
paste input "BDDBF3"
type input "BDDBF3"
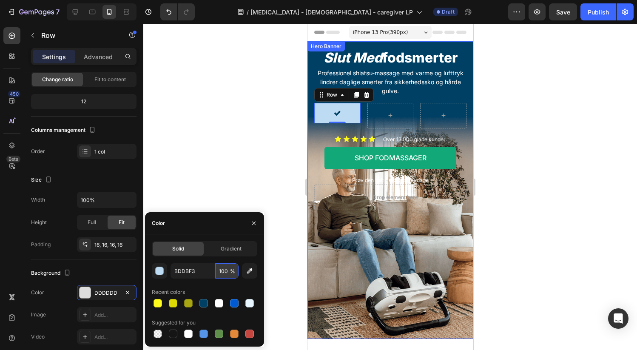
click at [225, 272] on input "100" at bounding box center [226, 270] width 23 height 15
click at [226, 271] on input "100" at bounding box center [226, 270] width 23 height 15
drag, startPoint x: 227, startPoint y: 272, endPoint x: 219, endPoint y: 271, distance: 8.1
click at [219, 271] on input "100" at bounding box center [226, 270] width 23 height 15
type input "23"
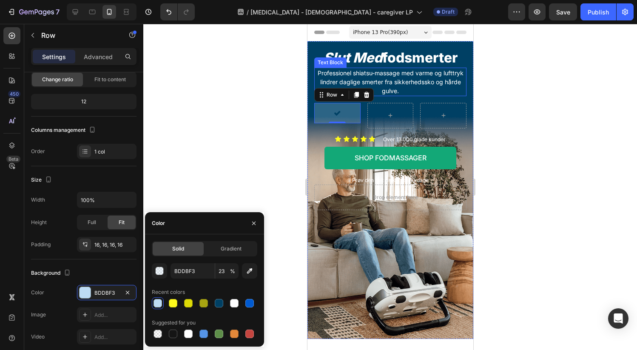
click at [458, 93] on p "Professionel shiatsu-massage med varme og lufttryk lindrer daglige smerter fra …" at bounding box center [389, 81] width 150 height 27
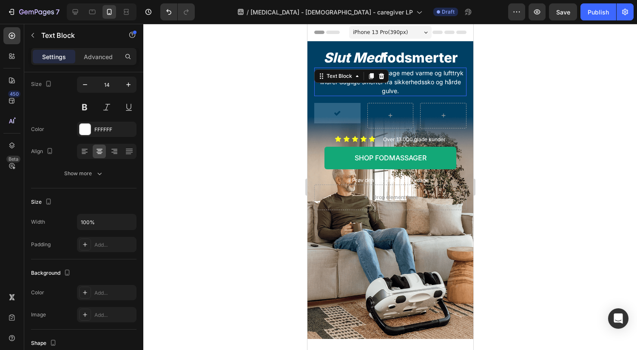
scroll to position [0, 0]
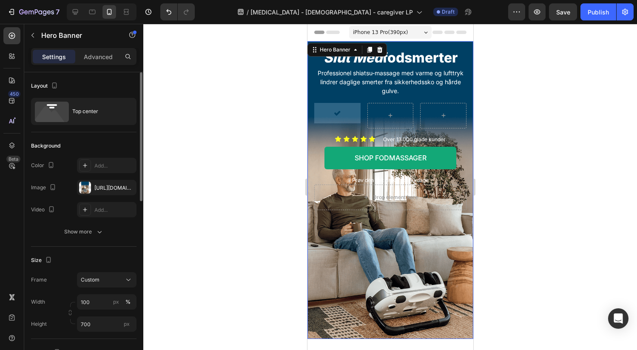
click at [461, 93] on div "⁠⁠⁠⁠⁠⁠⁠ Slut med fodsmerter Heading Professionel shiatsu-massage med varme og l…" at bounding box center [390, 128] width 166 height 175
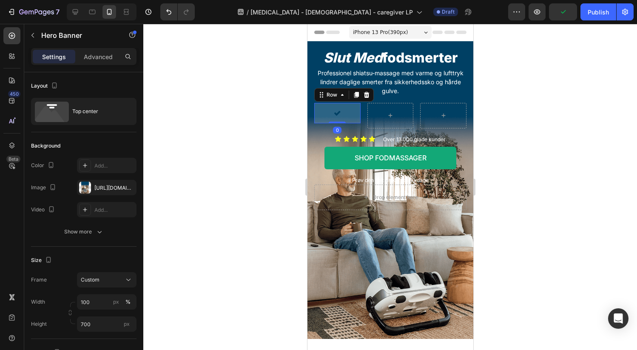
click at [347, 120] on div "Icon Row 0" at bounding box center [337, 113] width 46 height 20
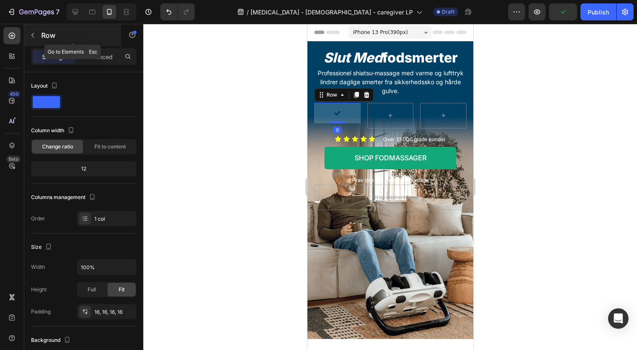
click at [34, 37] on icon "button" at bounding box center [32, 35] width 7 height 7
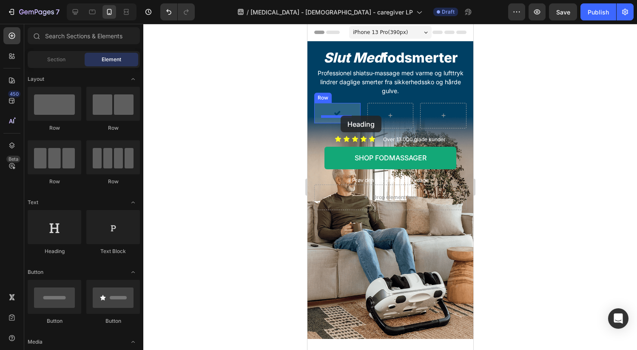
drag, startPoint x: 436, startPoint y: 246, endPoint x: 340, endPoint y: 116, distance: 161.7
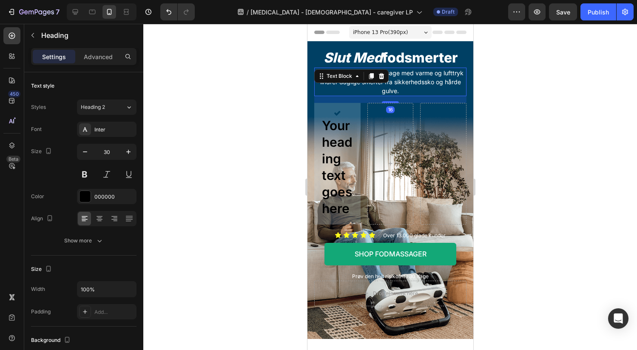
click at [429, 78] on p "Professionel shiatsu-massage med varme og lufttryk lindrer daglige smerter fra …" at bounding box center [389, 81] width 150 height 27
click at [381, 77] on icon at bounding box center [380, 76] width 7 height 7
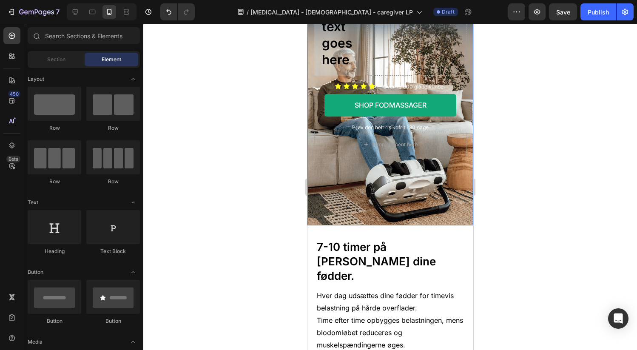
scroll to position [108, 0]
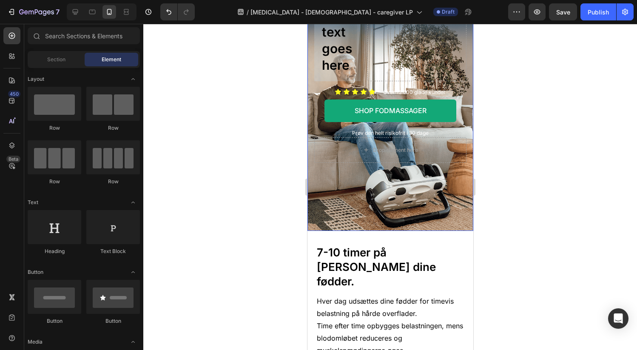
click at [430, 209] on div "Overlay" at bounding box center [390, 81] width 166 height 297
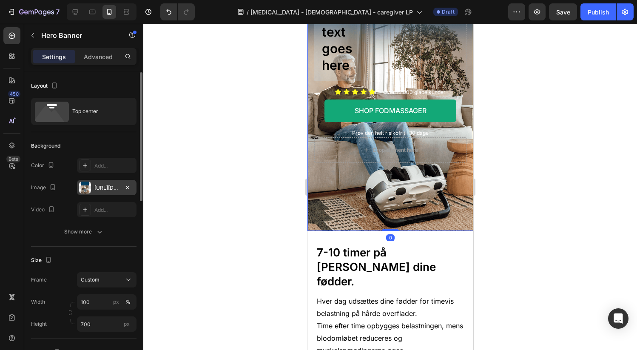
click at [83, 187] on div at bounding box center [85, 187] width 12 height 12
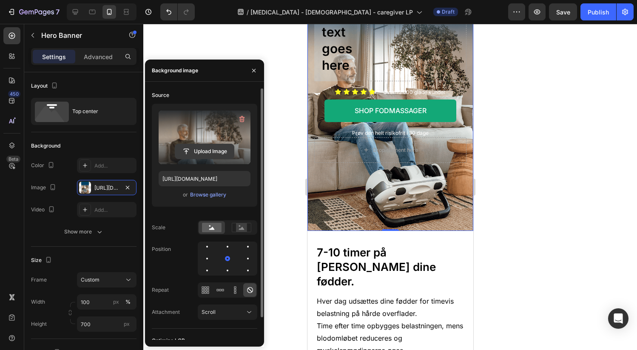
click at [200, 153] on input "file" at bounding box center [204, 151] width 59 height 14
click at [194, 147] on input "file" at bounding box center [204, 151] width 59 height 14
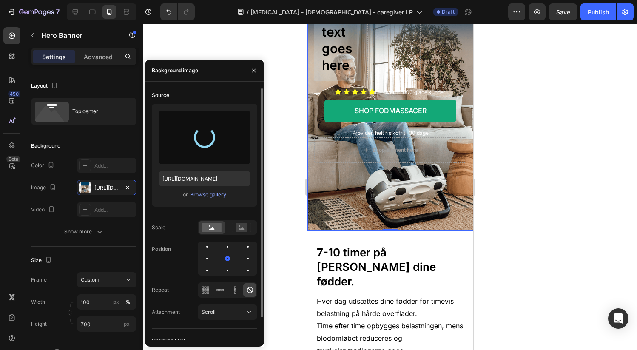
type input "https://cdn.shopify.com/s/files/1/0589/0028/3530/files/gempages_490470678571516…"
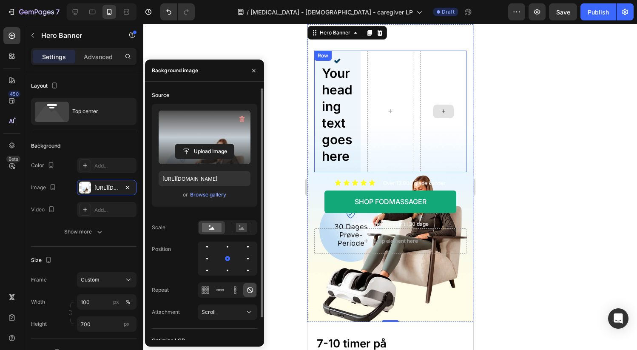
scroll to position [3, 0]
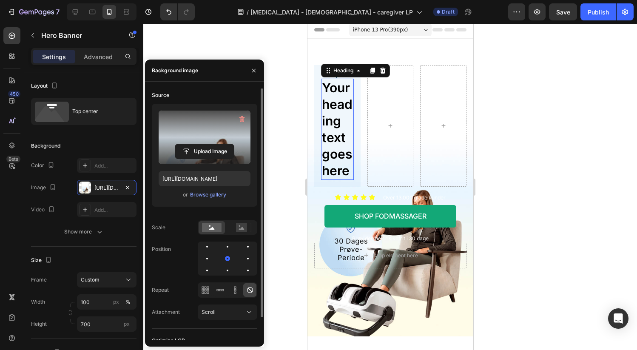
click at [339, 142] on h2 "Your heading text goes here" at bounding box center [336, 129] width 33 height 101
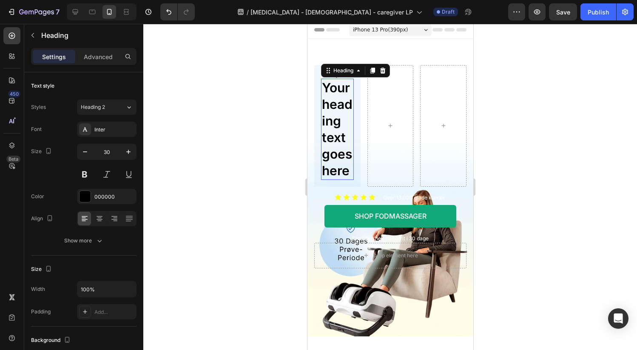
click at [339, 141] on h2 "Your heading text goes here" at bounding box center [336, 129] width 33 height 101
click at [113, 147] on input "30" at bounding box center [107, 151] width 28 height 15
click at [111, 153] on input "30" at bounding box center [107, 151] width 28 height 15
drag, startPoint x: 112, startPoint y: 153, endPoint x: 103, endPoint y: 151, distance: 9.3
click at [103, 151] on input "30" at bounding box center [107, 151] width 28 height 15
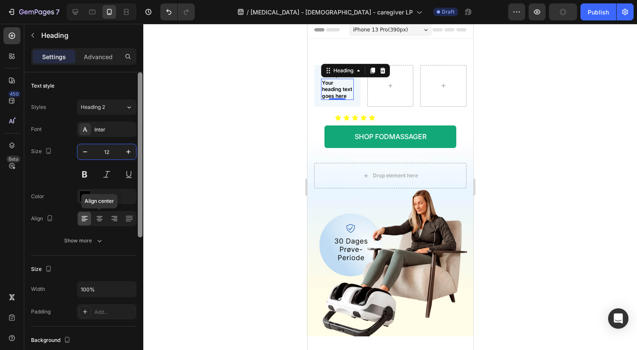
type input "12"
click at [102, 220] on icon at bounding box center [99, 218] width 8 height 8
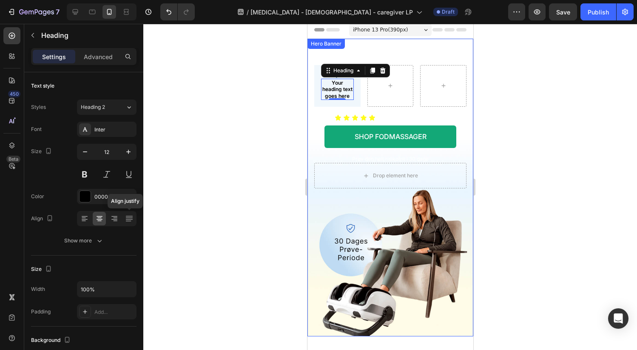
scroll to position [0, 0]
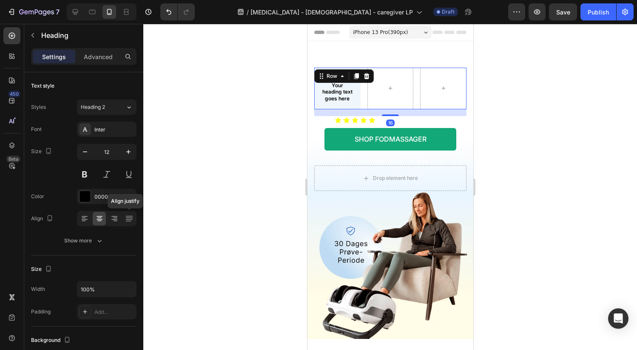
click at [361, 108] on div "Icon Your heading text goes here Heading Row Row 16" at bounding box center [390, 89] width 152 height 42
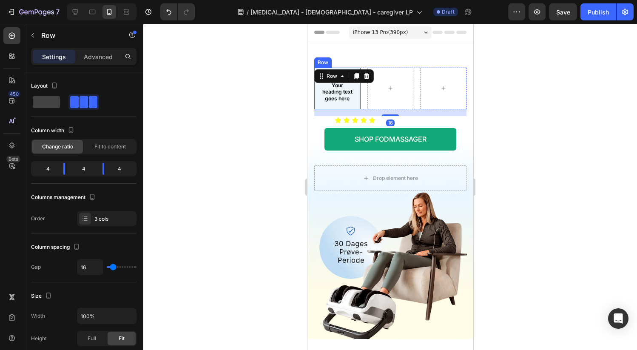
click at [354, 95] on div "Icon Your heading text goes here Heading Row" at bounding box center [337, 89] width 46 height 42
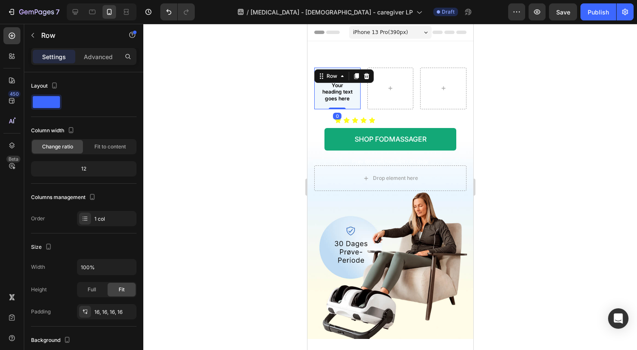
click at [354, 78] on icon at bounding box center [356, 76] width 5 height 6
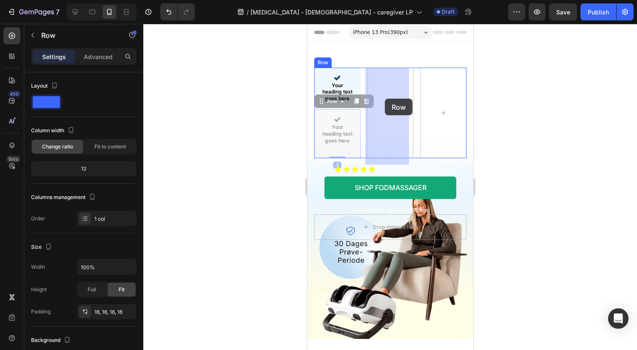
drag, startPoint x: 331, startPoint y: 107, endPoint x: 384, endPoint y: 99, distance: 54.1
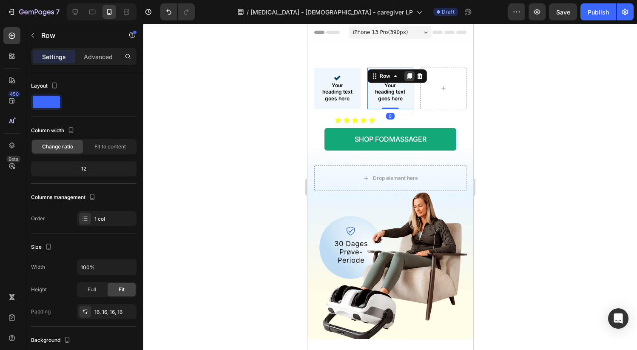
click at [407, 77] on icon at bounding box center [408, 76] width 5 height 6
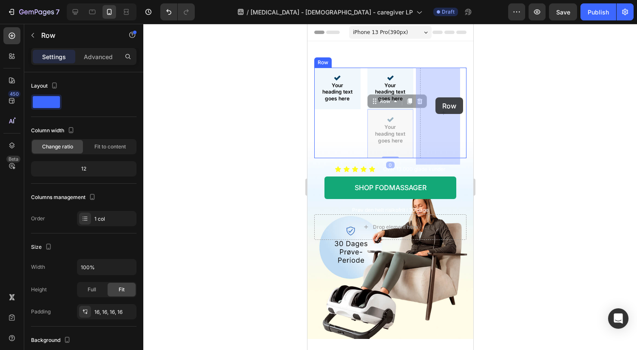
drag, startPoint x: 376, startPoint y: 109, endPoint x: 430, endPoint y: 99, distance: 54.8
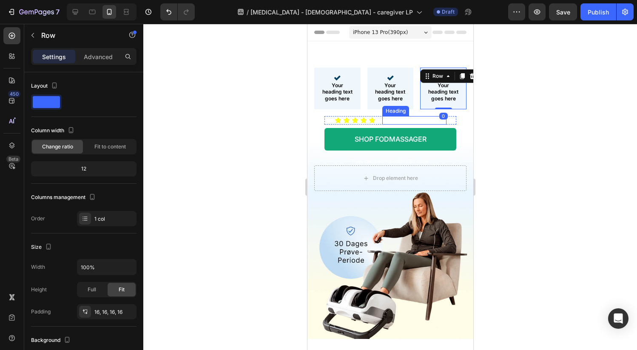
click at [390, 124] on p "Over 13.000 glade kunder" at bounding box center [413, 120] width 62 height 7
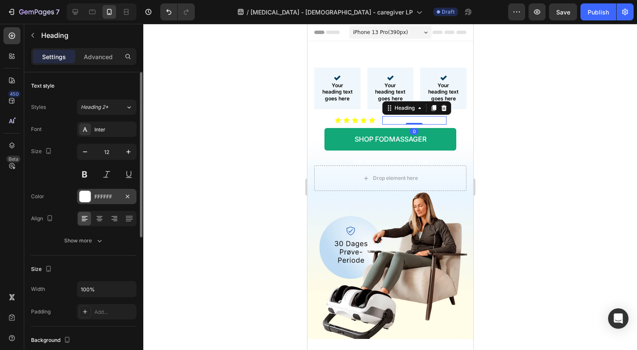
click at [89, 195] on div at bounding box center [84, 196] width 11 height 11
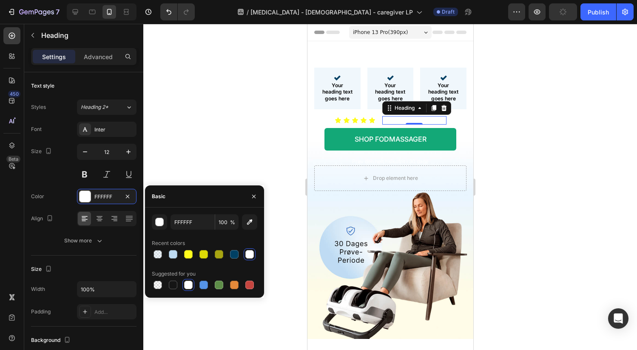
click at [175, 282] on div at bounding box center [173, 284] width 8 height 8
type input "151515"
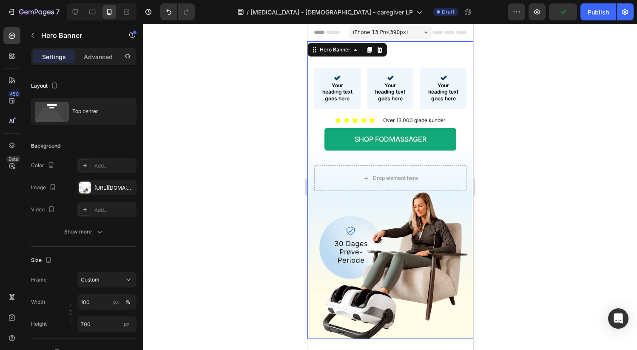
click at [463, 149] on div "⁠⁠⁠⁠⁠⁠⁠ Slut med fodsmerter Heading Icon Your heading text goes here Heading Ro…" at bounding box center [390, 119] width 166 height 156
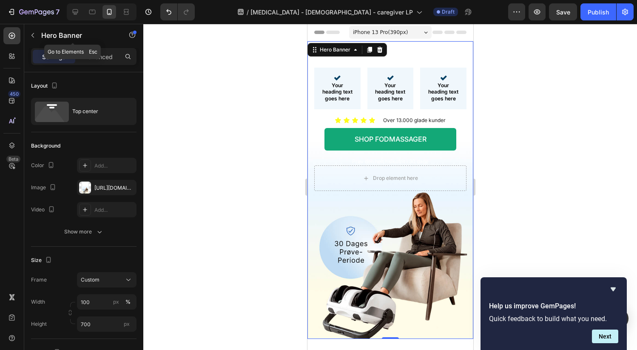
click at [36, 34] on button "button" at bounding box center [33, 35] width 14 height 14
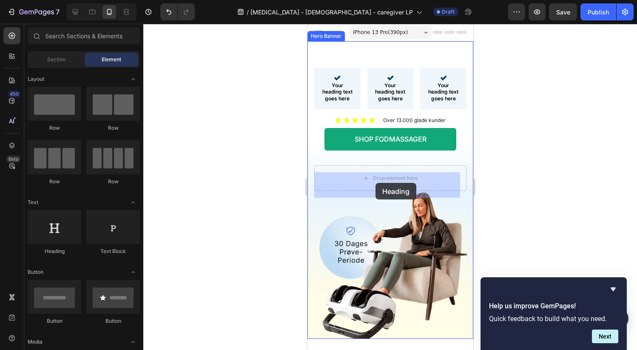
drag, startPoint x: 384, startPoint y: 251, endPoint x: 375, endPoint y: 183, distance: 68.6
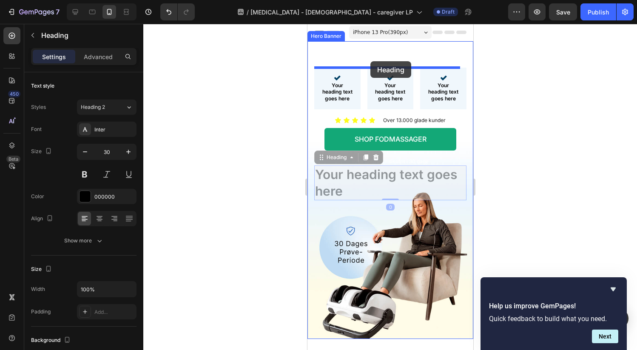
drag, startPoint x: 334, startPoint y: 165, endPoint x: 371, endPoint y: 60, distance: 111.3
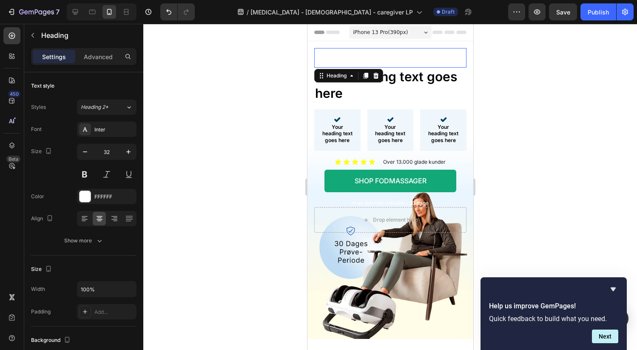
click at [396, 59] on p "⁠⁠⁠⁠⁠⁠⁠ Slut med fodsmerter" at bounding box center [389, 58] width 150 height 18
drag, startPoint x: 388, startPoint y: 64, endPoint x: 398, endPoint y: 69, distance: 11.4
click at [389, 61] on div "⁠⁠⁠⁠⁠⁠⁠ Slut med fodsmerter Heading 0" at bounding box center [390, 58] width 152 height 20
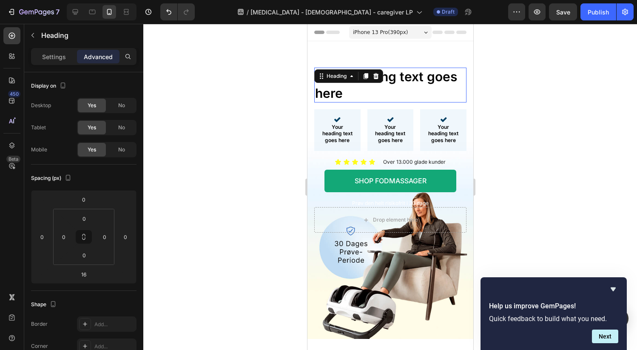
click at [403, 79] on h2 "Your heading text goes here" at bounding box center [390, 85] width 152 height 35
click at [375, 77] on icon at bounding box center [375, 76] width 7 height 7
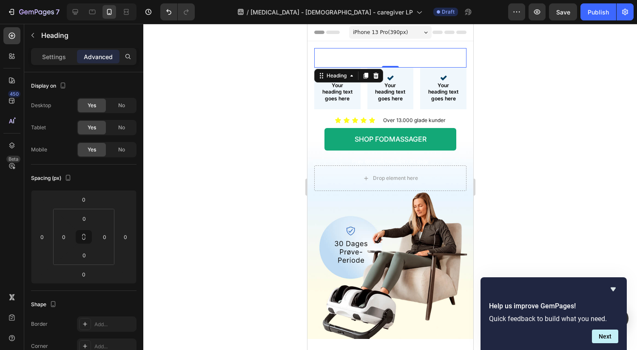
click at [385, 56] on p "⁠⁠⁠⁠⁠⁠⁠ Slut med fodsmerter" at bounding box center [389, 58] width 150 height 18
click at [53, 57] on p "Settings" at bounding box center [54, 56] width 24 height 9
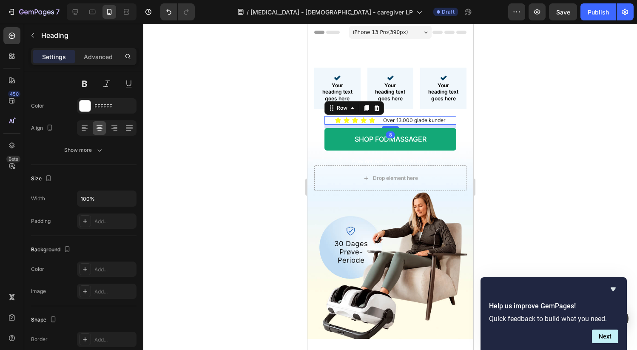
click at [374, 125] on div "Icon Icon Icon Icon Icon Icon List Over 13.000 glade kunder Heading Row 8" at bounding box center [390, 120] width 132 height 8
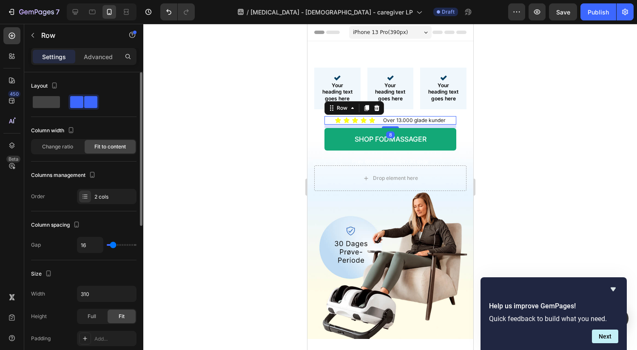
type input "21"
type input "20"
type input "17"
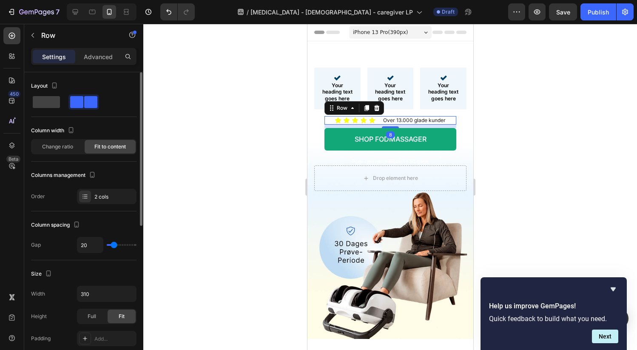
type input "17"
type input "16"
type input "15"
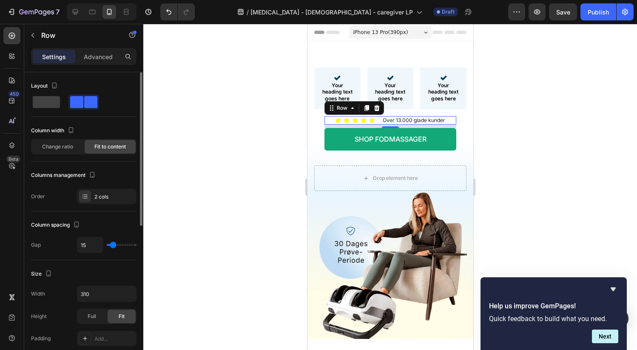
type input "13"
type input "12"
click at [112, 245] on input "range" at bounding box center [122, 245] width 30 height 2
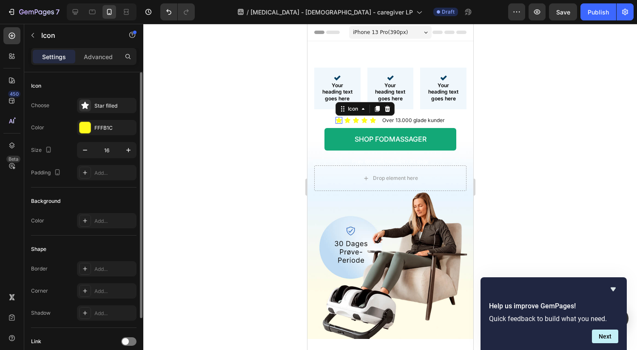
click at [335, 123] on icon at bounding box center [338, 120] width 6 height 6
click at [85, 149] on icon "button" at bounding box center [85, 150] width 8 height 8
click at [85, 148] on icon "button" at bounding box center [85, 150] width 8 height 8
type input "14"
click at [343, 124] on div "Icon 0" at bounding box center [346, 120] width 7 height 7
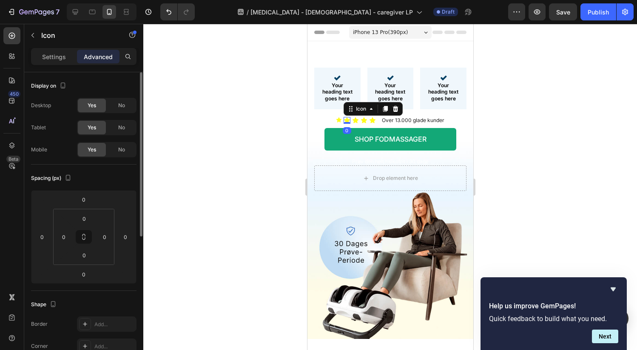
drag, startPoint x: 56, startPoint y: 62, endPoint x: 64, endPoint y: 71, distance: 12.7
click at [56, 62] on div "Settings" at bounding box center [54, 57] width 42 height 14
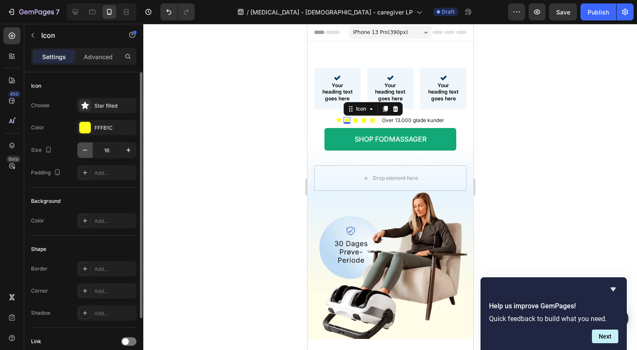
click at [86, 150] on icon "button" at bounding box center [85, 150] width 8 height 8
click at [85, 148] on icon "button" at bounding box center [85, 150] width 8 height 8
type input "14"
click at [351, 124] on div "Icon" at bounding box center [354, 120] width 7 height 7
click at [87, 148] on icon "button" at bounding box center [85, 150] width 8 height 8
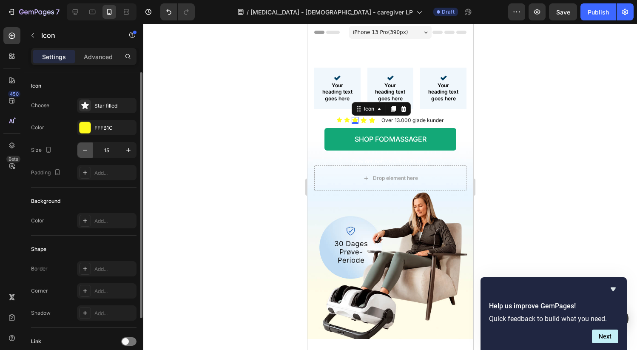
click at [86, 147] on icon "button" at bounding box center [85, 150] width 8 height 8
type input "14"
click at [359, 123] on icon at bounding box center [362, 120] width 6 height 6
click at [81, 126] on div at bounding box center [84, 127] width 11 height 11
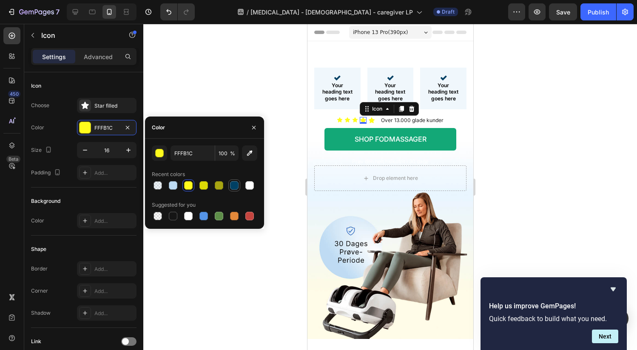
click at [233, 185] on div at bounding box center [234, 185] width 8 height 8
type input "004064"
click at [369, 124] on div "Icon" at bounding box center [371, 120] width 7 height 7
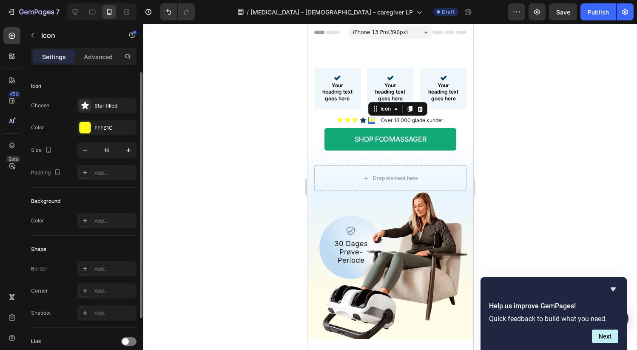
drag, startPoint x: 88, startPoint y: 130, endPoint x: 94, endPoint y: 138, distance: 9.4
click at [88, 130] on div at bounding box center [84, 127] width 11 height 11
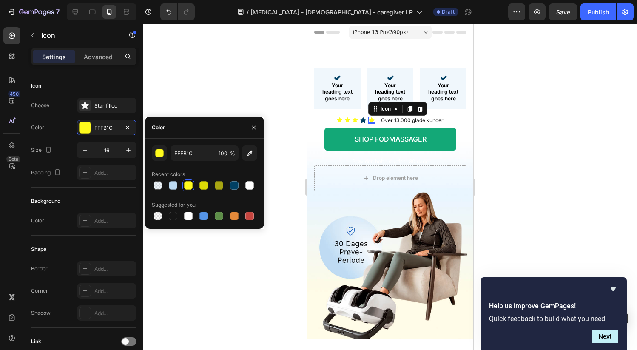
click at [235, 182] on div at bounding box center [234, 185] width 8 height 8
type input "004064"
click at [352, 122] on icon at bounding box center [353, 119] width 5 height 5
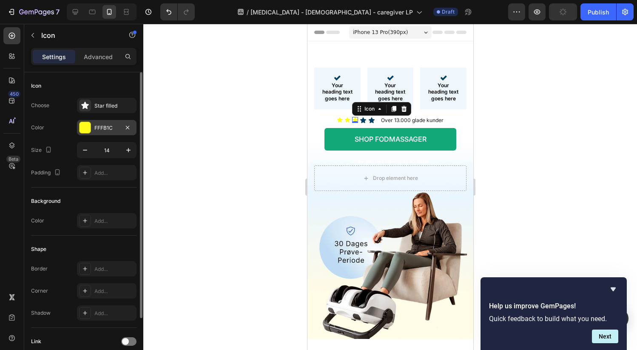
click at [89, 128] on div at bounding box center [84, 127] width 11 height 11
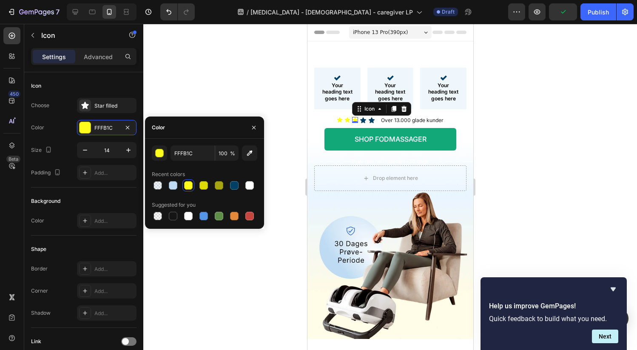
drag, startPoint x: 237, startPoint y: 182, endPoint x: 289, endPoint y: 155, distance: 58.3
click at [237, 182] on div at bounding box center [234, 185] width 8 height 8
type input "004064"
click at [345, 122] on icon at bounding box center [346, 119] width 5 height 5
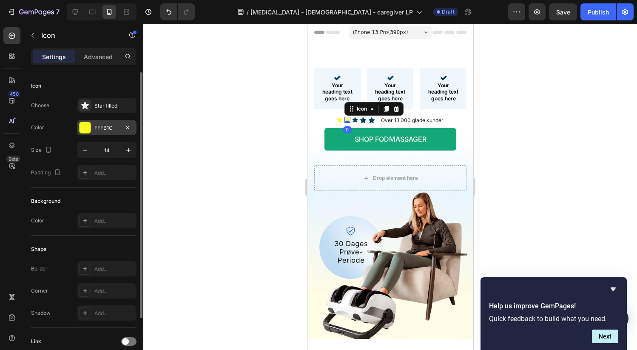
click at [89, 128] on div at bounding box center [84, 127] width 11 height 11
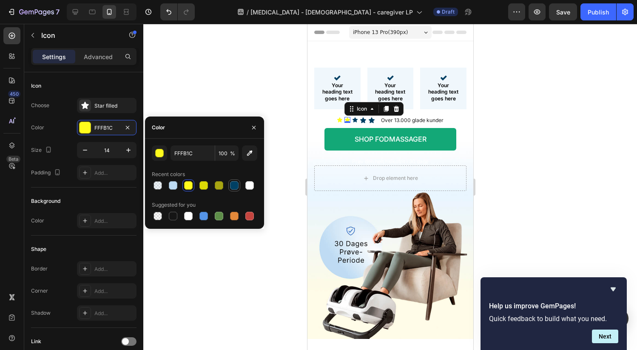
click at [233, 183] on div at bounding box center [234, 185] width 8 height 8
type input "004064"
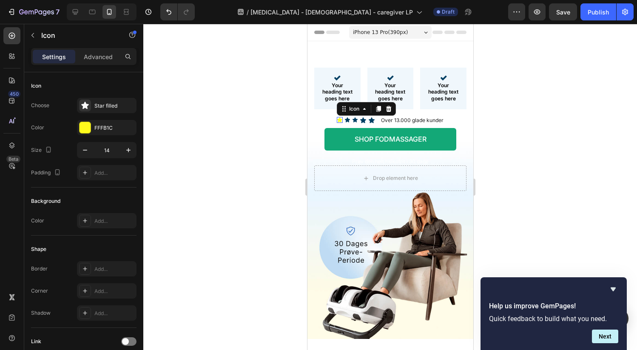
click at [336, 122] on icon at bounding box center [338, 119] width 5 height 5
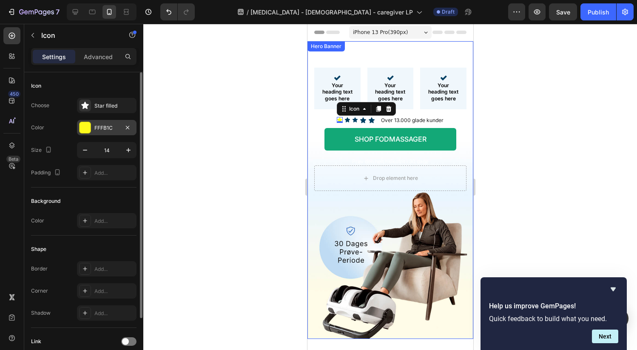
click at [93, 128] on div "FFFB1C" at bounding box center [106, 127] width 59 height 15
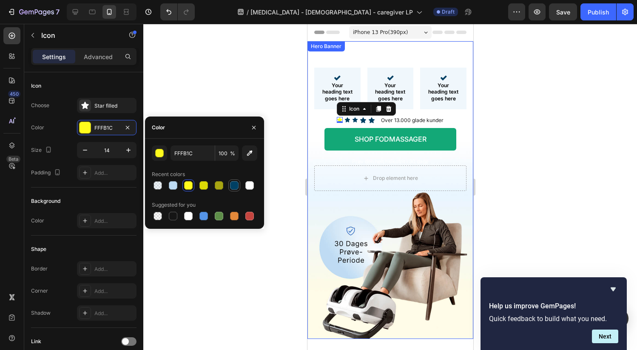
click at [236, 184] on div at bounding box center [234, 185] width 8 height 8
type input "004064"
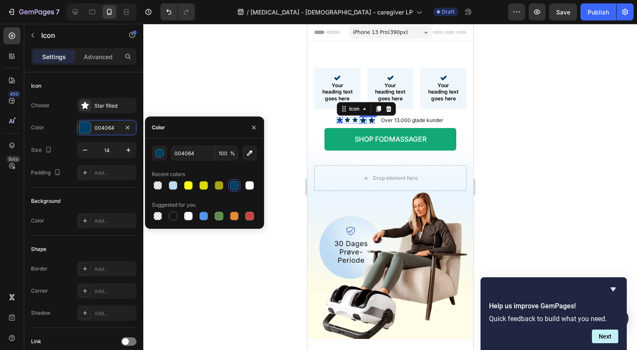
click at [360, 124] on div "Icon" at bounding box center [362, 120] width 7 height 7
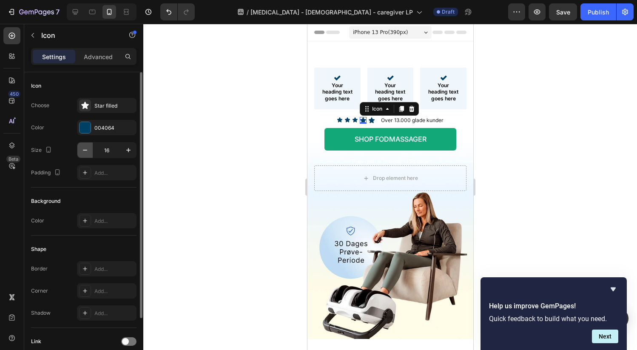
click at [85, 147] on icon "button" at bounding box center [85, 150] width 8 height 8
type input "14"
click at [369, 124] on div "Icon" at bounding box center [370, 120] width 7 height 7
click at [85, 151] on icon "button" at bounding box center [85, 150] width 8 height 8
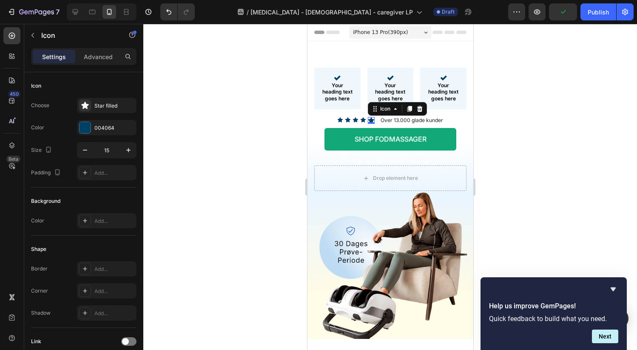
drag, startPoint x: 85, startPoint y: 150, endPoint x: 150, endPoint y: 144, distance: 65.7
click at [85, 150] on icon "button" at bounding box center [85, 150] width 8 height 8
type input "14"
click at [331, 125] on div "Icon Icon Icon Icon Icon 0 Icon List Over 13.000 glade kunder Heading Row" at bounding box center [390, 120] width 132 height 8
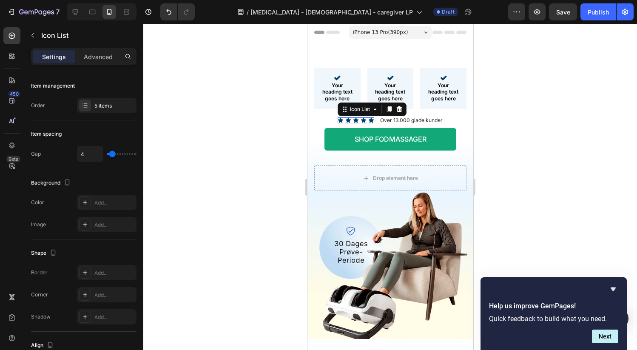
click at [341, 123] on div "Icon Icon Icon Icon Icon" at bounding box center [355, 120] width 37 height 6
type input "1"
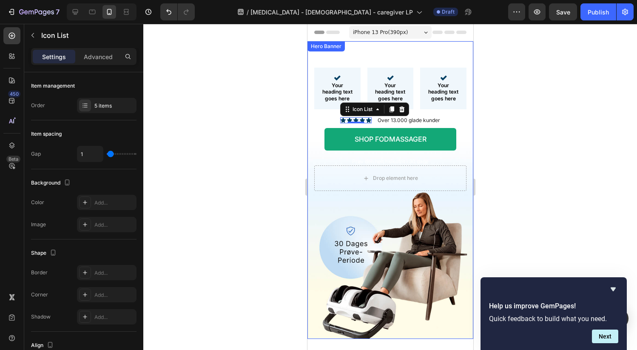
type input "2"
type input "1"
type input "0"
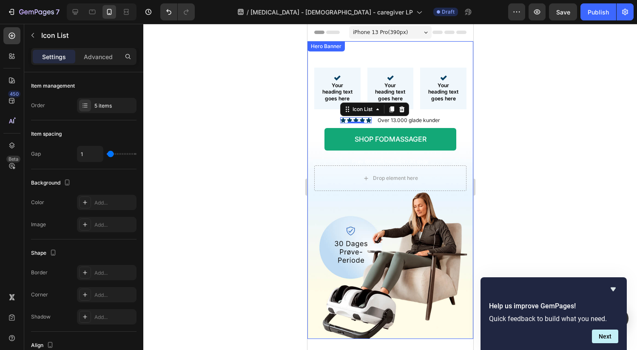
type input "0"
type input "1"
type input "2"
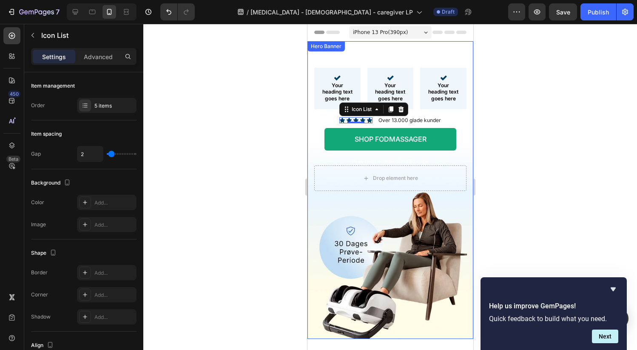
click at [111, 153] on input "range" at bounding box center [122, 154] width 30 height 2
click at [457, 125] on div "⁠⁠⁠⁠⁠⁠⁠ Slut med fodsmerter Heading Icon Your heading text goes here Heading Ro…" at bounding box center [390, 106] width 152 height 117
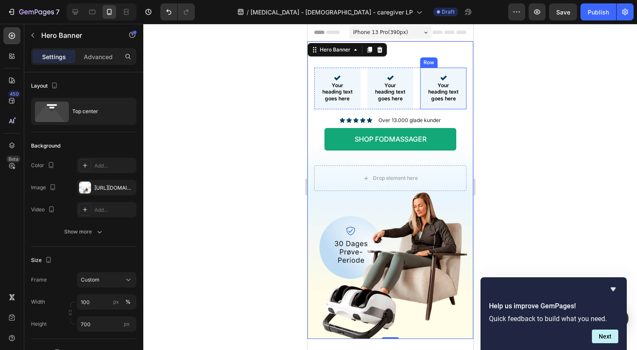
click at [457, 85] on div "Icon Your heading text goes here Heading Row" at bounding box center [442, 89] width 46 height 42
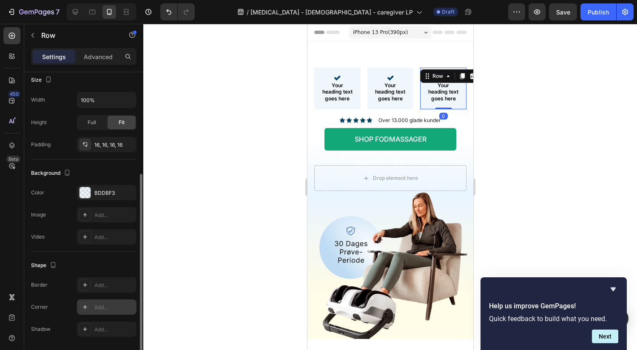
scroll to position [195, 0]
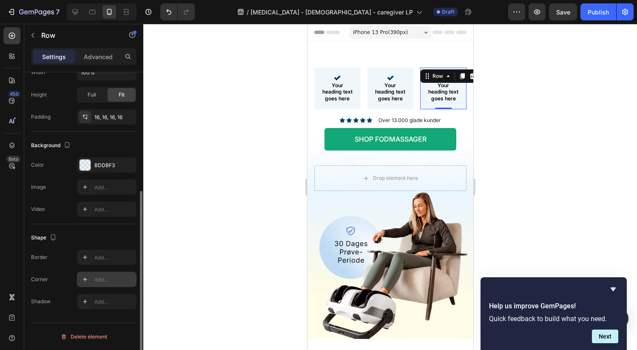
click at [85, 277] on icon at bounding box center [85, 279] width 7 height 7
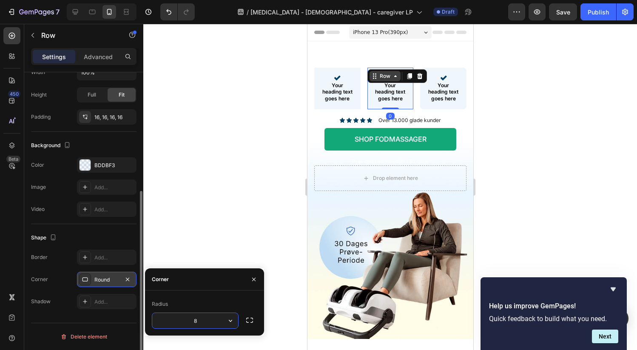
click at [367, 80] on div "Icon Your heading text goes here Heading Row 0" at bounding box center [390, 89] width 46 height 42
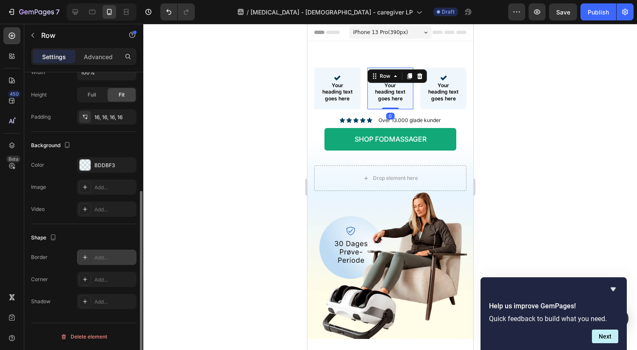
drag, startPoint x: 82, startPoint y: 279, endPoint x: 109, endPoint y: 260, distance: 32.1
click at [82, 279] on icon at bounding box center [85, 279] width 7 height 7
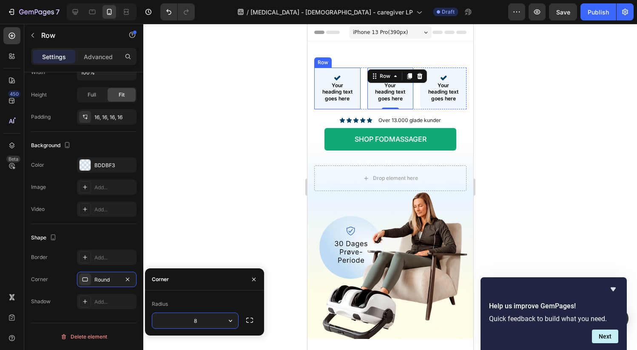
click at [355, 83] on div "Icon Your heading text goes here Heading Row" at bounding box center [337, 89] width 46 height 42
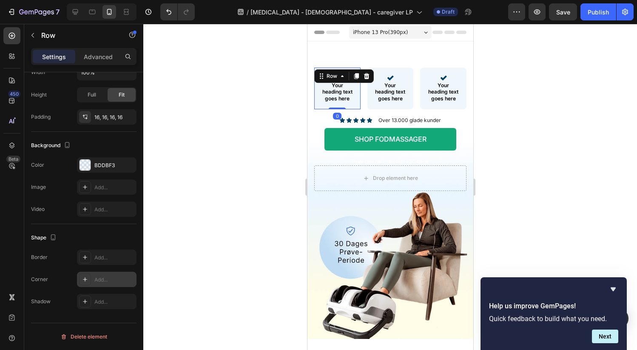
click at [85, 278] on icon at bounding box center [85, 279] width 7 height 7
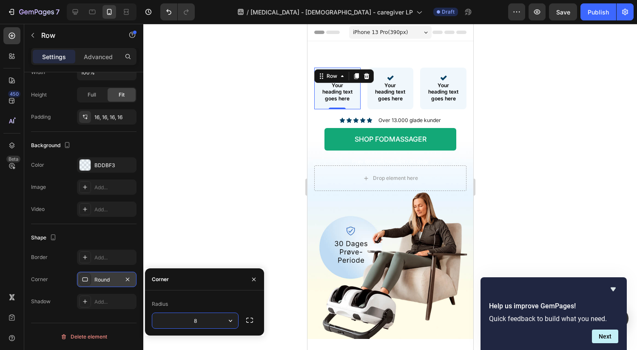
click at [318, 95] on div "Icon Your heading text goes here Heading Row 0" at bounding box center [337, 89] width 46 height 42
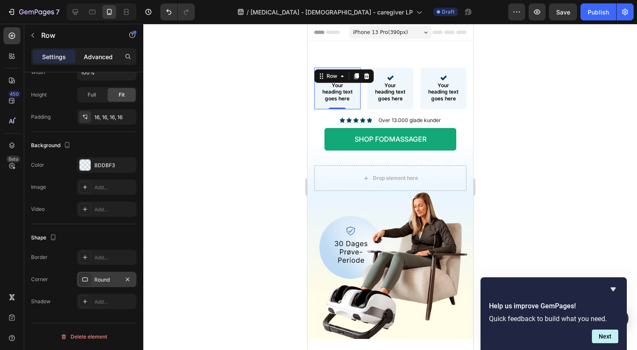
click at [95, 57] on p "Advanced" at bounding box center [98, 56] width 29 height 9
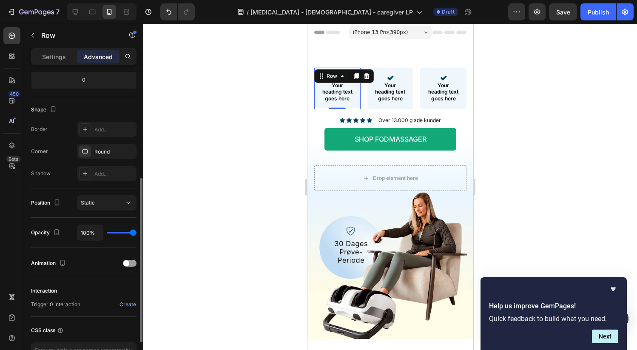
scroll to position [0, 0]
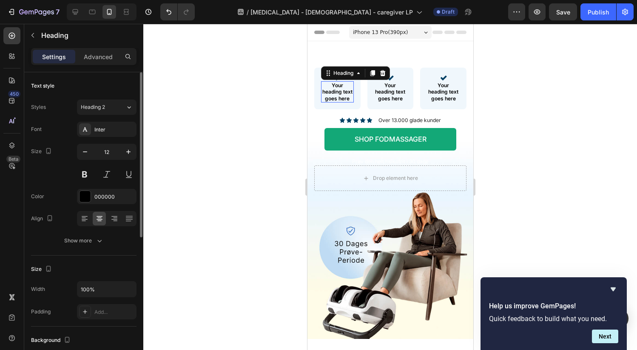
click at [334, 95] on p "Your heading text goes here" at bounding box center [336, 92] width 31 height 20
click at [126, 154] on icon "button" at bounding box center [128, 151] width 8 height 8
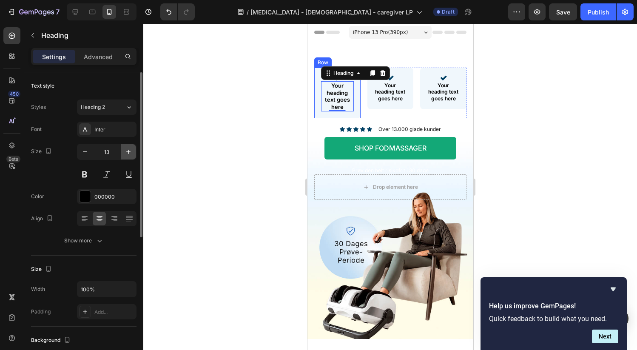
type input "14"
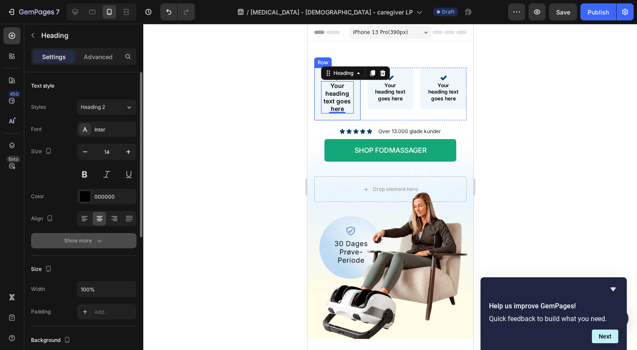
click at [111, 243] on button "Show more" at bounding box center [83, 240] width 105 height 15
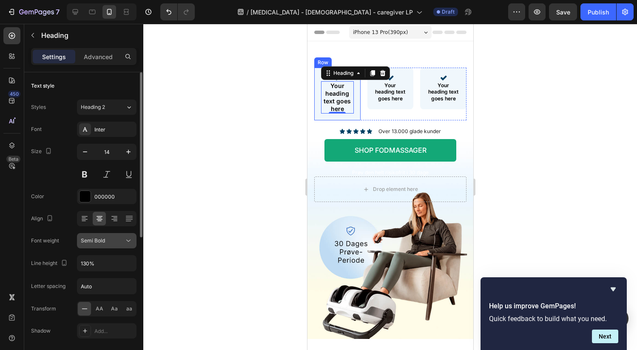
click at [119, 244] on div "Semi Bold" at bounding box center [107, 240] width 52 height 8
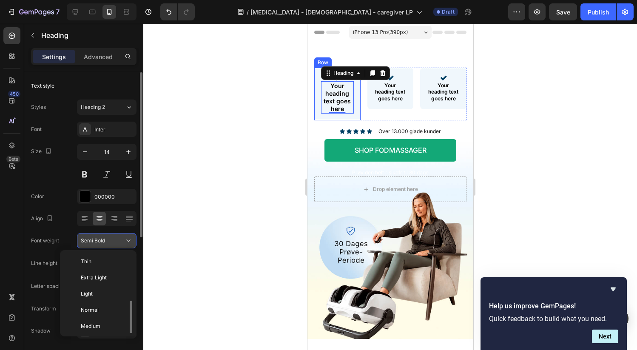
scroll to position [31, 0]
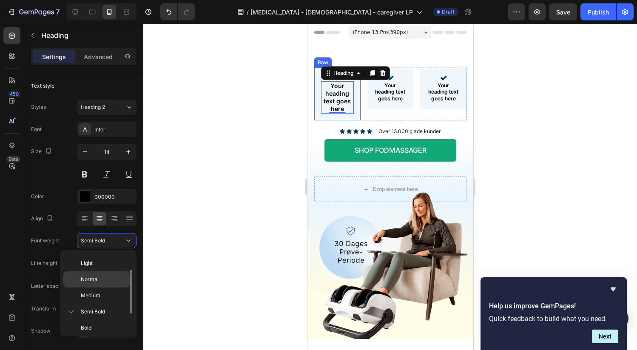
click at [111, 277] on p "Normal" at bounding box center [103, 279] width 45 height 8
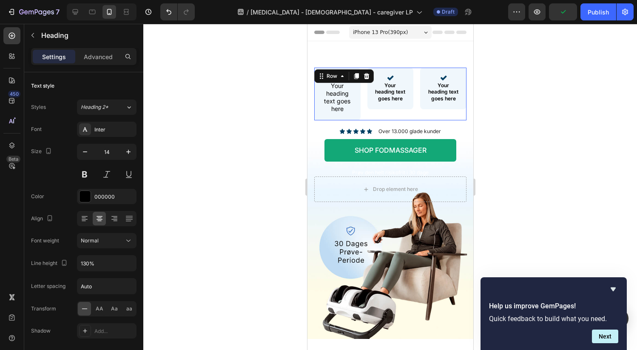
click at [360, 91] on div "Icon Your heading text goes here Heading Row Icon Your heading text goes here H…" at bounding box center [390, 94] width 152 height 53
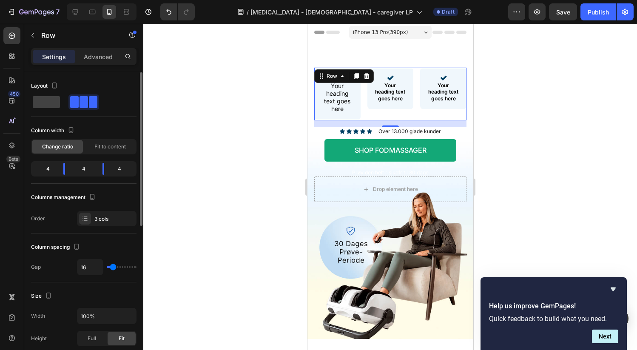
type input "15"
type input "14"
type input "13"
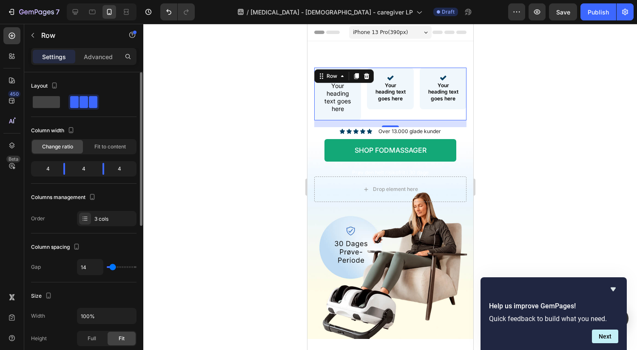
type input "13"
type input "12"
type input "11"
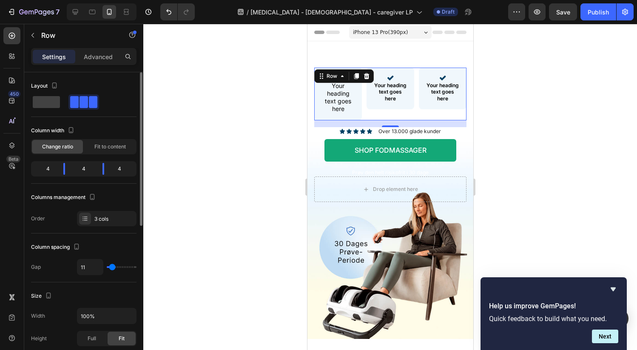
type input "10"
type input "9"
type input "8"
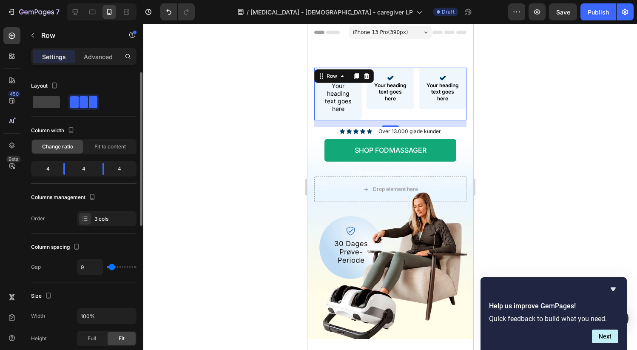
type input "8"
type input "7"
type input "2"
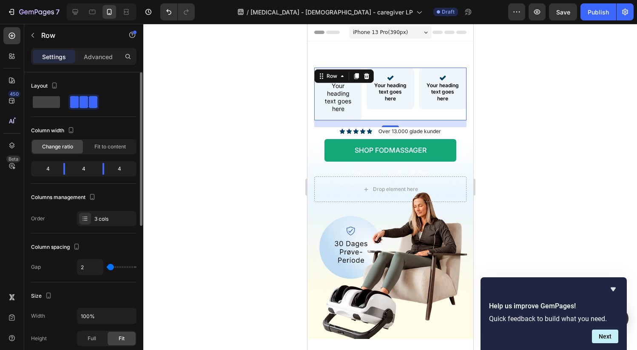
type input "0"
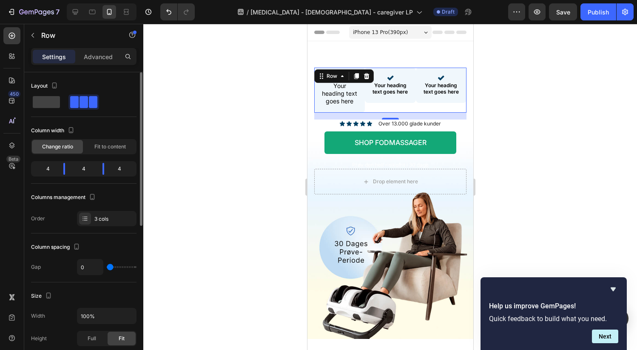
type input "3"
type input "4"
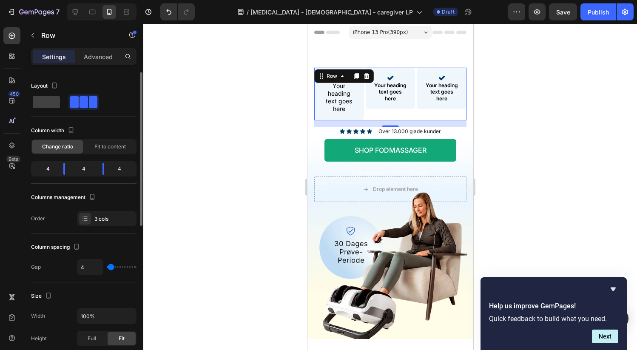
type input "7"
type input "8"
click at [111, 268] on input "range" at bounding box center [122, 267] width 30 height 2
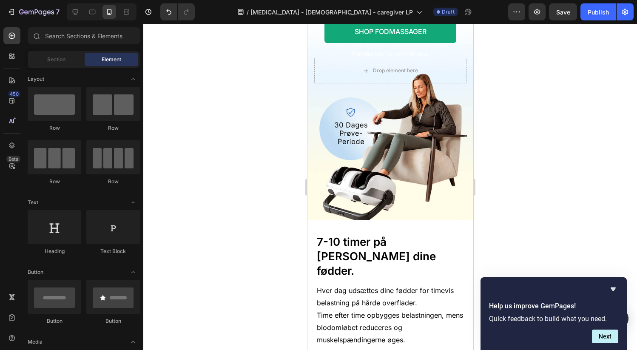
scroll to position [0, 0]
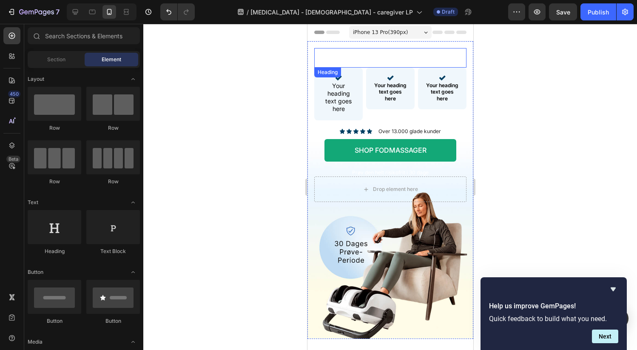
click at [371, 57] on icon "slut med" at bounding box center [352, 57] width 59 height 17
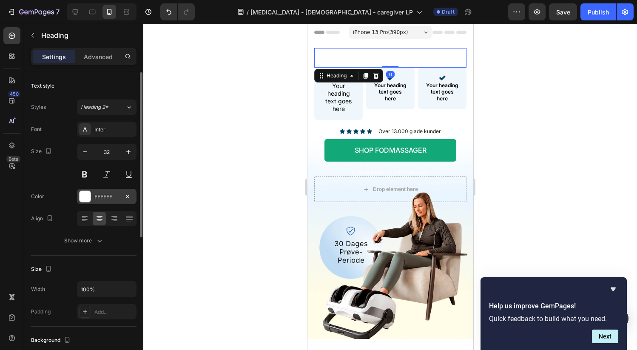
click at [82, 197] on div at bounding box center [84, 196] width 11 height 11
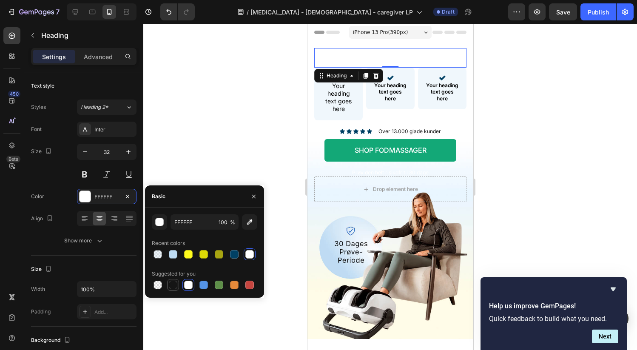
click at [172, 283] on div at bounding box center [173, 284] width 8 height 8
type input "151515"
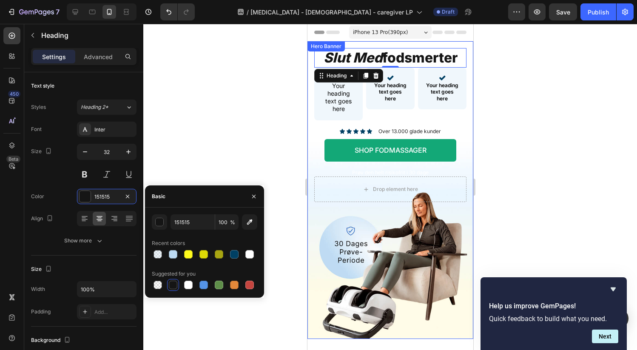
click at [462, 117] on div "slut med fodsmerter Heading 0 Icon Your heading text goes here Heading Row Icon…" at bounding box center [390, 124] width 166 height 167
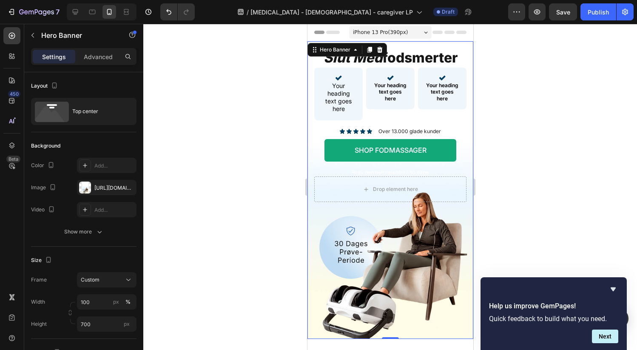
click at [448, 44] on div "slut med fodsmerter Heading Icon Your heading text goes here Heading Row Icon Y…" at bounding box center [390, 124] width 166 height 167
click at [90, 58] on p "Advanced" at bounding box center [98, 56] width 29 height 9
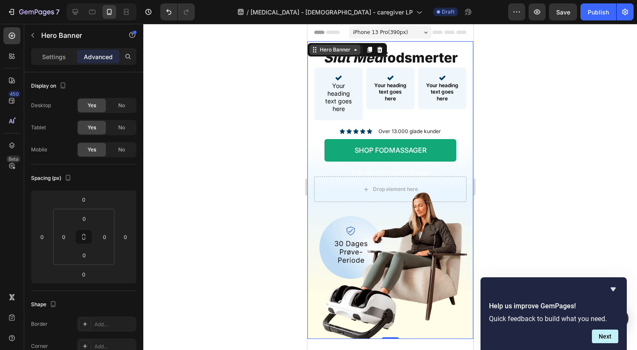
click at [353, 51] on icon at bounding box center [354, 49] width 7 height 7
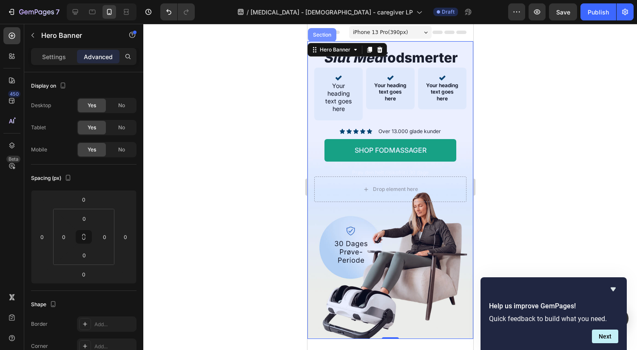
click at [323, 36] on div "Section" at bounding box center [322, 34] width 22 height 5
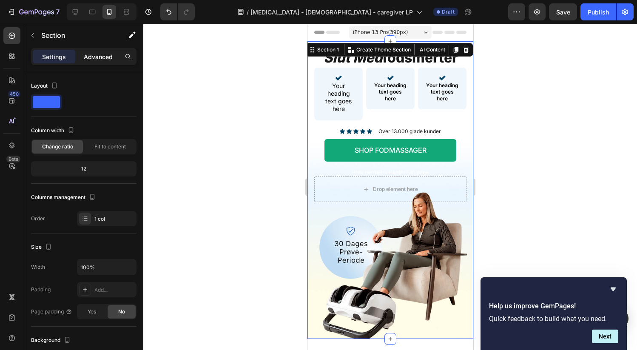
click at [88, 59] on p "Advanced" at bounding box center [98, 56] width 29 height 9
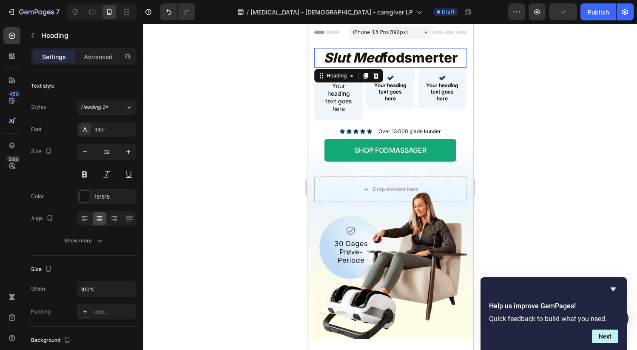
click at [390, 61] on h2 "slut med fodsmerter" at bounding box center [390, 58] width 152 height 20
click at [93, 50] on div "Advanced" at bounding box center [98, 57] width 42 height 14
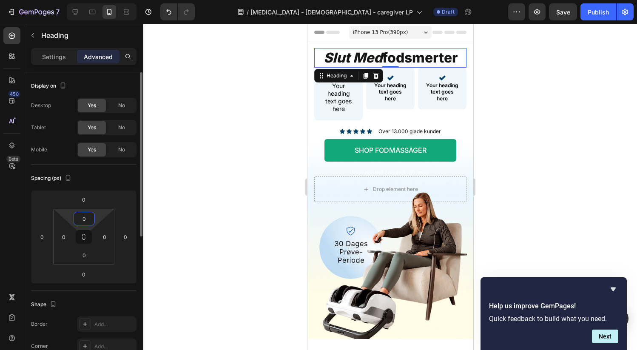
click at [89, 221] on input "0" at bounding box center [84, 218] width 17 height 13
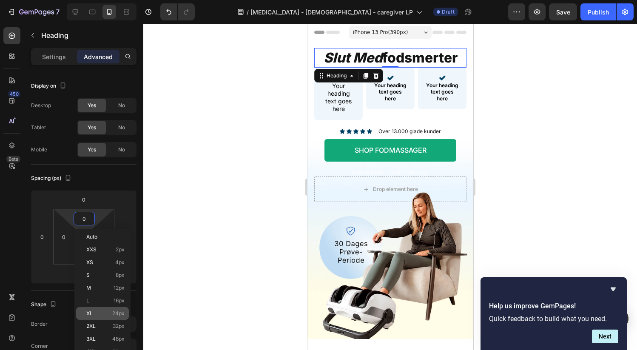
click at [116, 308] on div "XL 24px" at bounding box center [102, 313] width 53 height 13
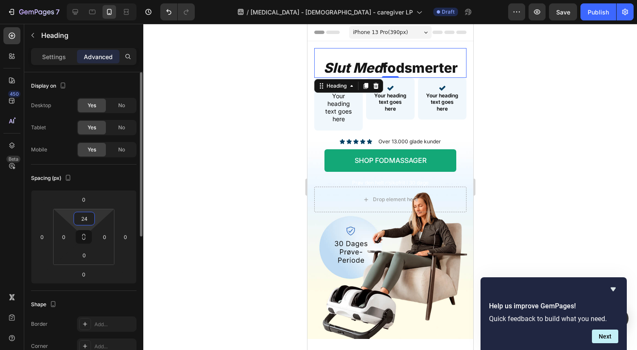
click at [88, 220] on input "24" at bounding box center [84, 218] width 17 height 13
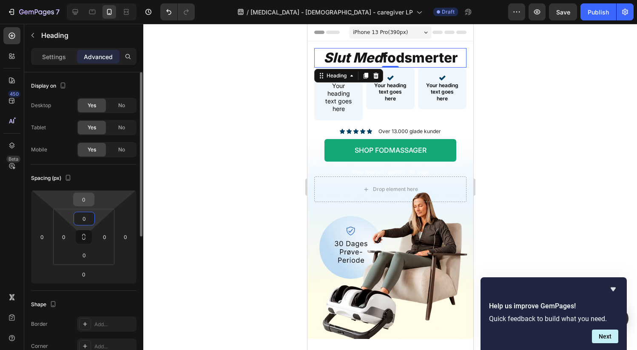
type input "0"
click at [88, 202] on input "0" at bounding box center [83, 199] width 17 height 13
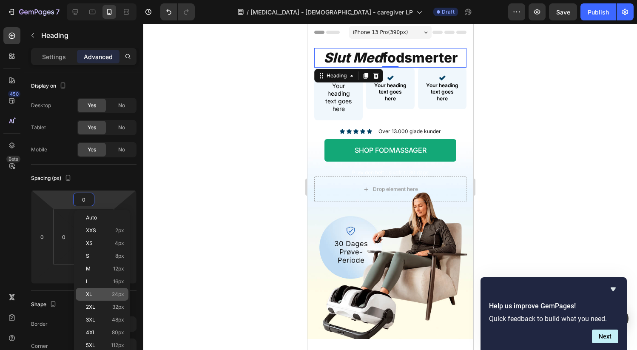
click at [117, 297] on div "XL 24px" at bounding box center [102, 294] width 53 height 13
type input "24"
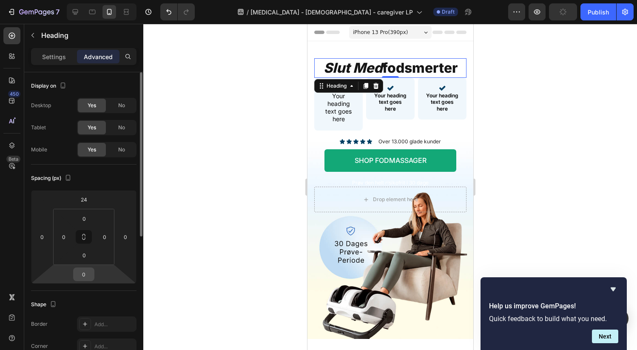
click at [84, 275] on input "0" at bounding box center [83, 274] width 17 height 13
click at [119, 181] on div "Spacing (px)" at bounding box center [83, 178] width 105 height 14
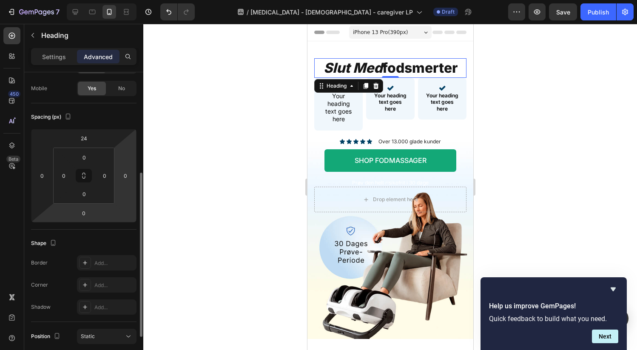
scroll to position [105, 0]
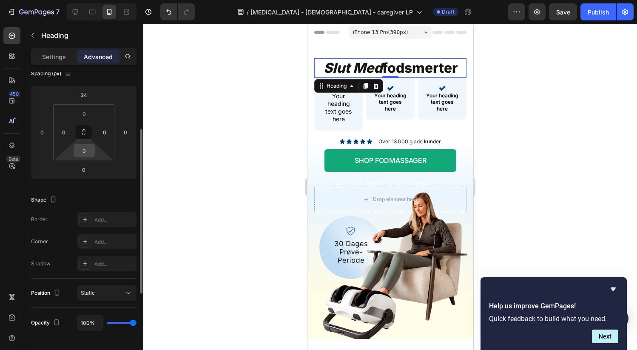
click at [88, 149] on input "0" at bounding box center [84, 150] width 17 height 13
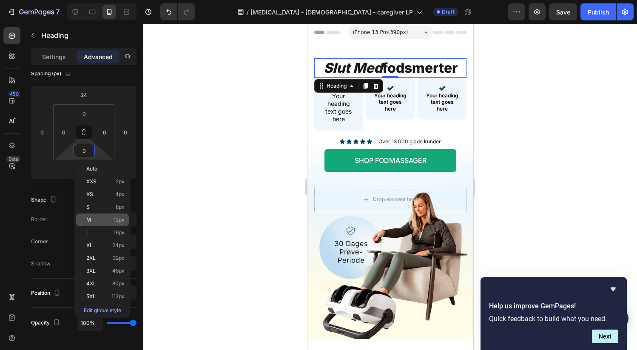
click at [118, 220] on span "12px" at bounding box center [118, 220] width 11 height 6
type input "12"
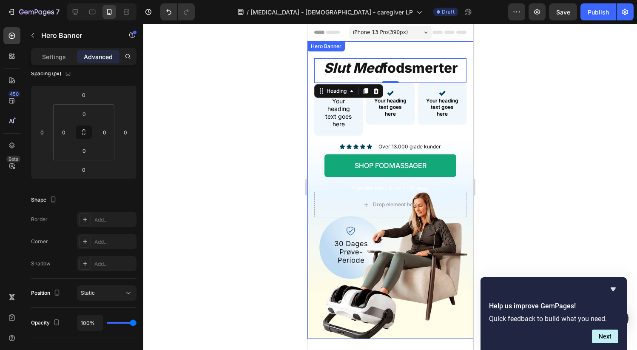
click at [464, 124] on div "slut med fodsmerter Heading 0 Icon Your heading text goes here Heading Row Icon…" at bounding box center [390, 132] width 166 height 183
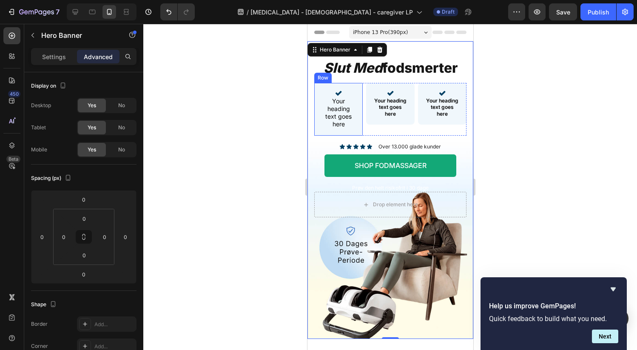
click at [355, 96] on div "Icon Your heading text goes here Heading Row" at bounding box center [338, 109] width 48 height 53
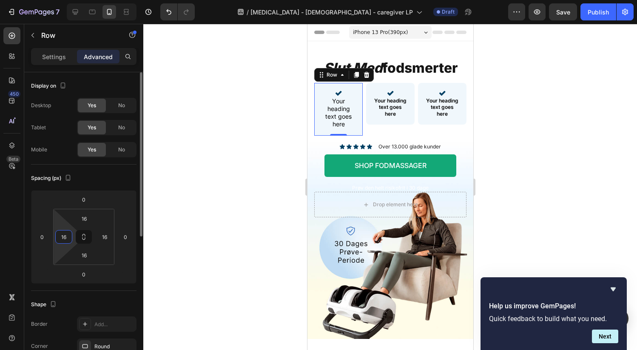
click at [68, 237] on input "16" at bounding box center [63, 236] width 13 height 13
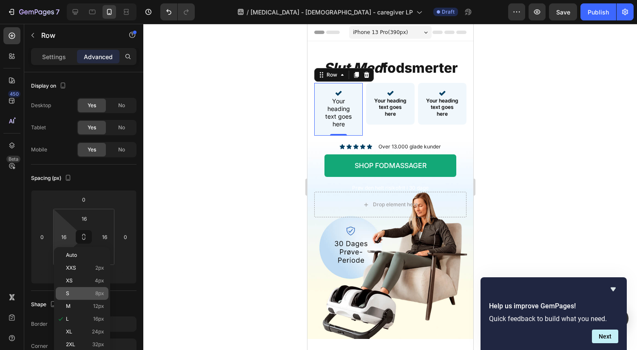
click at [91, 295] on p "S 8px" at bounding box center [85, 293] width 38 height 6
type input "8"
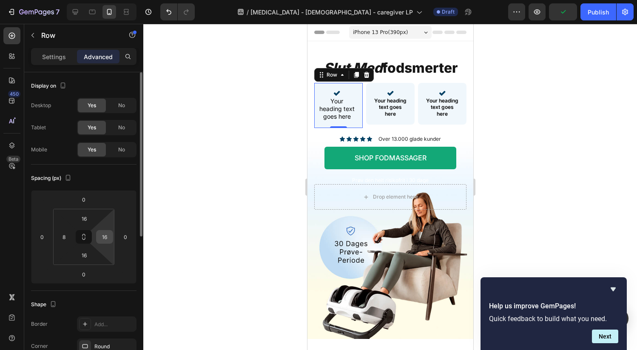
click at [106, 237] on input "16" at bounding box center [104, 236] width 13 height 13
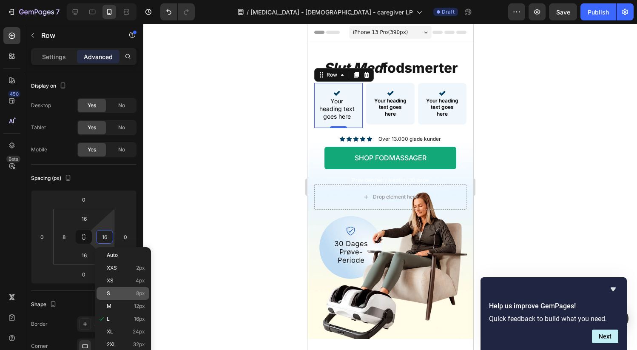
click at [131, 293] on p "S 8px" at bounding box center [126, 293] width 38 height 6
type input "8"
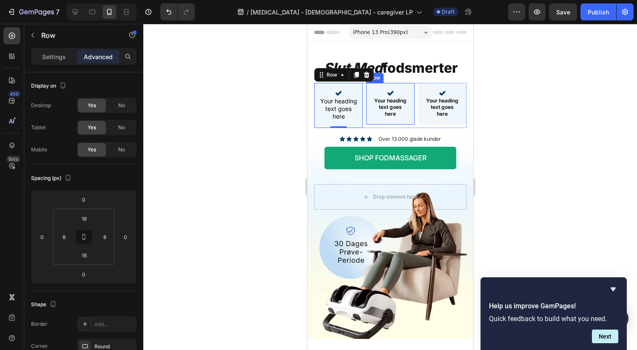
click at [367, 95] on div "Icon Your heading text goes here Heading Row" at bounding box center [389, 104] width 48 height 42
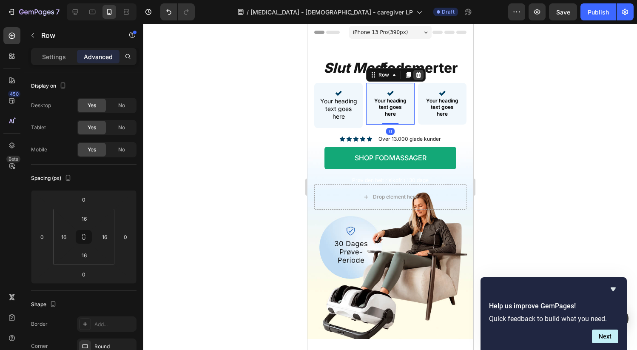
click at [415, 76] on icon at bounding box center [418, 74] width 6 height 6
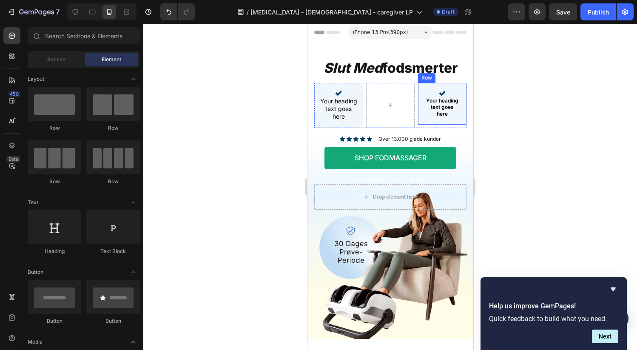
click at [417, 88] on div "Icon Your heading text goes here Heading Row" at bounding box center [441, 104] width 48 height 42
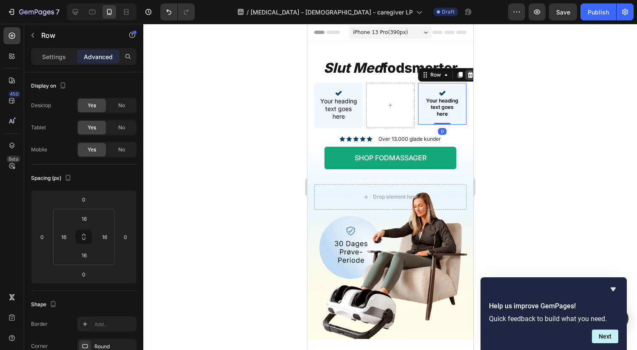
click at [467, 75] on icon at bounding box center [470, 74] width 6 height 6
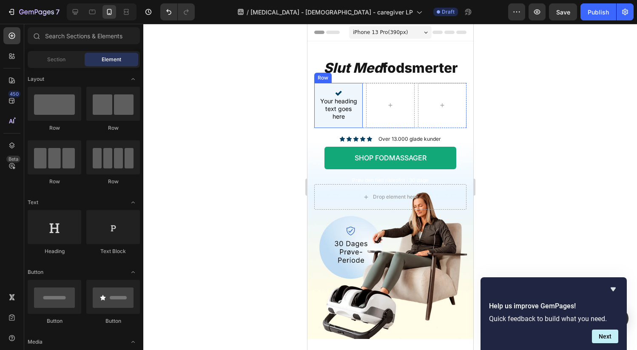
click at [353, 85] on div "Icon Your heading text goes here Heading Row" at bounding box center [338, 105] width 48 height 45
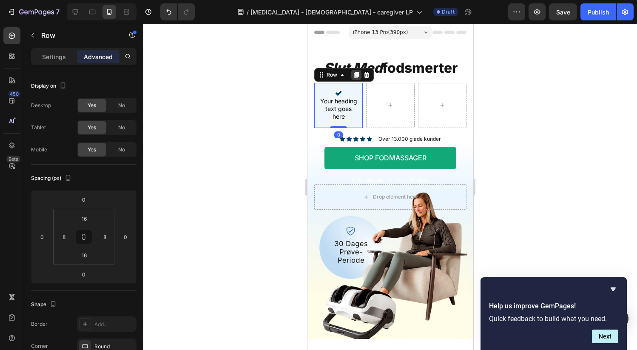
click at [354, 75] on icon at bounding box center [356, 75] width 5 height 6
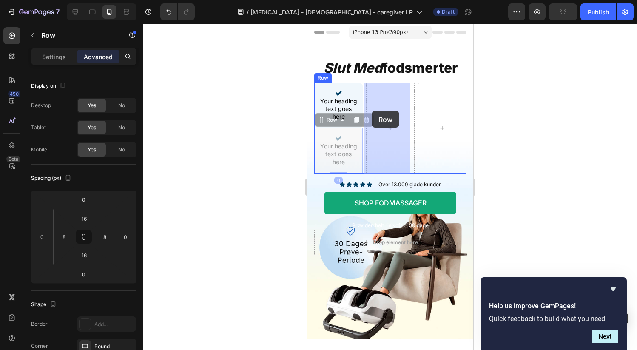
drag, startPoint x: 331, startPoint y: 120, endPoint x: 371, endPoint y: 111, distance: 40.9
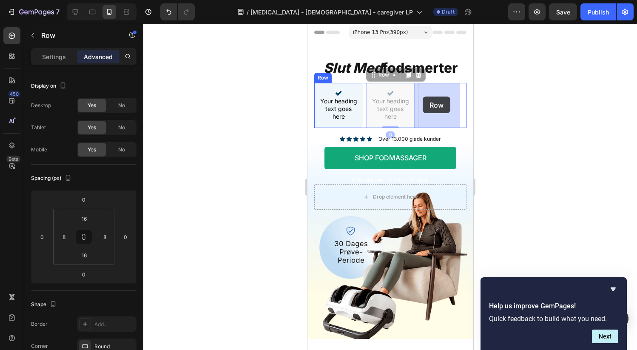
drag, startPoint x: 381, startPoint y: 75, endPoint x: 422, endPoint y: 96, distance: 46.2
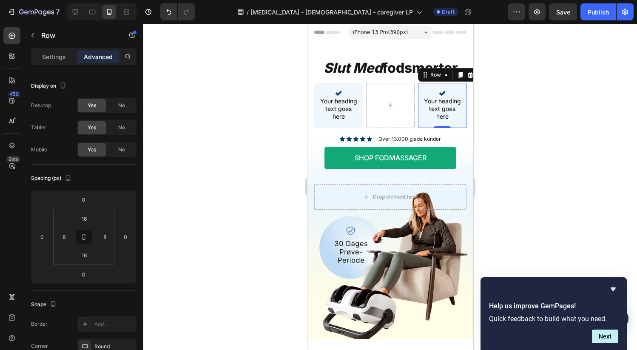
drag, startPoint x: 457, startPoint y: 73, endPoint x: 439, endPoint y: 108, distance: 39.1
click at [457, 73] on icon at bounding box center [459, 75] width 5 height 6
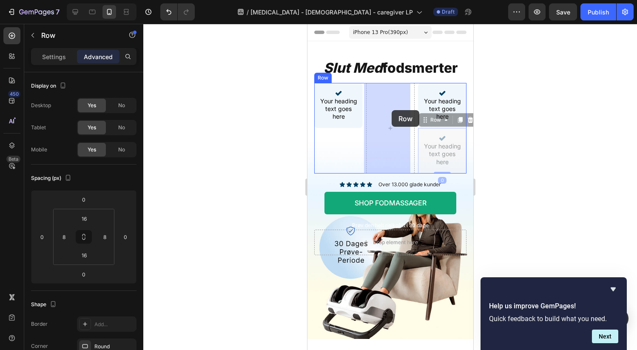
drag, startPoint x: 414, startPoint y: 117, endPoint x: 391, endPoint y: 110, distance: 24.1
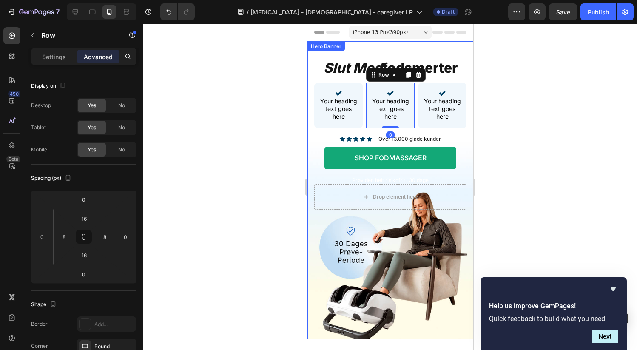
click at [461, 141] on div "slut med fodsmerter Heading Icon Your heading text goes here Heading Row Icon Y…" at bounding box center [390, 128] width 166 height 175
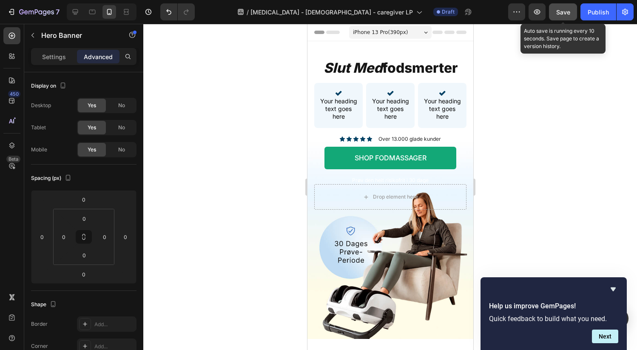
click at [563, 13] on span "Save" at bounding box center [563, 11] width 14 height 7
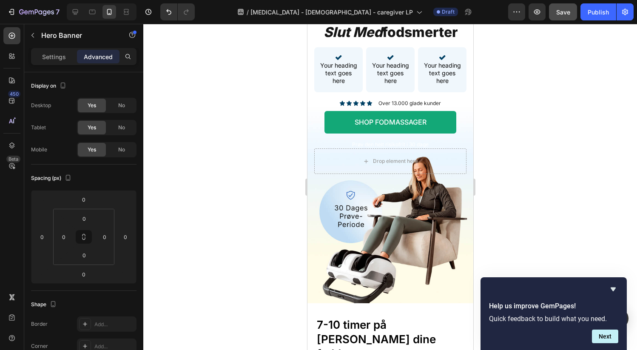
scroll to position [69, 0]
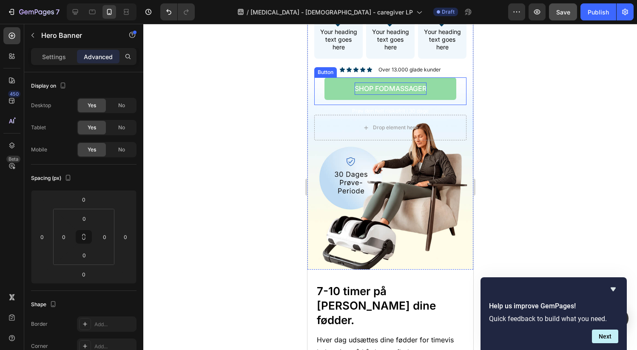
click at [394, 87] on p "Shop Fodmassager" at bounding box center [390, 88] width 72 height 12
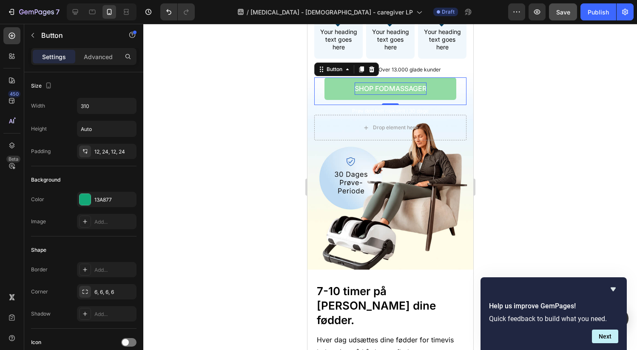
click at [394, 87] on p "Shop Fodmassager" at bounding box center [390, 88] width 72 height 12
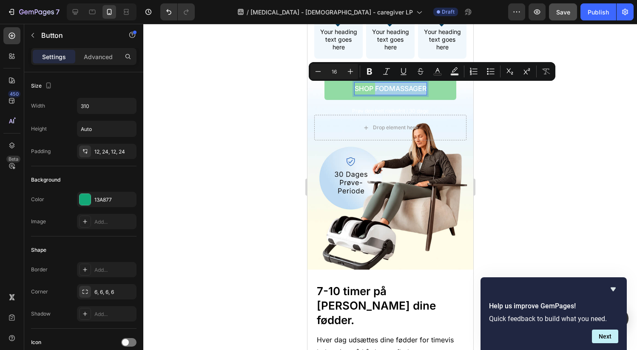
click at [395, 87] on p "Shop Fodmassager" at bounding box center [390, 88] width 72 height 12
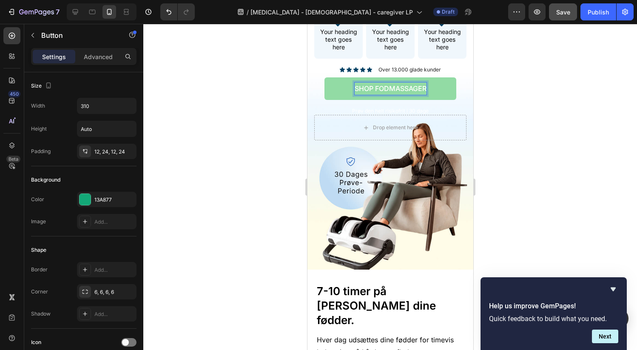
click at [401, 89] on p "Shop Fodmassager" at bounding box center [390, 88] width 72 height 12
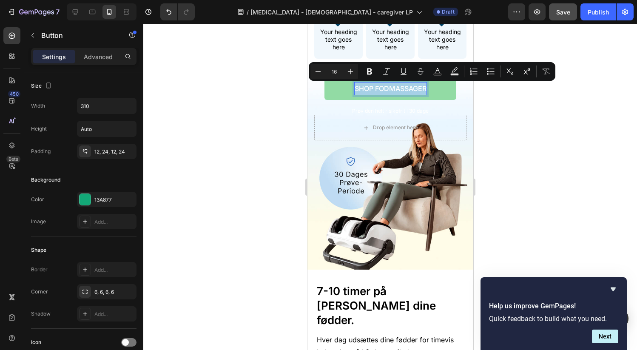
click at [401, 89] on p "Shop Fodmassager" at bounding box center [390, 88] width 72 height 12
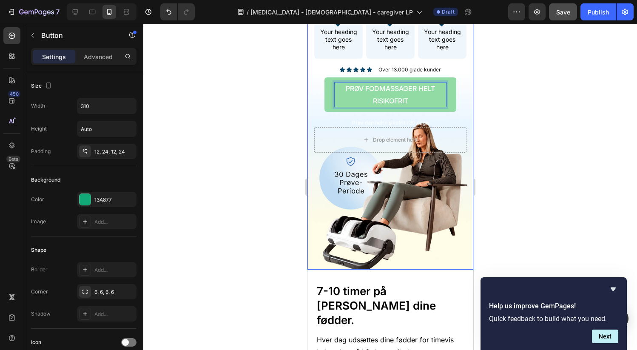
click at [462, 97] on div "slut med fodsmerter Heading Icon Your heading text goes here Heading Row Icon Y…" at bounding box center [390, 65] width 166 height 187
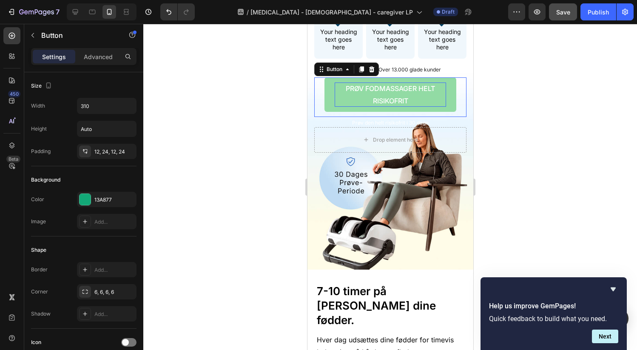
click at [392, 91] on p "prøv fodmassager helt risikofrit" at bounding box center [389, 94] width 111 height 25
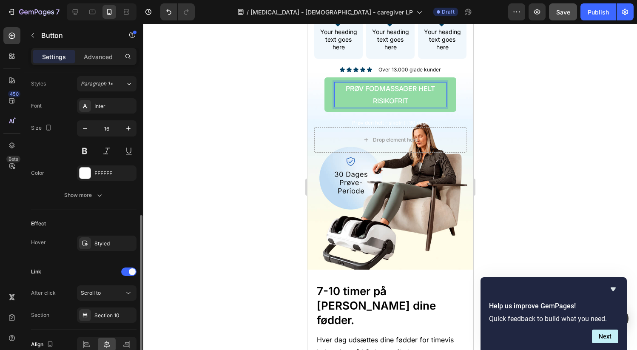
scroll to position [303, 0]
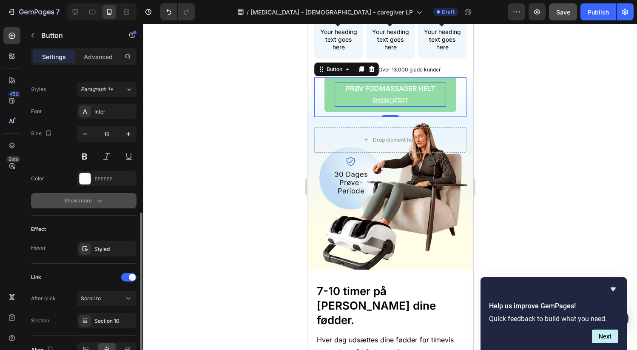
click at [92, 199] on div "Show more" at bounding box center [84, 200] width 40 height 8
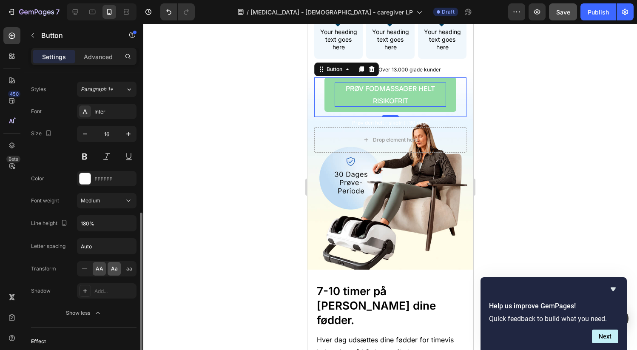
click at [111, 269] on span "Aa" at bounding box center [114, 269] width 7 height 8
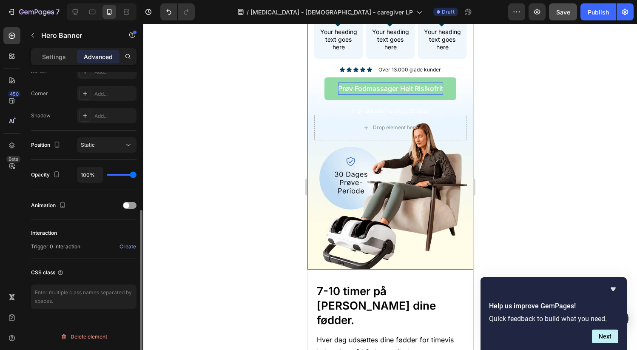
click at [462, 89] on div "slut med fodsmerter Heading Icon Your heading text goes here Heading Row Icon Y…" at bounding box center [390, 59] width 166 height 175
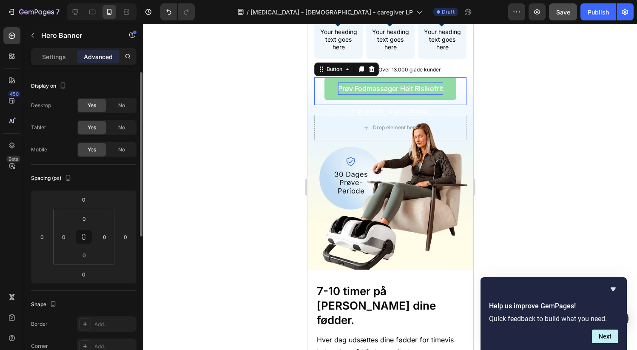
click at [453, 87] on div "prøv fodmassager helt risikofrit Button 0" at bounding box center [390, 91] width 152 height 28
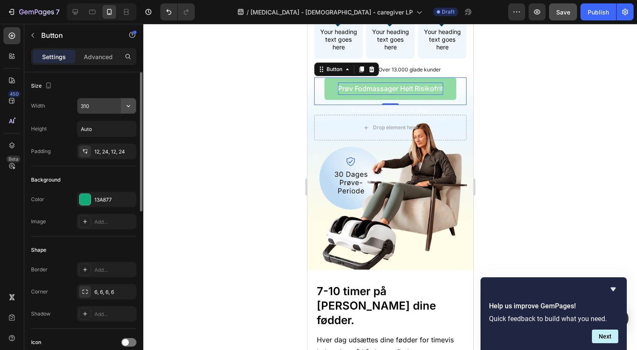
click at [125, 106] on icon "button" at bounding box center [128, 106] width 8 height 8
click at [117, 141] on span "100%" at bounding box center [122, 144] width 14 height 8
click at [103, 105] on input "100%" at bounding box center [106, 105] width 59 height 15
type input "95%"
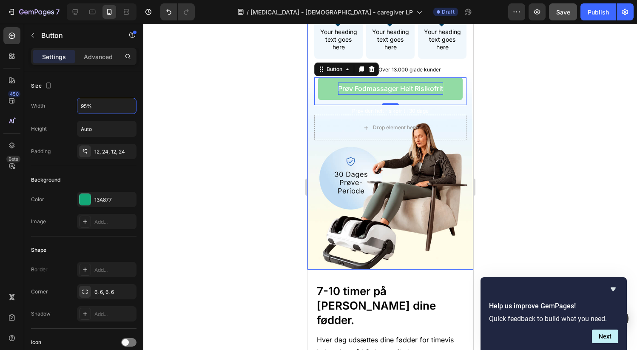
click at [462, 90] on div "slut med fodsmerter Heading Icon Your heading text goes here Heading Row Icon Y…" at bounding box center [390, 59] width 166 height 175
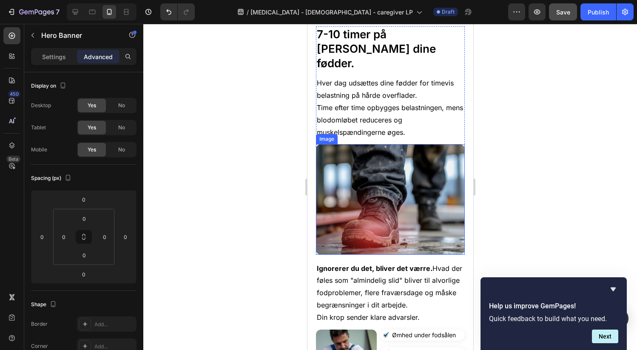
scroll to position [413, 0]
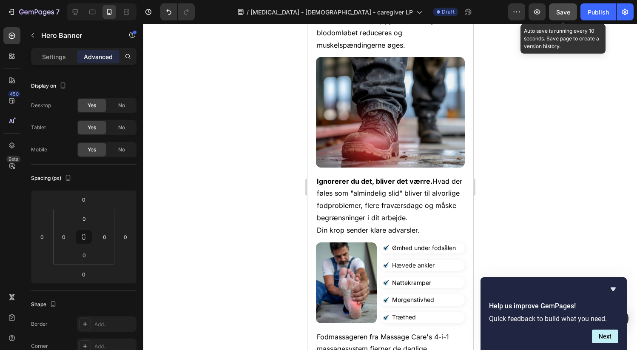
click at [565, 14] on span "Save" at bounding box center [563, 11] width 14 height 7
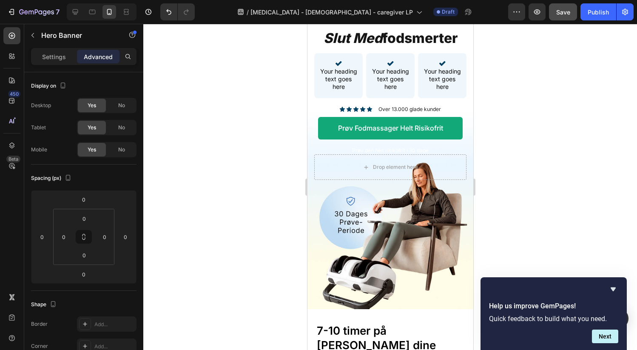
scroll to position [0, 0]
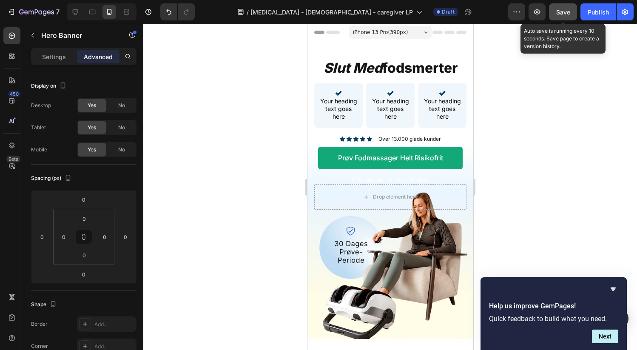
click at [555, 15] on button "Save" at bounding box center [563, 11] width 28 height 17
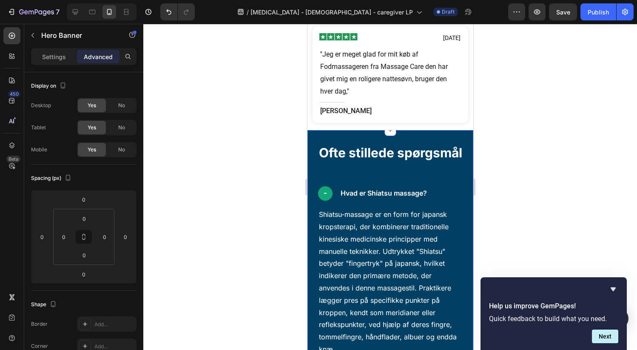
scroll to position [3742, 0]
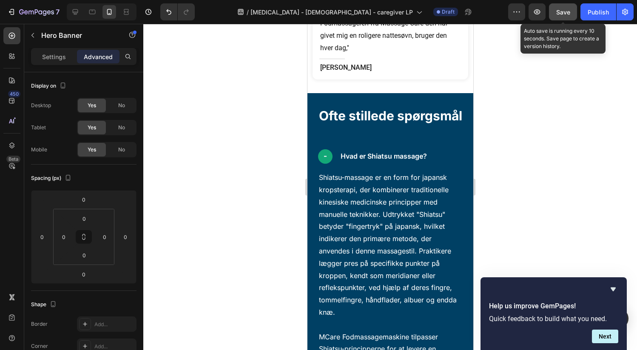
click at [572, 11] on button "Save" at bounding box center [563, 11] width 28 height 17
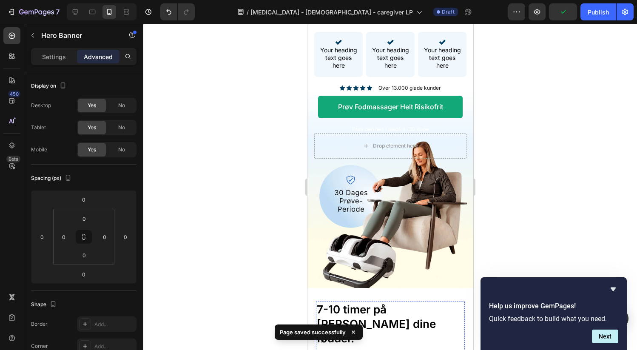
scroll to position [0, 0]
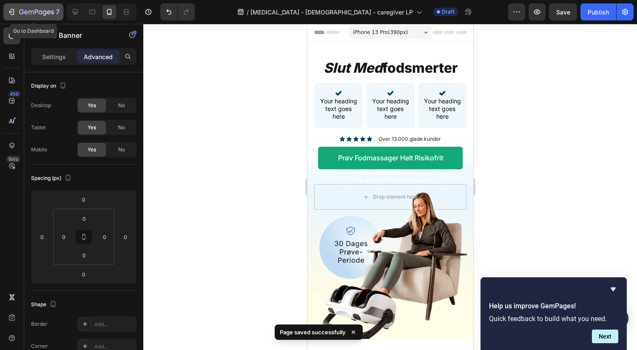
click at [50, 14] on icon "button" at bounding box center [49, 12] width 4 height 4
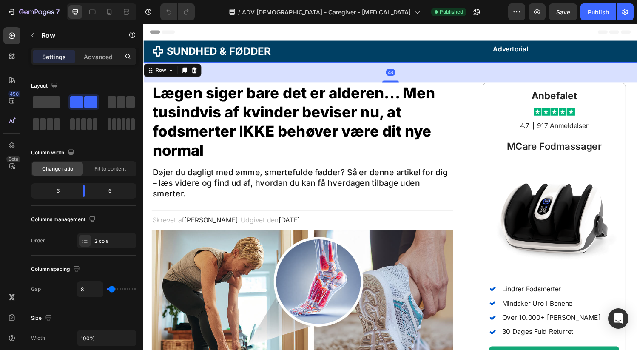
click at [394, 51] on div "Icon Sundhed & Fødder Heading Row Advertorial Heading Row 48" at bounding box center [398, 52] width 510 height 23
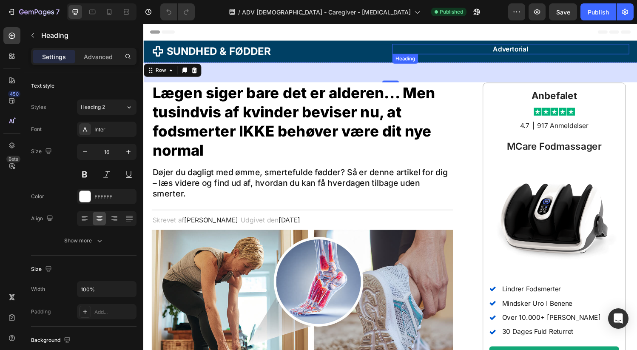
click at [405, 50] on h2 "Advertorial" at bounding box center [522, 50] width 245 height 11
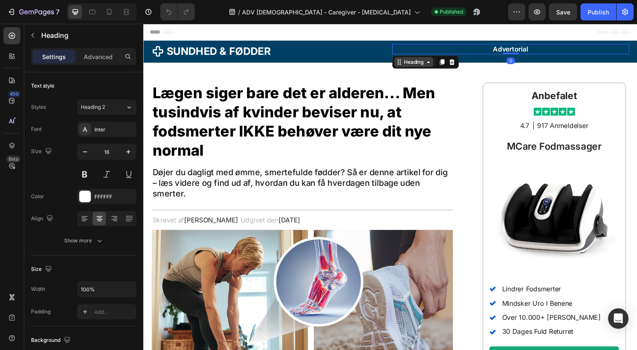
click at [413, 63] on div "Heading" at bounding box center [421, 63] width 23 height 8
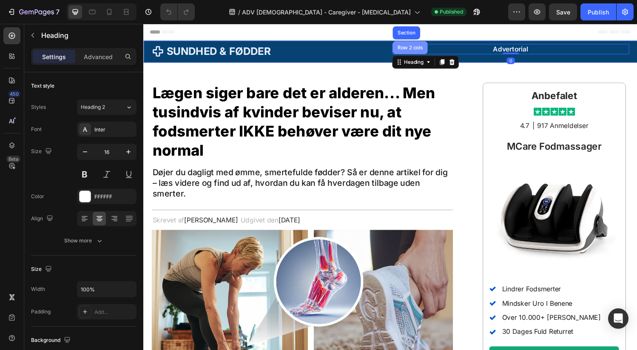
click at [412, 47] on div "Row 2 cols" at bounding box center [418, 48] width 29 height 5
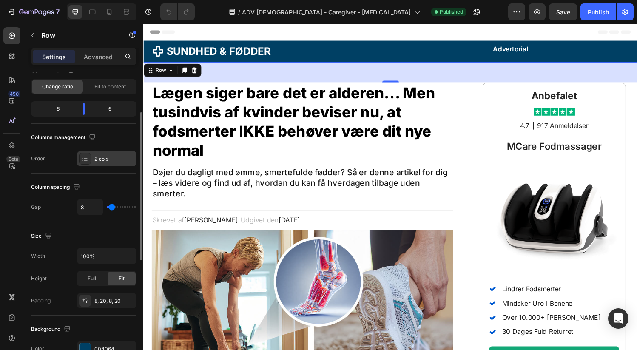
scroll to position [175, 0]
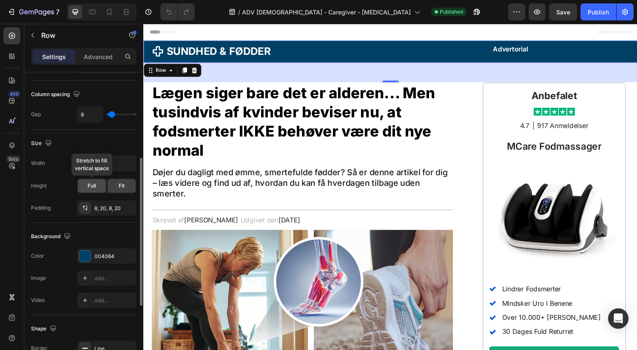
click at [97, 184] on div "Full" at bounding box center [92, 186] width 28 height 14
click at [125, 167] on button "button" at bounding box center [128, 163] width 15 height 15
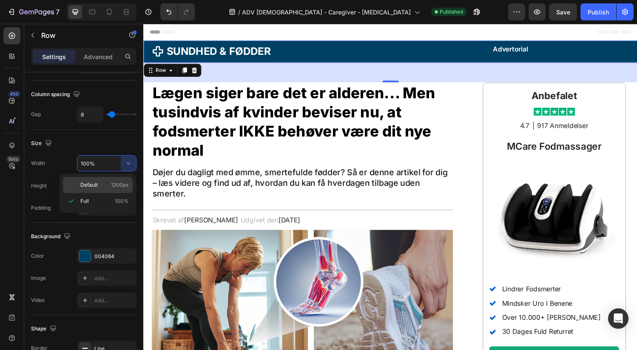
click at [121, 181] on span "1200px" at bounding box center [120, 185] width 18 height 8
type input "1200"
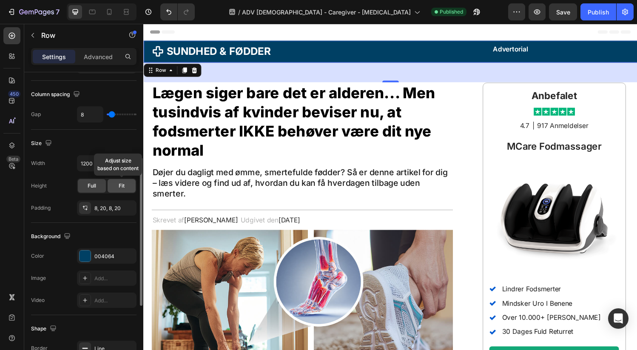
click at [126, 184] on div "Fit" at bounding box center [122, 186] width 28 height 14
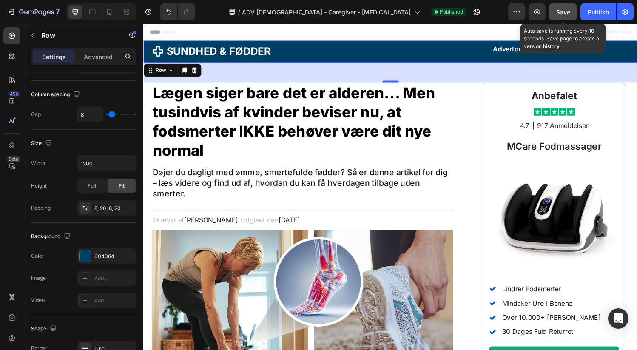
click at [557, 13] on span "Save" at bounding box center [563, 11] width 14 height 7
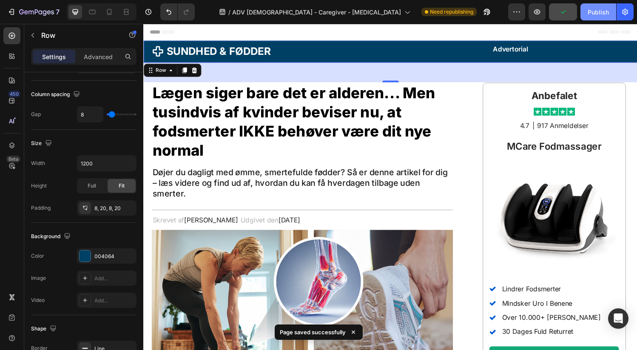
click at [592, 12] on div "Publish" at bounding box center [597, 12] width 21 height 9
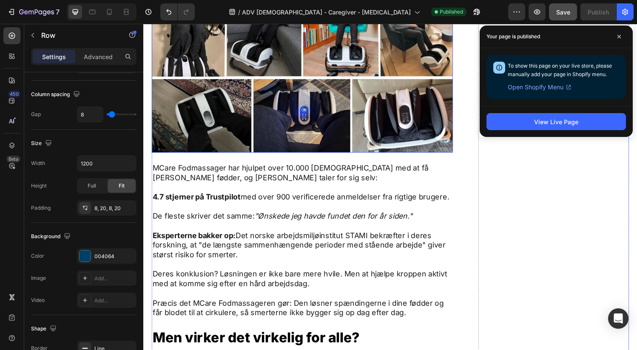
scroll to position [2489, 0]
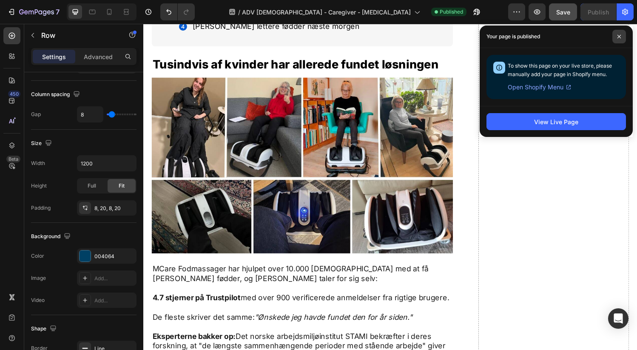
click at [616, 39] on span at bounding box center [619, 37] width 14 height 14
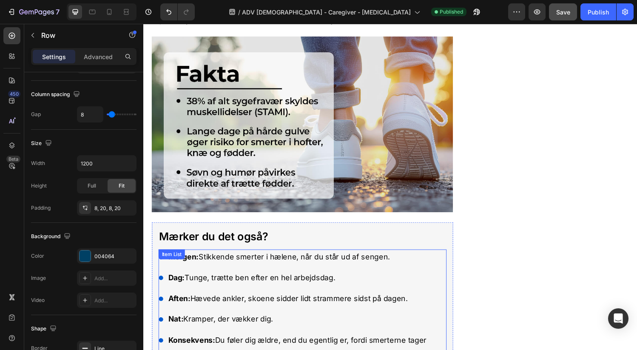
scroll to position [0, 0]
